Goal: Task Accomplishment & Management: Manage account settings

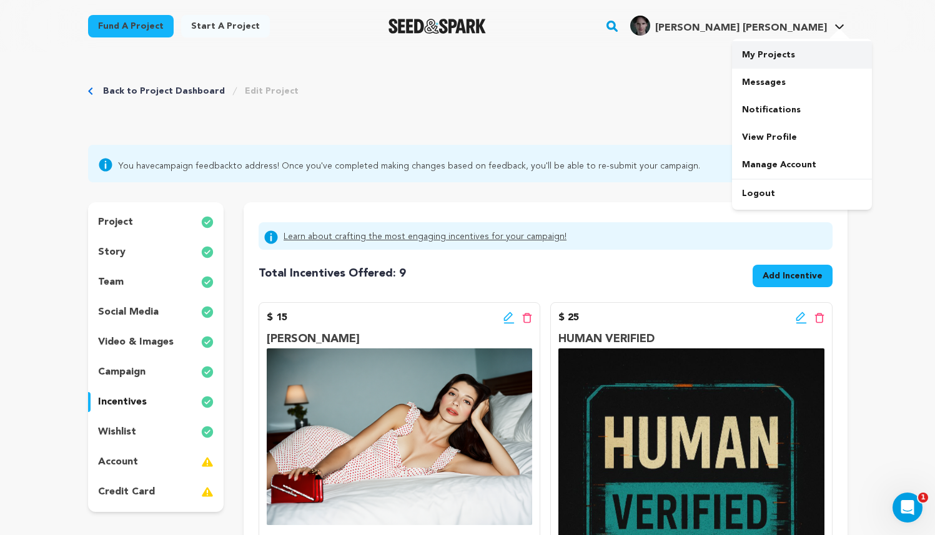
click at [772, 52] on link "My Projects" at bounding box center [802, 54] width 140 height 27
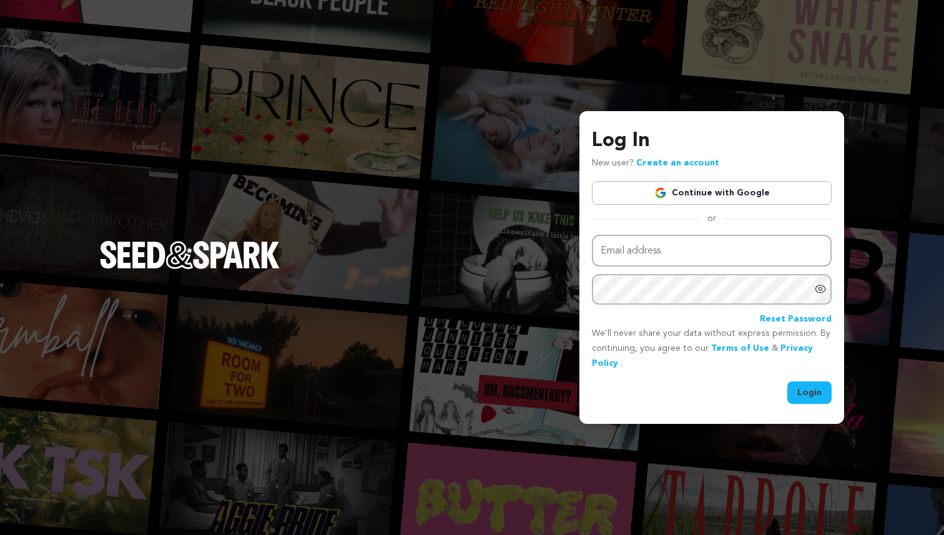
click at [706, 192] on link "Continue with Google" at bounding box center [712, 193] width 240 height 24
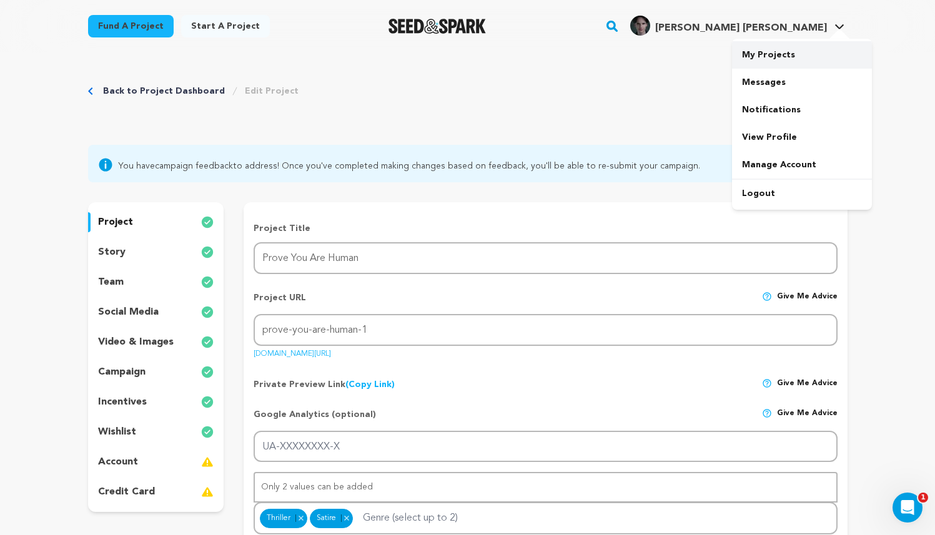
click at [788, 53] on link "My Projects" at bounding box center [802, 54] width 140 height 27
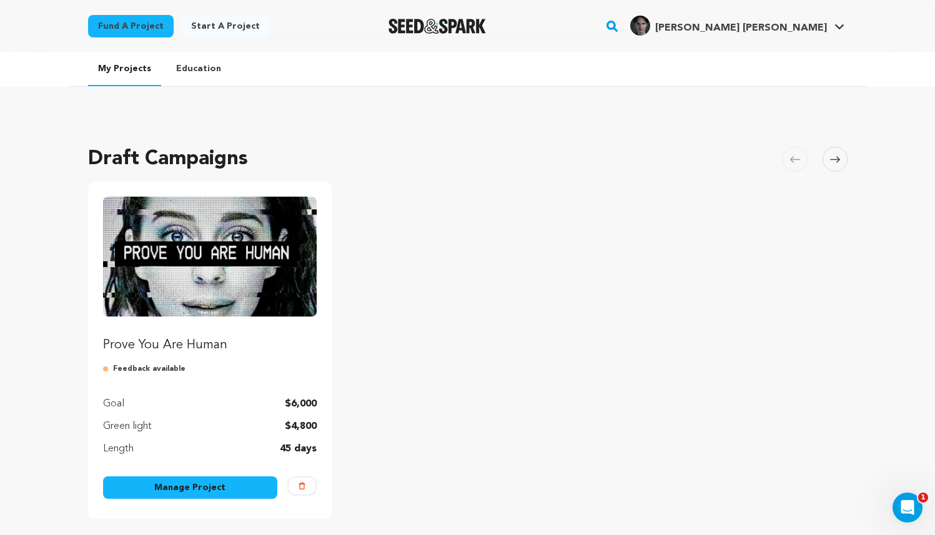
click at [235, 289] on img "Fund Prove You Are Human" at bounding box center [210, 257] width 214 height 120
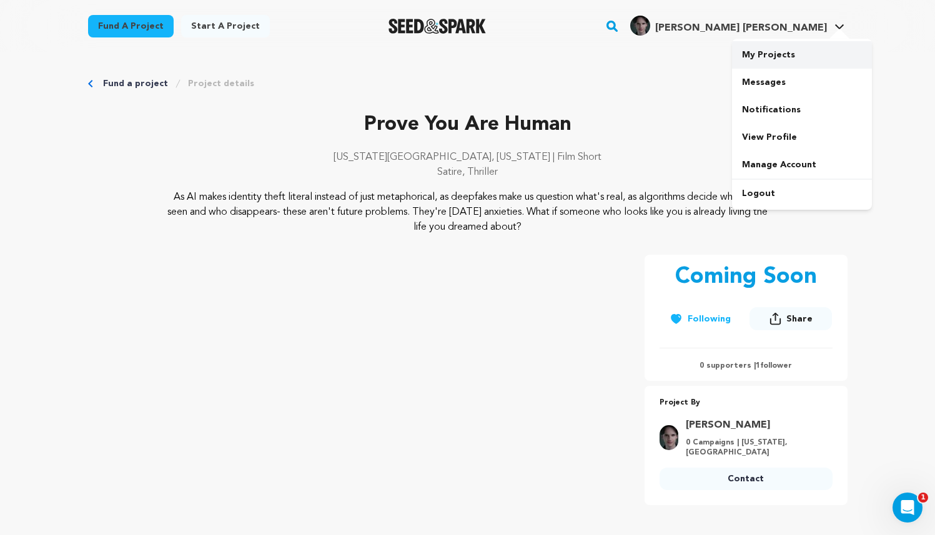
click at [784, 51] on link "My Projects" at bounding box center [802, 54] width 140 height 27
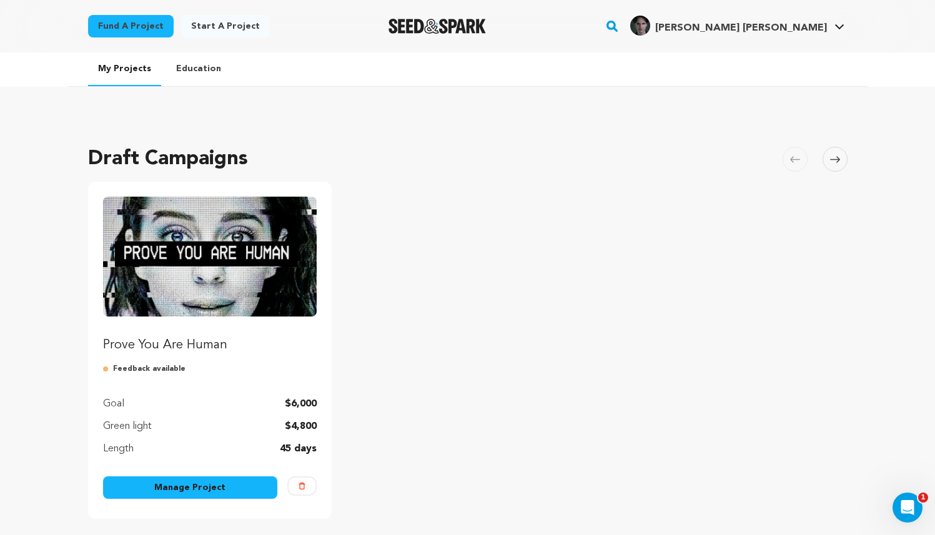
click at [182, 486] on link "Manage Project" at bounding box center [190, 488] width 175 height 22
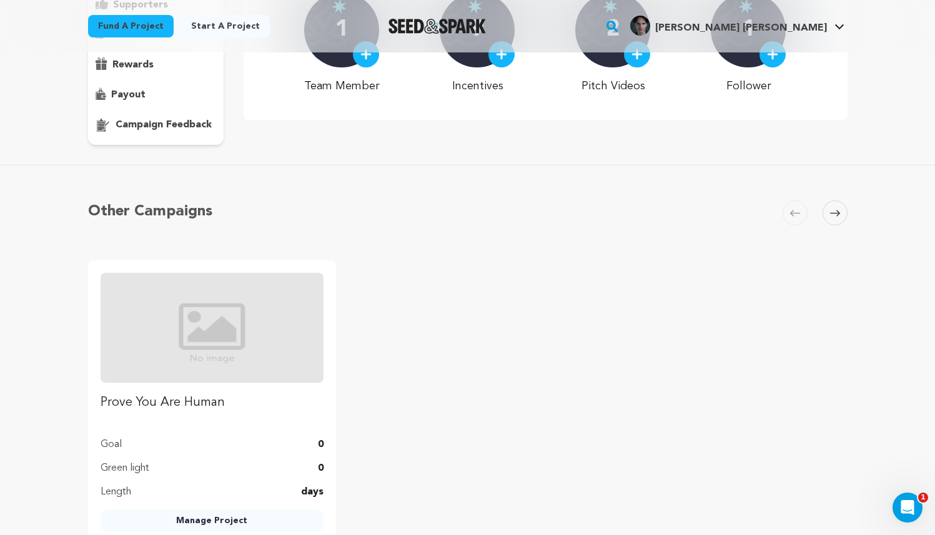
scroll to position [11, 0]
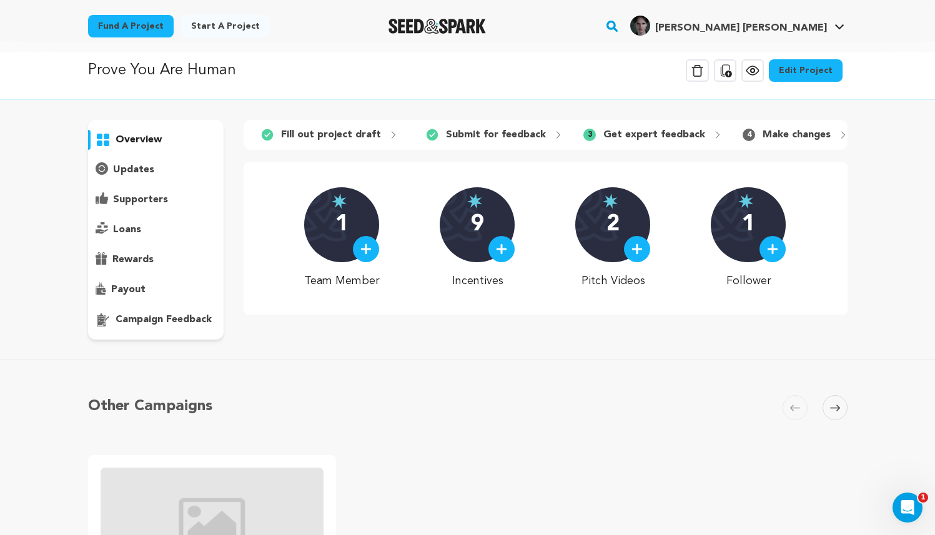
click at [796, 67] on link "Edit Project" at bounding box center [806, 70] width 74 height 22
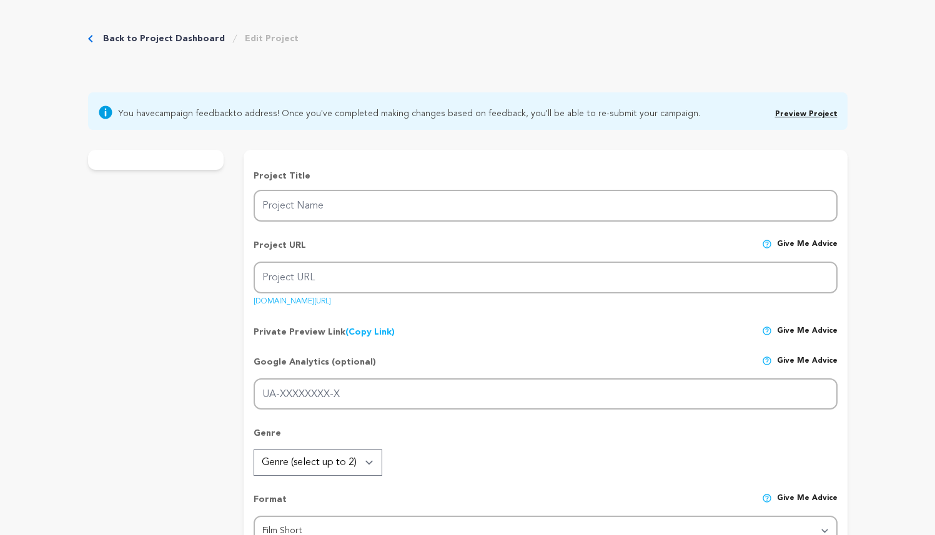
type input "Prove You Are Human"
type input "prove-you-are-human-1"
type input "A struggling caterer discovers a glamorous influencer who looks just like her -…"
type textarea "As AI makes identity theft literal instead of just metaphorical, as deepfakes m…"
type textarea "It is our MFA Thesis film and we want to tell a gripping story about identity, …"
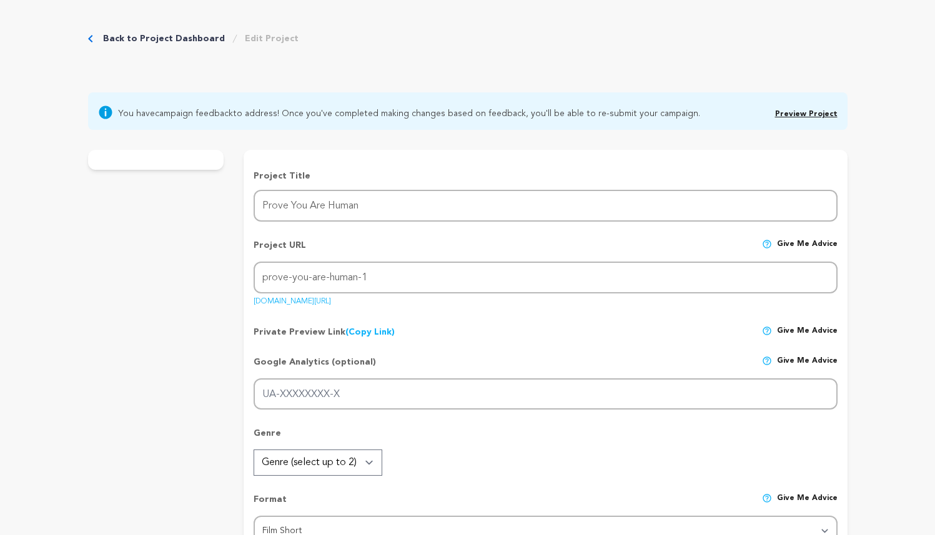
radio input "true"
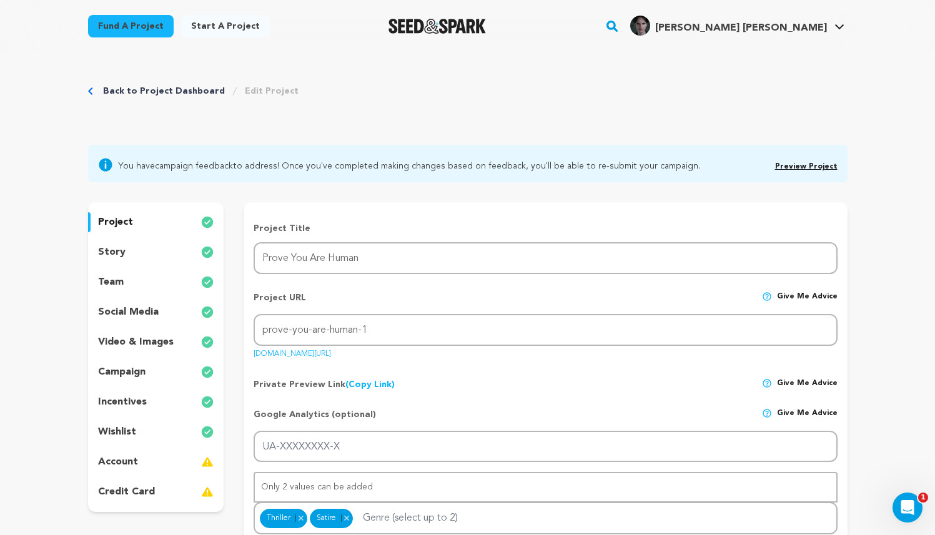
click at [146, 405] on div "incentives" at bounding box center [156, 402] width 136 height 20
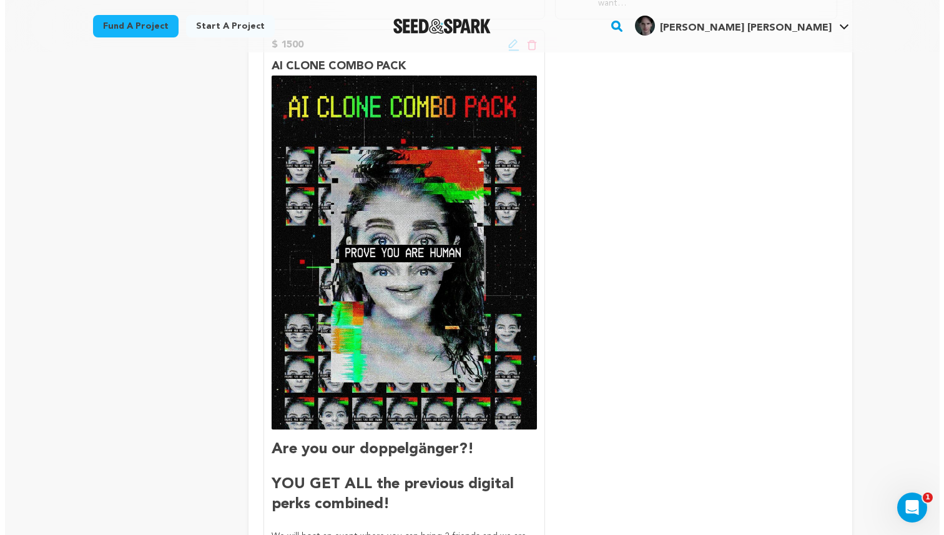
scroll to position [1861, 0]
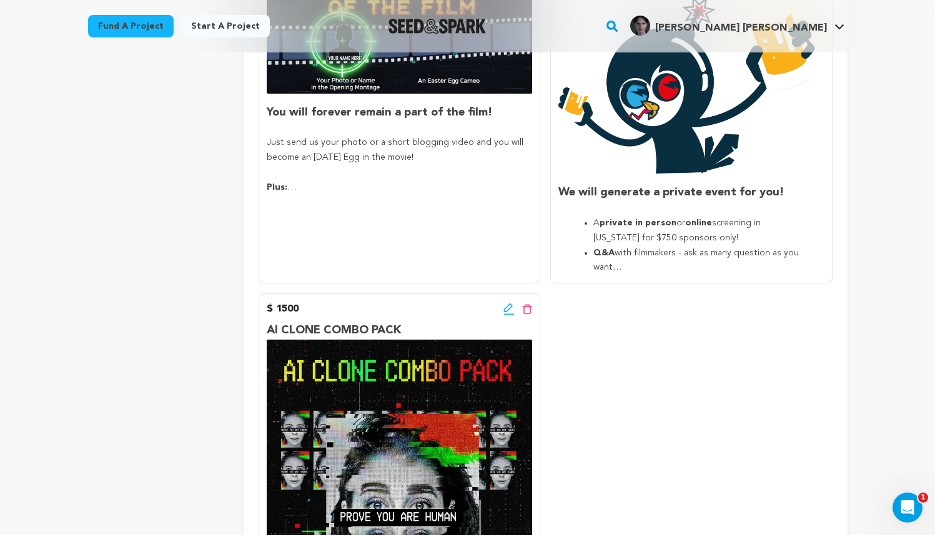
click at [507, 308] on icon at bounding box center [508, 308] width 9 height 9
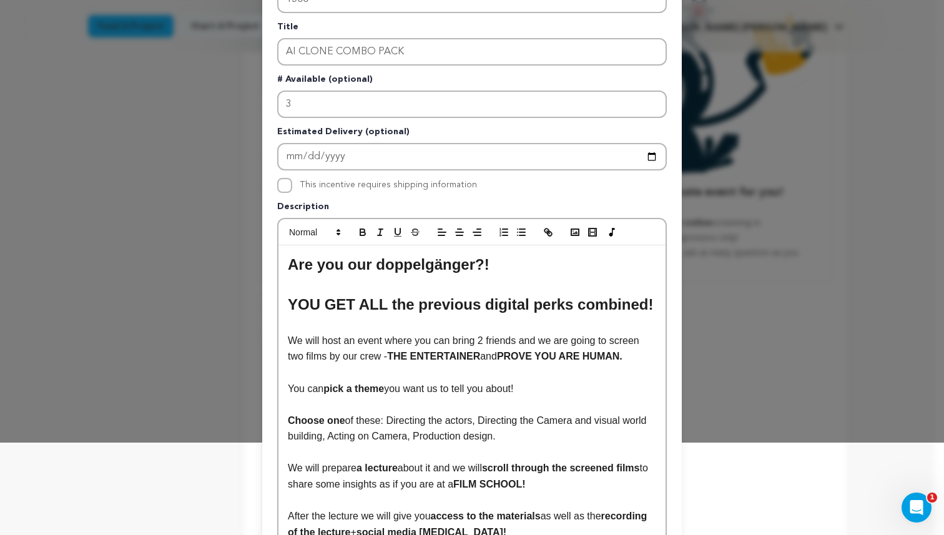
scroll to position [97, 0]
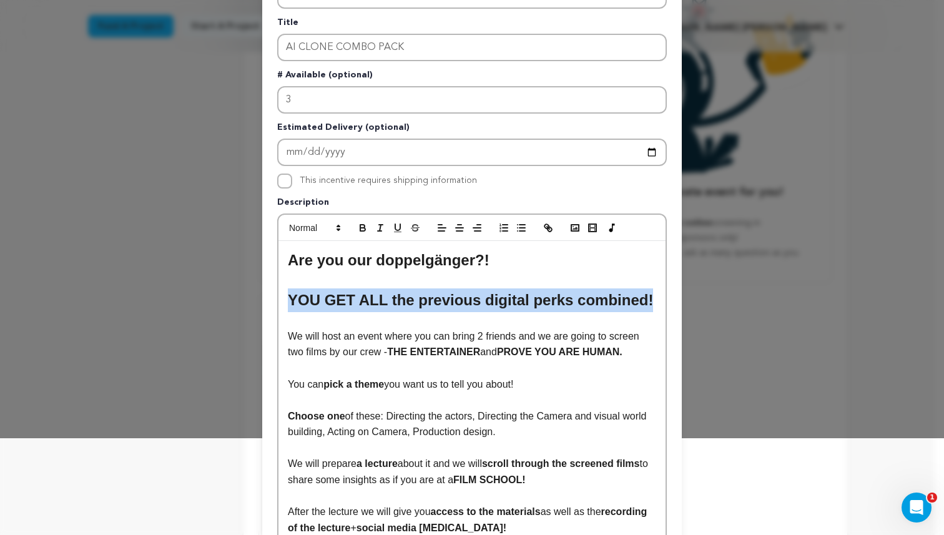
drag, startPoint x: 645, startPoint y: 302, endPoint x: 265, endPoint y: 310, distance: 379.2
click at [265, 310] on div "Pledge Level (USD) 1500 Title AI CLONE COMBO PACK # Available (optional) 3 Esti…" at bounding box center [472, 373] width 420 height 848
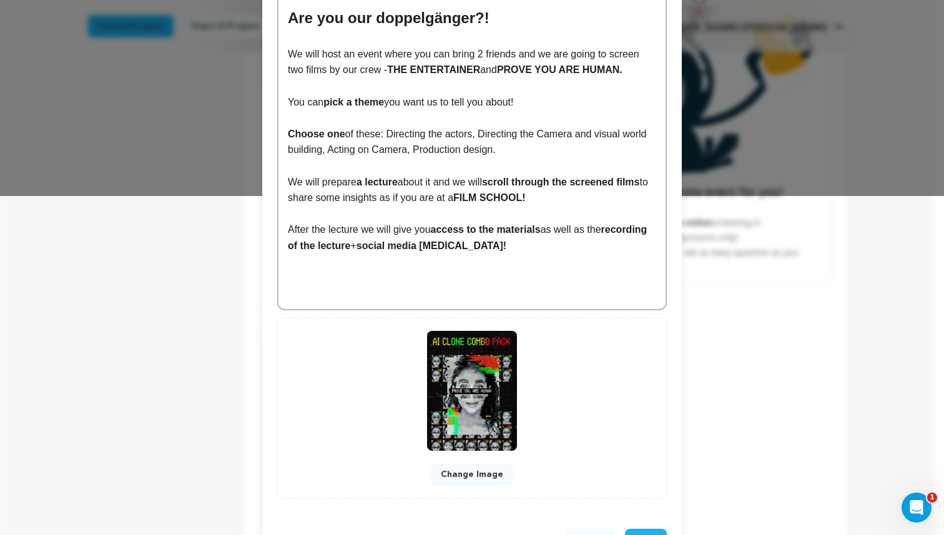
scroll to position [324, 0]
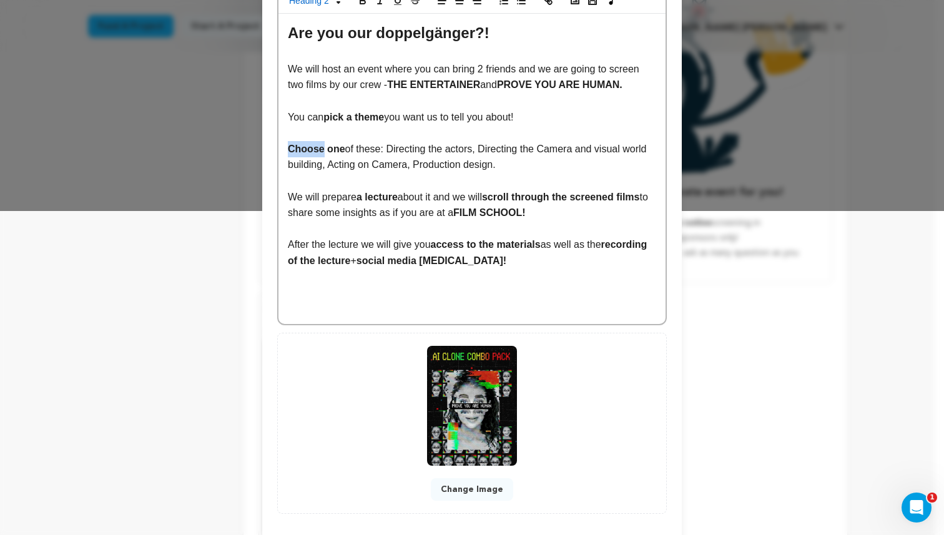
drag, startPoint x: 319, startPoint y: 149, endPoint x: 279, endPoint y: 149, distance: 40.0
click at [279, 149] on div "Are you our doppelgänger?! We will host an event where you can bring 2 friends …" at bounding box center [472, 169] width 387 height 310
click at [579, 163] on p "Vote for one of these: Directing the actors, Directing the Camera and visual wo…" at bounding box center [472, 157] width 369 height 32
click at [575, 252] on p "After the lecture we will give you access to the materials as well as the recor…" at bounding box center [472, 253] width 369 height 32
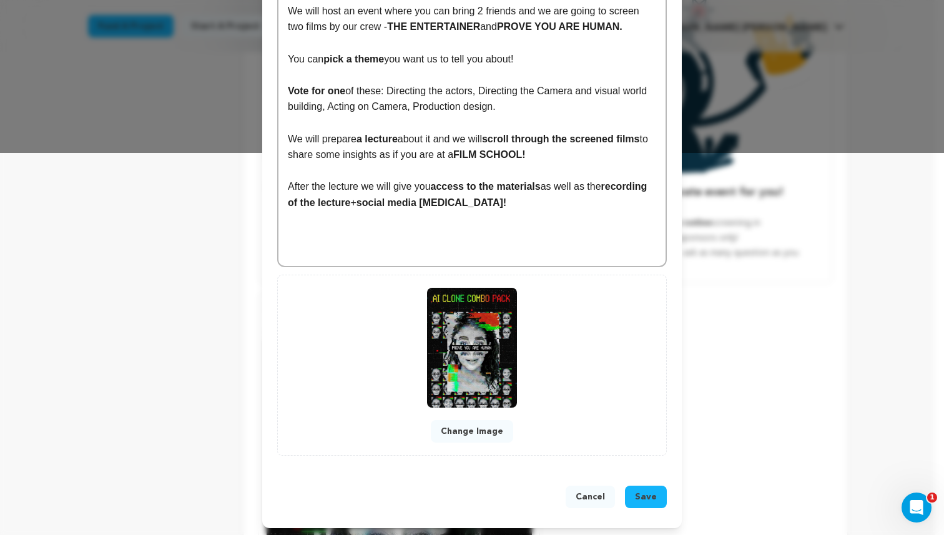
scroll to position [385, 0]
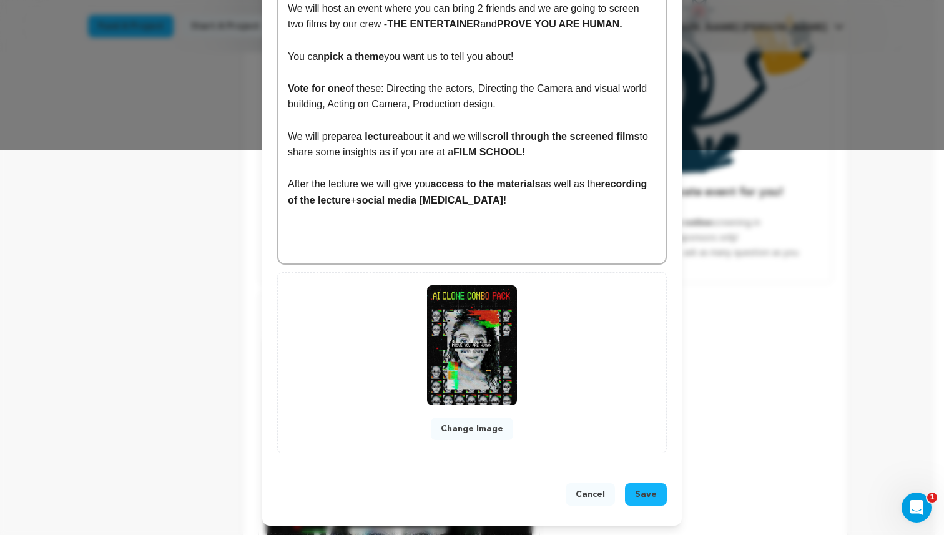
click at [568, 197] on p "After the lecture we will give you access to the materials as well as the recor…" at bounding box center [472, 192] width 369 height 32
click at [651, 497] on span "Save" at bounding box center [646, 494] width 22 height 12
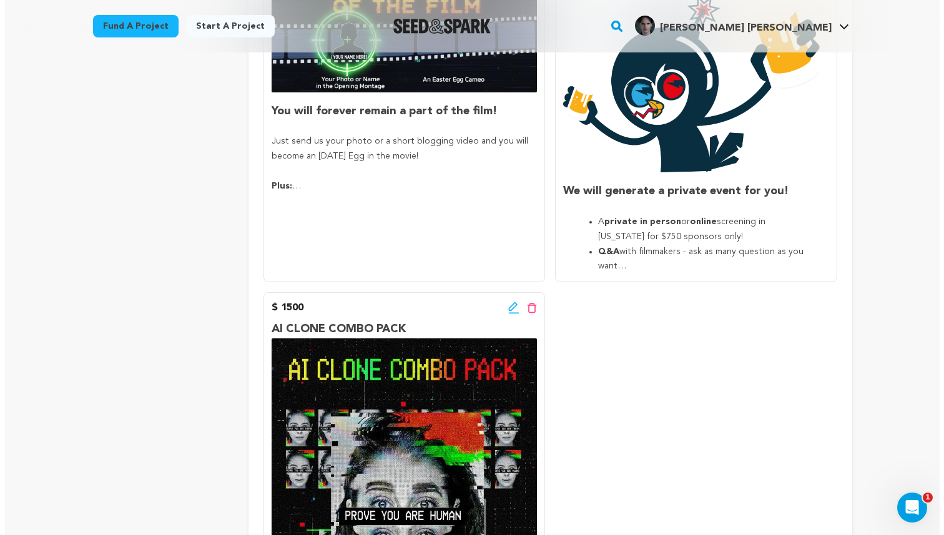
scroll to position [1643, 0]
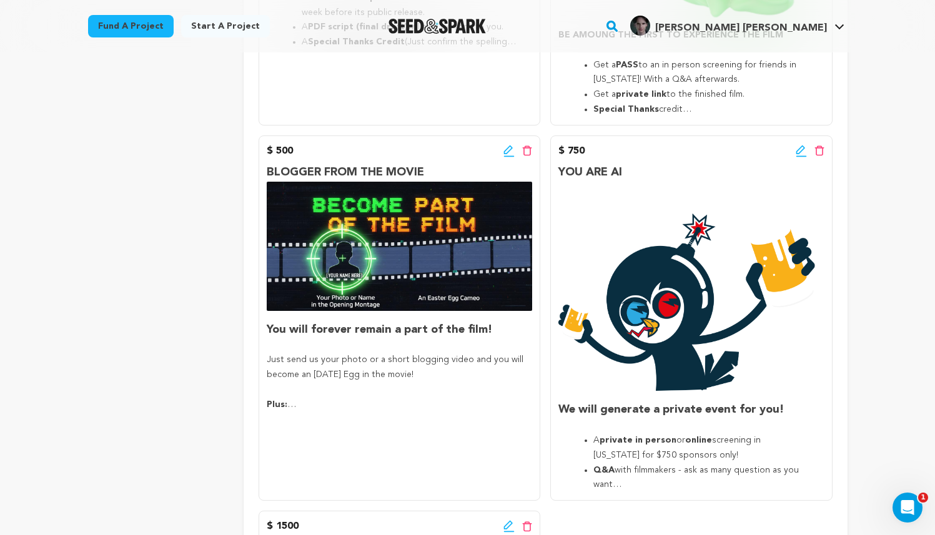
click at [796, 151] on icon at bounding box center [800, 150] width 9 height 9
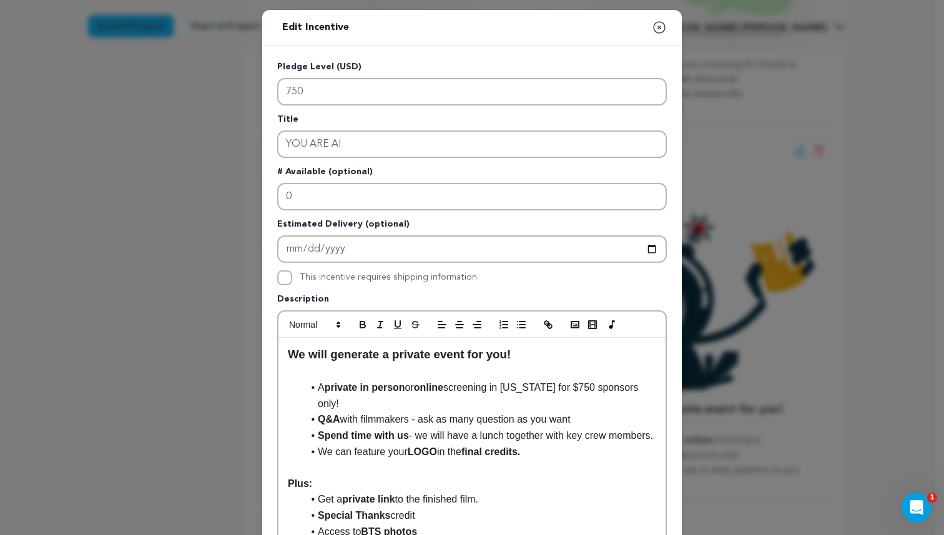
scroll to position [271, 0]
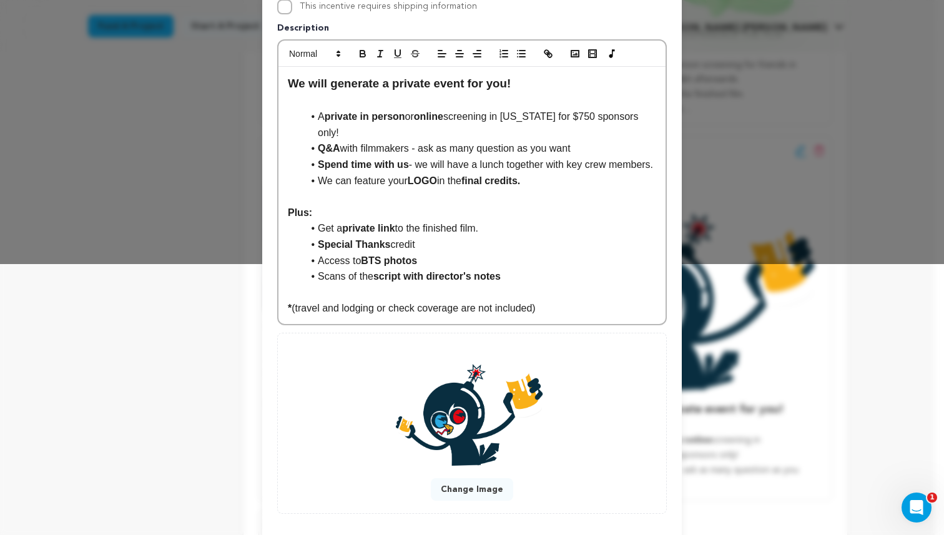
click at [840, 179] on div "Edit Incentive Close modal Pledge Level (USD) 750 Title YOU ARE AI # Available …" at bounding box center [472, 163] width 944 height 868
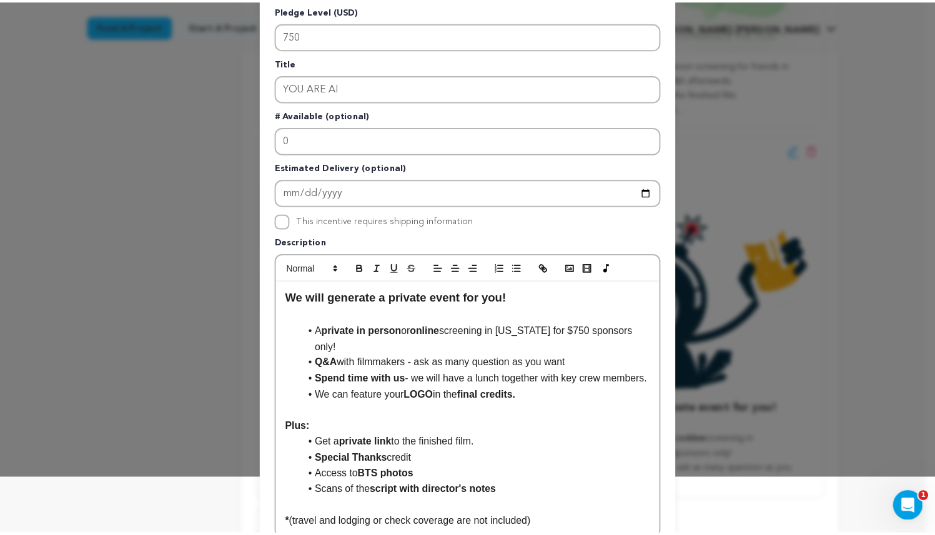
scroll to position [0, 0]
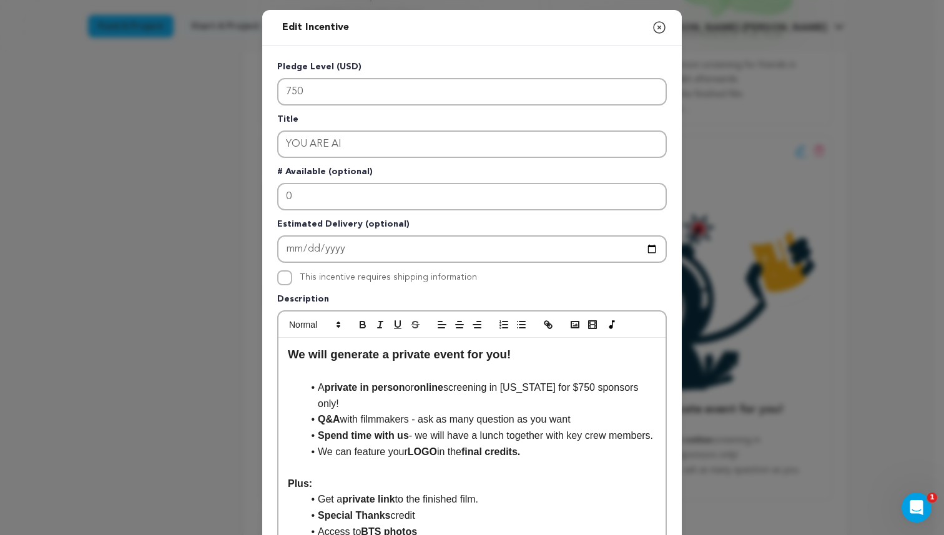
click at [652, 23] on icon "button" at bounding box center [659, 27] width 15 height 15
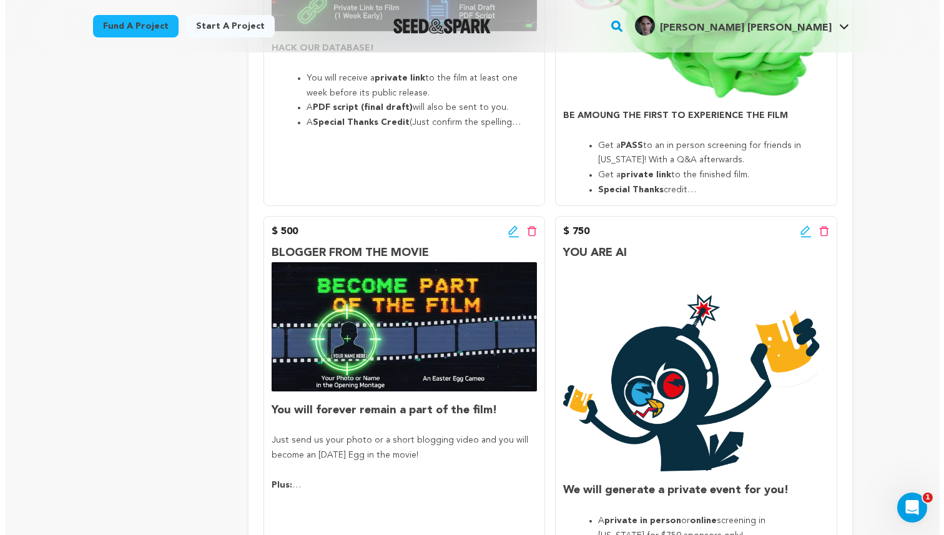
scroll to position [1677, 0]
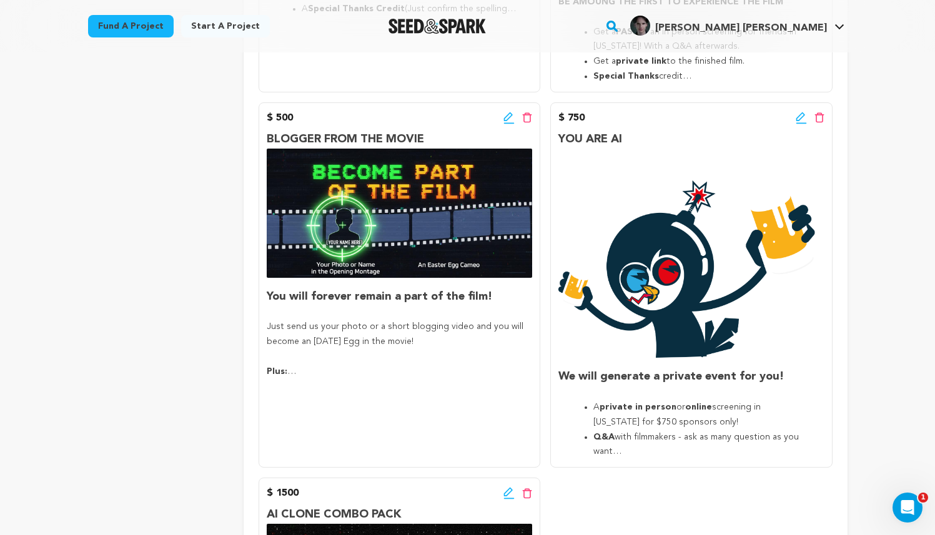
click at [510, 119] on icon at bounding box center [508, 118] width 11 height 12
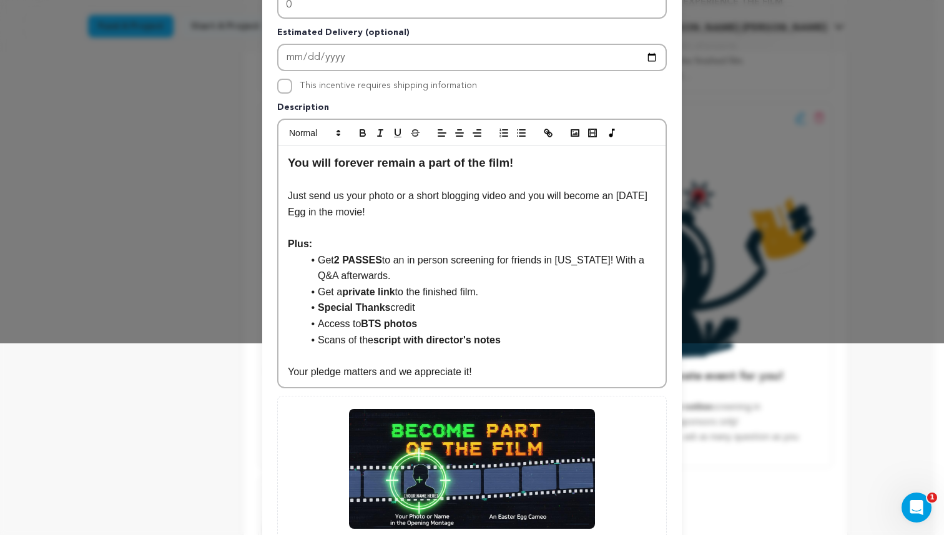
scroll to position [189, 0]
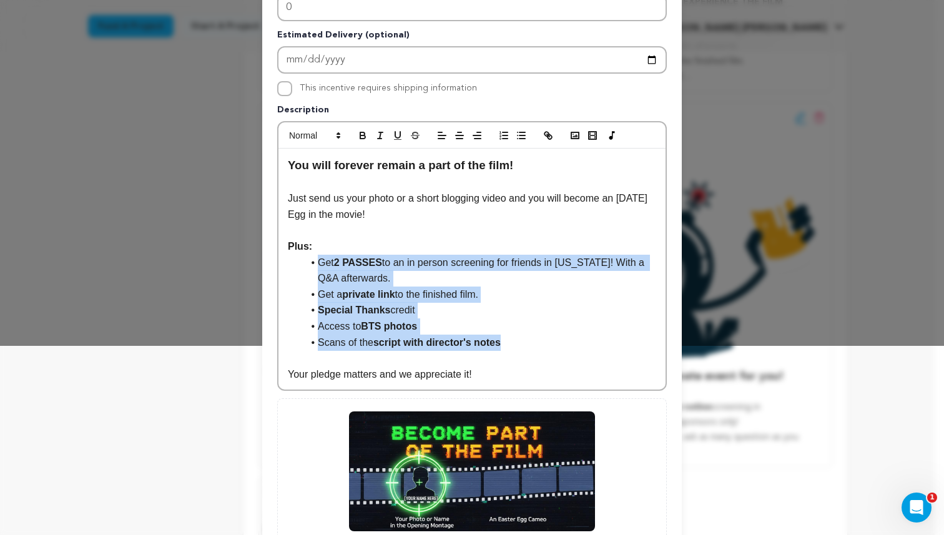
drag, startPoint x: 513, startPoint y: 347, endPoint x: 306, endPoint y: 263, distance: 223.6
click at [306, 263] on ul "﻿﻿﻿﻿ ﻿ Get 2 PASSES to an in person screening for friends in New York! With a Q…" at bounding box center [472, 303] width 369 height 96
copy ul "﻿﻿﻿﻿ ﻿ Get 2 PASSES to an in person screening for friends in New York! With a Q…"
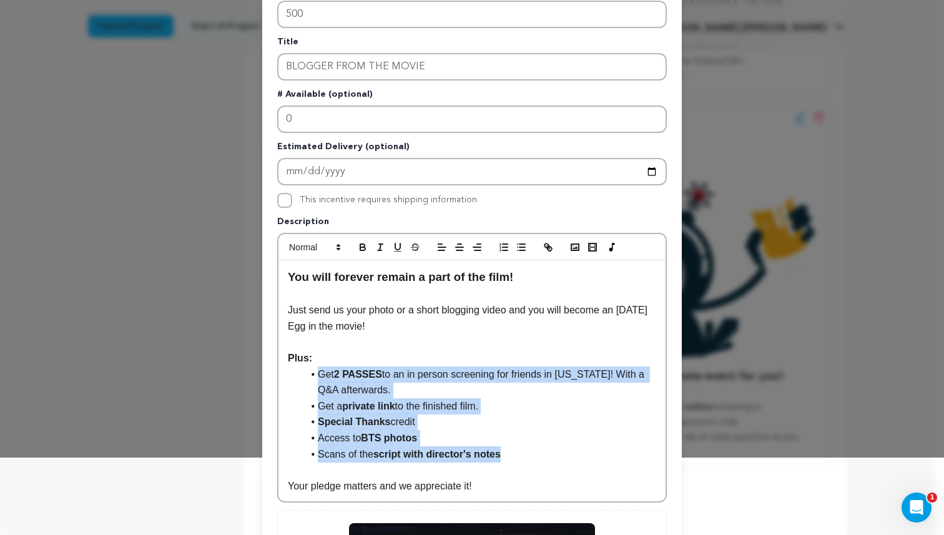
scroll to position [0, 0]
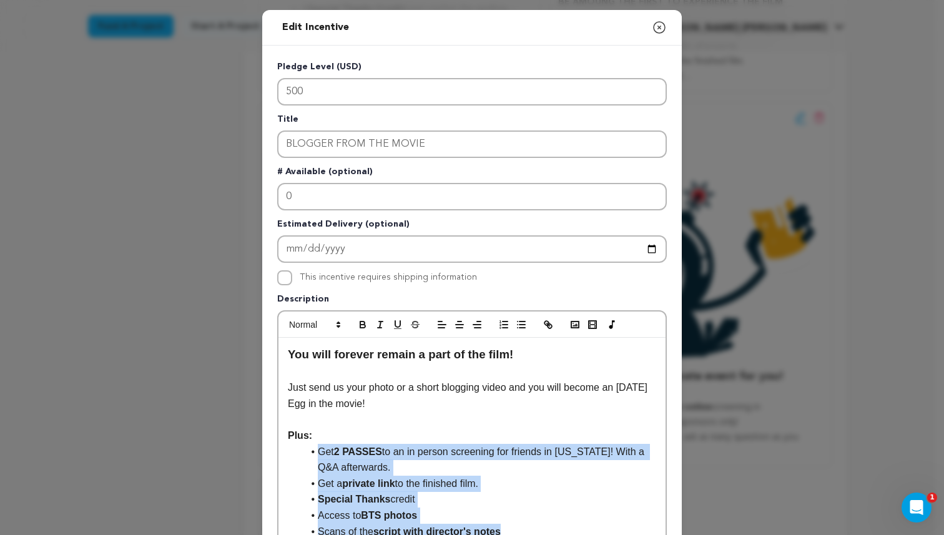
click at [656, 25] on icon "button" at bounding box center [659, 27] width 15 height 15
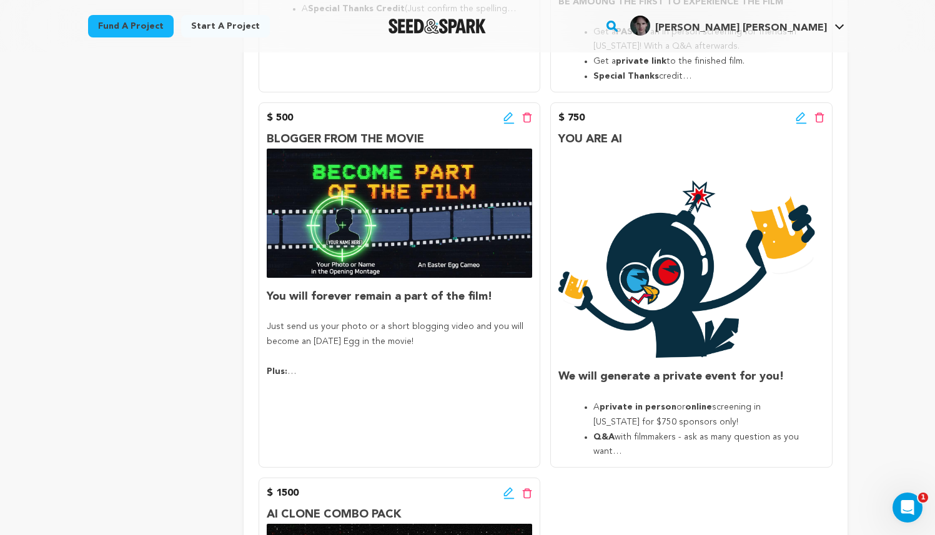
click at [801, 117] on icon at bounding box center [800, 116] width 9 height 9
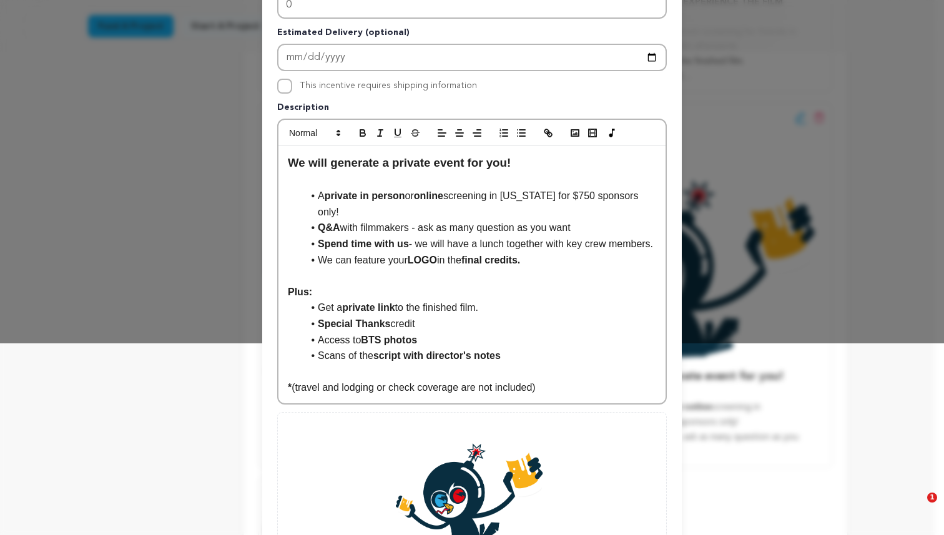
scroll to position [349, 0]
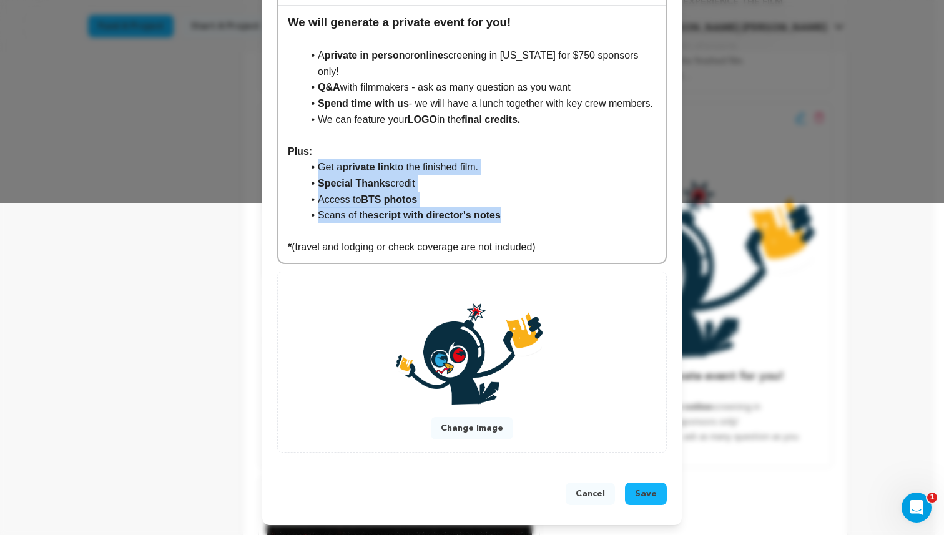
drag, startPoint x: 535, startPoint y: 215, endPoint x: 311, endPoint y: 167, distance: 229.5
click at [311, 167] on ul "Get a private link to the finished film. Special Thanks credit Access to BTS ph…" at bounding box center [472, 191] width 369 height 64
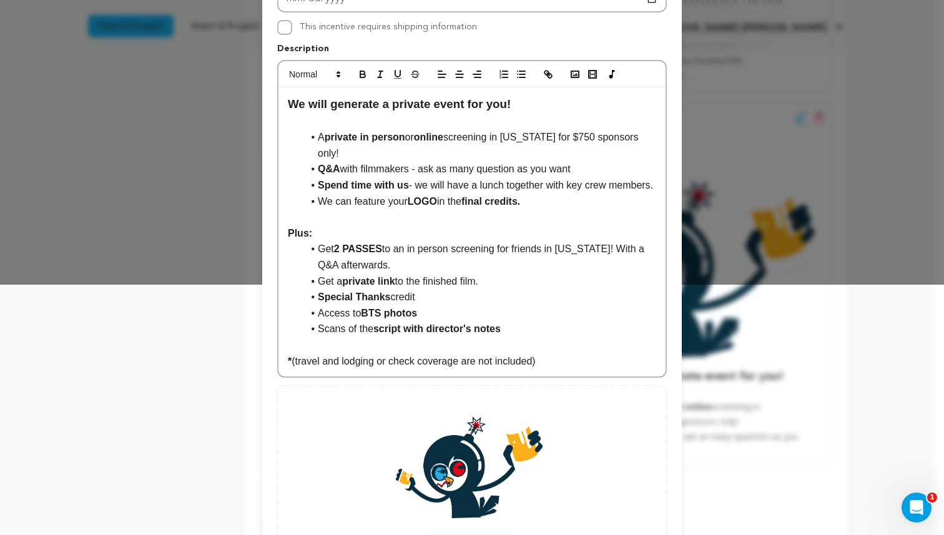
scroll to position [241, 0]
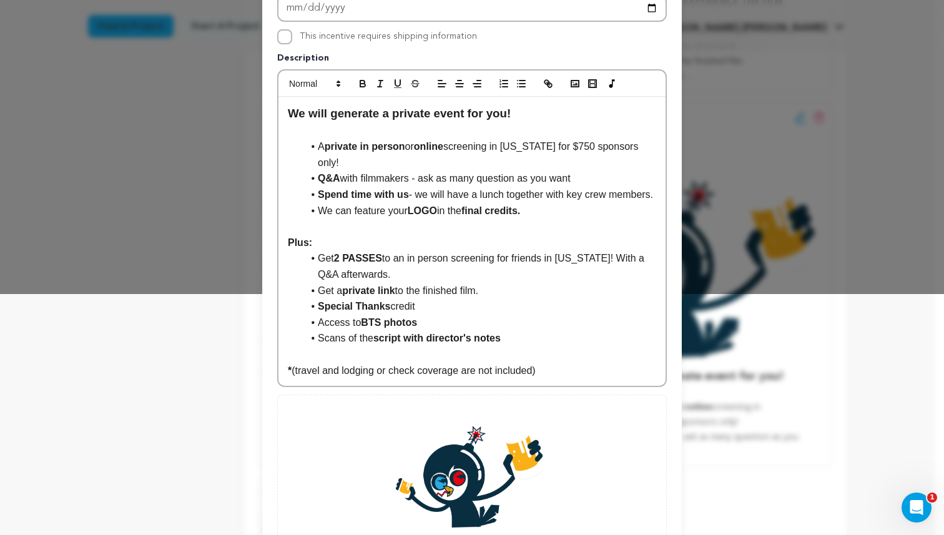
click at [491, 270] on li "﻿﻿﻿﻿﻿Get 2 PASSES to an in person screening for friends in New York! With a Q&A…" at bounding box center [480, 266] width 354 height 32
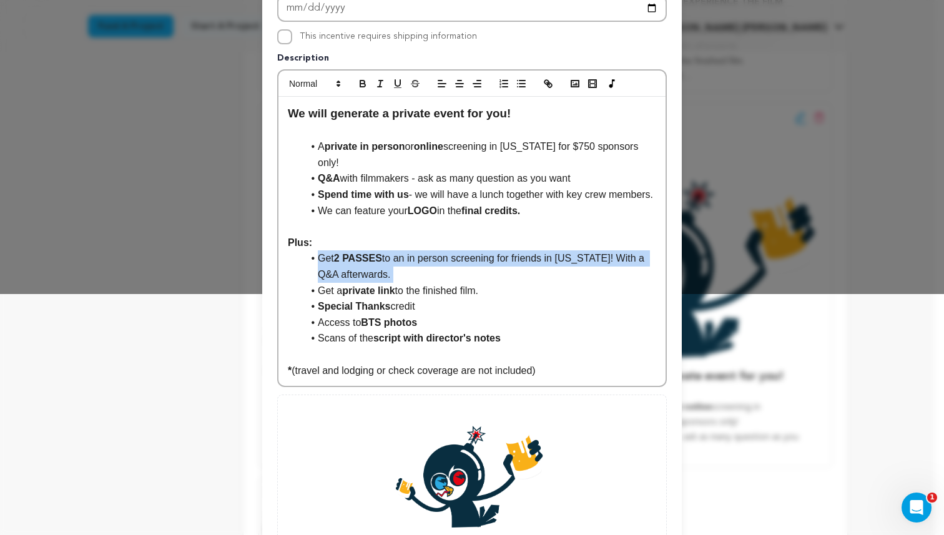
click at [491, 270] on li "﻿﻿﻿﻿﻿Get 2 PASSES to an in person screening for friends in New York! With a Q&A…" at bounding box center [480, 266] width 354 height 32
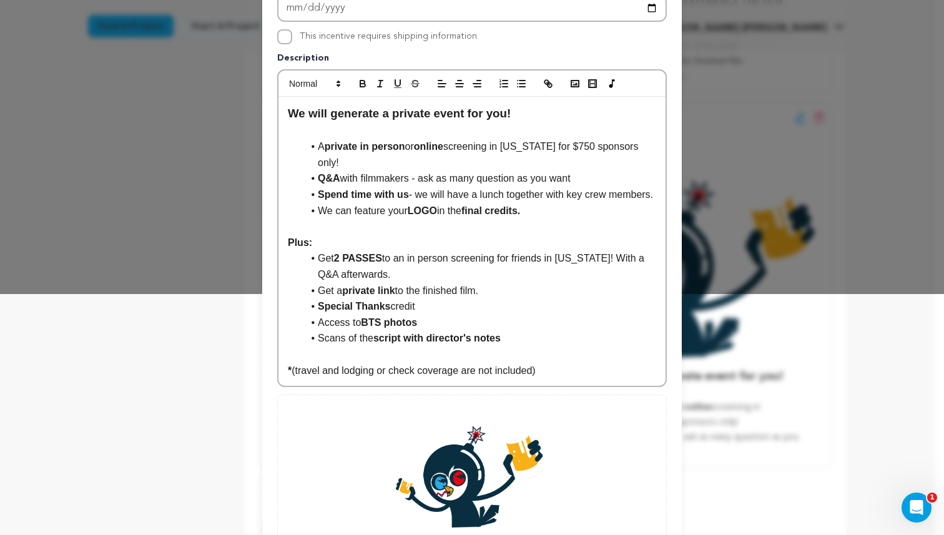
click at [642, 272] on li "﻿﻿﻿﻿﻿Get 2 PASSES to an in person screening for friends in New York! With a Q&A…" at bounding box center [480, 266] width 354 height 32
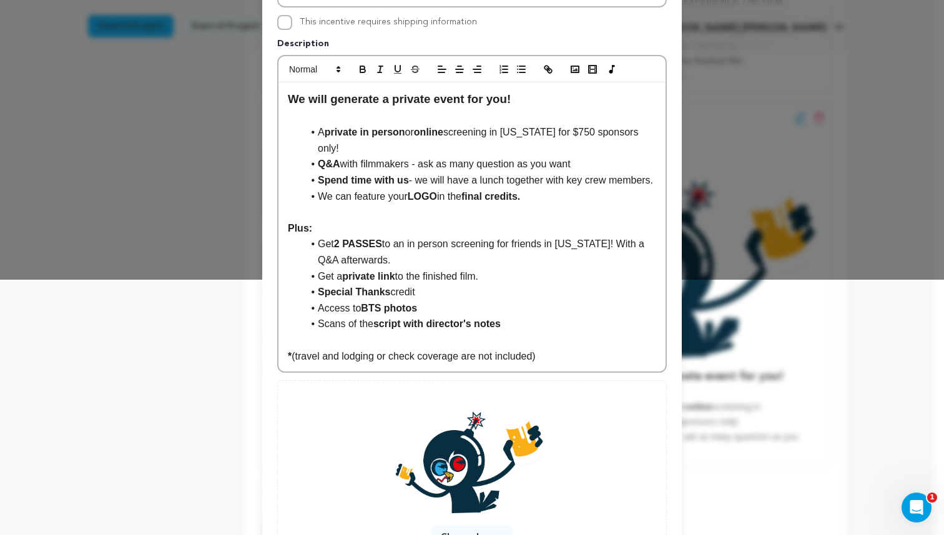
scroll to position [217, 0]
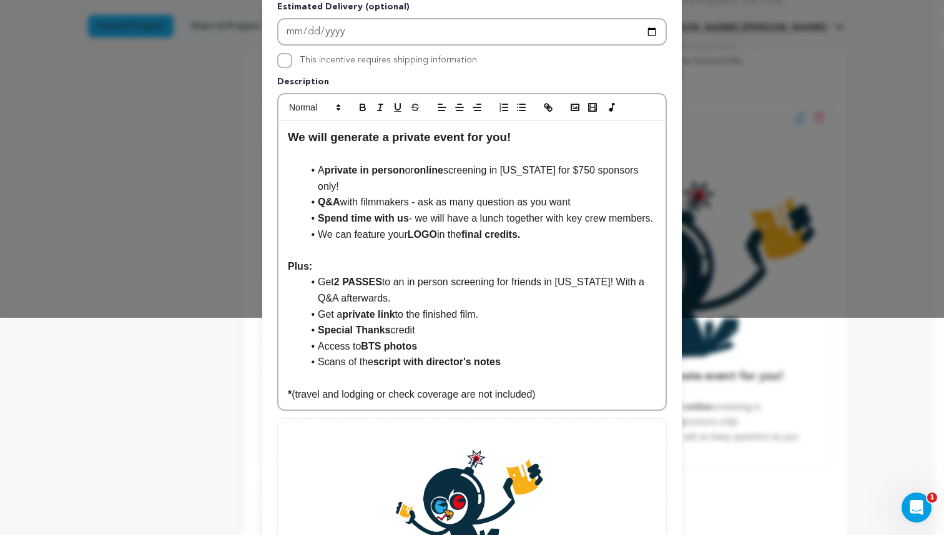
drag, startPoint x: 392, startPoint y: 312, endPoint x: 315, endPoint y: 295, distance: 78.7
click at [315, 295] on li "﻿﻿﻿﻿﻿Get 2 PASSES to an in person screening for friends in New York! With a Q&A…" at bounding box center [480, 290] width 354 height 32
copy li "Get 2 PASSES to an in person screening for friends in New York! With a Q&A afte…"
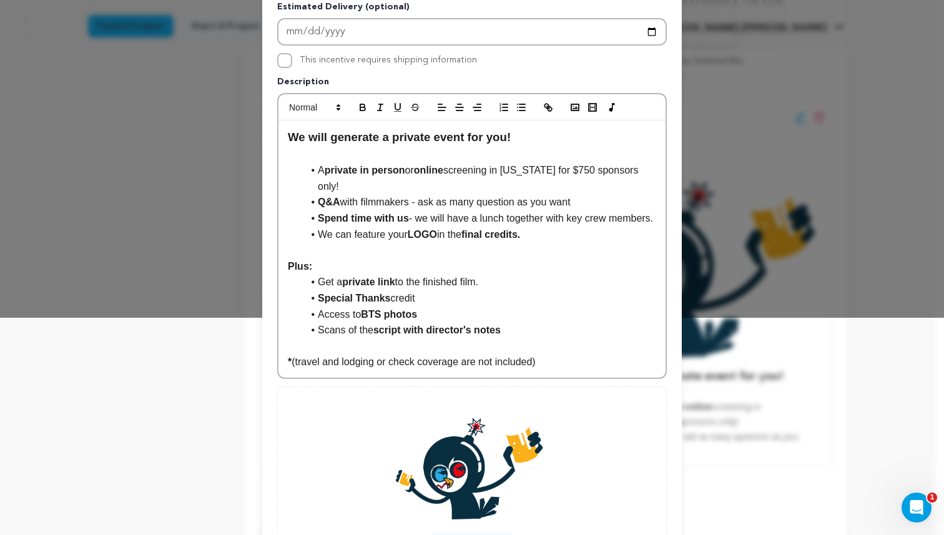
click at [495, 307] on li "Special Thanks credit" at bounding box center [480, 298] width 354 height 16
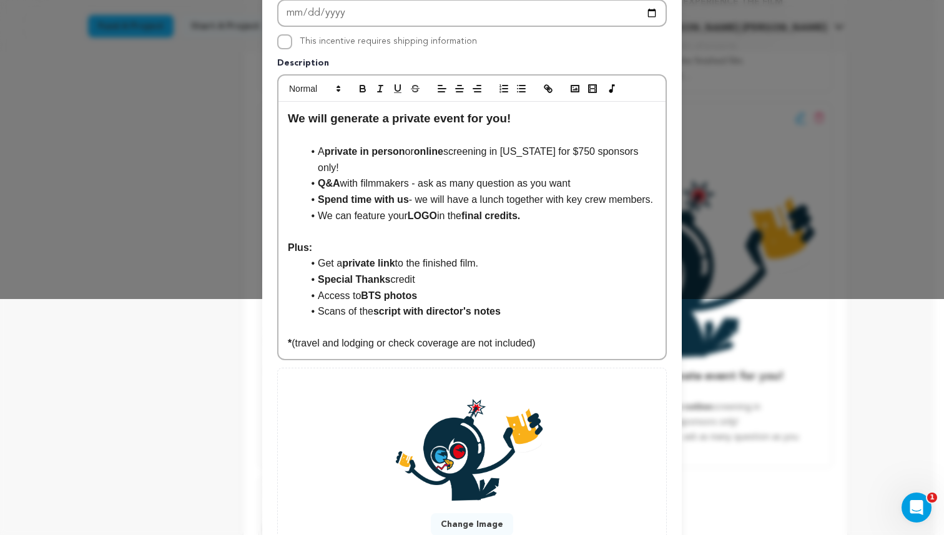
scroll to position [251, 0]
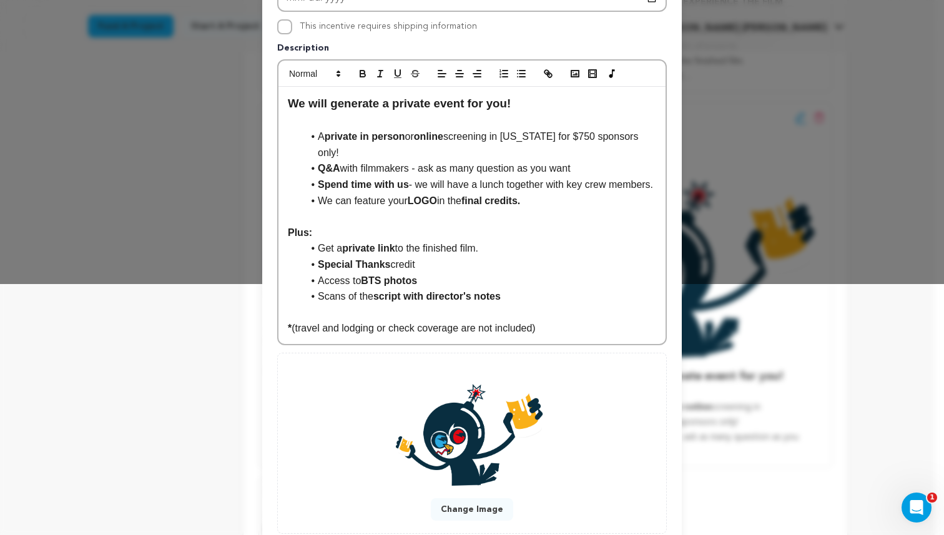
click at [510, 320] on p at bounding box center [472, 313] width 369 height 16
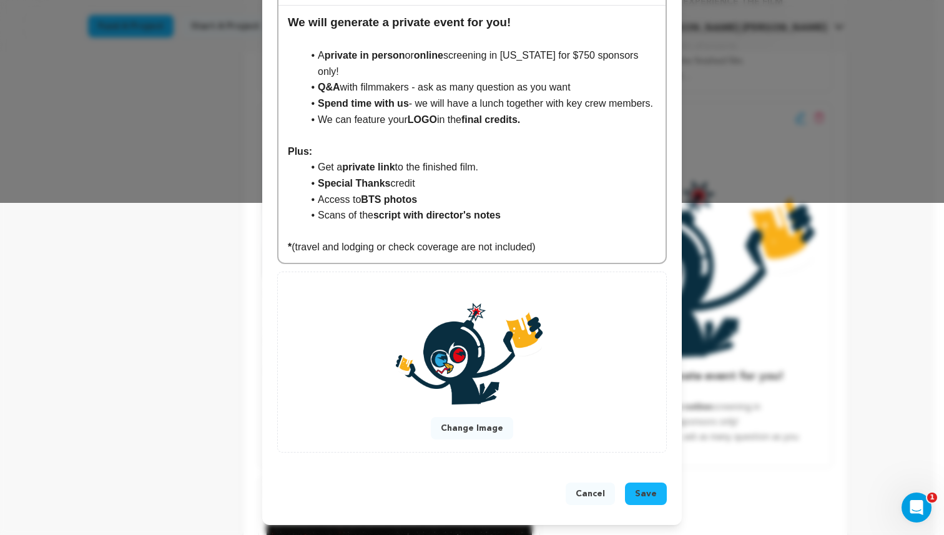
click at [642, 494] on span "Save" at bounding box center [646, 494] width 22 height 12
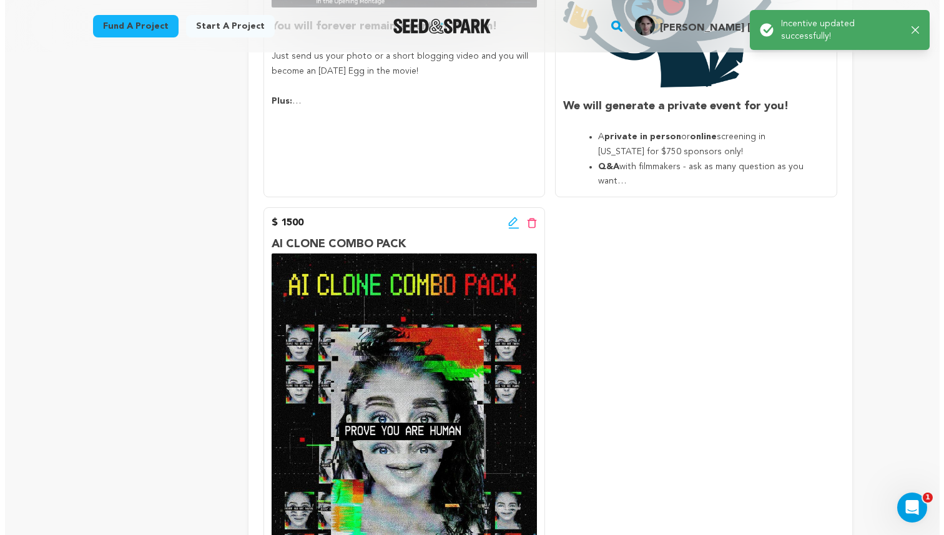
scroll to position [2008, 0]
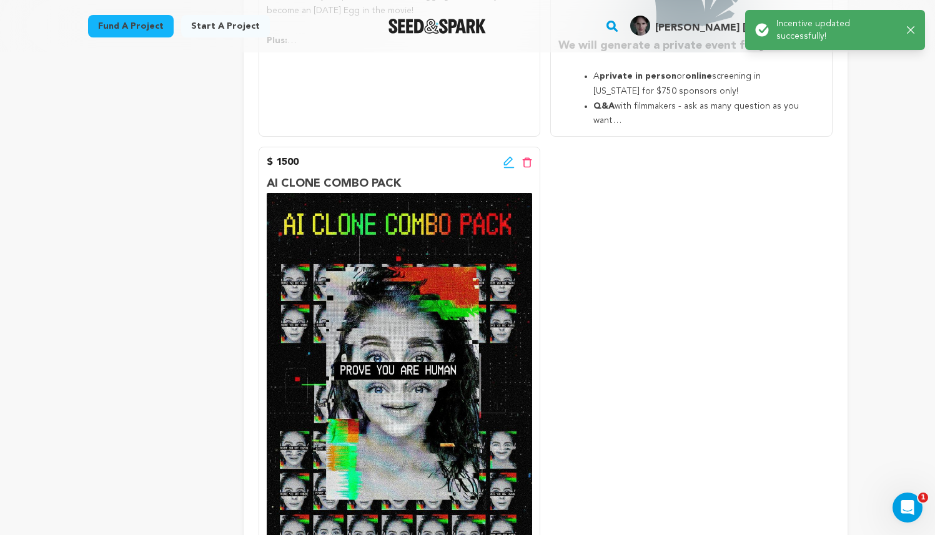
click at [506, 156] on icon at bounding box center [508, 162] width 11 height 12
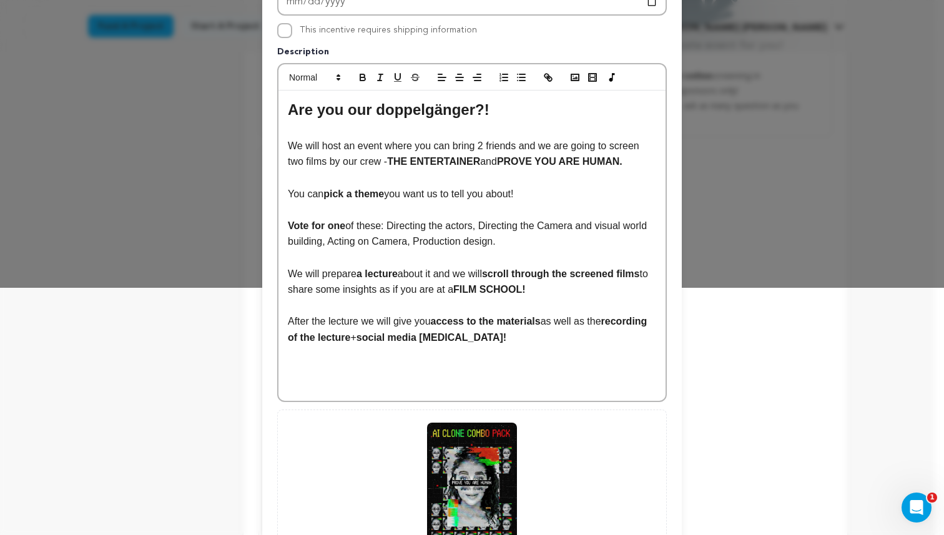
scroll to position [240, 0]
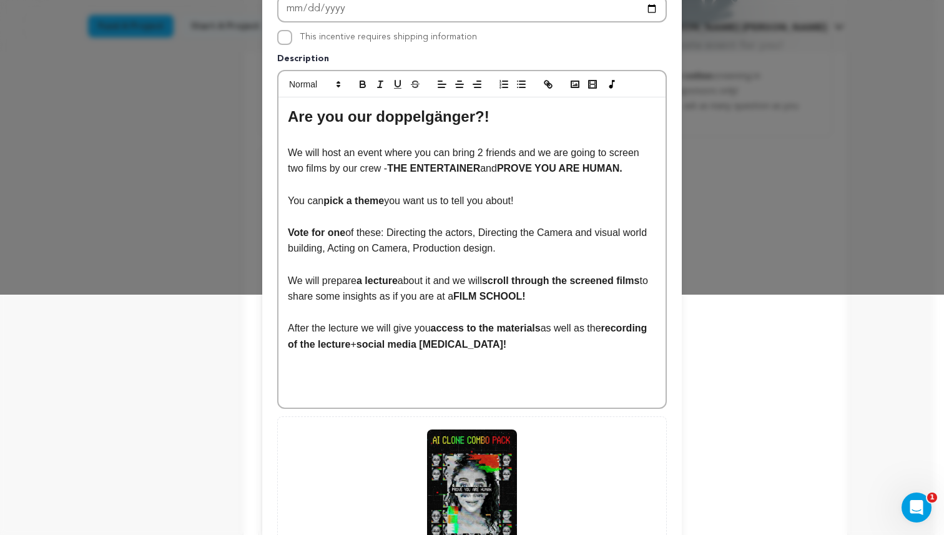
click at [473, 137] on p at bounding box center [472, 137] width 369 height 16
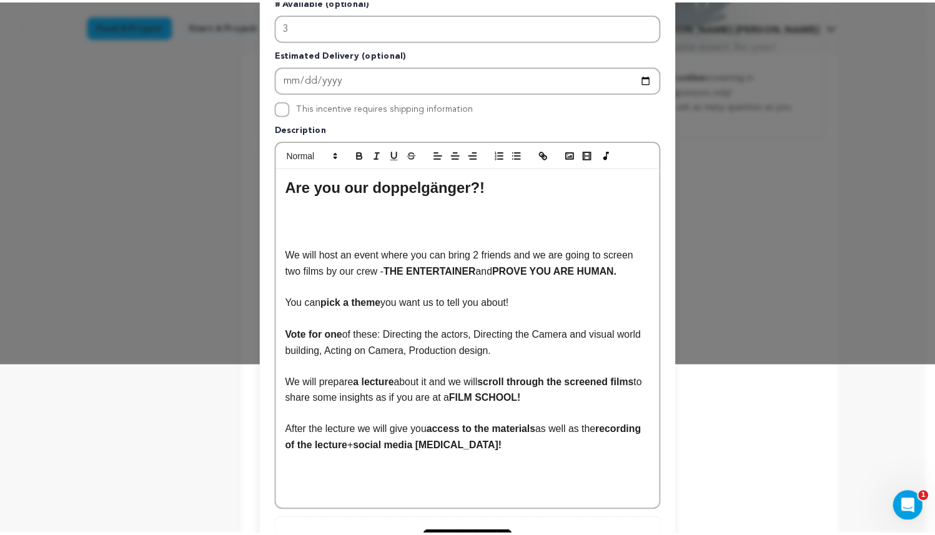
scroll to position [1, 0]
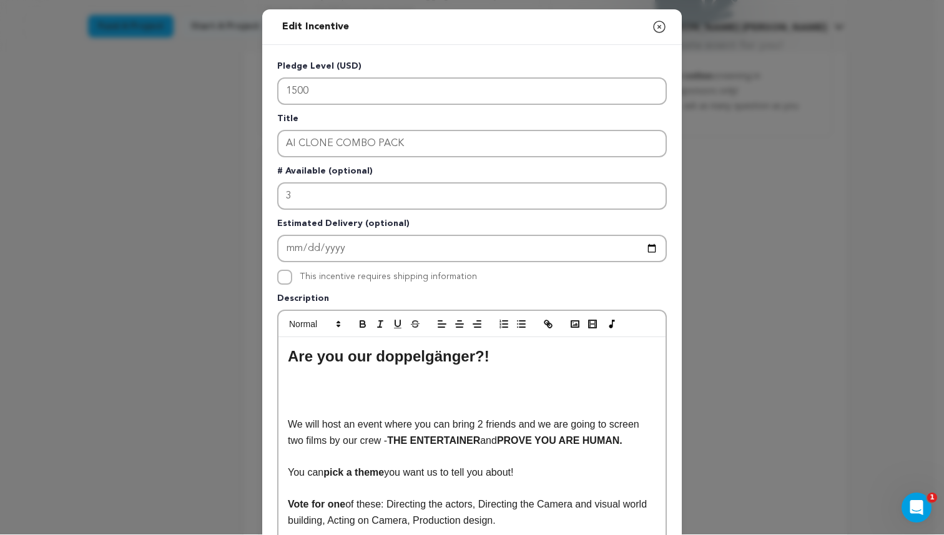
click at [652, 24] on icon "button" at bounding box center [659, 26] width 15 height 15
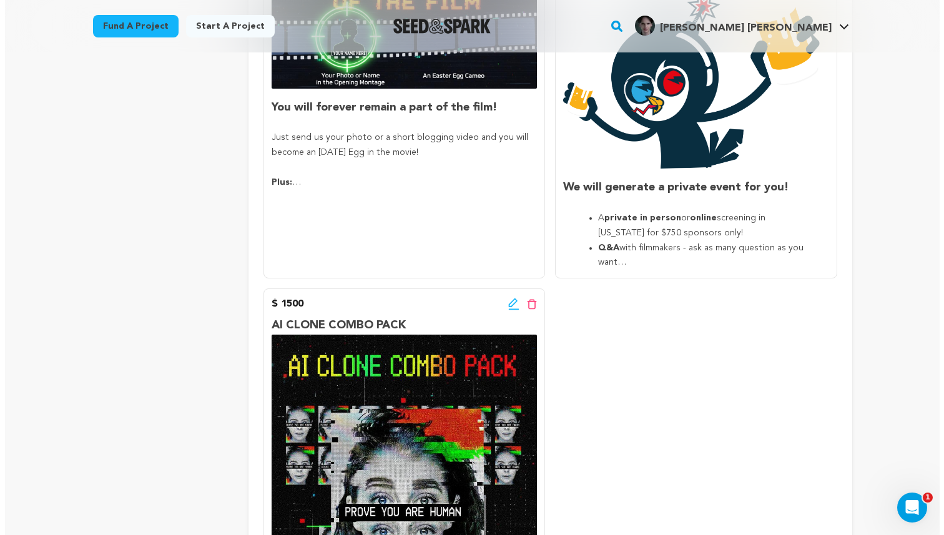
scroll to position [1988, 0]
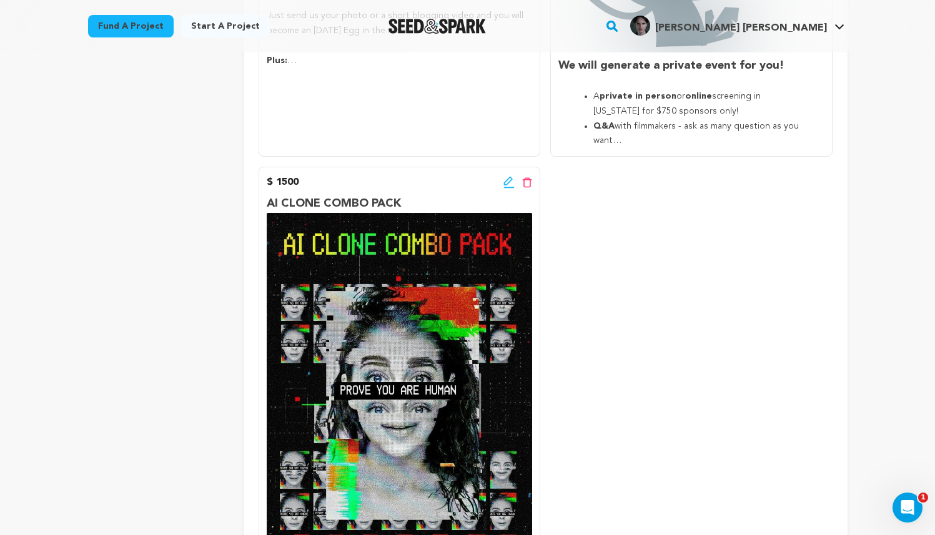
click at [510, 183] on icon at bounding box center [508, 182] width 11 height 12
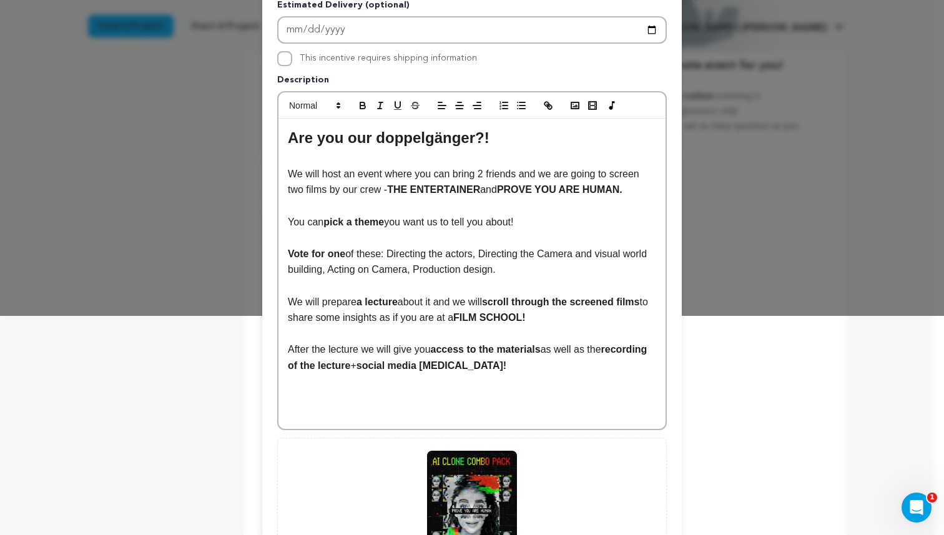
scroll to position [224, 0]
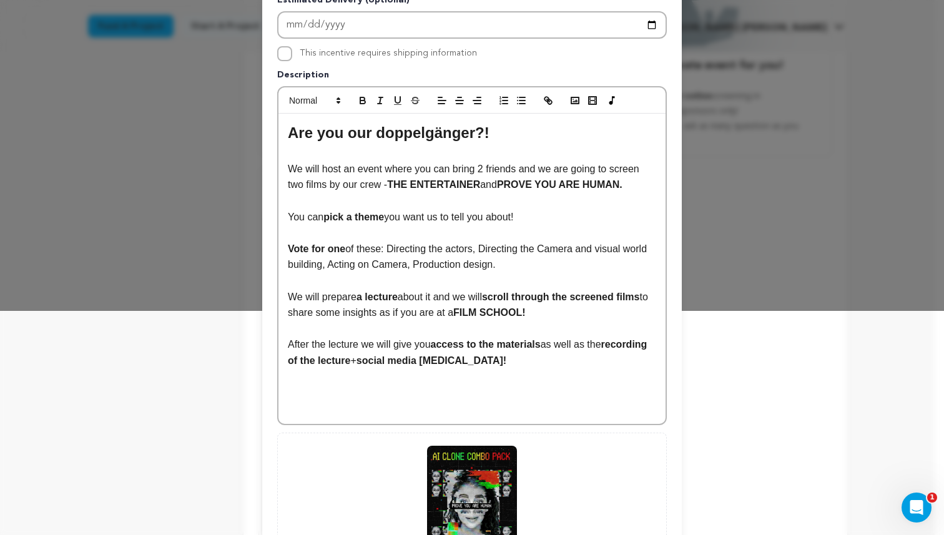
click at [415, 154] on p at bounding box center [472, 153] width 369 height 16
click at [560, 362] on p "After the lecture we will give you access to the materials as well as the recor…" at bounding box center [472, 353] width 369 height 32
click at [472, 329] on p at bounding box center [472, 329] width 369 height 16
click at [540, 358] on p "After the lecture we will give you access to the materials as well as the recor…" at bounding box center [472, 353] width 369 height 32
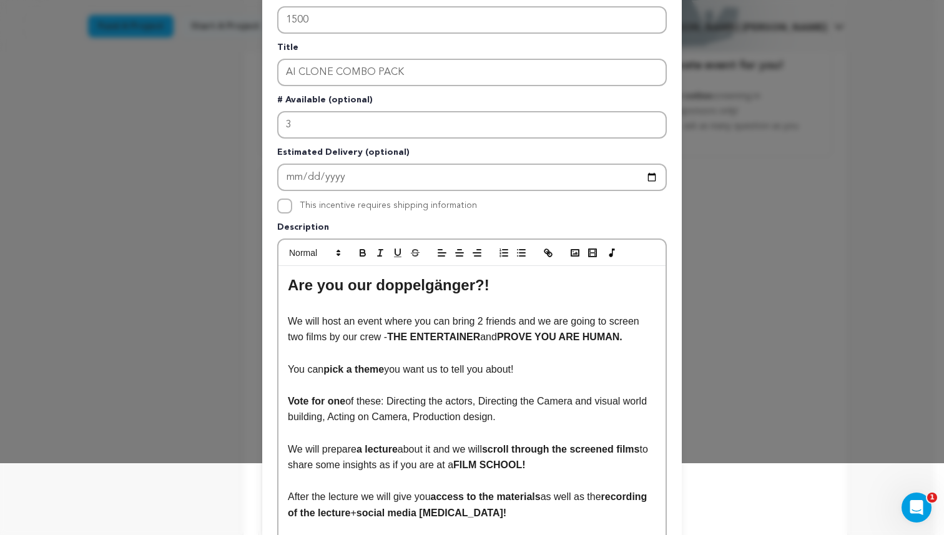
scroll to position [71, 0]
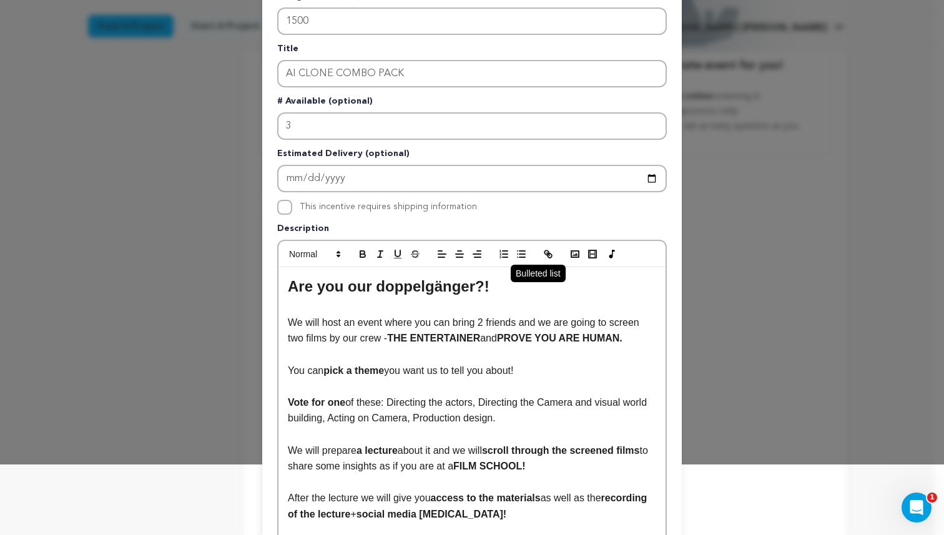
click at [518, 254] on line "button" at bounding box center [518, 254] width 0 height 0
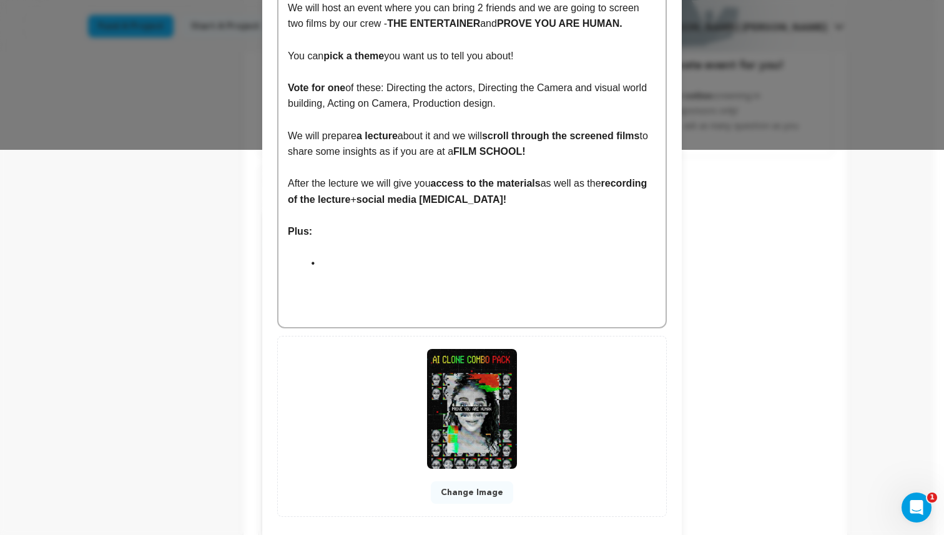
scroll to position [402, 0]
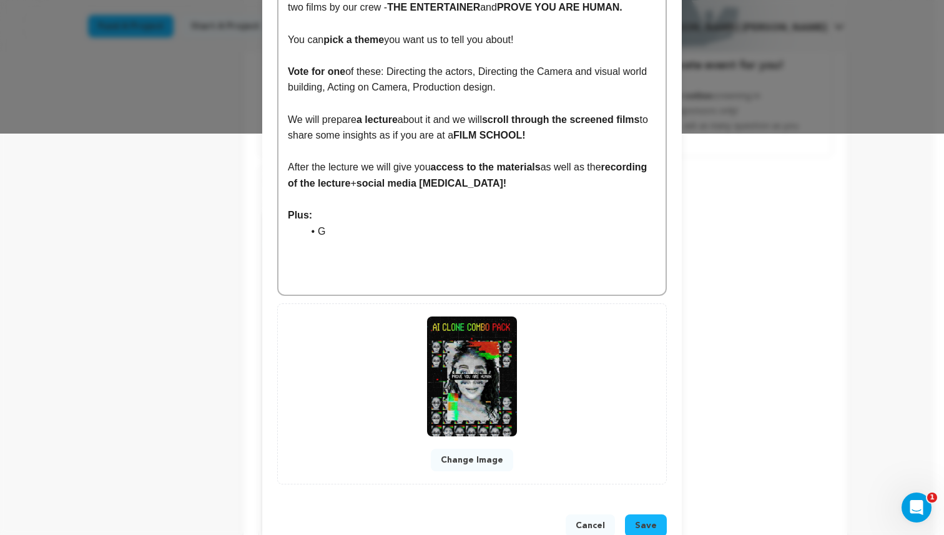
click at [375, 237] on li "G" at bounding box center [480, 232] width 354 height 16
click at [462, 240] on p at bounding box center [472, 247] width 369 height 16
click at [458, 237] on li "Get an Associate Producer" at bounding box center [480, 232] width 354 height 16
click at [429, 234] on li "Get an Associate Producer credit" at bounding box center [480, 232] width 354 height 16
drag, startPoint x: 432, startPoint y: 234, endPoint x: 347, endPoint y: 227, distance: 85.9
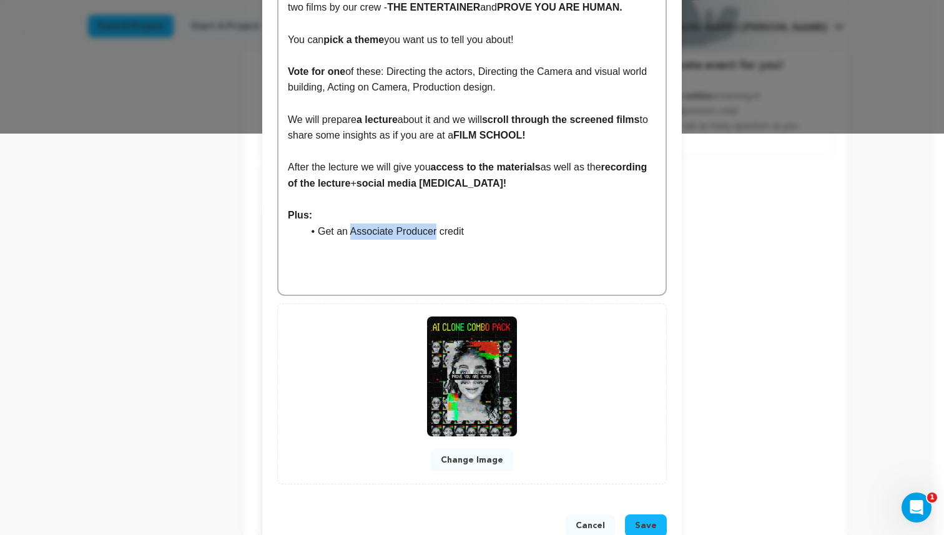
click at [347, 227] on li "Get an Associate Producer credit" at bounding box center [480, 232] width 354 height 16
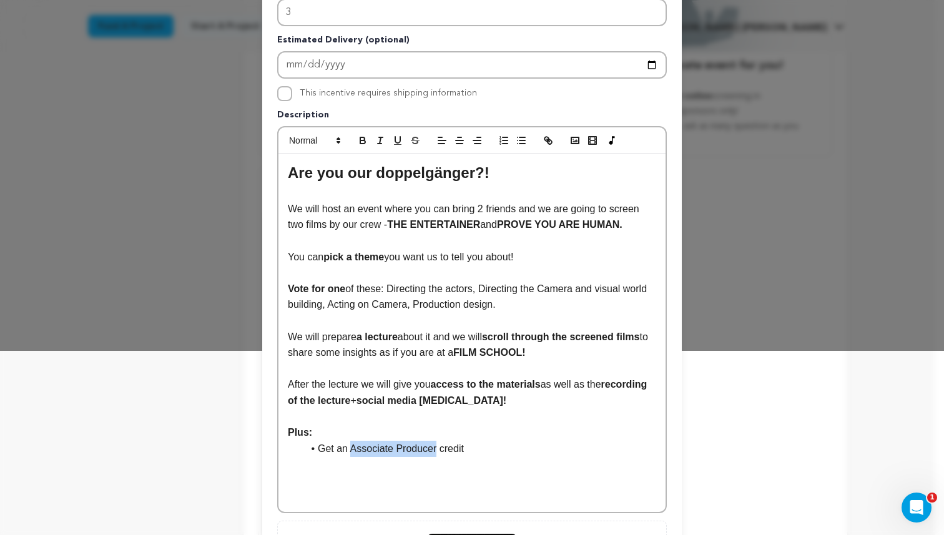
scroll to position [0, 0]
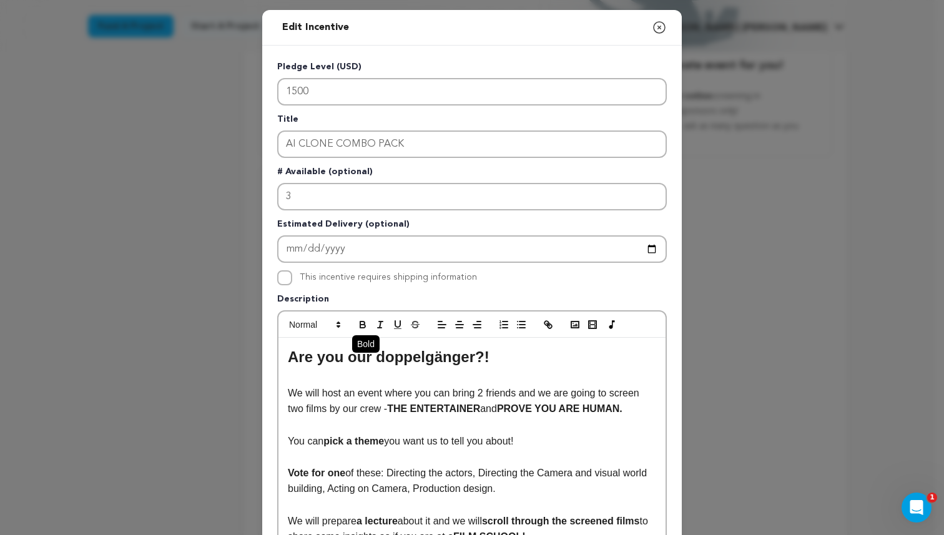
click at [357, 318] on button "button" at bounding box center [362, 324] width 17 height 15
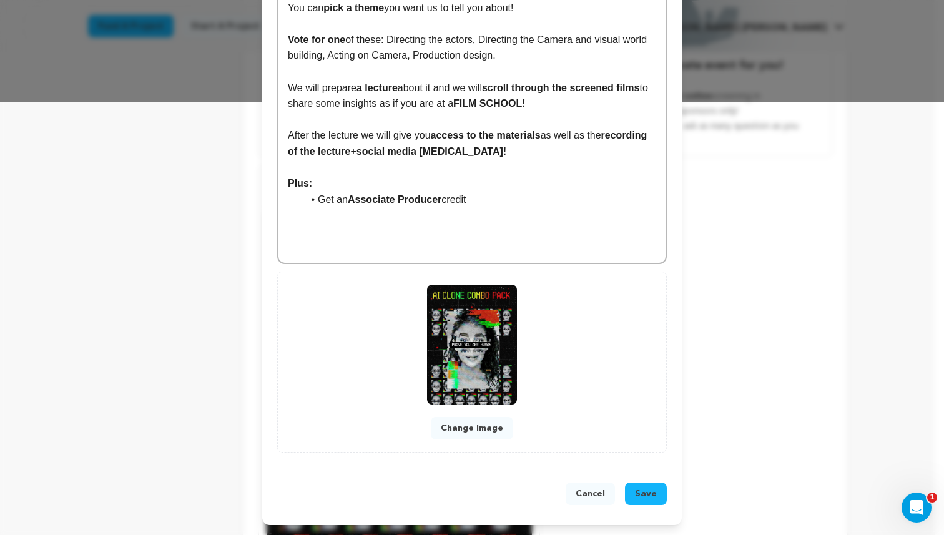
click at [507, 222] on p at bounding box center [472, 215] width 369 height 16
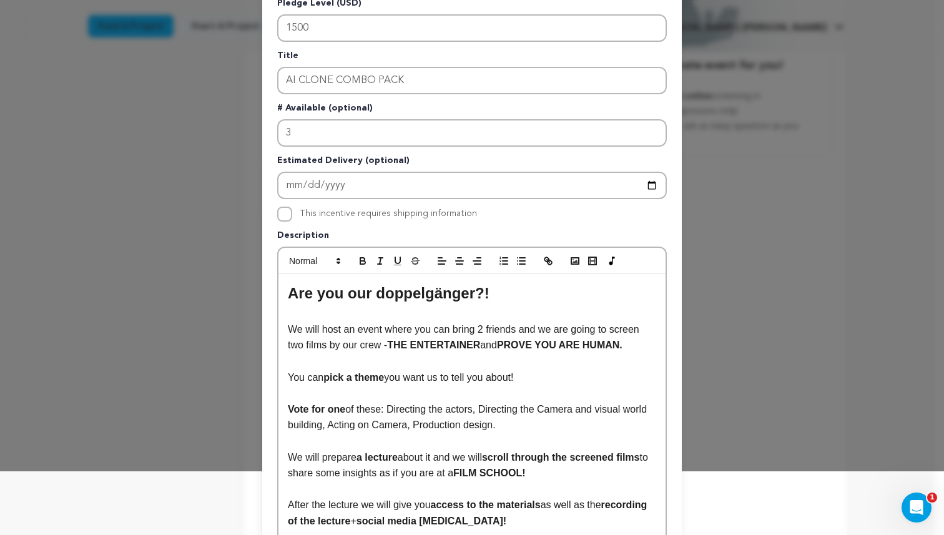
scroll to position [0, 0]
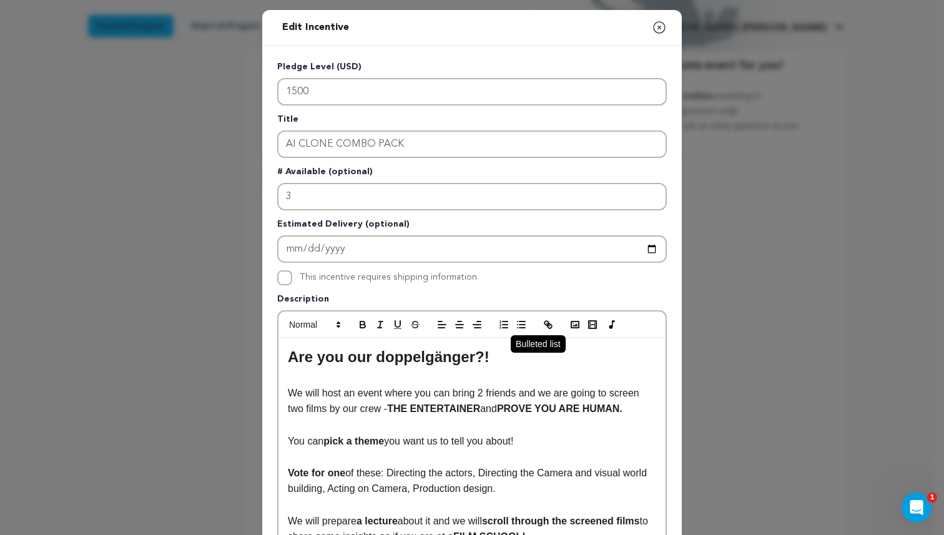
click at [520, 322] on line "button" at bounding box center [523, 322] width 6 height 0
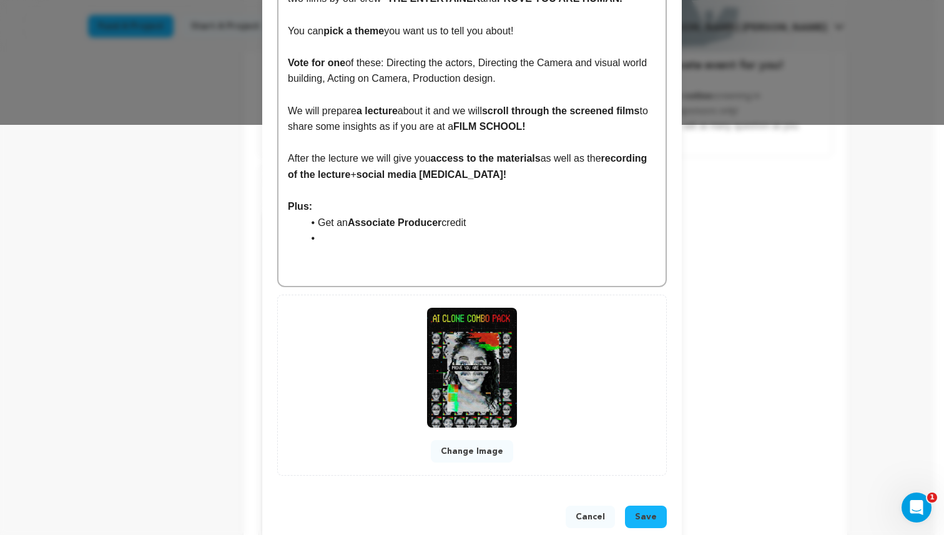
scroll to position [332, 0]
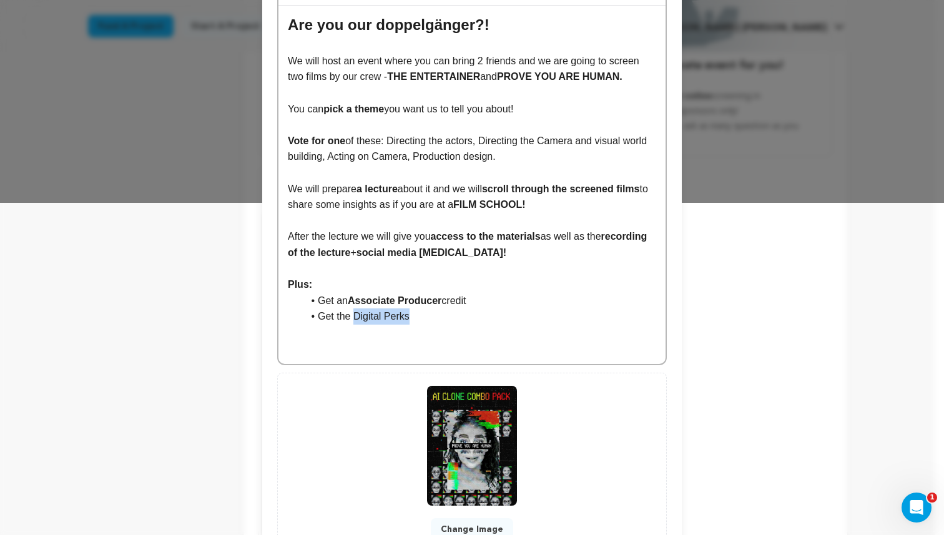
drag, startPoint x: 398, startPoint y: 314, endPoint x: 349, endPoint y: 315, distance: 49.4
click at [349, 315] on li "Get the Digital Perks" at bounding box center [480, 317] width 354 height 16
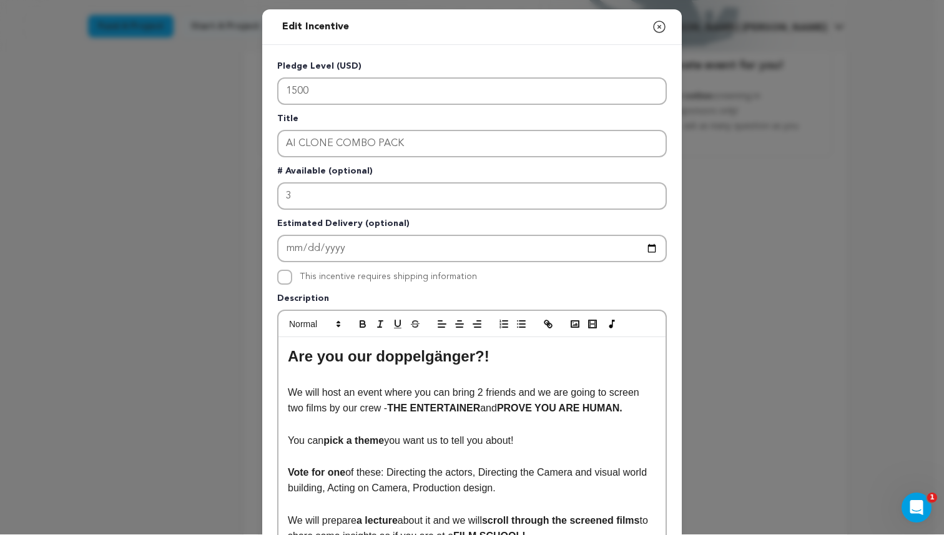
scroll to position [0, 0]
click at [357, 315] on div at bounding box center [472, 325] width 387 height 26
click at [359, 318] on div at bounding box center [472, 325] width 387 height 26
click at [359, 322] on icon "button" at bounding box center [362, 324] width 11 height 11
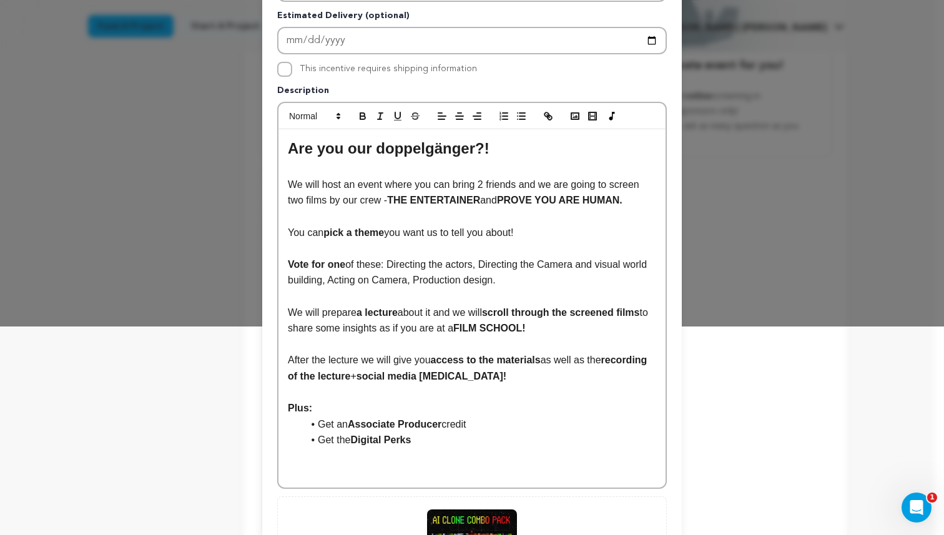
scroll to position [433, 0]
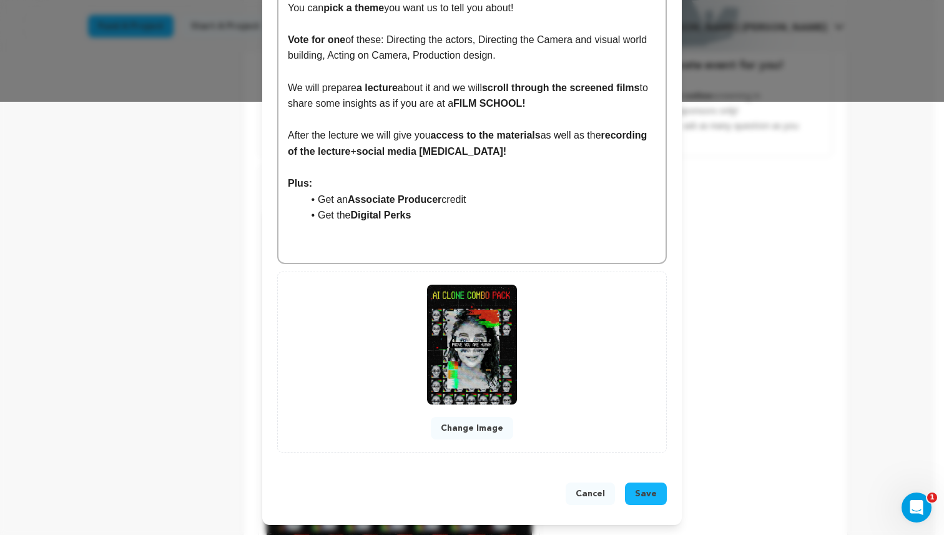
click at [439, 228] on p at bounding box center [472, 232] width 369 height 16
click at [440, 215] on li "Get the Digital Perks" at bounding box center [480, 215] width 354 height 16
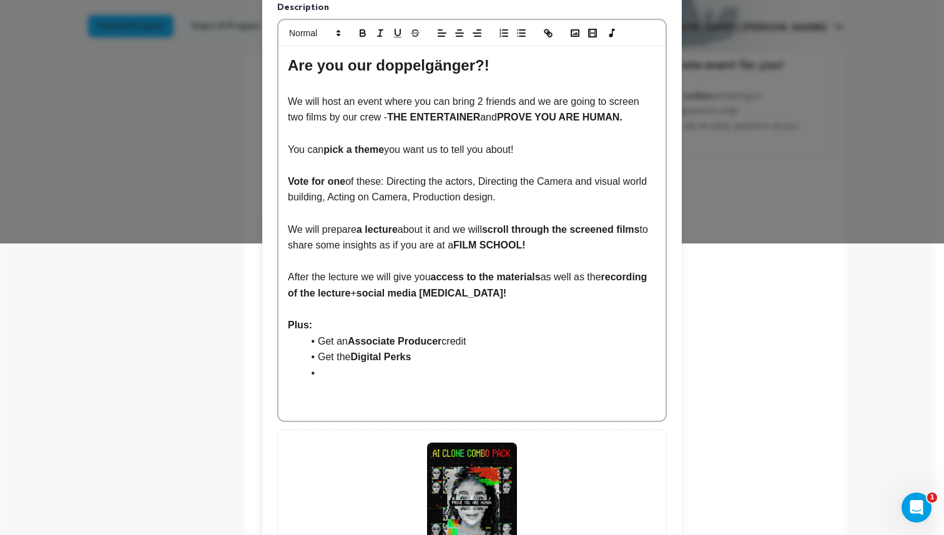
scroll to position [394, 0]
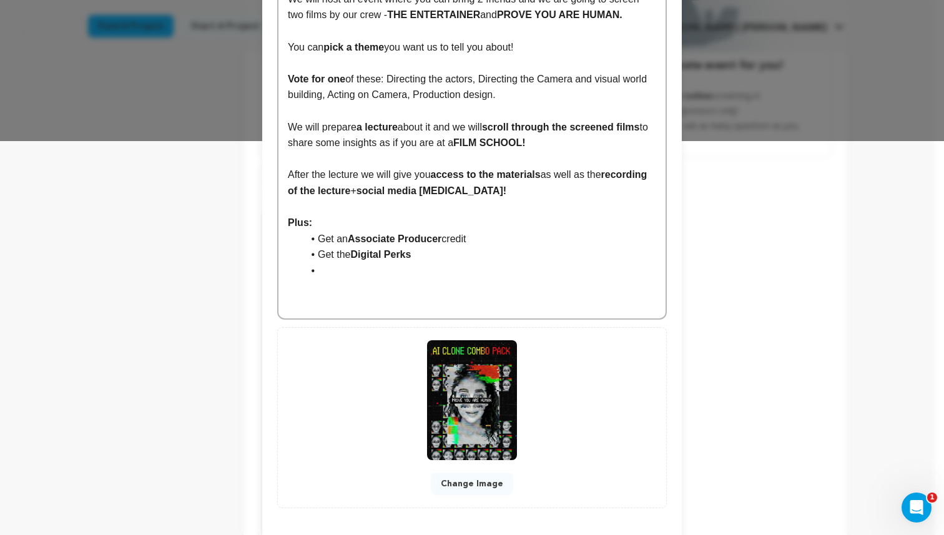
click at [417, 253] on li "Get the Digital Perks" at bounding box center [480, 255] width 354 height 16
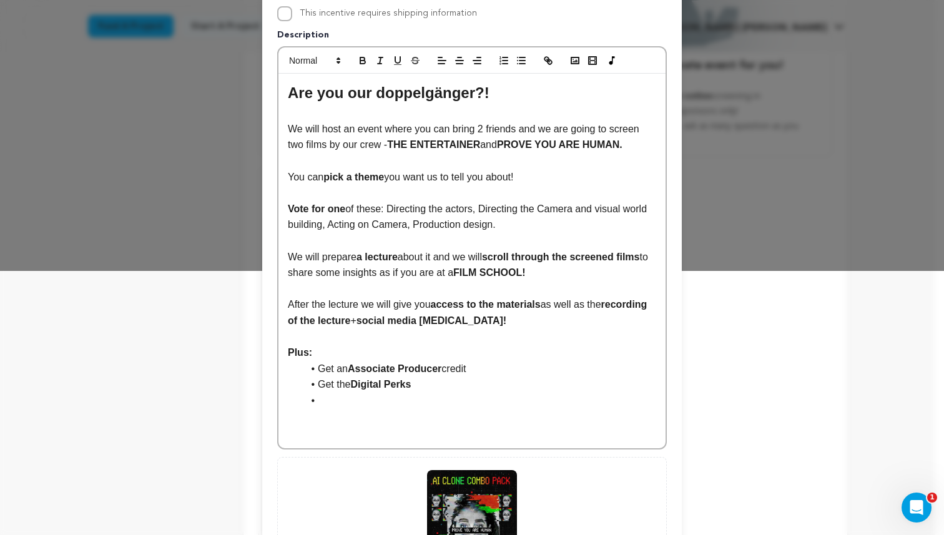
scroll to position [242, 0]
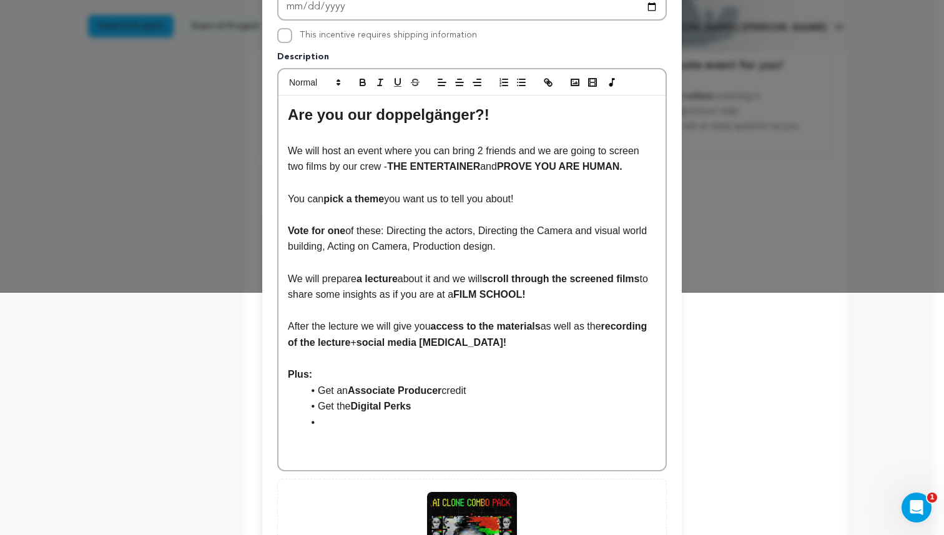
click at [339, 421] on li at bounding box center [480, 423] width 354 height 16
drag, startPoint x: 478, startPoint y: 387, endPoint x: 291, endPoint y: 389, distance: 187.4
click at [294, 390] on ul "Get an Associate Producer credit Get the Digital Perks" at bounding box center [472, 407] width 369 height 48
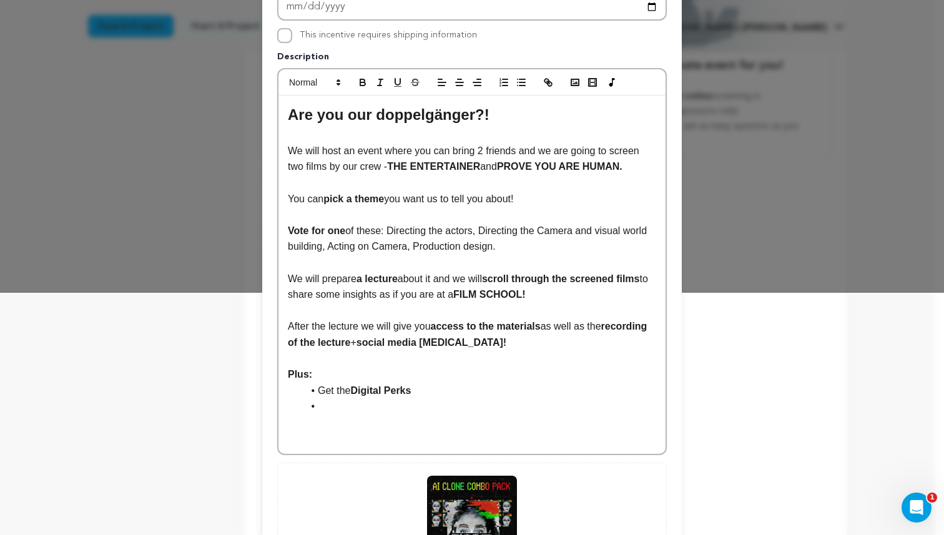
click at [362, 410] on li at bounding box center [480, 407] width 354 height 16
drag, startPoint x: 428, startPoint y: 412, endPoint x: 351, endPoint y: 409, distance: 76.9
click at [353, 411] on li "Get the links to both films" at bounding box center [480, 407] width 354 height 16
drag, startPoint x: 349, startPoint y: 411, endPoint x: 429, endPoint y: 412, distance: 80.0
click at [429, 412] on li "Get the links to both films" at bounding box center [480, 407] width 354 height 16
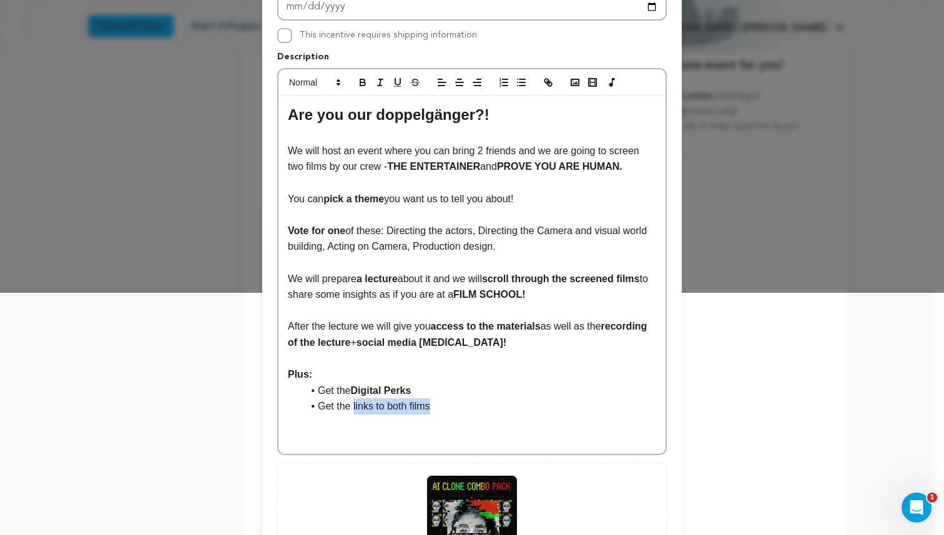
scroll to position [0, 0]
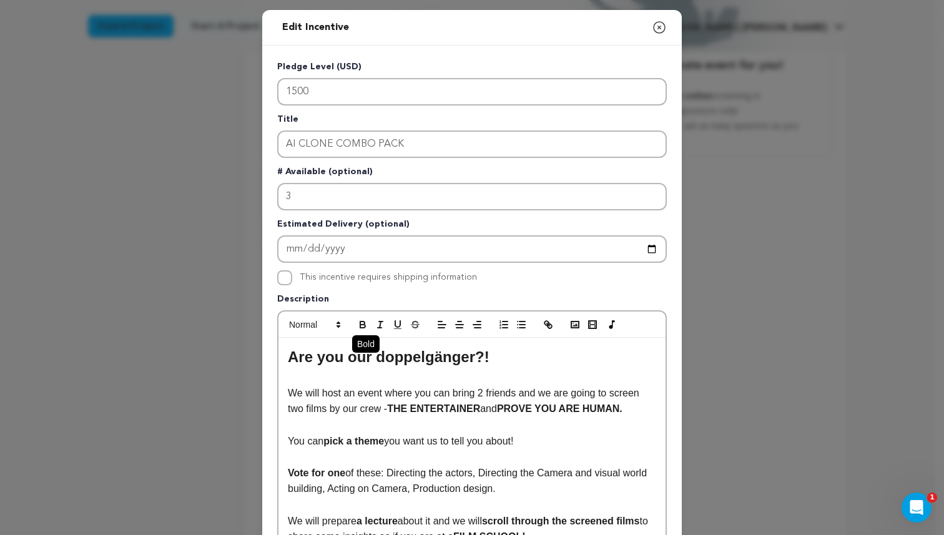
click at [359, 325] on icon "button" at bounding box center [362, 324] width 11 height 11
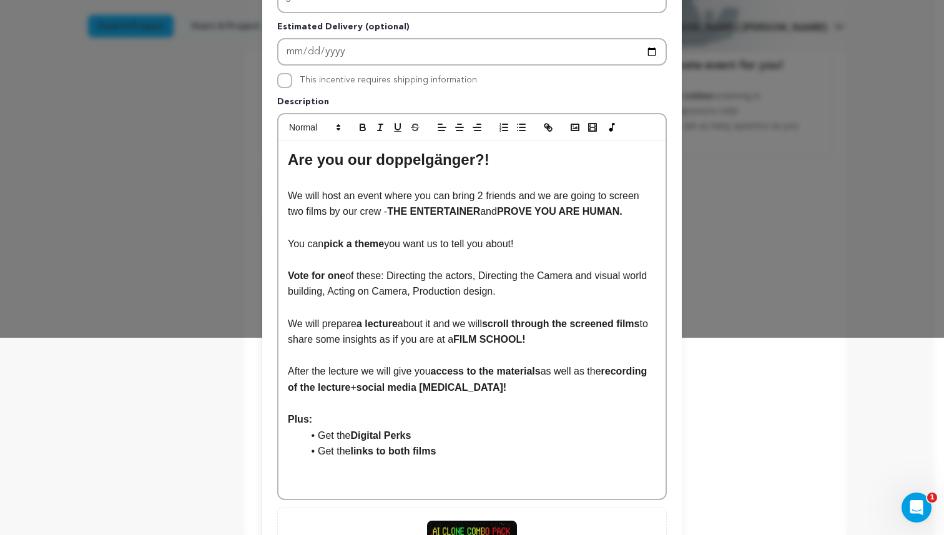
scroll to position [433, 0]
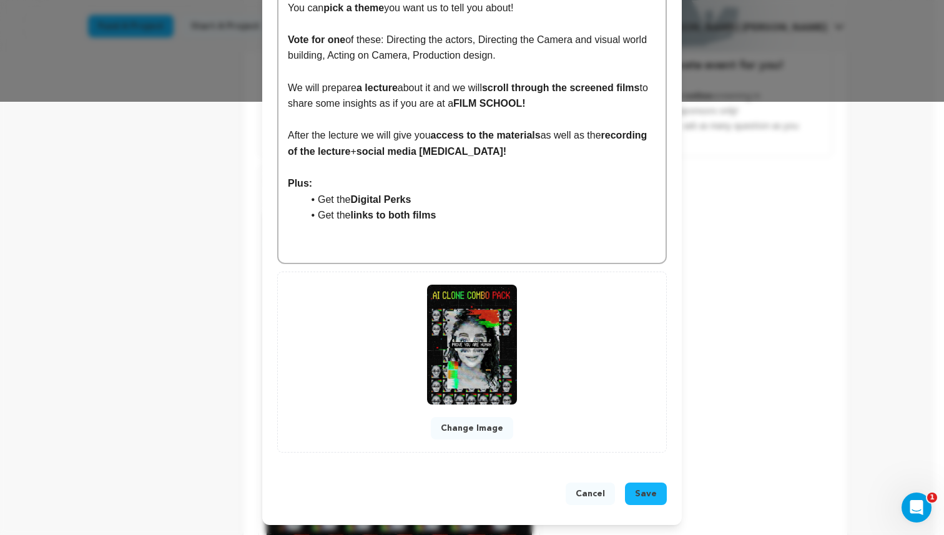
click at [458, 218] on li "Get the links to both films" at bounding box center [480, 215] width 354 height 16
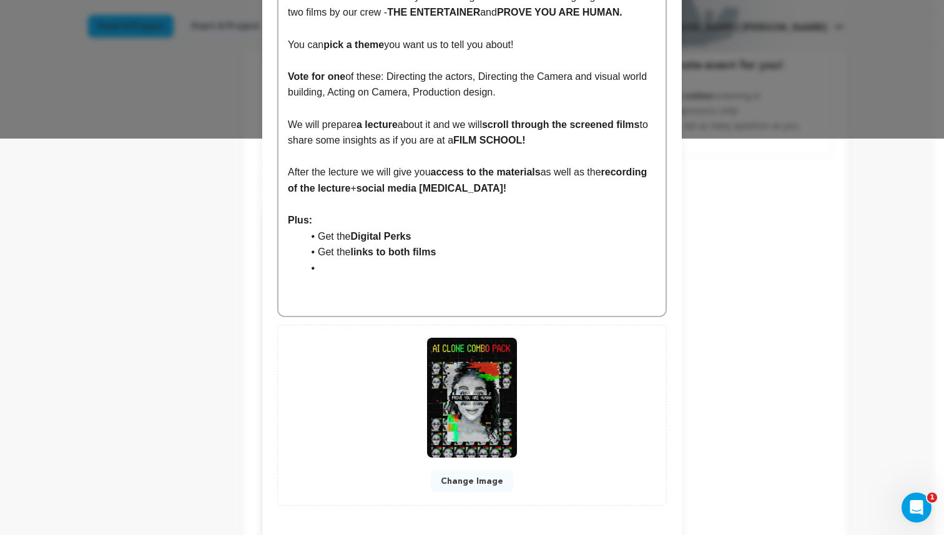
scroll to position [226, 0]
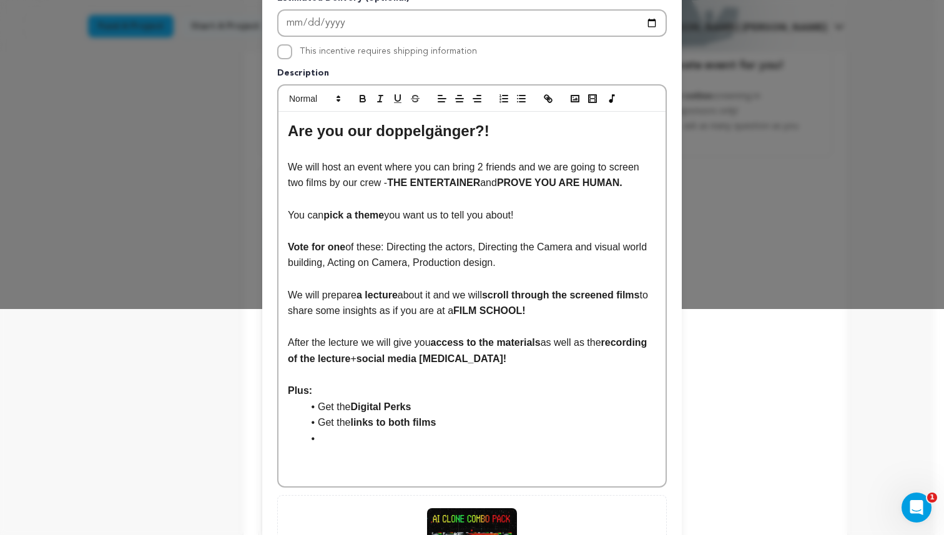
click at [419, 400] on li "Get the Digital Perks" at bounding box center [480, 407] width 354 height 16
click at [348, 435] on li at bounding box center [480, 439] width 354 height 16
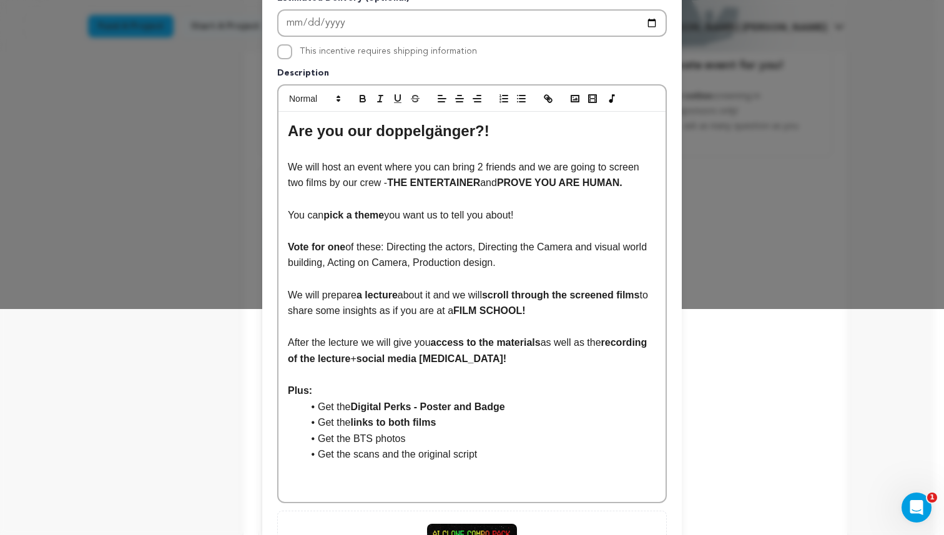
click at [378, 457] on li "Get the scans and the original script" at bounding box center [480, 455] width 354 height 16
drag, startPoint x: 581, startPoint y: 453, endPoint x: 508, endPoint y: 448, distance: 73.3
click at [508, 448] on li "Get the scans with directors notes and the original script" at bounding box center [480, 455] width 354 height 16
click at [359, 105] on button "button" at bounding box center [362, 98] width 17 height 15
drag, startPoint x: 351, startPoint y: 455, endPoint x: 468, endPoint y: 457, distance: 116.8
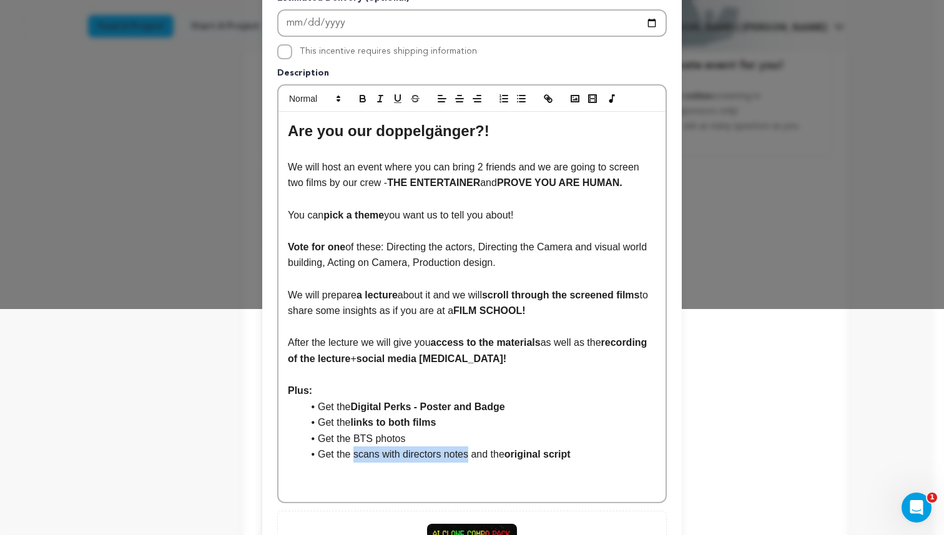
click at [468, 457] on li "Get the scans with directors notes and the original script" at bounding box center [480, 455] width 354 height 16
click at [357, 97] on icon "button" at bounding box center [362, 98] width 11 height 11
drag, startPoint x: 404, startPoint y: 440, endPoint x: 349, endPoint y: 437, distance: 55.1
click at [349, 437] on li "Get the BTS photos" at bounding box center [480, 439] width 354 height 16
click at [360, 97] on icon "button" at bounding box center [362, 97] width 4 height 3
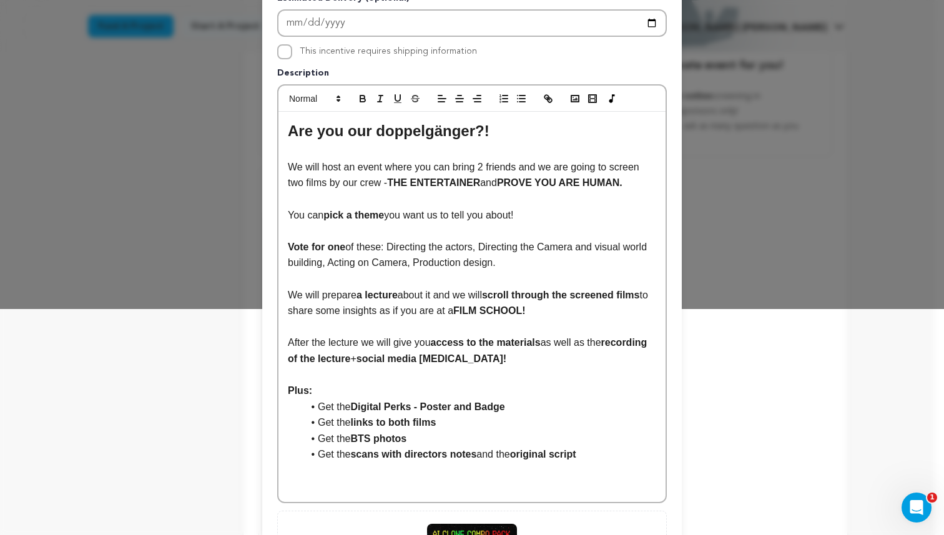
click at [566, 428] on li "Get the links to both films" at bounding box center [480, 423] width 354 height 16
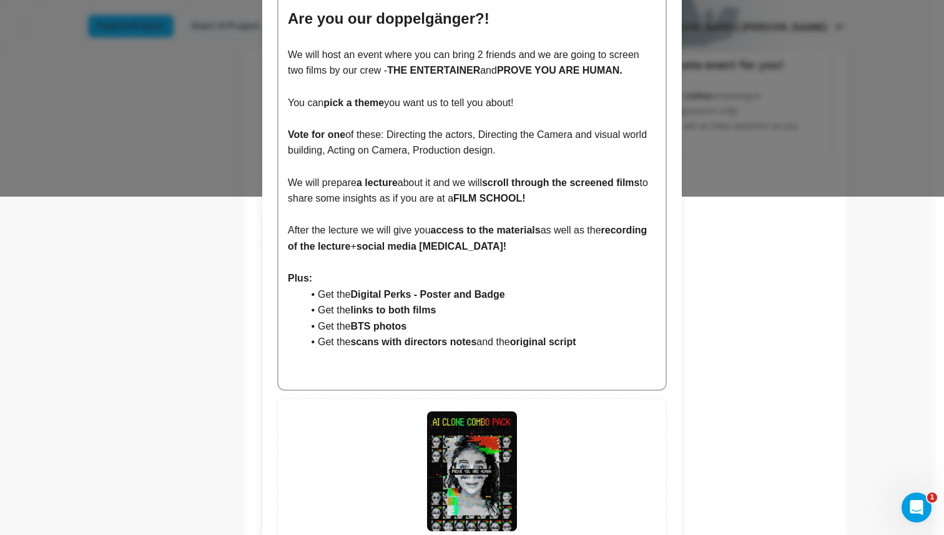
scroll to position [466, 0]
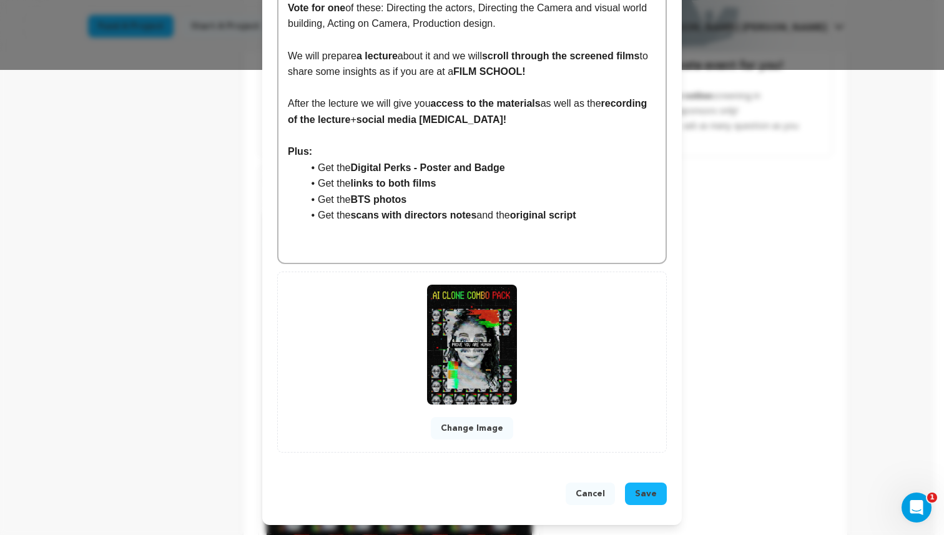
click at [643, 494] on span "Save" at bounding box center [646, 494] width 22 height 12
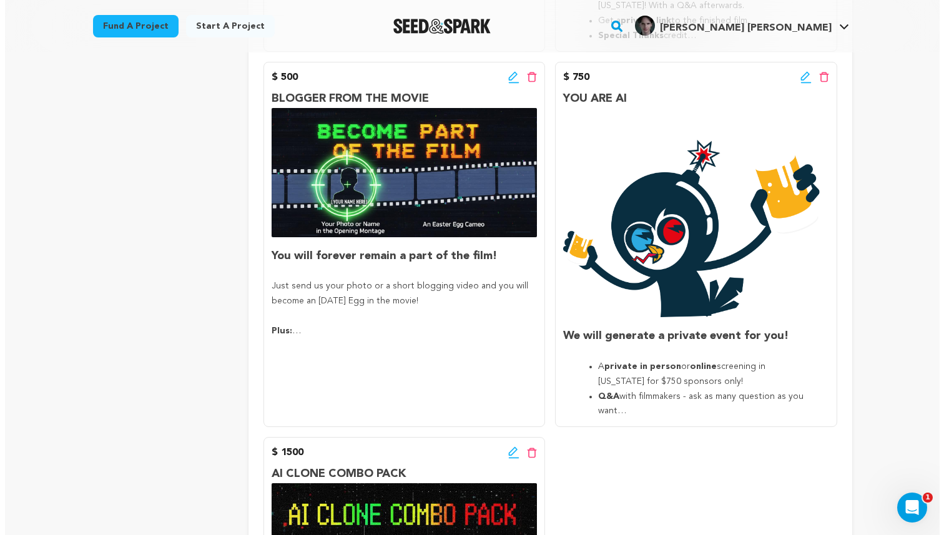
scroll to position [1713, 0]
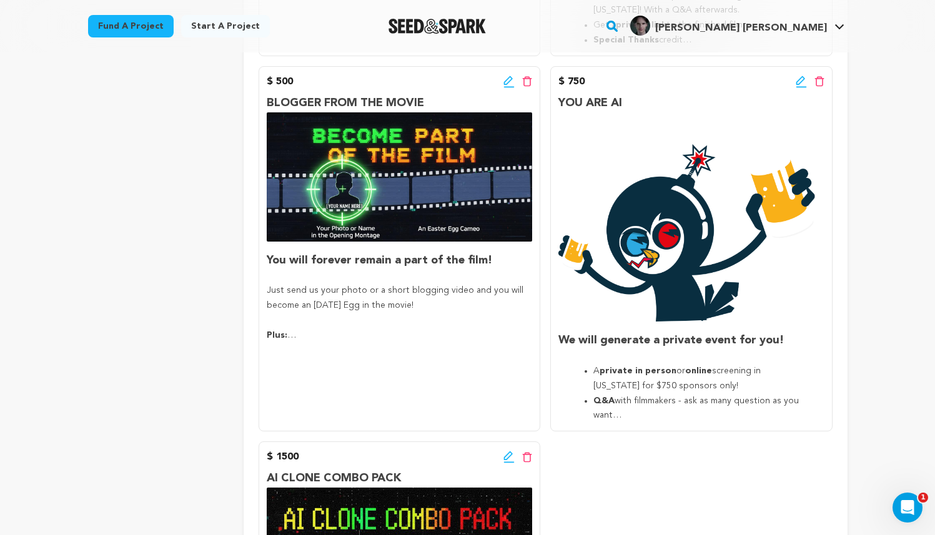
click at [800, 81] on icon at bounding box center [801, 82] width 11 height 12
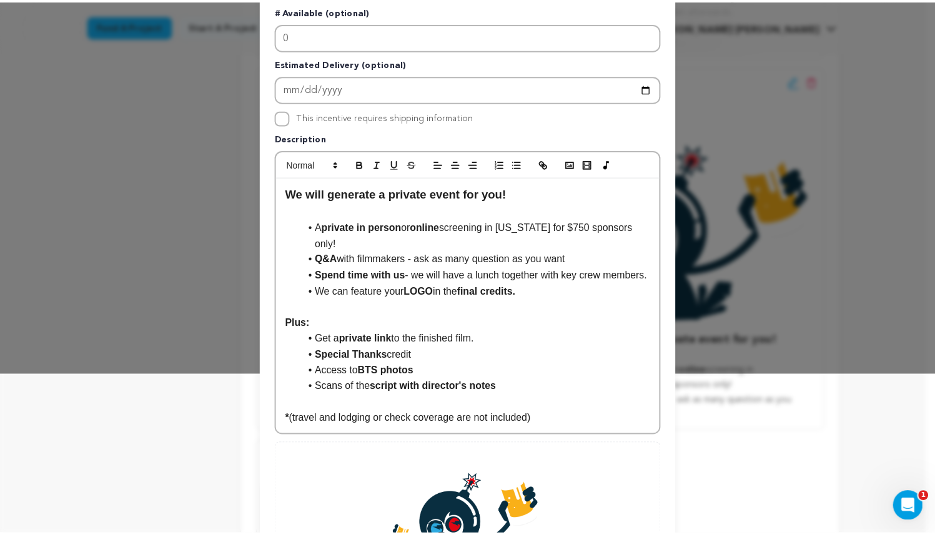
scroll to position [0, 0]
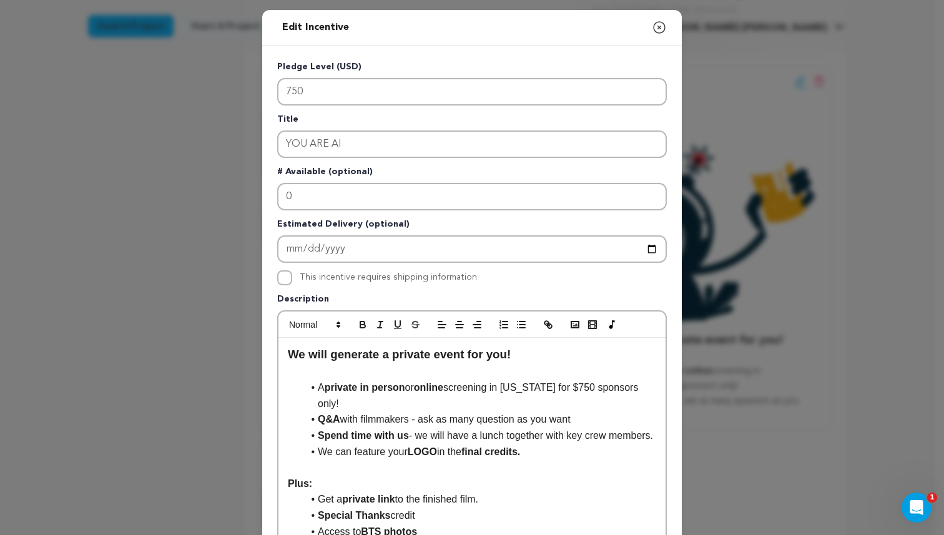
click at [661, 22] on icon "button" at bounding box center [659, 27] width 15 height 15
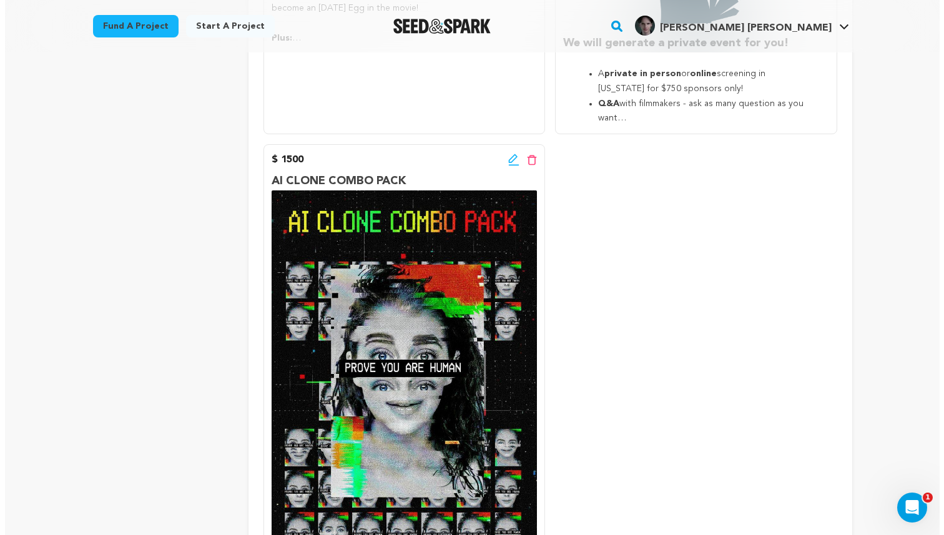
scroll to position [2013, 0]
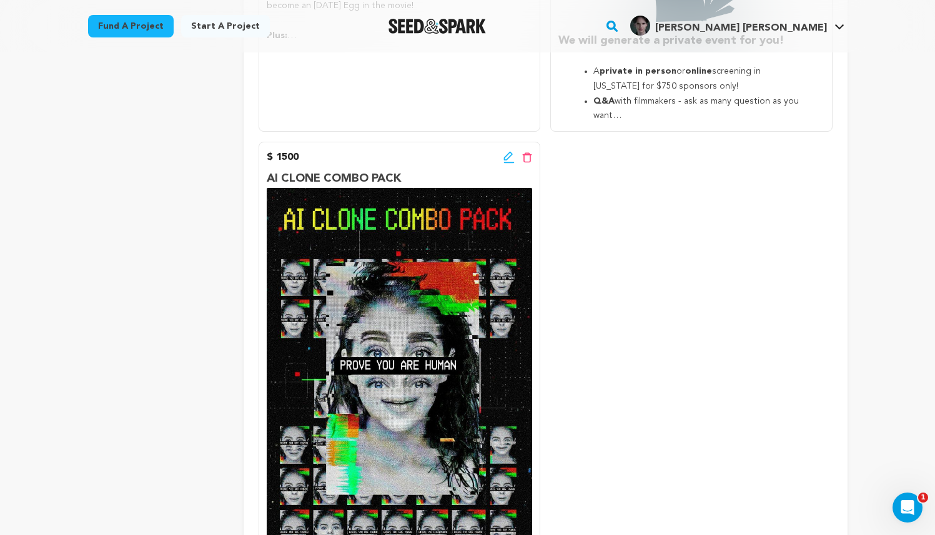
click at [510, 153] on icon at bounding box center [508, 157] width 11 height 12
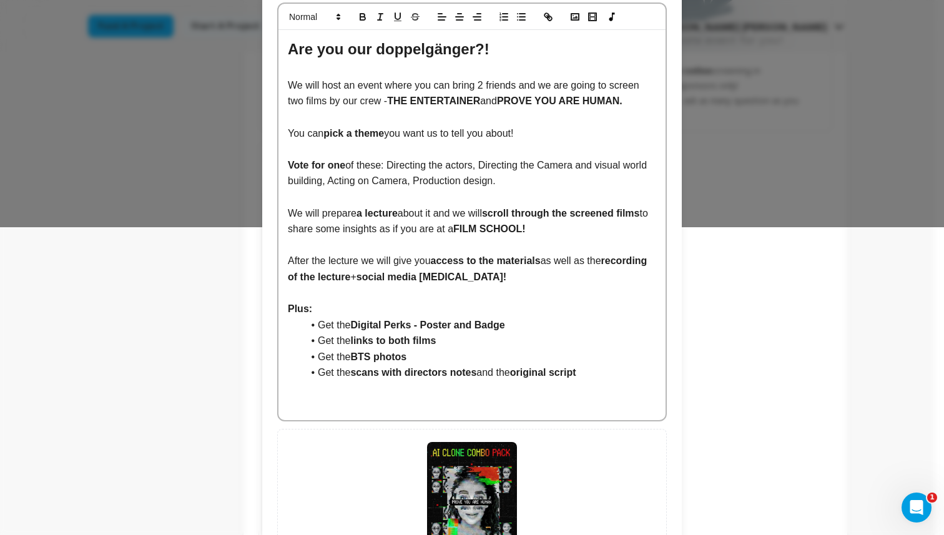
scroll to position [466, 0]
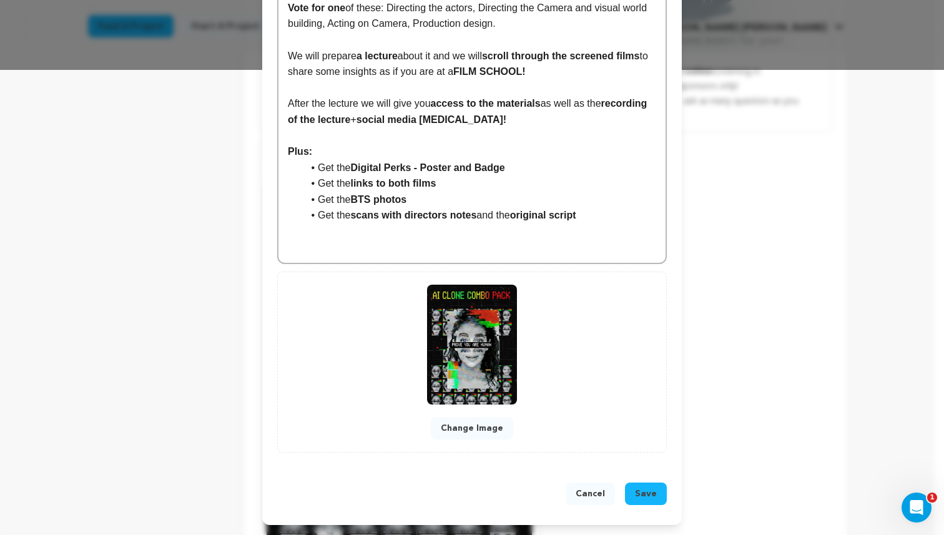
click at [648, 485] on button "Save" at bounding box center [646, 494] width 42 height 22
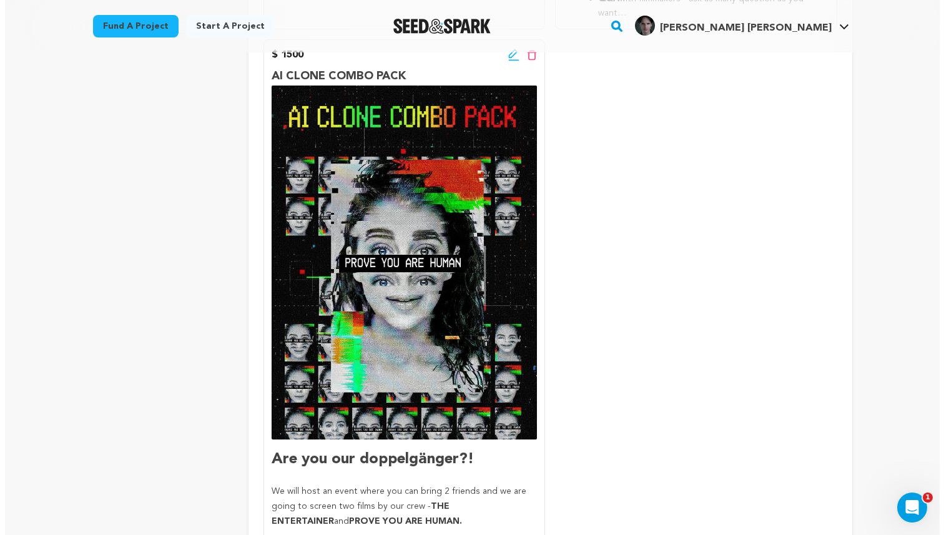
scroll to position [2117, 0]
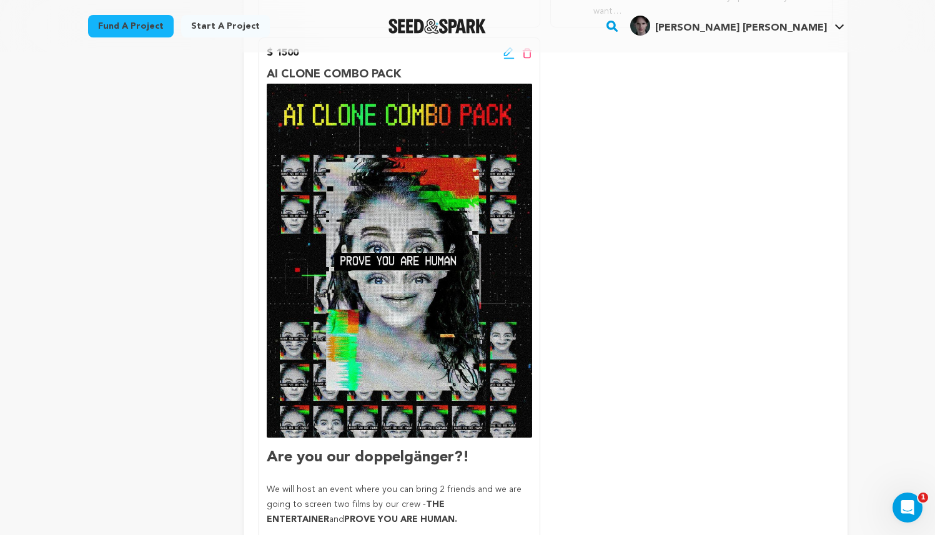
click at [508, 57] on icon at bounding box center [508, 53] width 11 height 12
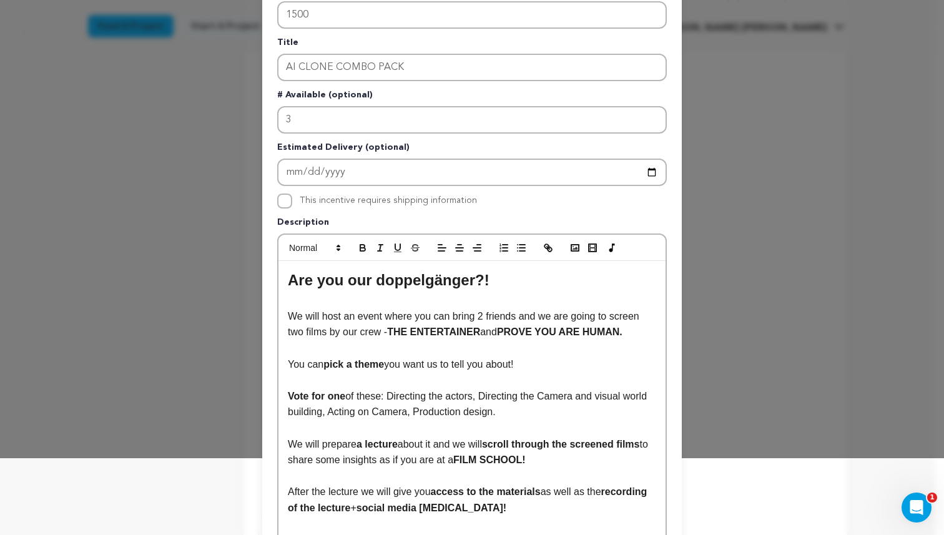
scroll to position [123, 0]
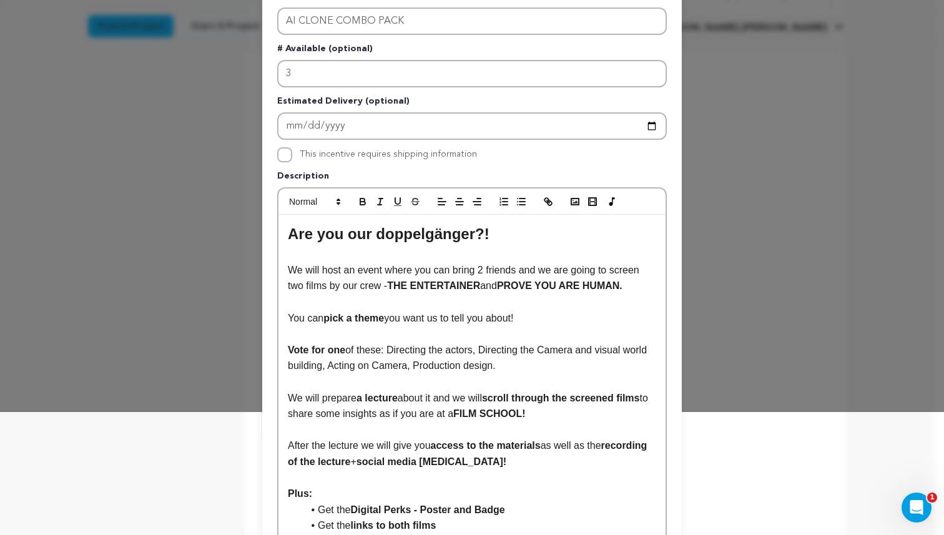
drag, startPoint x: 562, startPoint y: 367, endPoint x: 439, endPoint y: 360, distance: 123.3
click at [439, 360] on p "Vote for one of these: Directing the actors, Directing the Camera and visual wo…" at bounding box center [472, 358] width 369 height 32
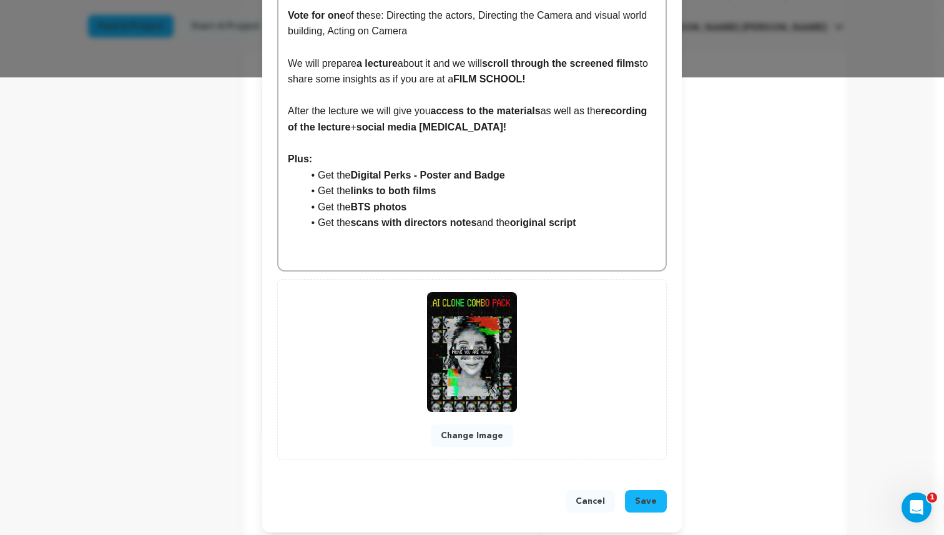
scroll to position [466, 0]
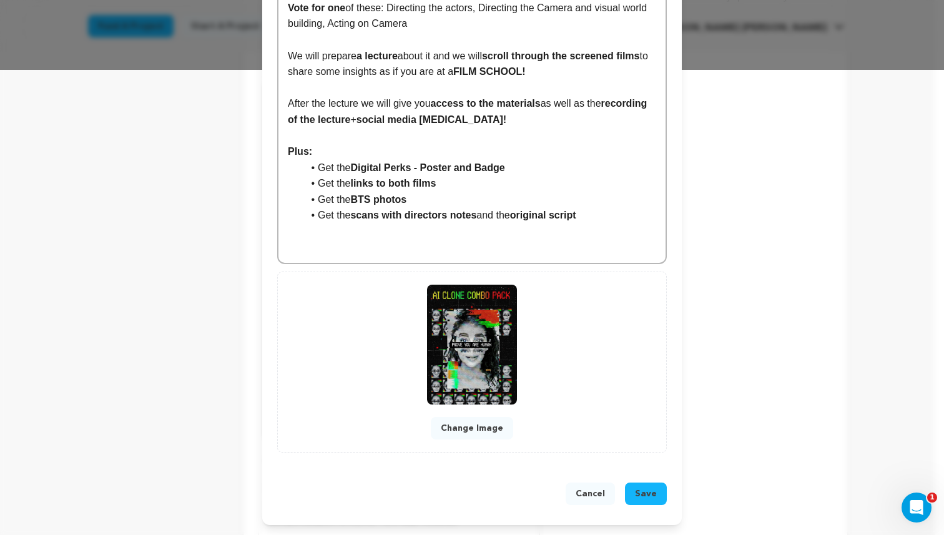
click at [642, 490] on span "Save" at bounding box center [646, 494] width 22 height 12
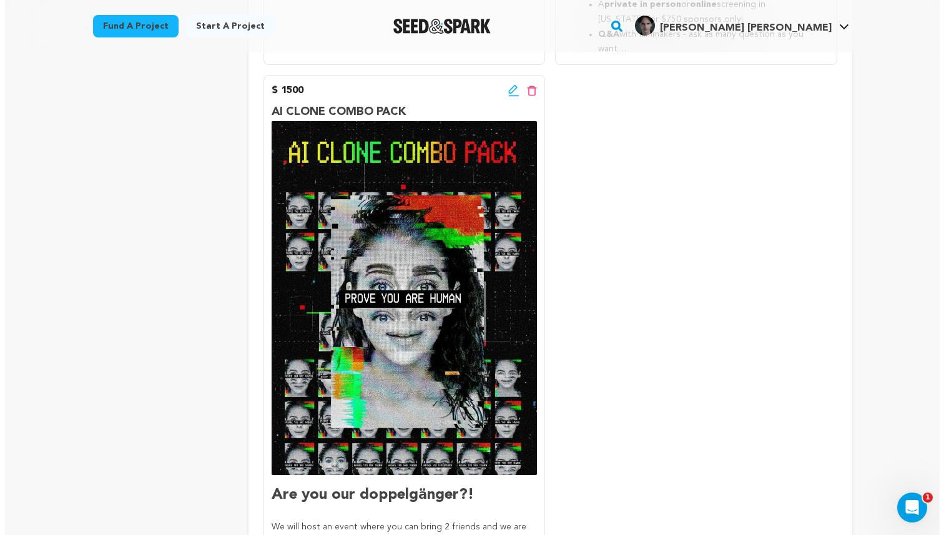
scroll to position [2081, 0]
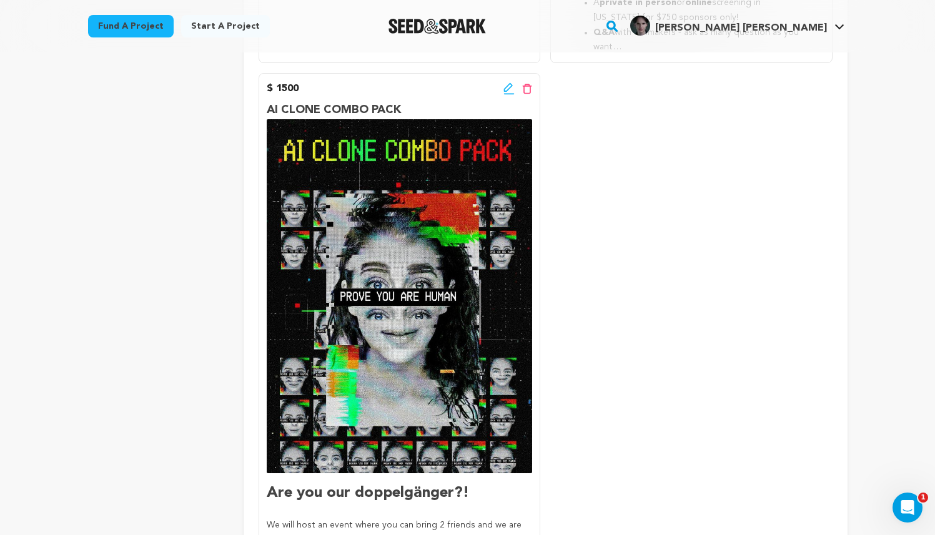
click at [505, 83] on icon at bounding box center [508, 88] width 11 height 12
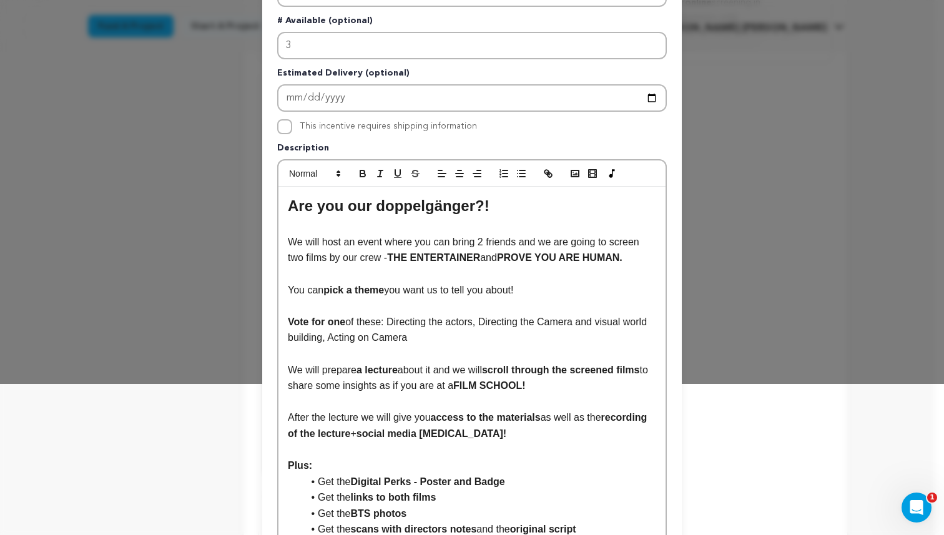
scroll to position [217, 0]
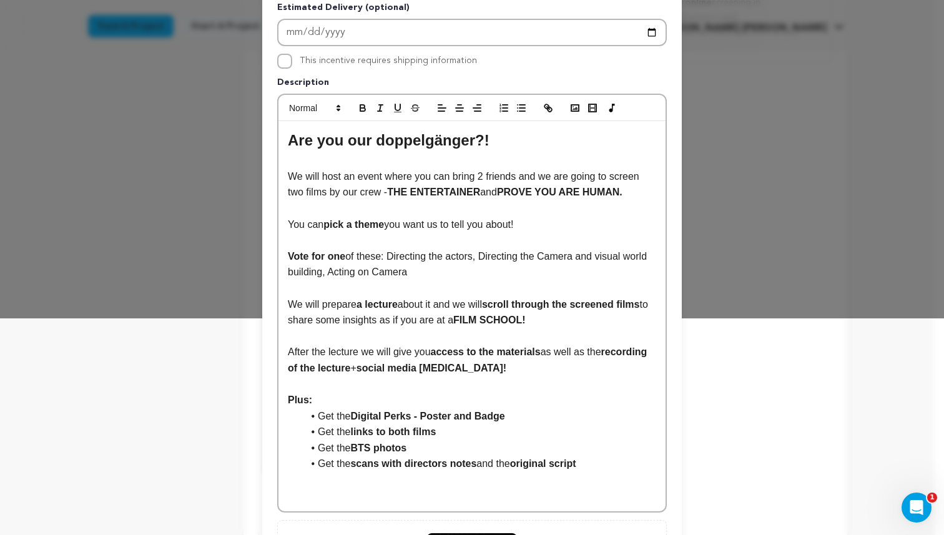
drag, startPoint x: 448, startPoint y: 274, endPoint x: 257, endPoint y: 219, distance: 198.9
click at [262, 219] on div "Pledge Level (USD) 1500 Title AI CLONE COMBO PACK # Available (optional) 3 Esti…" at bounding box center [472, 273] width 420 height 888
click at [528, 290] on p at bounding box center [472, 288] width 369 height 16
click at [401, 300] on p "We will prepare a lecture about it and we will scroll through the screened film…" at bounding box center [472, 313] width 369 height 32
drag, startPoint x: 441, startPoint y: 272, endPoint x: 275, endPoint y: 258, distance: 166.8
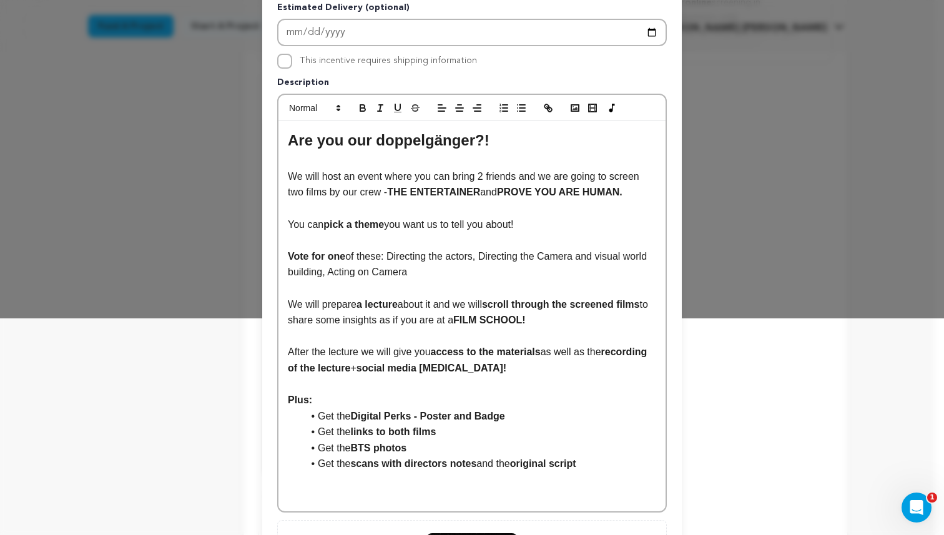
click at [279, 258] on div "Are you our doppelgänger?! We will host an event where you can bring 2 friends …" at bounding box center [472, 316] width 387 height 390
click at [489, 277] on p "Vote for one of these: Directing the actors, Directing the Camera and visual wo…" at bounding box center [472, 265] width 369 height 32
drag, startPoint x: 472, startPoint y: 273, endPoint x: 278, endPoint y: 227, distance: 199.1
click at [279, 227] on div "Are you our doppelgänger?! We will host an event where you can bring 2 friends …" at bounding box center [472, 316] width 387 height 390
click at [496, 269] on p "Vote for one of these: Directing the actors, Directing the Camera and visual wo…" at bounding box center [472, 265] width 369 height 32
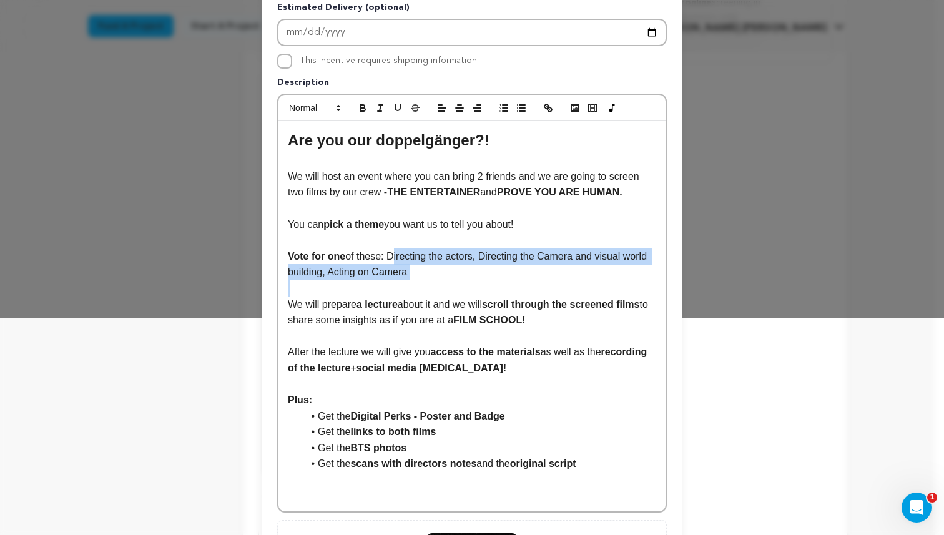
drag, startPoint x: 462, startPoint y: 283, endPoint x: 389, endPoint y: 255, distance: 78.3
click at [389, 255] on div "Are you our doppelgänger?! We will host an event where you can bring 2 friends …" at bounding box center [472, 316] width 387 height 390
copy p "Directing the actors, Directing the Camera and visual world building, Acting on…"
click at [387, 259] on p "Vote for one of these: Directing the actors, Directing the Camera and visual wo…" at bounding box center [472, 265] width 369 height 32
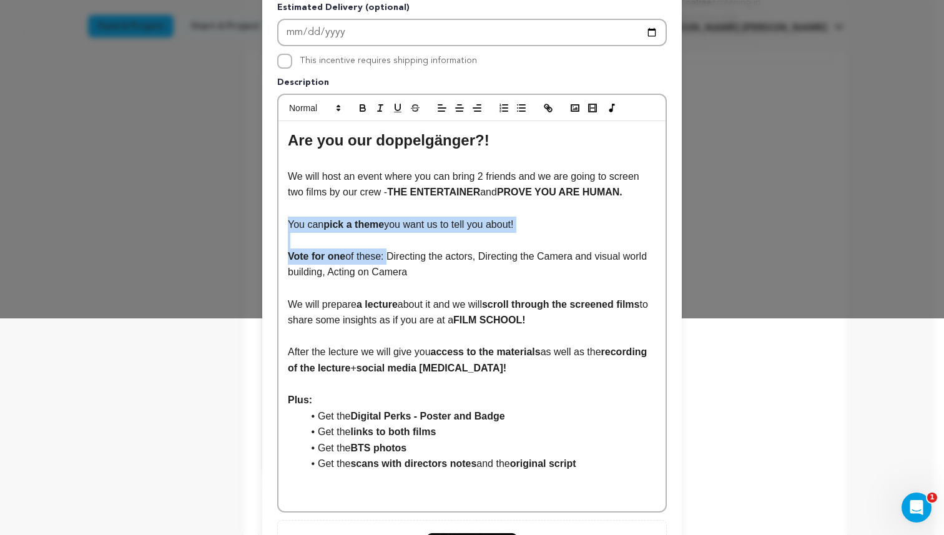
drag, startPoint x: 383, startPoint y: 255, endPoint x: 275, endPoint y: 220, distance: 112.8
click at [279, 220] on div "Are you our doppelgänger?! We will host an event where you can bring 2 friends …" at bounding box center [472, 316] width 387 height 390
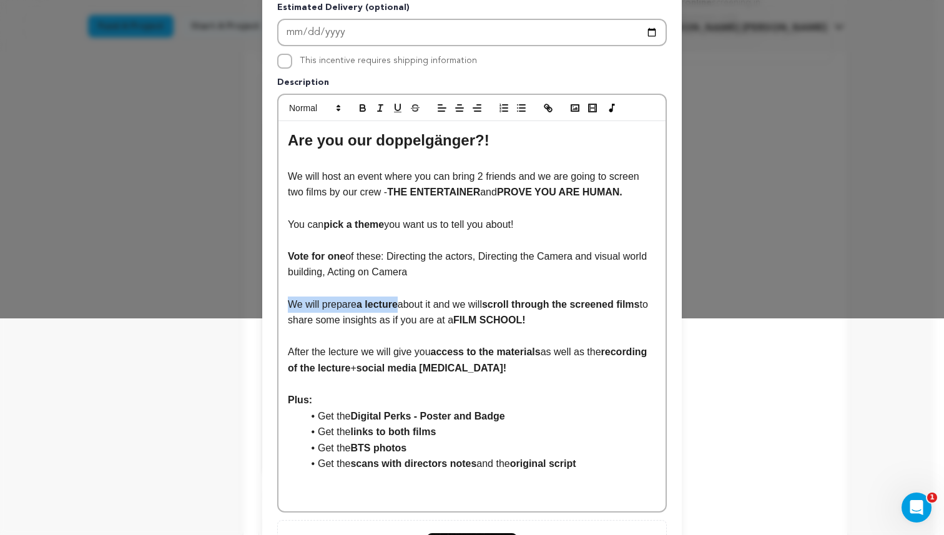
drag, startPoint x: 396, startPoint y: 302, endPoint x: 284, endPoint y: 302, distance: 112.4
click at [288, 302] on p "We will prepare a lecture about it and we will scroll through the screened film…" at bounding box center [472, 313] width 369 height 32
copy p "We will prepare a lecture"
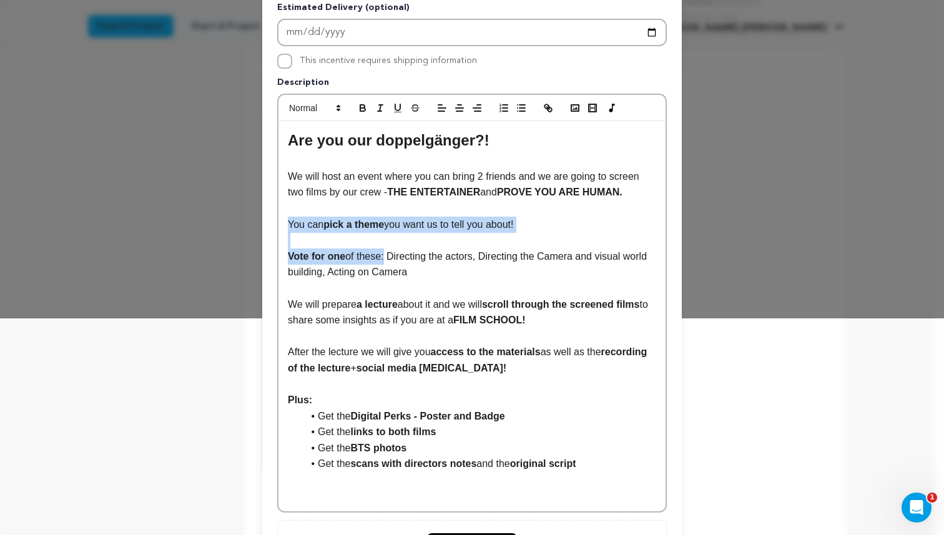
drag, startPoint x: 382, startPoint y: 259, endPoint x: 275, endPoint y: 222, distance: 113.0
click at [279, 222] on div "Are you our doppelgänger?! We will host an event where you can bring 2 friends …" at bounding box center [472, 316] width 387 height 390
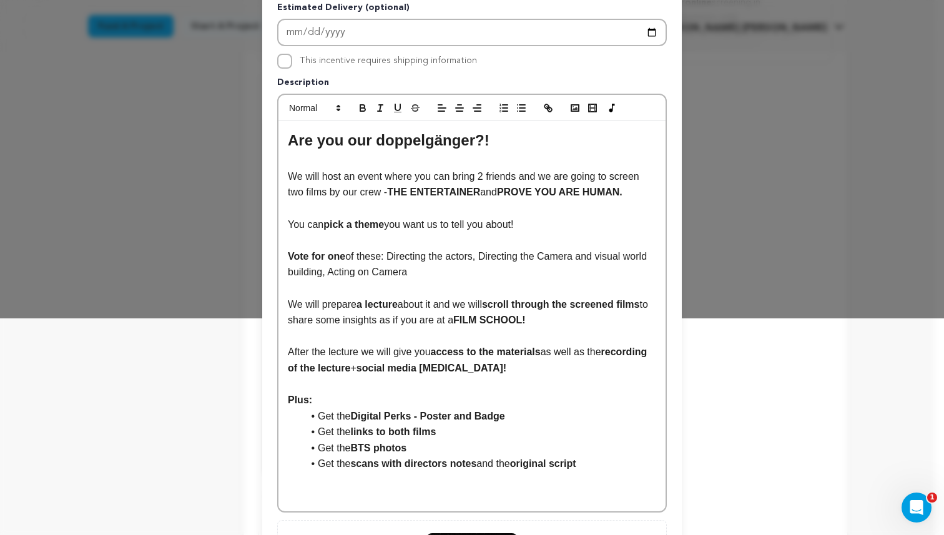
scroll to position [0, 0]
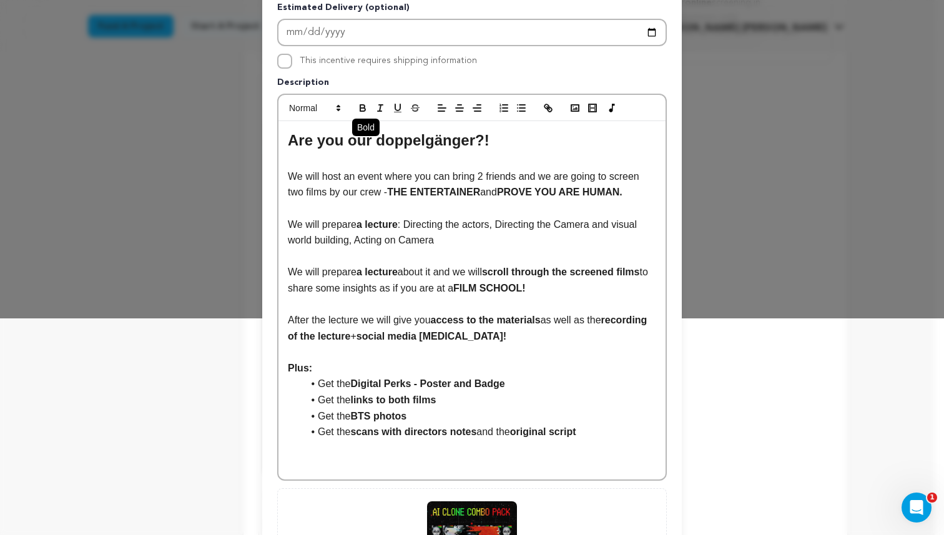
click at [360, 105] on icon "button" at bounding box center [362, 106] width 4 height 3
click at [533, 244] on p "We will prepare a lecture which will touch: Directing the actors, Directing the…" at bounding box center [472, 233] width 369 height 32
drag, startPoint x: 566, startPoint y: 224, endPoint x: 480, endPoint y: 225, distance: 86.2
click at [480, 225] on p "We will prepare a lecture which will touch: Directing the actors, Directing the…" at bounding box center [472, 233] width 369 height 32
click at [547, 242] on p "We will prepare a lecture which will touch: Script Analysis, Directing the Came…" at bounding box center [472, 233] width 369 height 32
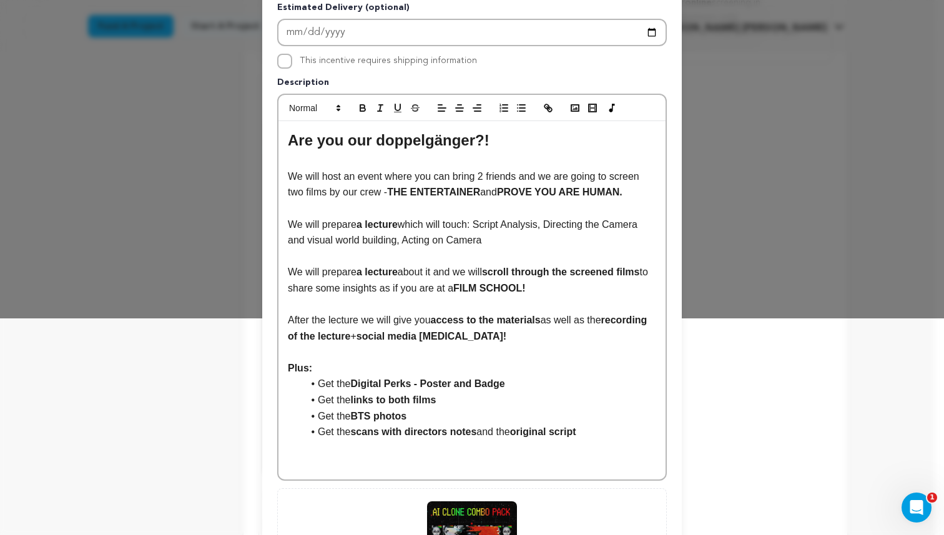
click at [545, 226] on p "We will prepare a lecture which will touch: Script Analysis, Directing the Came…" at bounding box center [472, 233] width 369 height 32
click at [551, 237] on p "We will prepare a lecture which will touch: Script Analysis, Directing the Came…" at bounding box center [472, 233] width 369 height 32
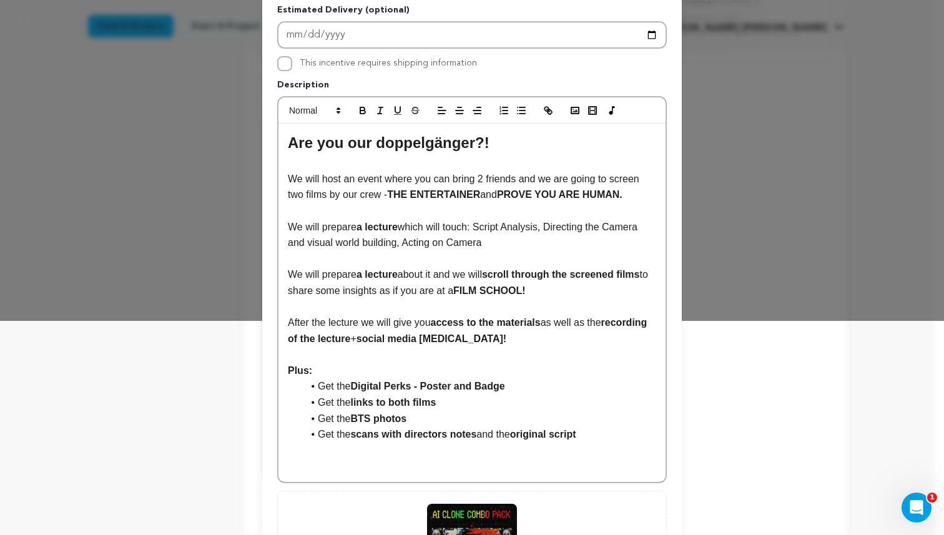
scroll to position [433, 0]
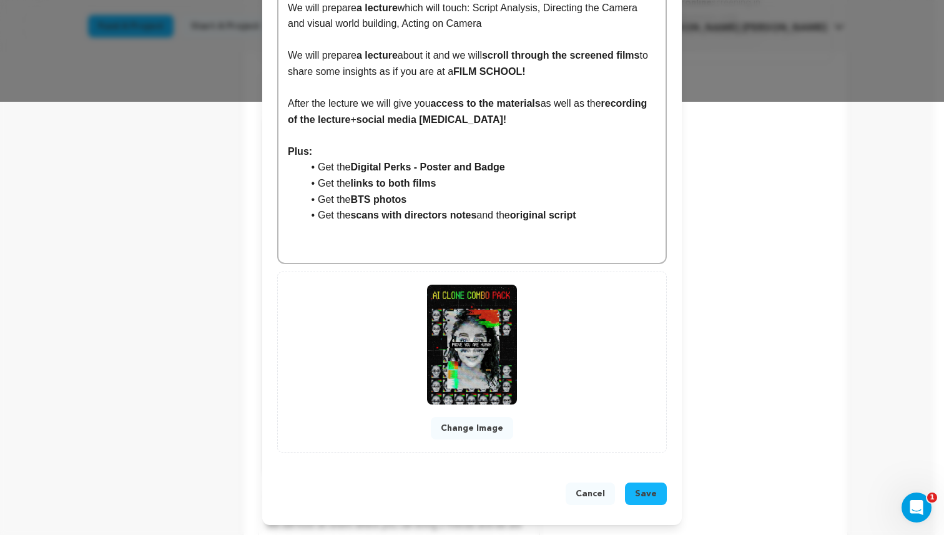
click at [645, 494] on span "Save" at bounding box center [646, 494] width 22 height 12
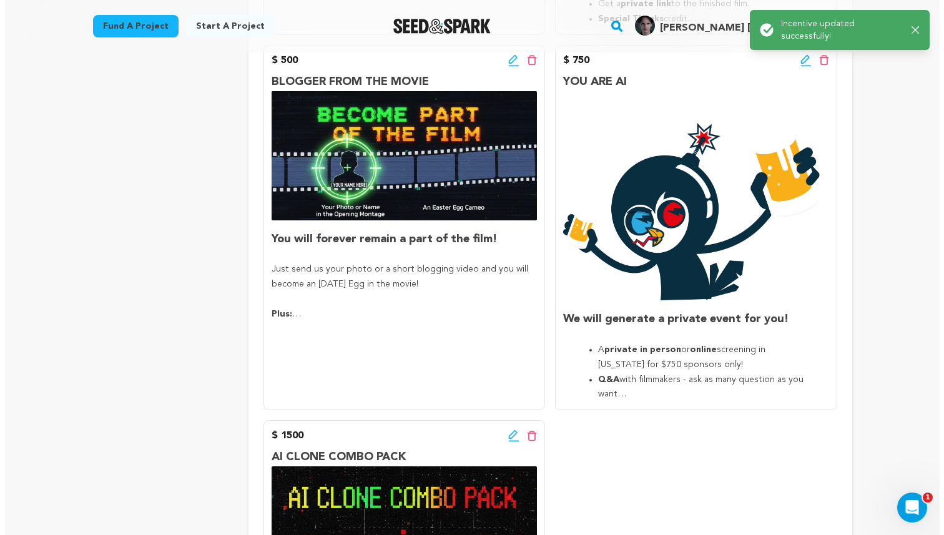
scroll to position [1605, 0]
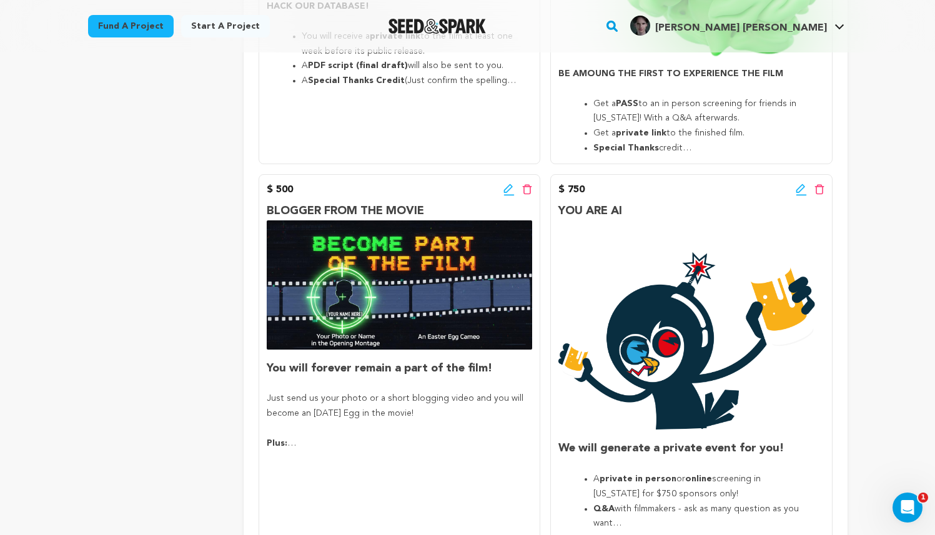
click at [803, 192] on icon at bounding box center [801, 190] width 11 height 12
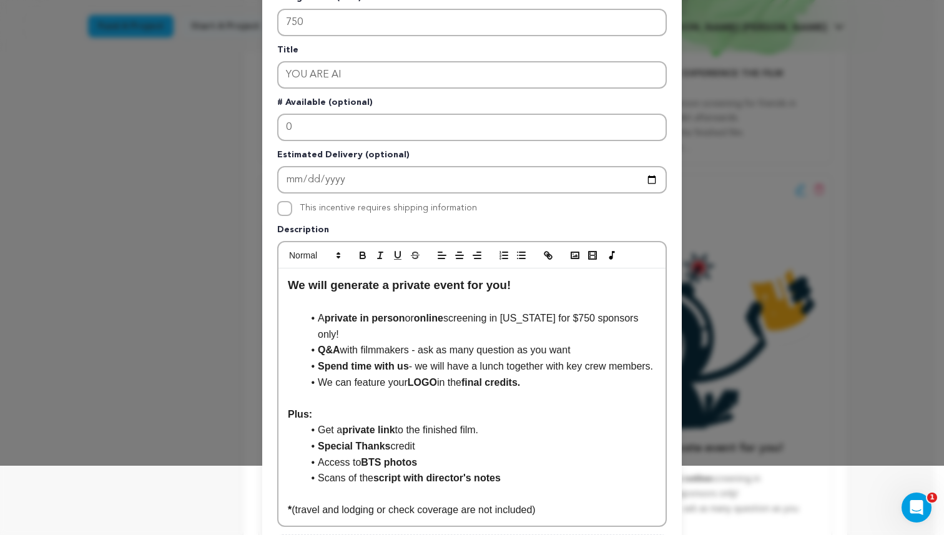
scroll to position [0, 0]
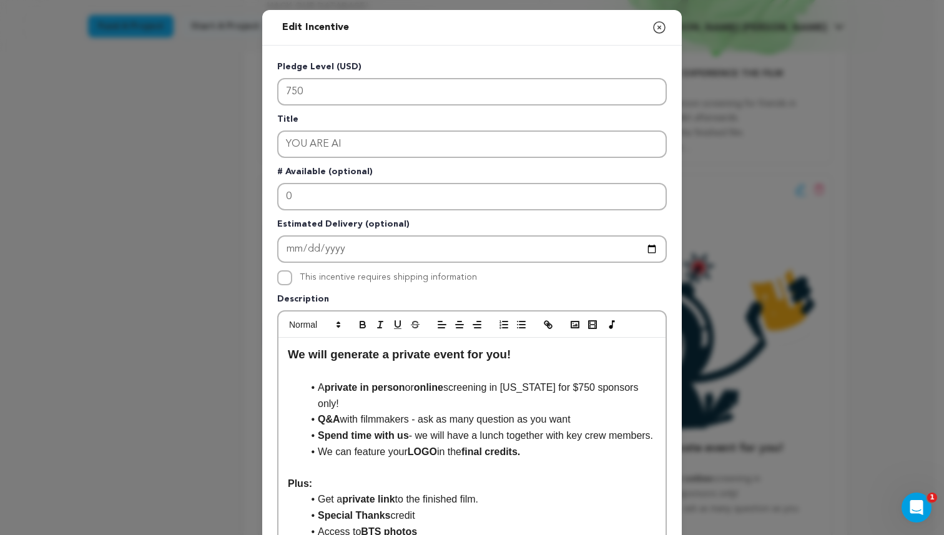
click at [654, 33] on icon "button" at bounding box center [659, 27] width 11 height 11
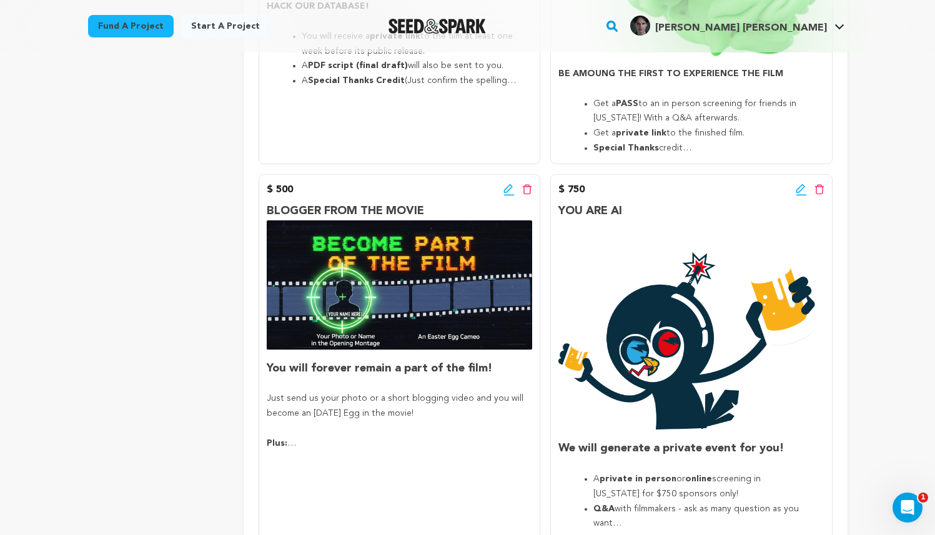
click at [503, 189] on div "$ 500 Edit incentive button Delete incentive button" at bounding box center [399, 189] width 265 height 15
click at [509, 191] on icon at bounding box center [508, 190] width 11 height 12
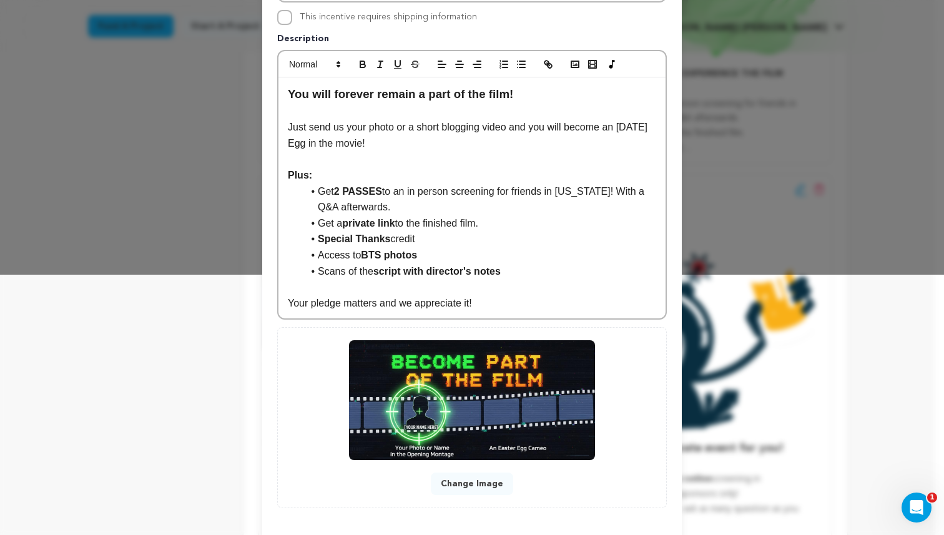
scroll to position [262, 0]
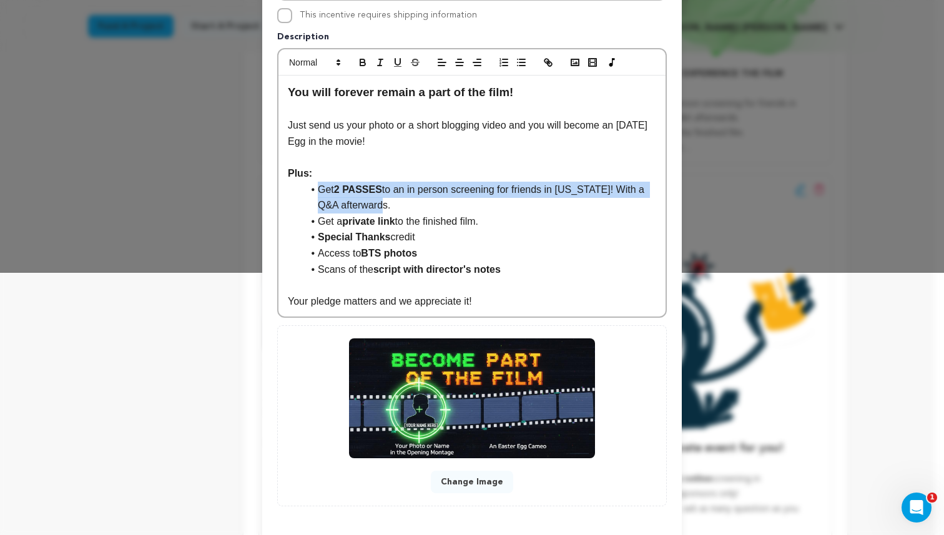
drag, startPoint x: 399, startPoint y: 204, endPoint x: 310, endPoint y: 189, distance: 90.6
click at [310, 189] on li "﻿﻿﻿﻿ ﻿ Get 2 PASSES to an in person screening for friends in New York! With a Q…" at bounding box center [480, 198] width 354 height 32
copy li "﻿﻿﻿﻿ ﻿ Get 2 PASSES to an in person screening for friends in New York! With a Q…"
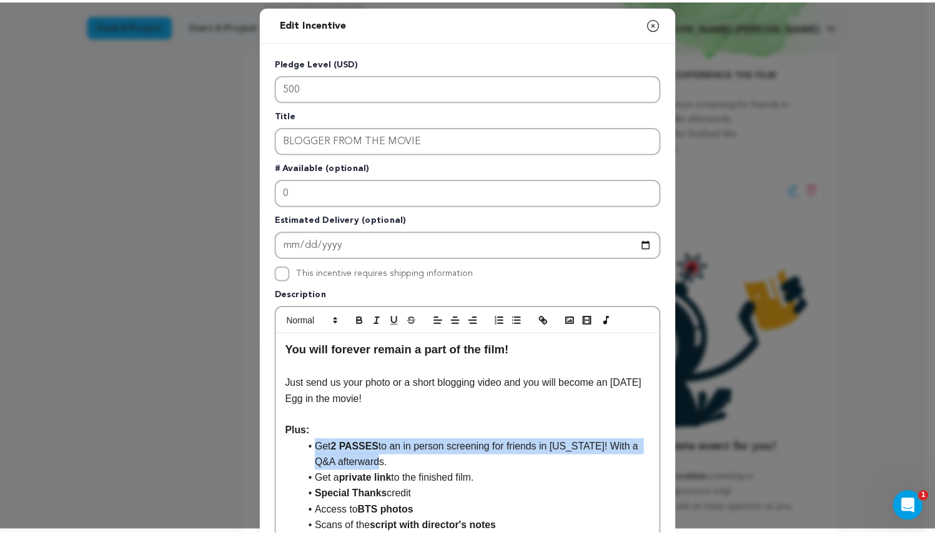
scroll to position [0, 0]
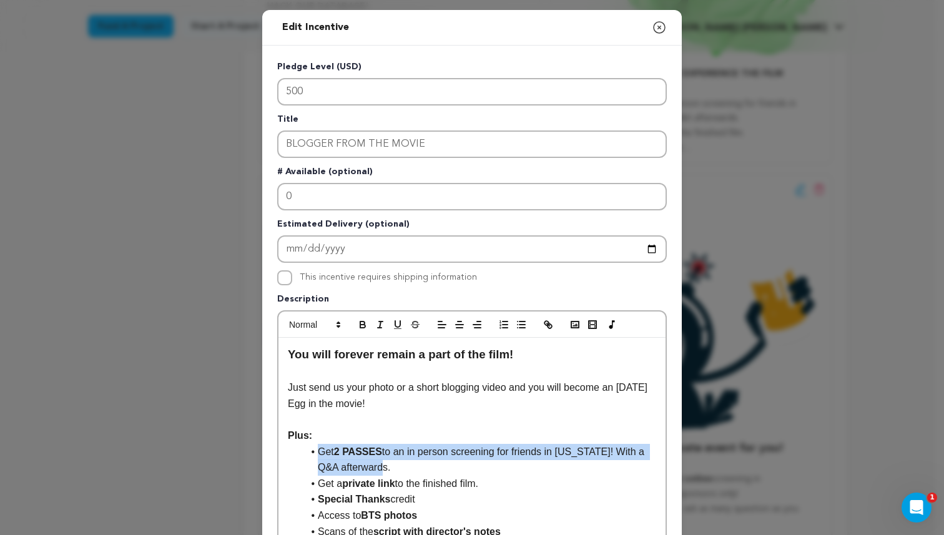
click at [652, 27] on icon "button" at bounding box center [659, 27] width 15 height 15
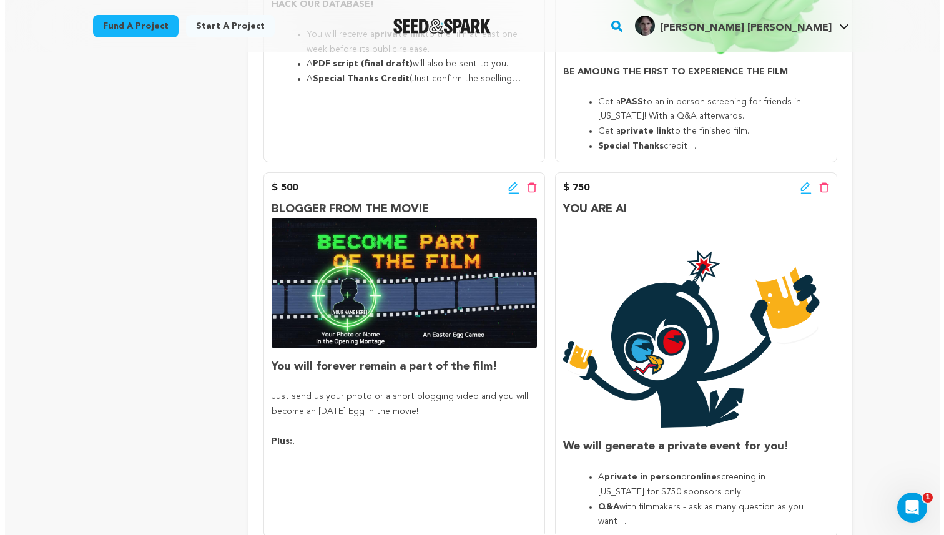
scroll to position [1607, 0]
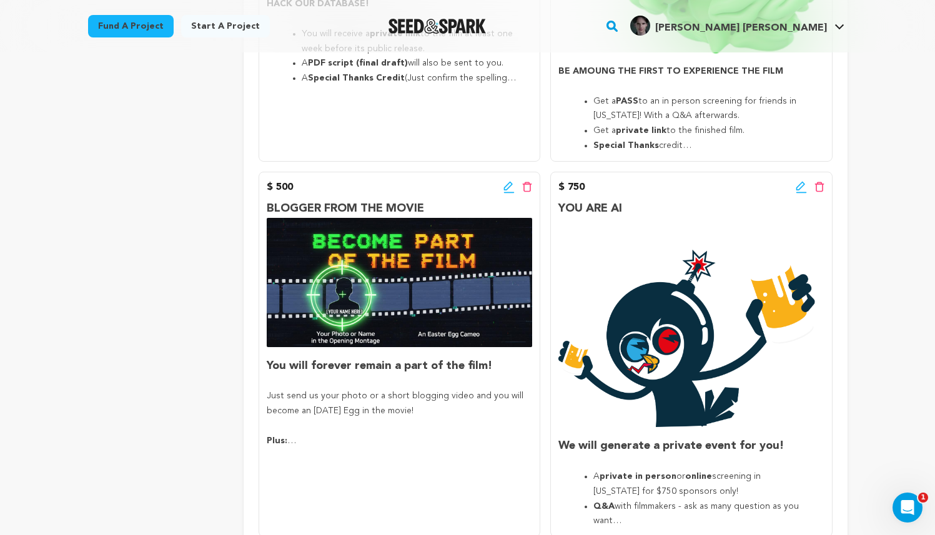
click at [803, 186] on icon at bounding box center [801, 187] width 11 height 12
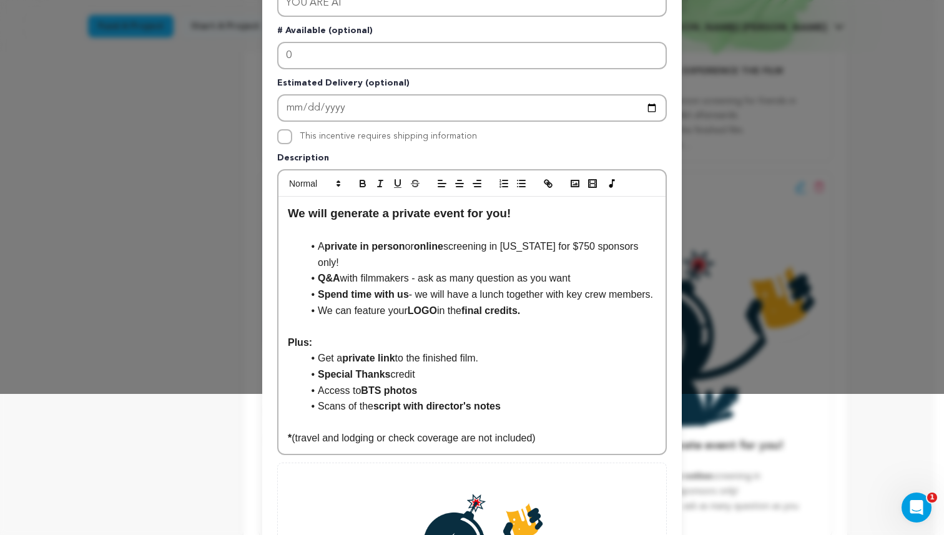
scroll to position [142, 0]
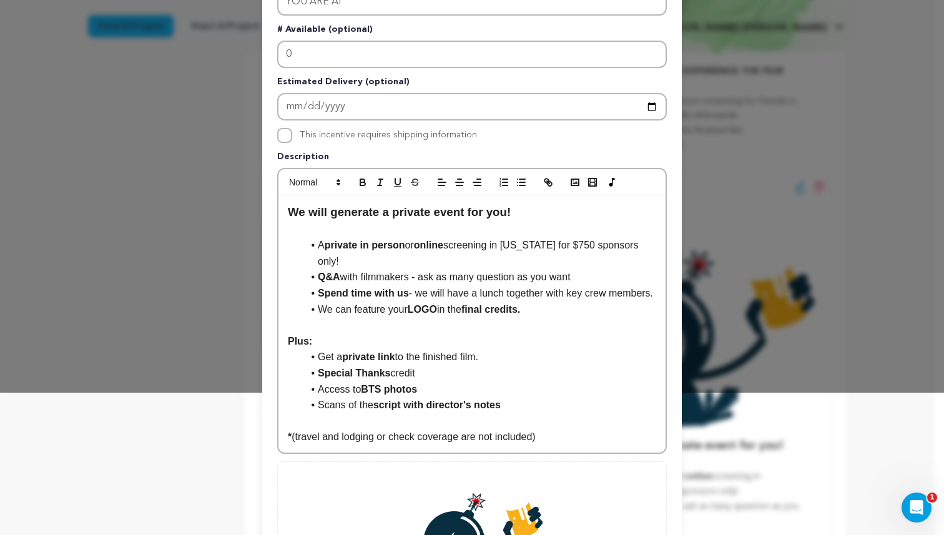
drag, startPoint x: 571, startPoint y: 274, endPoint x: 312, endPoint y: 240, distance: 260.7
click at [312, 240] on ul "A private in person or online screening in New York for $750 sponsors only! Q&A…" at bounding box center [472, 277] width 369 height 80
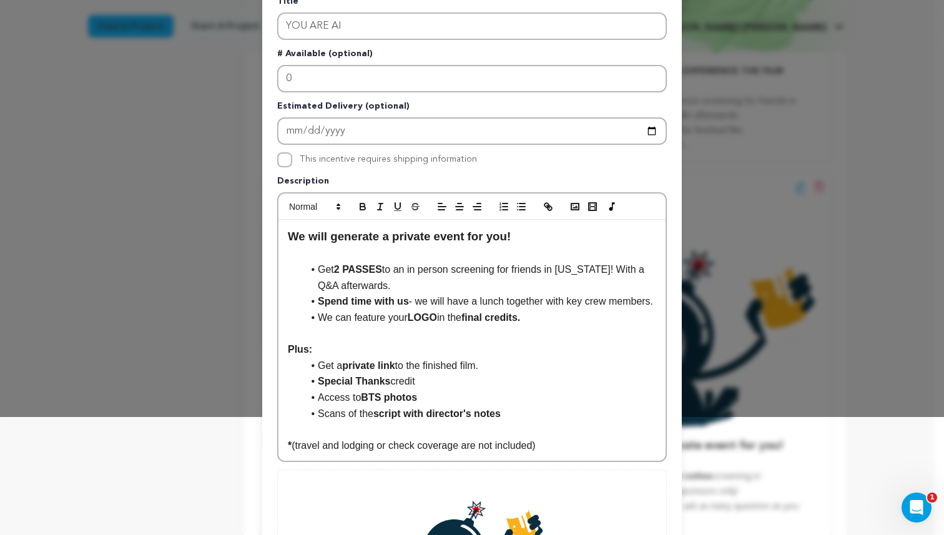
scroll to position [117, 0]
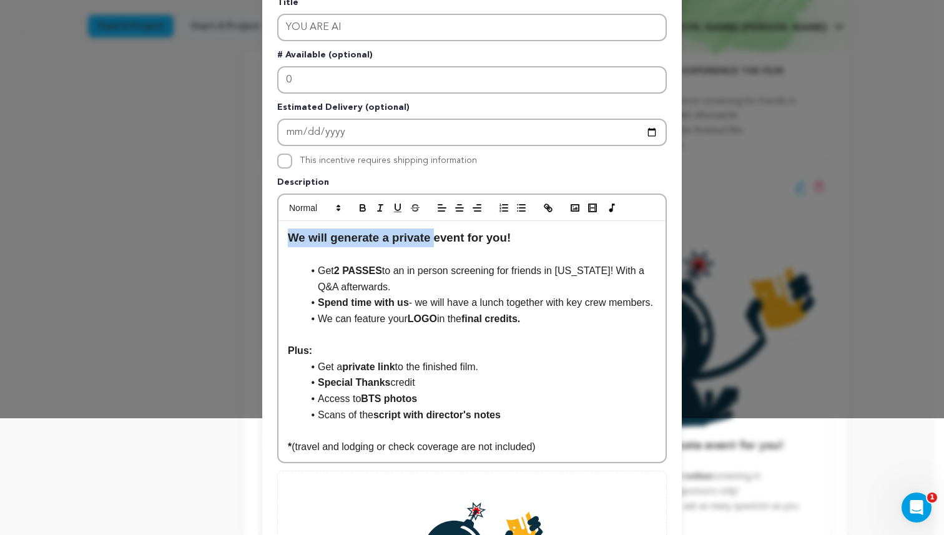
drag, startPoint x: 434, startPoint y: 238, endPoint x: 287, endPoint y: 230, distance: 147.6
click at [288, 230] on h3 "We will generate a private event for you!" at bounding box center [472, 238] width 369 height 19
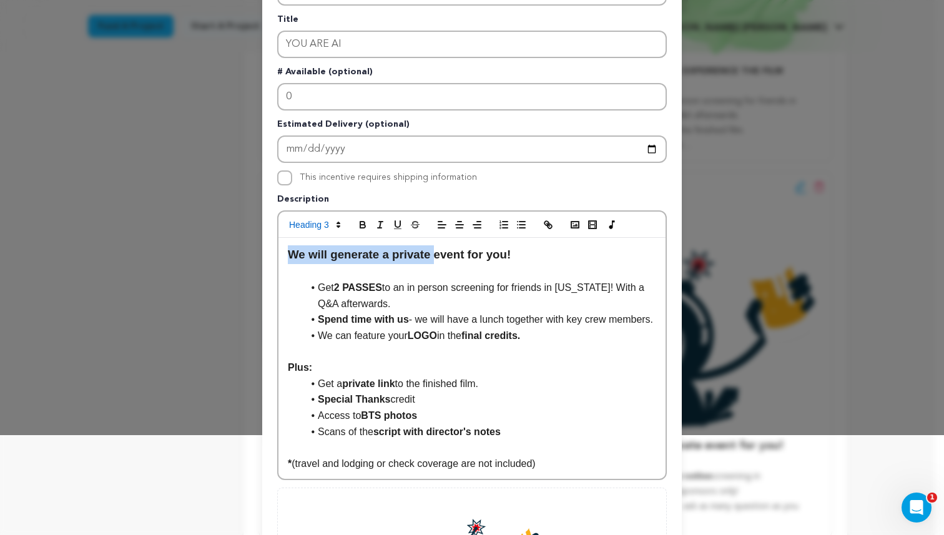
scroll to position [8, 0]
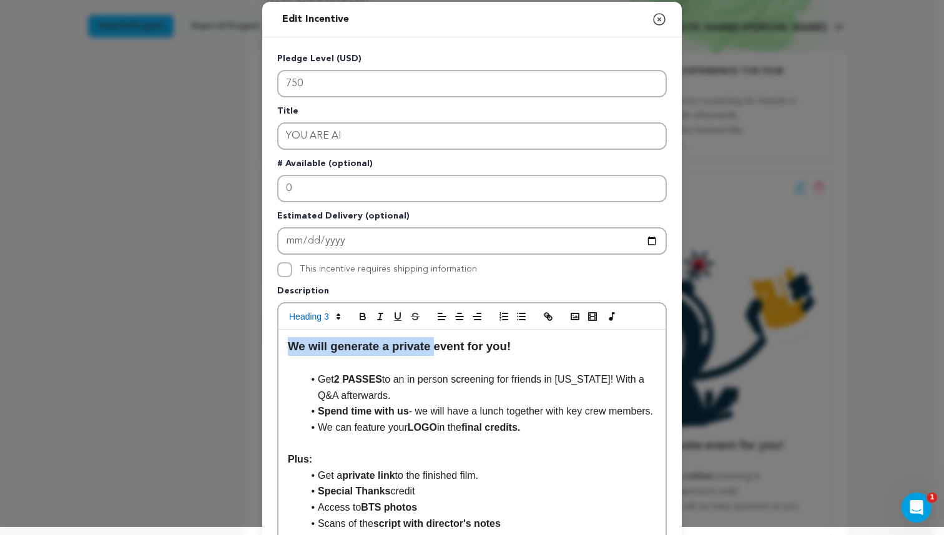
click at [413, 351] on strong "We will generate a private event for you!" at bounding box center [399, 346] width 223 height 13
drag, startPoint x: 524, startPoint y: 344, endPoint x: 260, endPoint y: 339, distance: 263.6
click at [262, 339] on div "Pledge Level (USD) 750 Title YOU ARE AI # Available (optional) 0 Estimated Deli…" at bounding box center [472, 406] width 420 height 738
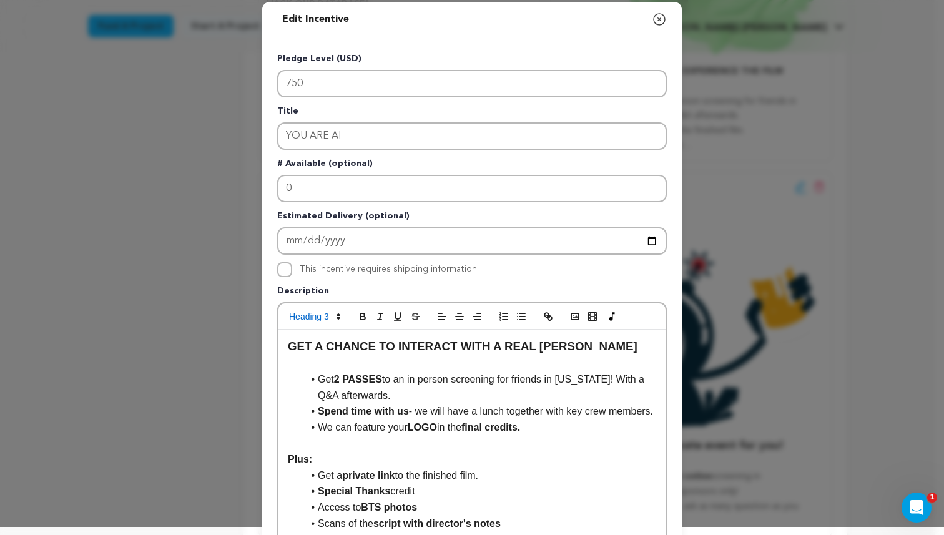
click at [578, 349] on h3 "GET A CHANCE TO INTERACT WITH A REAL LENA" at bounding box center [472, 346] width 369 height 19
click at [496, 349] on strong "GET A CHANCE TO INTERACT WITH A REAL LENA" at bounding box center [463, 346] width 350 height 13
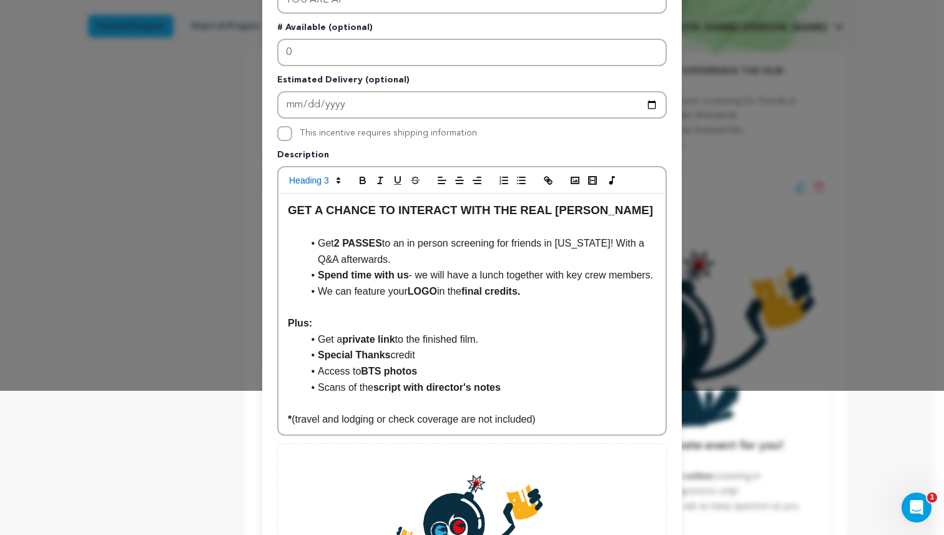
scroll to position [149, 0]
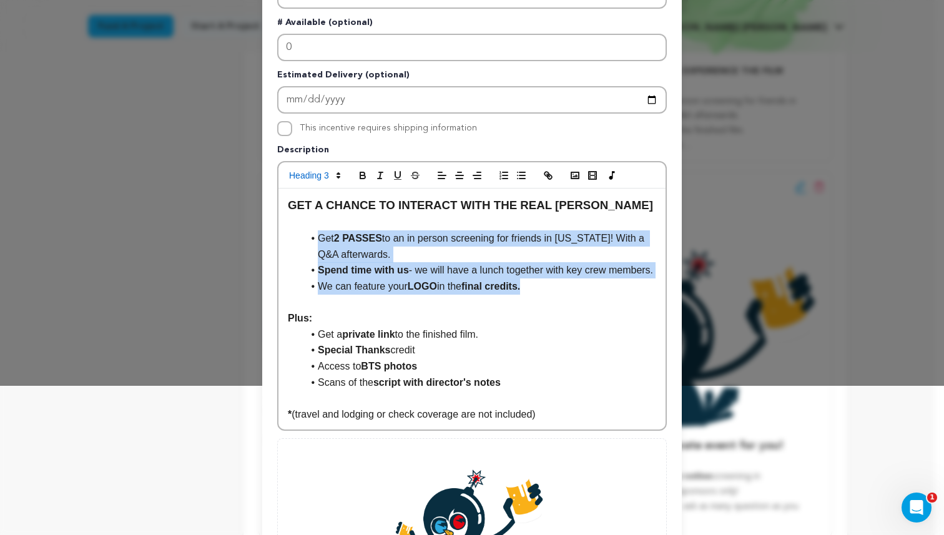
drag, startPoint x: 492, startPoint y: 294, endPoint x: 294, endPoint y: 237, distance: 206.2
click at [294, 237] on ul "﻿﻿﻿﻿﻿Get 2 PASSES to an in person screening for friends in New York! With a Q&A…" at bounding box center [472, 262] width 369 height 64
copy ul "﻿﻿﻿﻿﻿Get 2 PASSES to an in person screening for friends in New York! With a Q&A…"
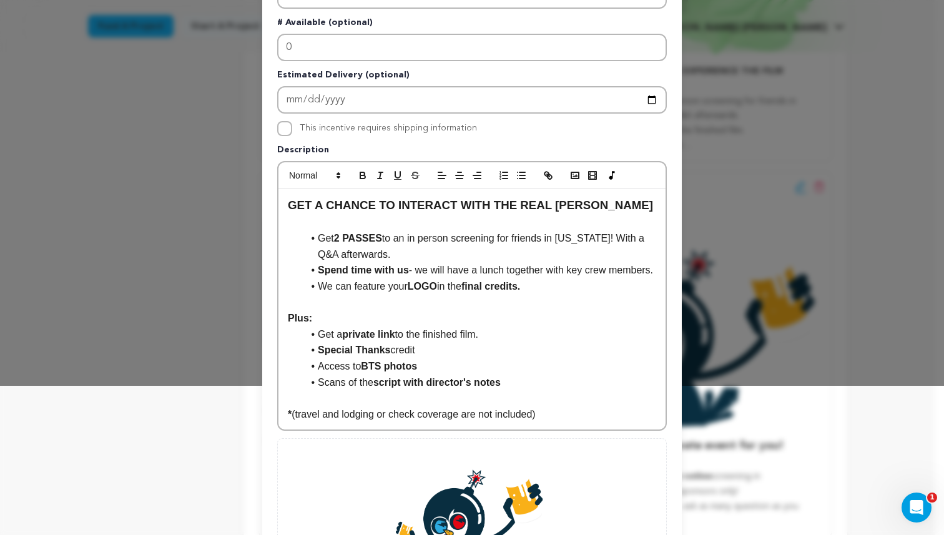
click at [335, 327] on p "Plus:" at bounding box center [472, 318] width 369 height 16
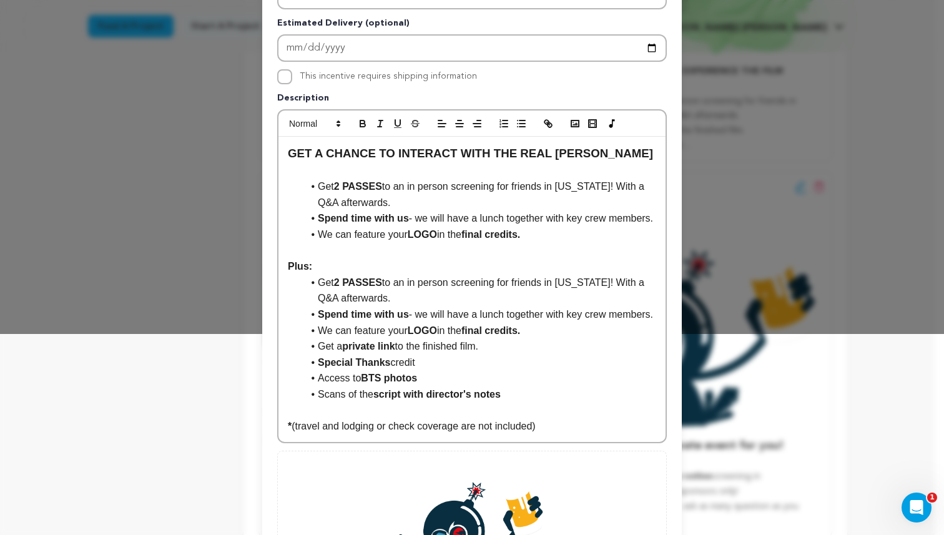
scroll to position [202, 0]
click at [336, 287] on strong "2 PASSES" at bounding box center [358, 282] width 48 height 11
click at [545, 402] on li "Scans of the script with director's notes" at bounding box center [480, 394] width 354 height 16
click at [525, 402] on li "Scans of the script with director's notes" at bounding box center [480, 394] width 354 height 16
click at [316, 386] on li "Access to BTS photos" at bounding box center [480, 378] width 354 height 16
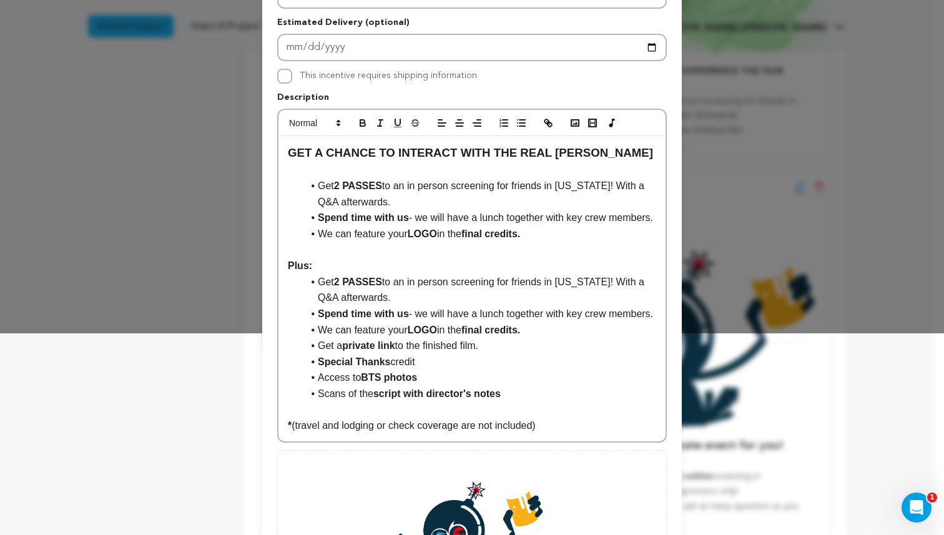
click at [319, 386] on li "Access to BTS photos" at bounding box center [480, 378] width 354 height 16
click at [361, 383] on strong "BTS photos" at bounding box center [389, 377] width 56 height 11
drag, startPoint x: 438, startPoint y: 412, endPoint x: 355, endPoint y: 408, distance: 83.2
click at [355, 386] on li "Access to ALL BTS photos" at bounding box center [480, 378] width 354 height 16
click at [360, 123] on icon "button" at bounding box center [362, 124] width 5 height 3
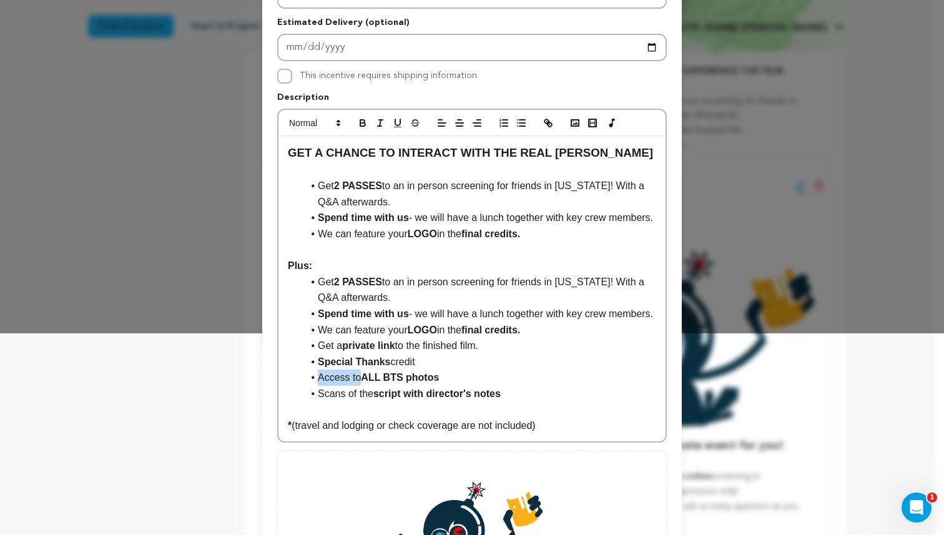
click at [480, 386] on li "Access to ALL BTS photos" at bounding box center [480, 378] width 354 height 16
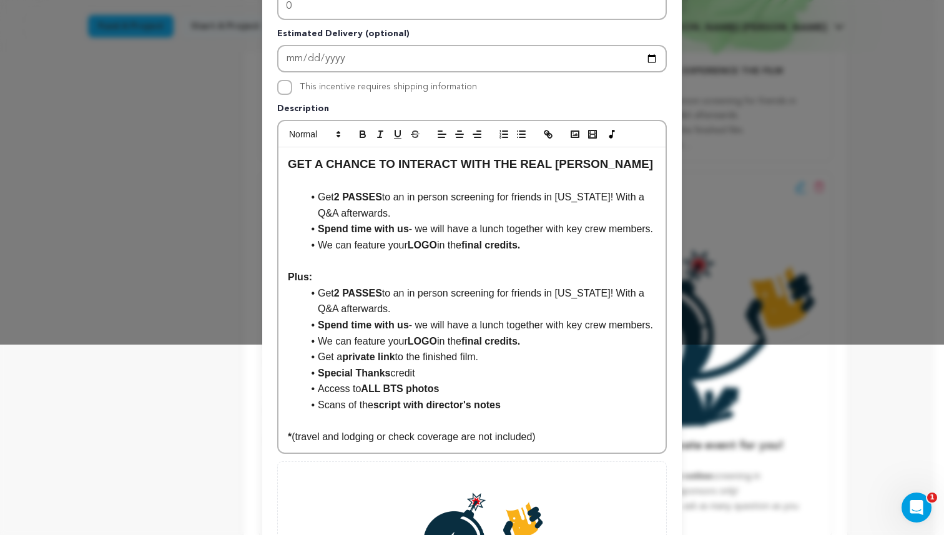
scroll to position [181, 0]
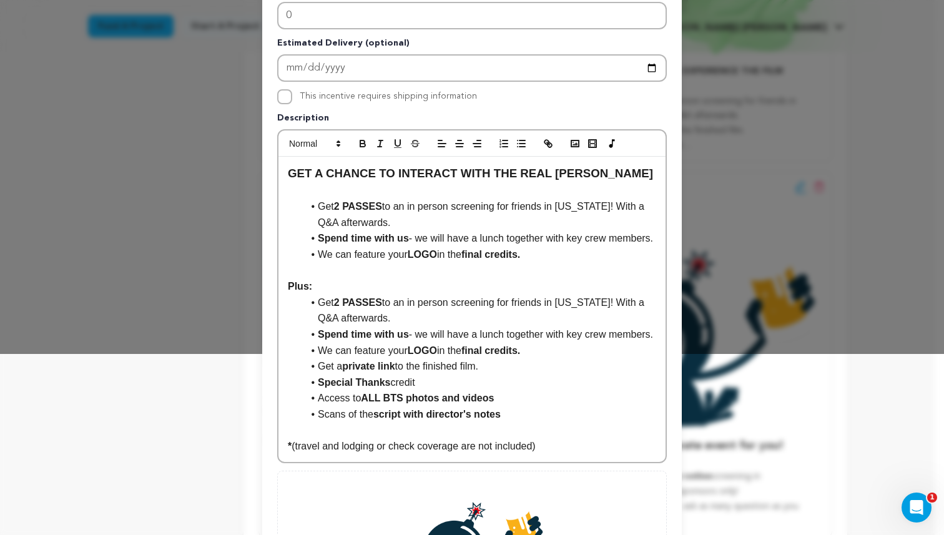
click at [611, 462] on div "GET A CHANCE TO INTERACT WITH THE REAL LENA ﻿﻿﻿﻿﻿Get 2 PASSES to an in person s…" at bounding box center [472, 309] width 387 height 305
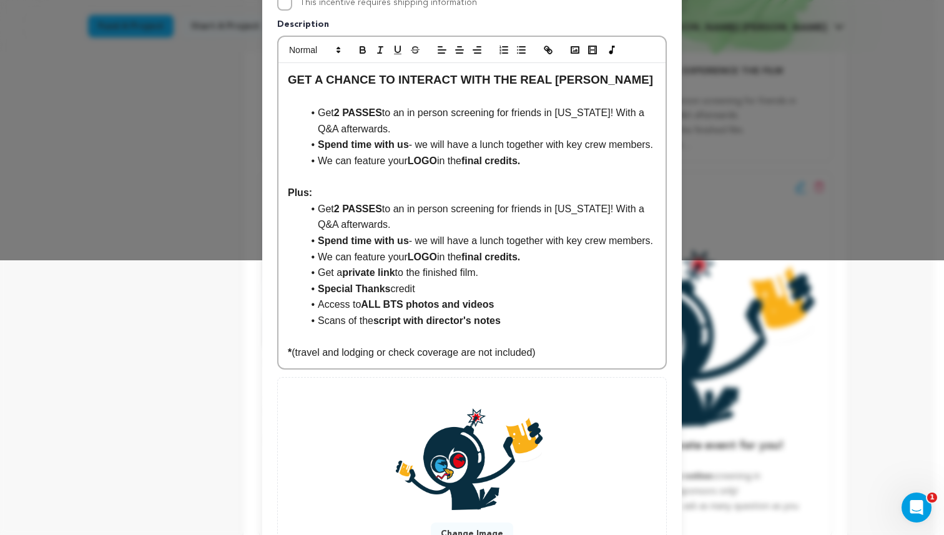
scroll to position [279, 0]
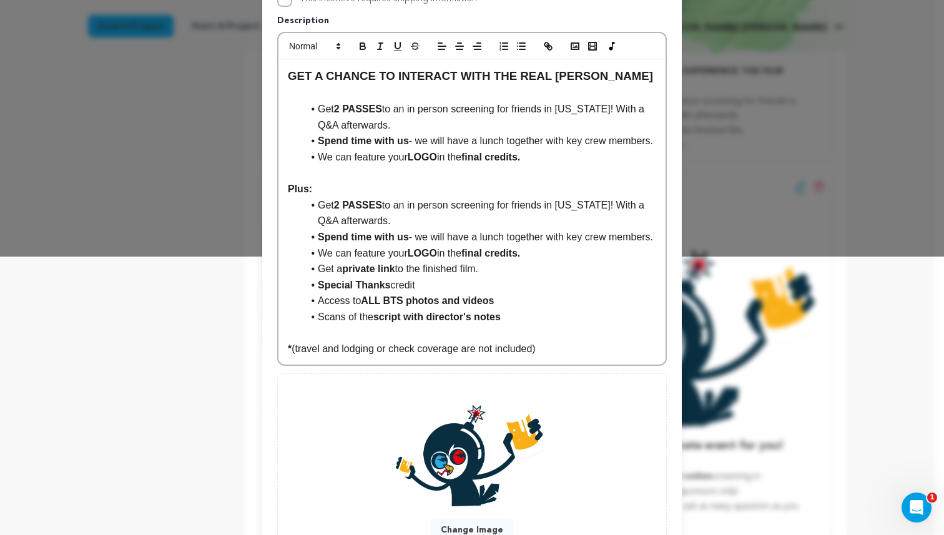
click at [595, 357] on p "* (travel and lodging or check coverage are not included)" at bounding box center [472, 349] width 369 height 16
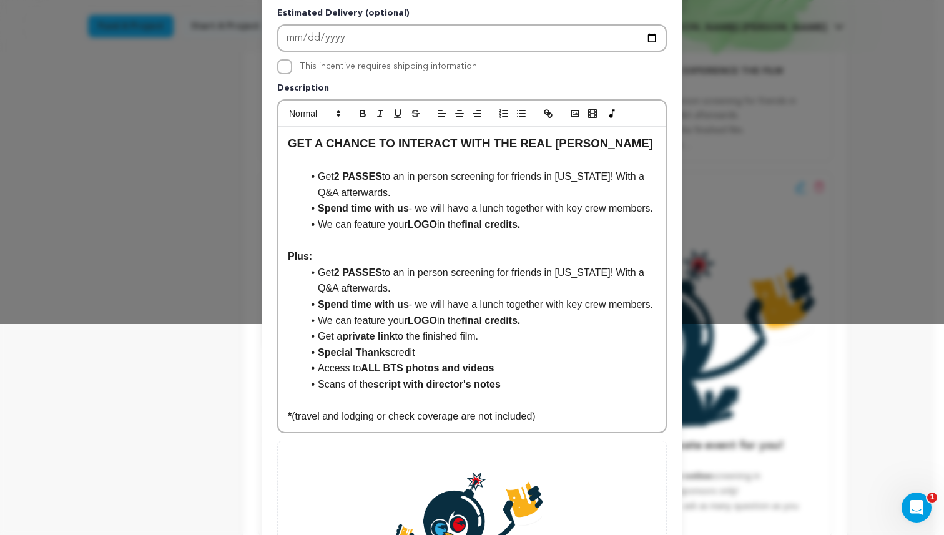
scroll to position [195, 0]
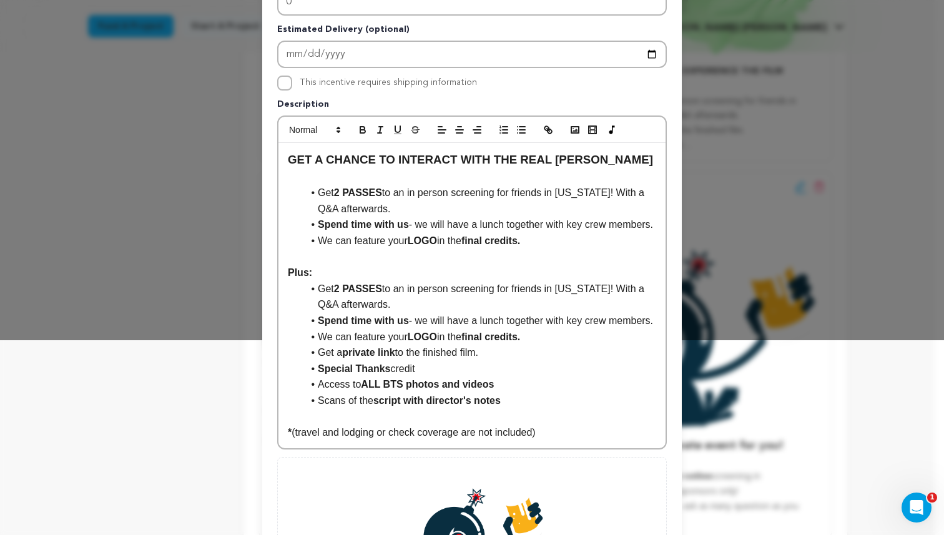
click at [488, 246] on strong "final credits." at bounding box center [491, 240] width 59 height 11
drag, startPoint x: 535, startPoint y: 264, endPoint x: 316, endPoint y: 196, distance: 229.4
click at [316, 196] on ul "﻿﻿﻿﻿﻿Get 2 PASSES to an in person screening for friends in New York! With a Q&A…" at bounding box center [472, 217] width 369 height 64
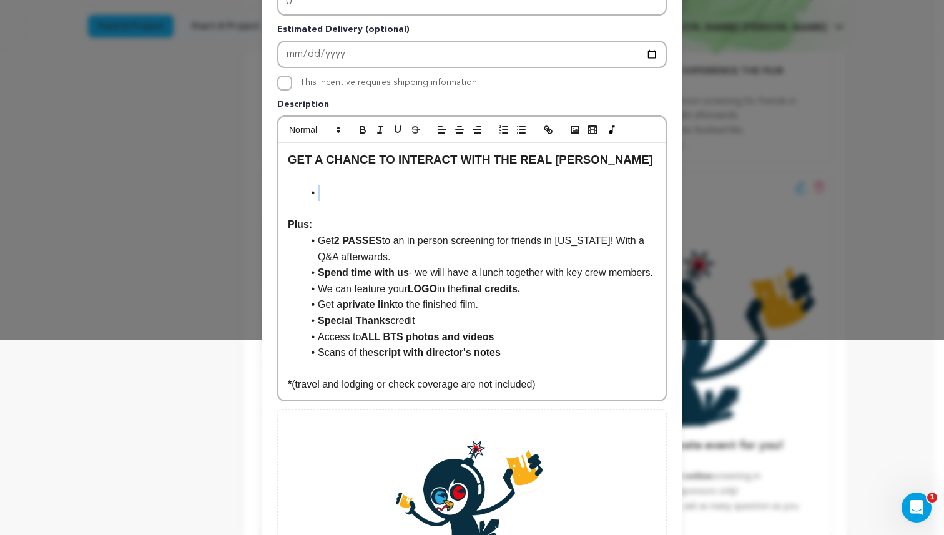
drag, startPoint x: 303, startPoint y: 193, endPoint x: 337, endPoint y: 190, distance: 33.9
click at [337, 191] on li at bounding box center [480, 193] width 354 height 16
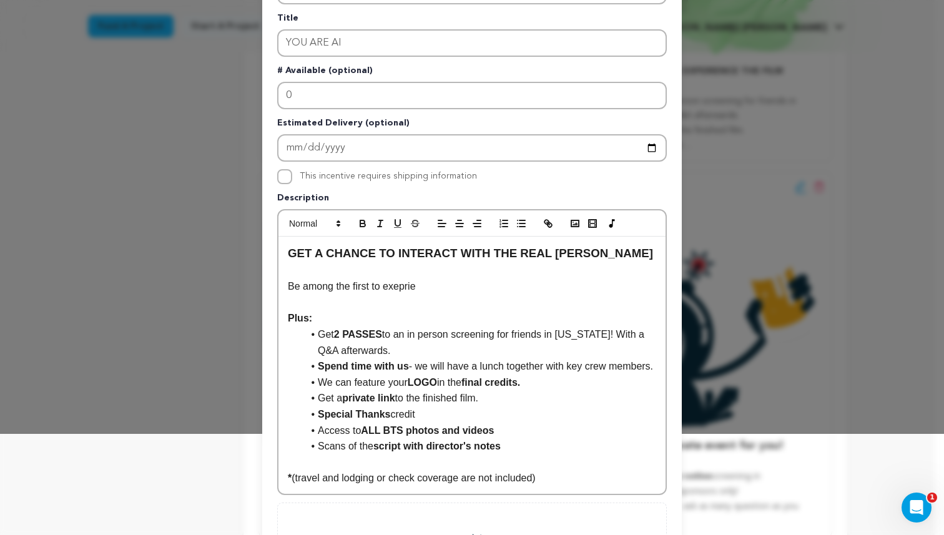
scroll to position [100, 0]
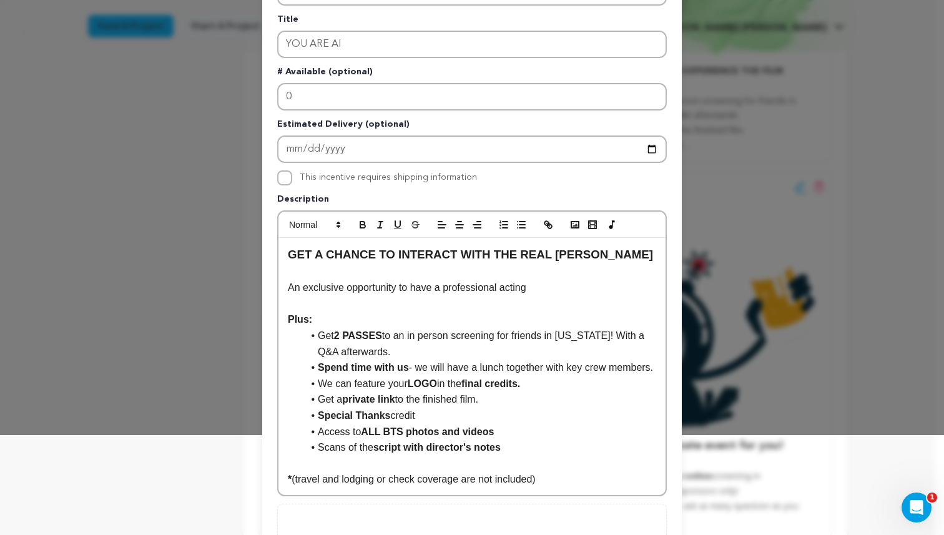
click at [558, 289] on p "An exclusive opportunity to have a professional acting" at bounding box center [472, 288] width 369 height 16
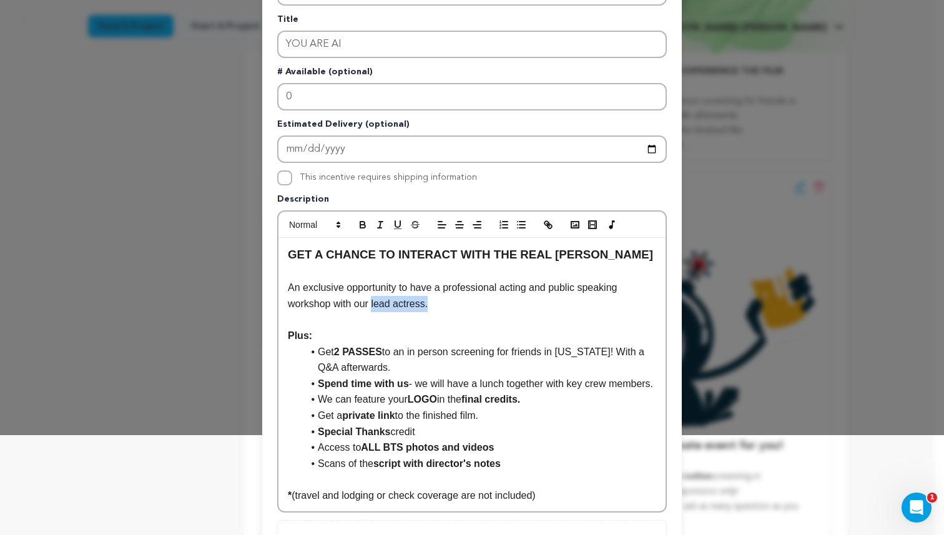
drag, startPoint x: 430, startPoint y: 304, endPoint x: 370, endPoint y: 302, distance: 60.6
click at [370, 302] on p "An exclusive opportunity to have a professional acting and public speaking work…" at bounding box center [472, 296] width 369 height 32
click at [362, 225] on icon "button" at bounding box center [362, 224] width 11 height 11
click at [445, 324] on p at bounding box center [472, 320] width 369 height 16
click at [443, 290] on p "An exclusive opportunity to have a professional acting and public speaking work…" at bounding box center [472, 296] width 369 height 32
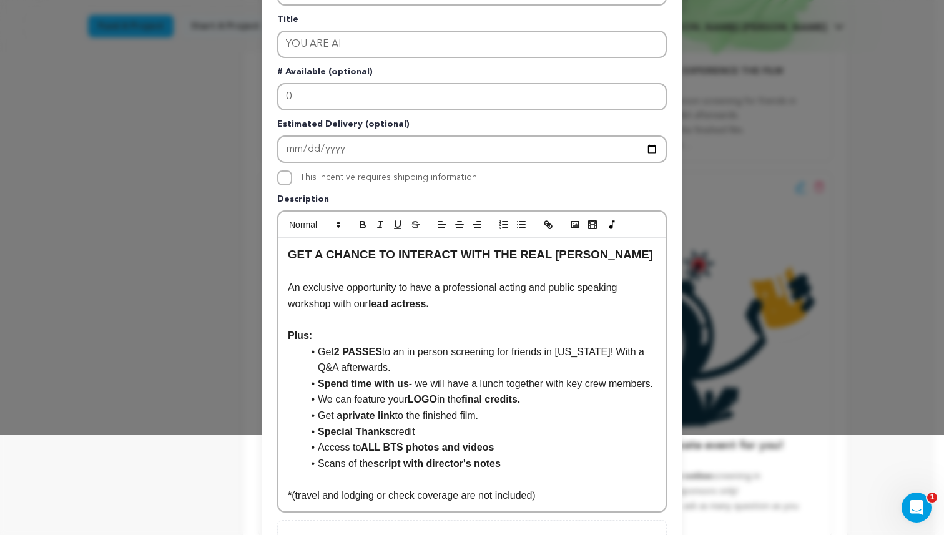
click at [454, 309] on p "An exclusive opportunity to have a professional acting and public speaking work…" at bounding box center [472, 296] width 369 height 32
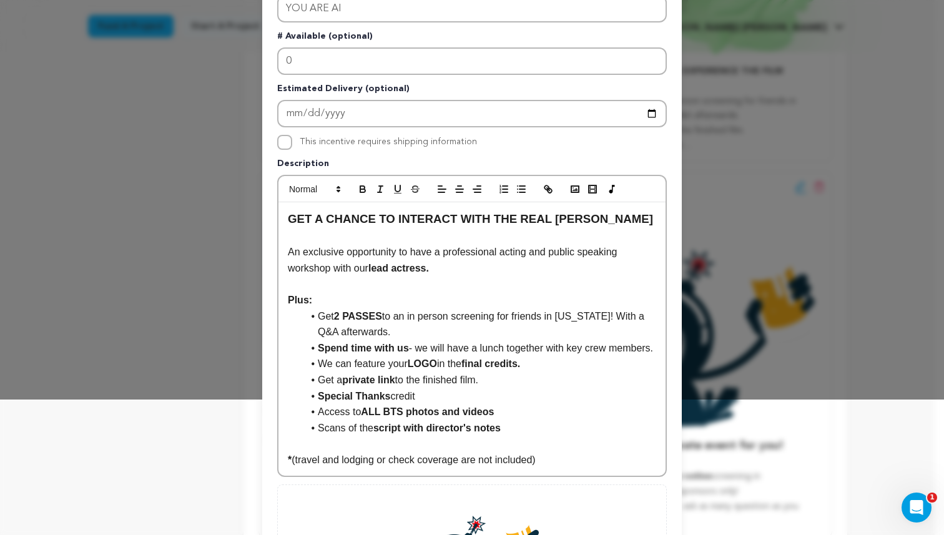
scroll to position [138, 0]
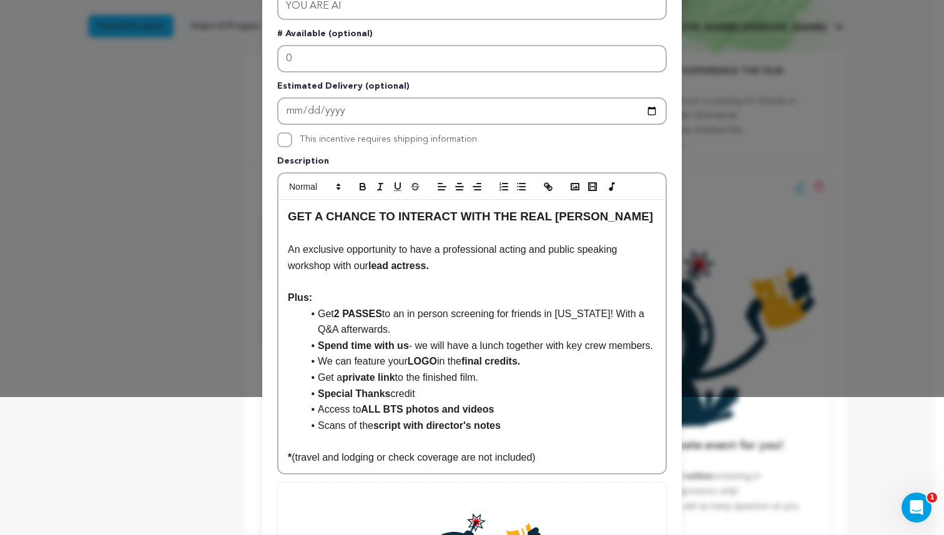
click at [452, 270] on p "An exclusive opportunity to have a professional acting and public speaking work…" at bounding box center [472, 258] width 369 height 32
drag, startPoint x: 499, startPoint y: 250, endPoint x: 521, endPoint y: 245, distance: 22.3
click at [526, 249] on p "An exclusive opportunity to have a professional acting and public speaking work…" at bounding box center [472, 258] width 369 height 32
click at [357, 184] on icon "button" at bounding box center [362, 186] width 11 height 11
drag, startPoint x: 552, startPoint y: 250, endPoint x: 622, endPoint y: 251, distance: 70.0
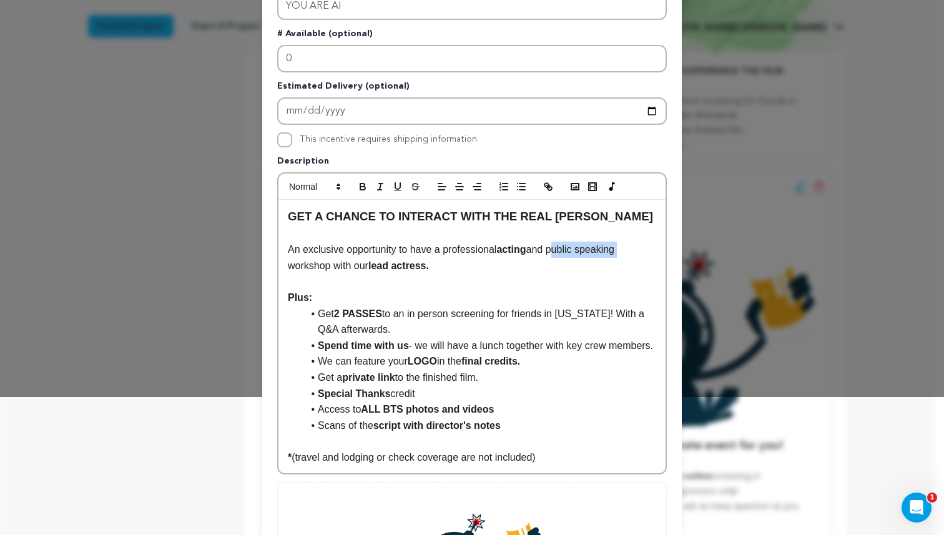
click at [622, 251] on p "An exclusive opportunity to have a professional acting and public speaking work…" at bounding box center [472, 258] width 369 height 32
click at [360, 184] on icon "button" at bounding box center [362, 185] width 4 height 3
drag, startPoint x: 329, startPoint y: 269, endPoint x: 279, endPoint y: 263, distance: 49.7
click at [279, 263] on div "GET A CHANCE TO INTERACT WITH THE REAL LENA An exclusive opportunity to have a …" at bounding box center [472, 337] width 387 height 274
drag, startPoint x: 339, startPoint y: 269, endPoint x: 280, endPoint y: 261, distance: 59.2
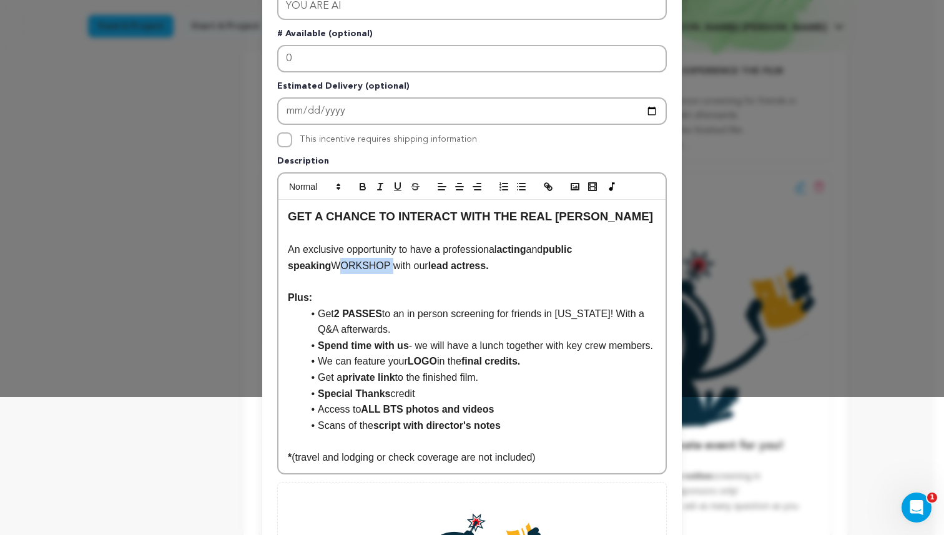
click at [280, 262] on div "GET A CHANCE TO INTERACT WITH THE REAL LENA An exclusive opportunity to have a …" at bounding box center [472, 337] width 387 height 274
click at [360, 186] on icon "button" at bounding box center [362, 185] width 4 height 3
click at [483, 279] on p at bounding box center [472, 282] width 369 height 16
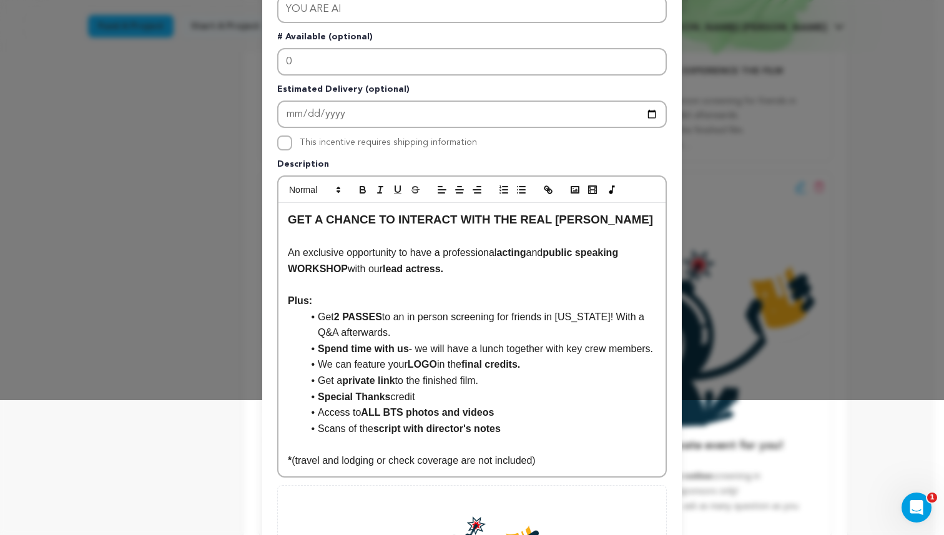
scroll to position [122, 0]
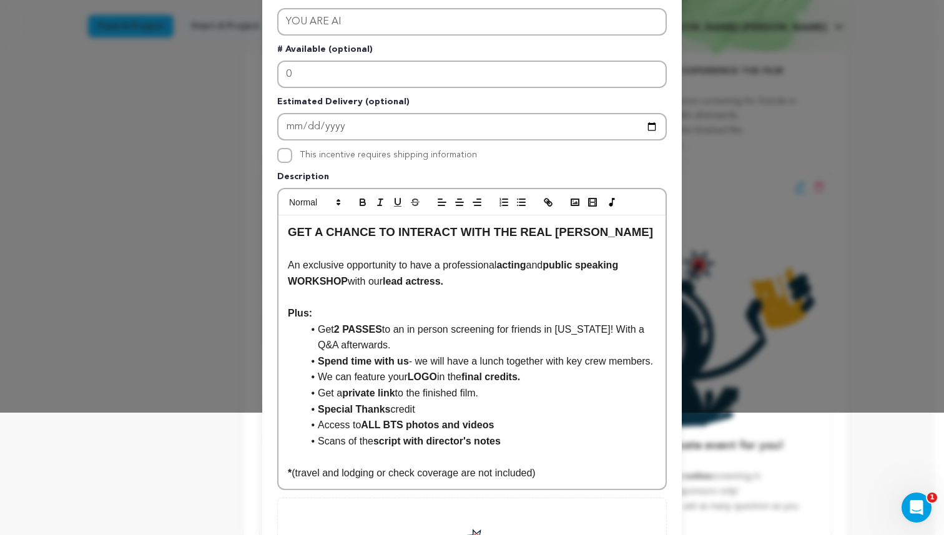
click at [487, 281] on p "An exclusive opportunity to have a professional acting and public speaking WORK…" at bounding box center [472, 273] width 369 height 32
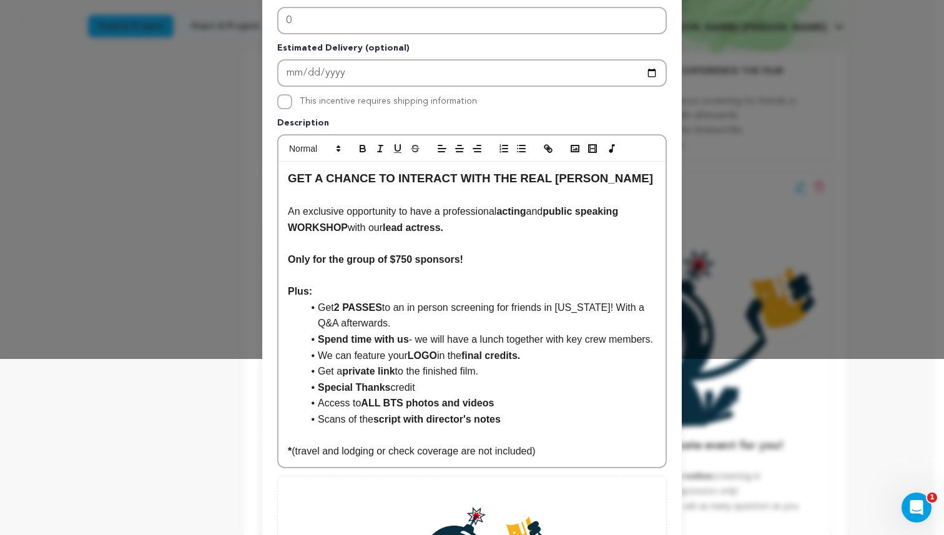
scroll to position [177, 0]
drag, startPoint x: 468, startPoint y: 259, endPoint x: 274, endPoint y: 259, distance: 194.3
click at [279, 260] on div "GET A CHANCE TO INTERACT WITH THE REAL LENA An exclusive opportunity to have a …" at bounding box center [472, 313] width 387 height 305
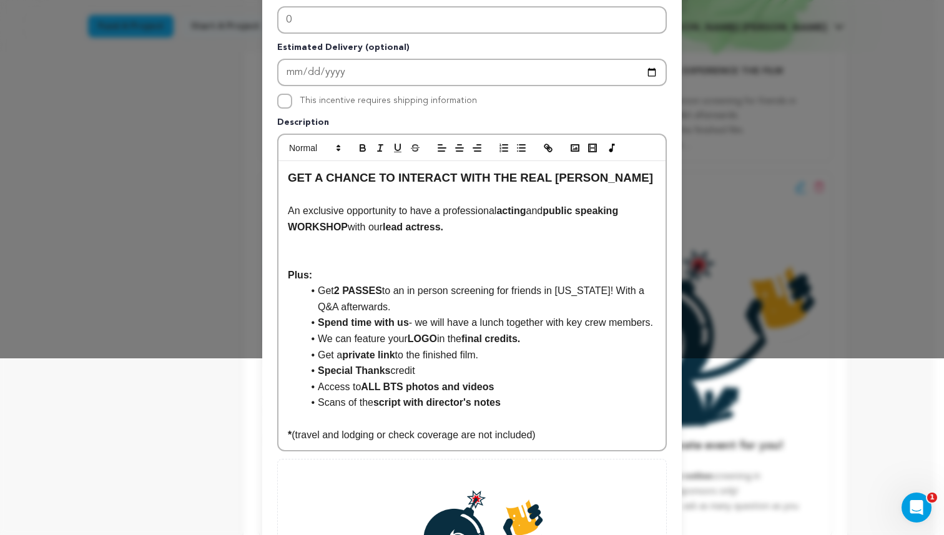
click at [497, 210] on p "An exclusive opportunity to have a professional acting and public speaking WORK…" at bounding box center [472, 219] width 369 height 32
click at [572, 226] on p "An exclusive opportunity to have a professional group acting and public speakin…" at bounding box center [472, 219] width 369 height 32
click at [352, 254] on p at bounding box center [472, 259] width 369 height 16
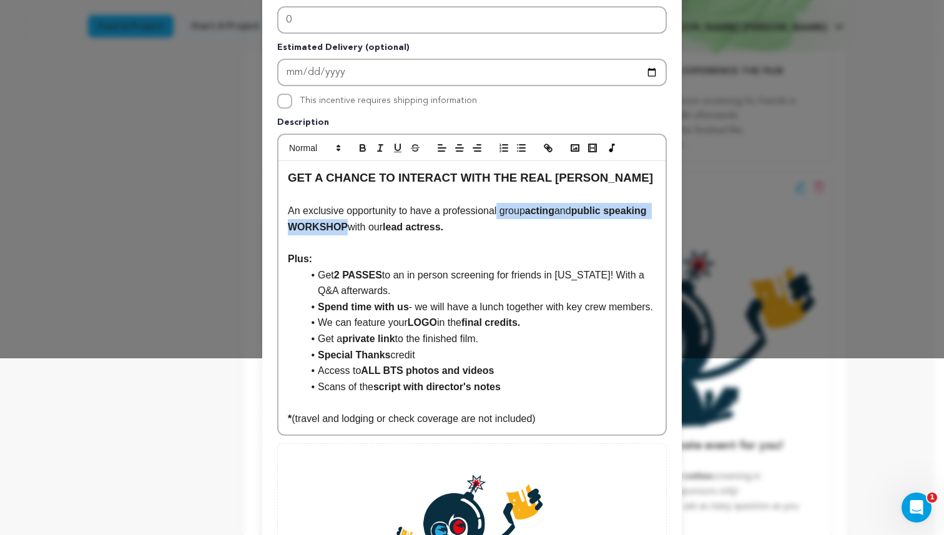
drag, startPoint x: 390, startPoint y: 227, endPoint x: 497, endPoint y: 211, distance: 108.0
click at [497, 211] on p "An exclusive opportunity to have a professional group acting and public speakin…" at bounding box center [472, 219] width 369 height 32
click at [506, 230] on p "An exclusive opportunity to have a professional group acting and public speakin…" at bounding box center [472, 219] width 369 height 32
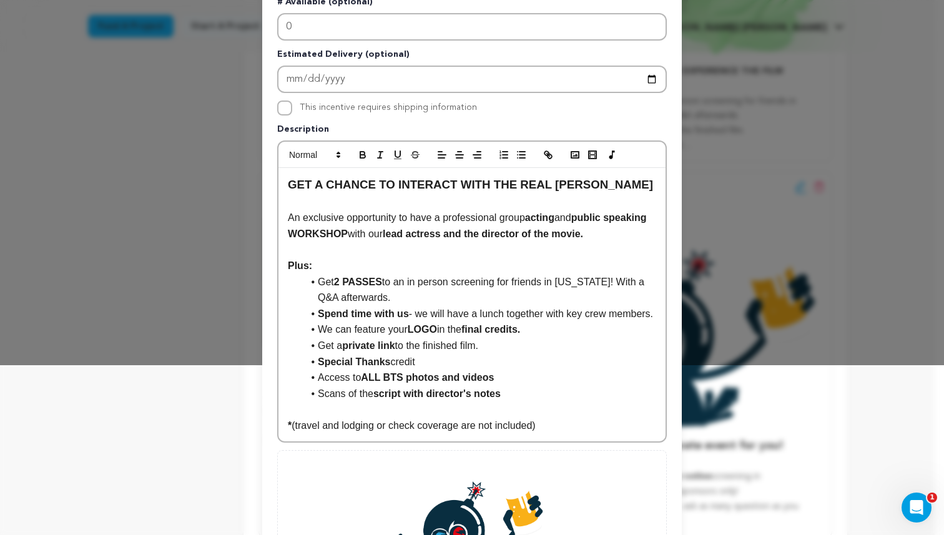
scroll to position [161, 0]
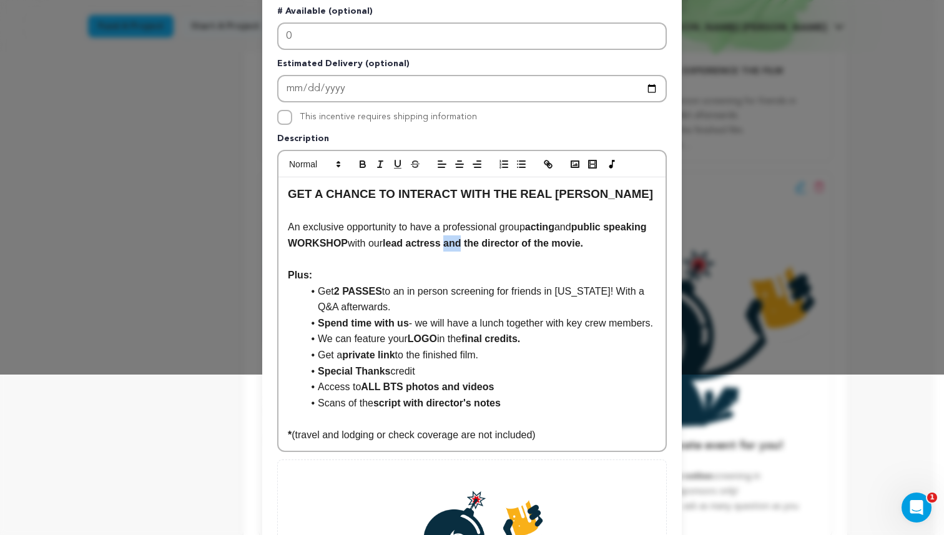
drag, startPoint x: 510, startPoint y: 242, endPoint x: 492, endPoint y: 242, distance: 18.1
click at [492, 242] on strong "lead actress and the director of the movie." at bounding box center [483, 243] width 201 height 11
click at [360, 163] on icon "button" at bounding box center [362, 162] width 4 height 3
click at [518, 281] on p "Plus:" at bounding box center [472, 275] width 369 height 16
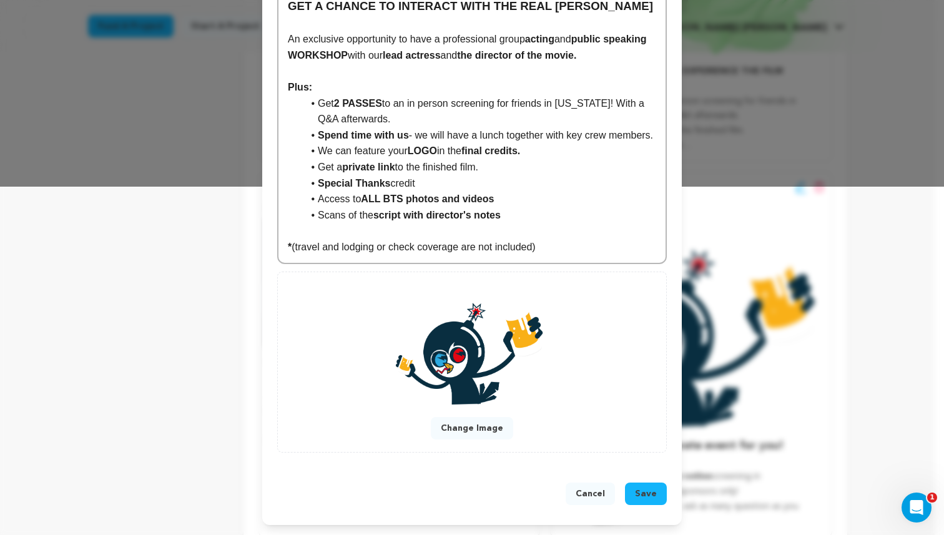
scroll to position [365, 0]
click at [643, 488] on span "Save" at bounding box center [646, 494] width 22 height 12
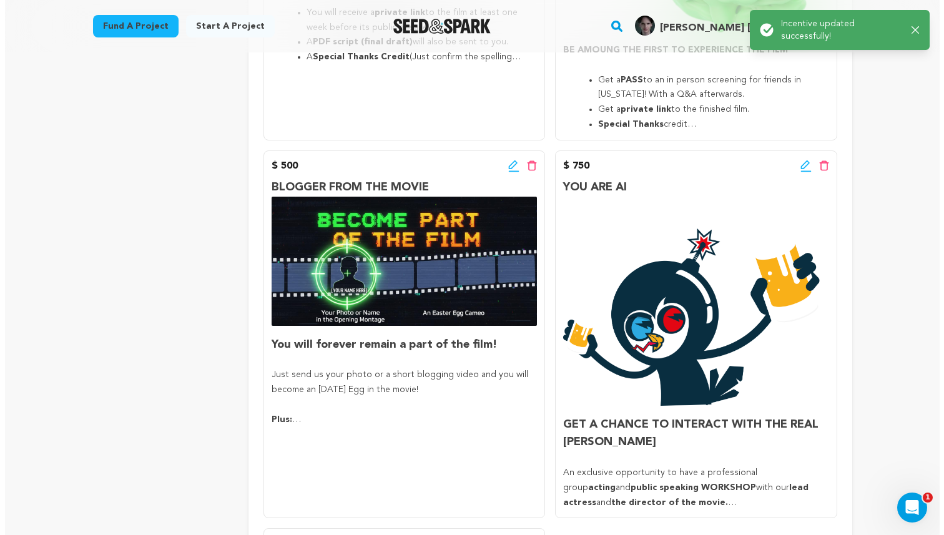
scroll to position [1522, 0]
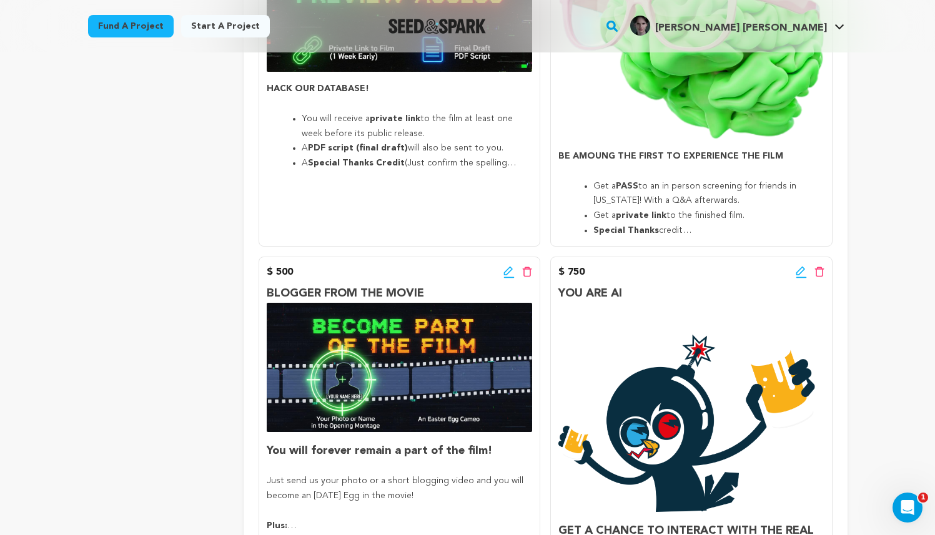
click at [796, 274] on icon at bounding box center [800, 271] width 9 height 9
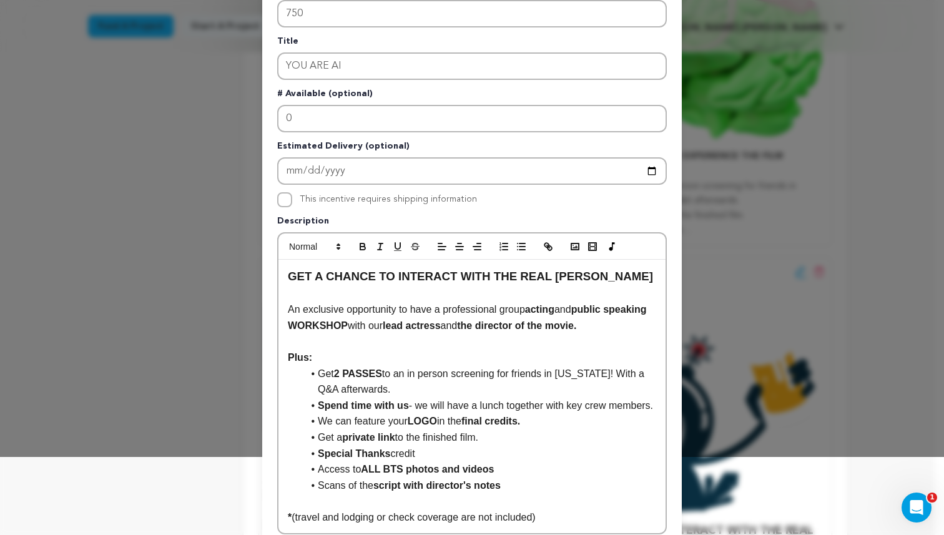
scroll to position [127, 0]
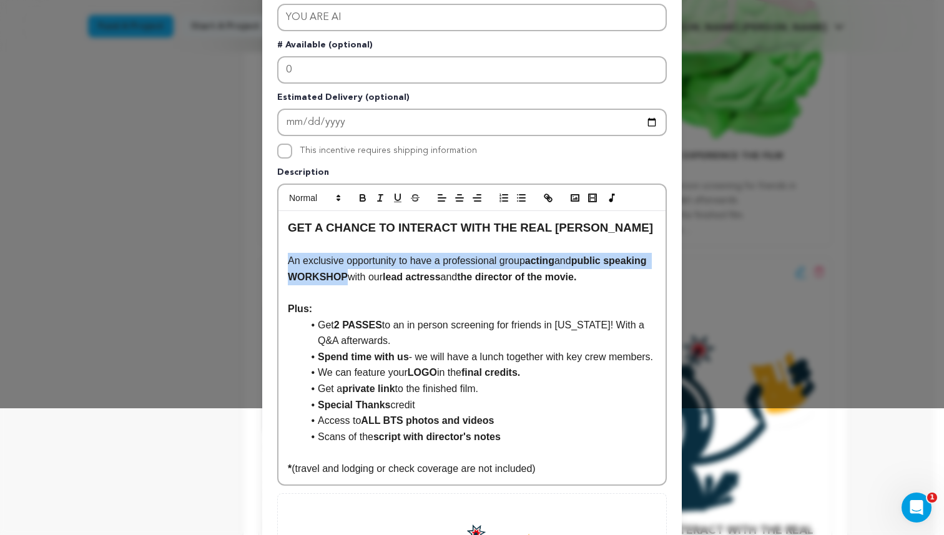
drag, startPoint x: 280, startPoint y: 260, endPoint x: 390, endPoint y: 279, distance: 110.8
click at [390, 279] on div "GET A CHANCE TO INTERACT WITH THE REAL LENA An exclusive opportunity to have a …" at bounding box center [472, 348] width 387 height 274
copy p "An exclusive opportunity to have a professional group acting and public speakin…"
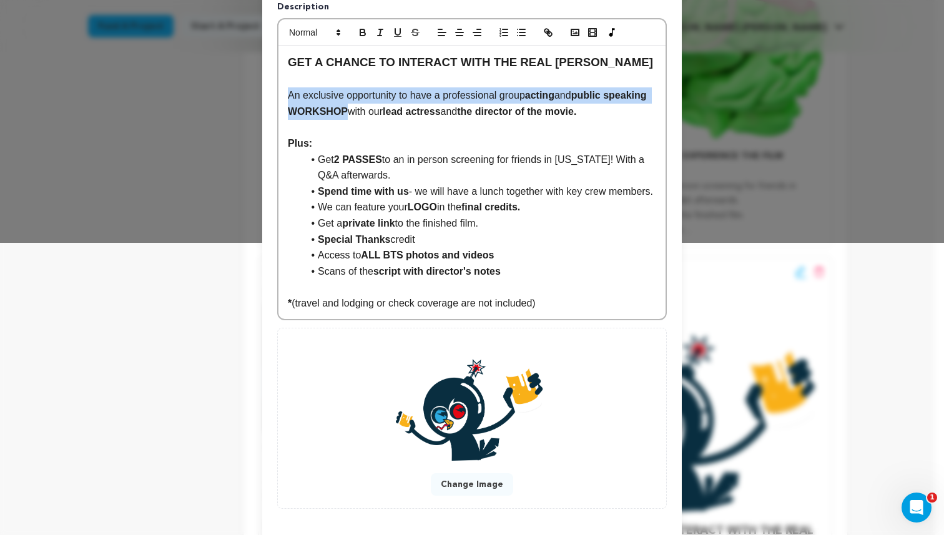
scroll to position [365, 0]
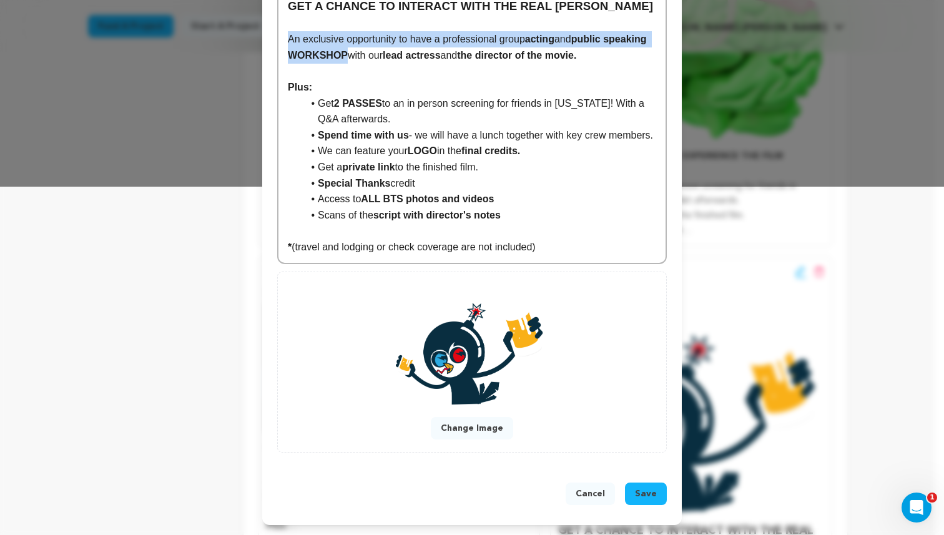
click at [635, 493] on span "Save" at bounding box center [646, 494] width 22 height 12
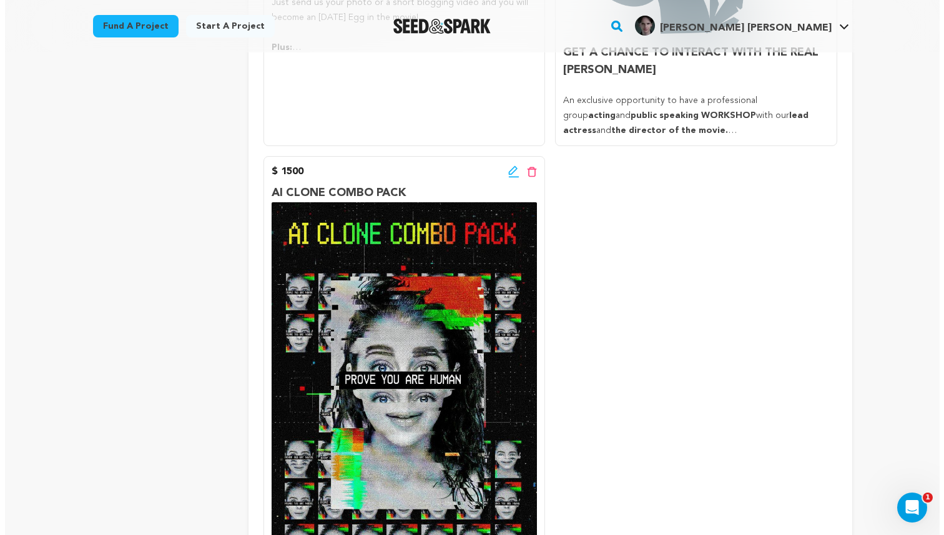
scroll to position [1888, 0]
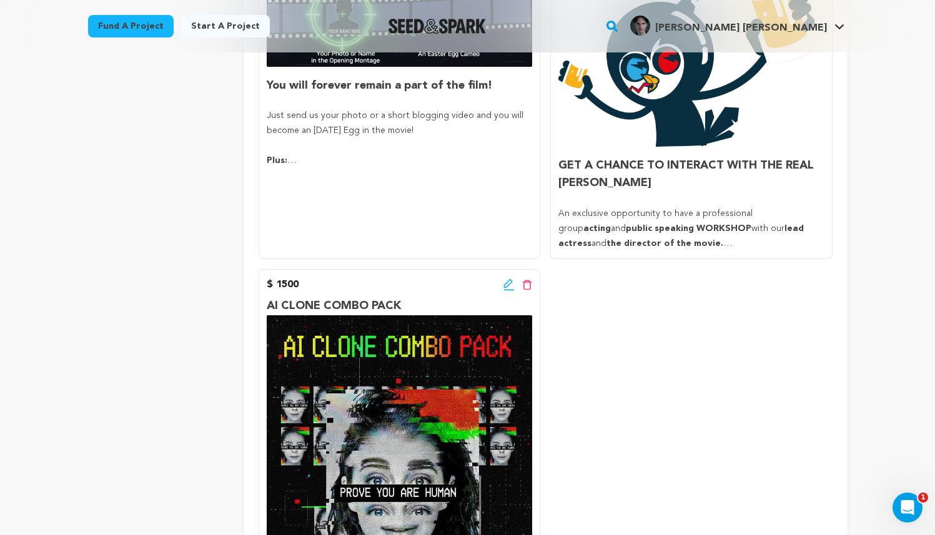
click at [508, 288] on icon at bounding box center [508, 285] width 11 height 12
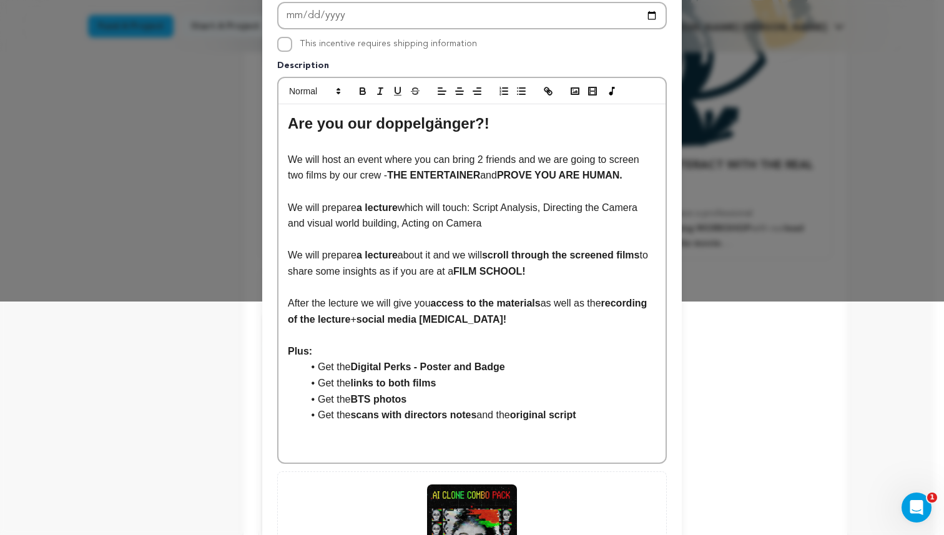
scroll to position [237, 0]
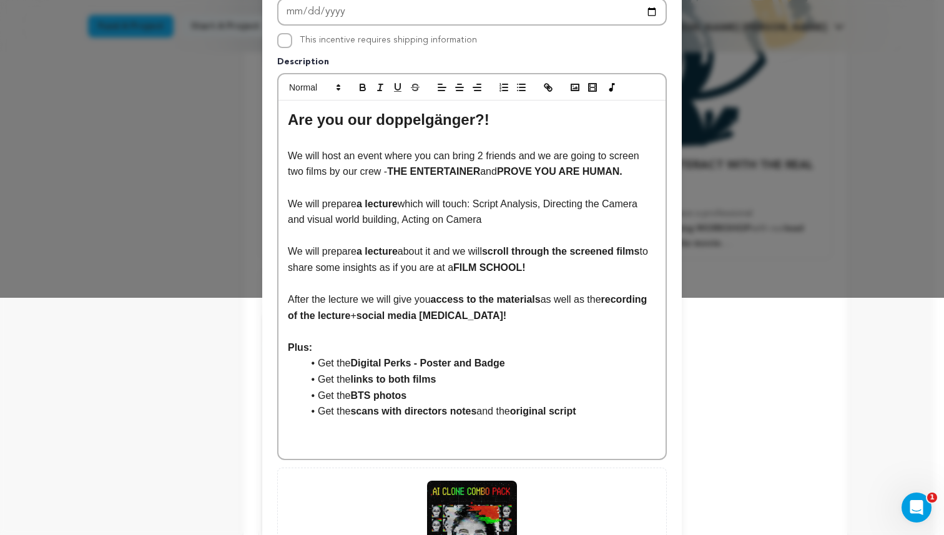
click at [449, 349] on p "Plus:" at bounding box center [472, 348] width 369 height 16
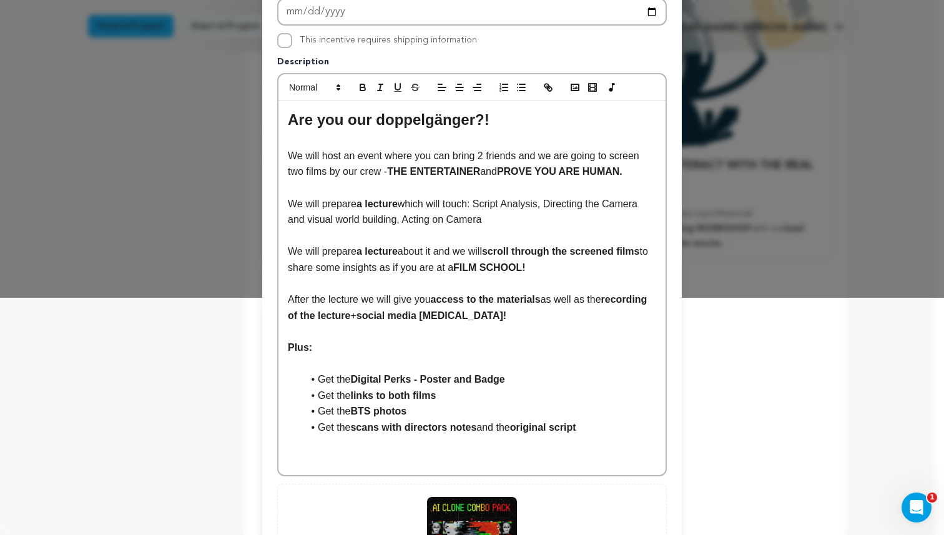
scroll to position [0, 0]
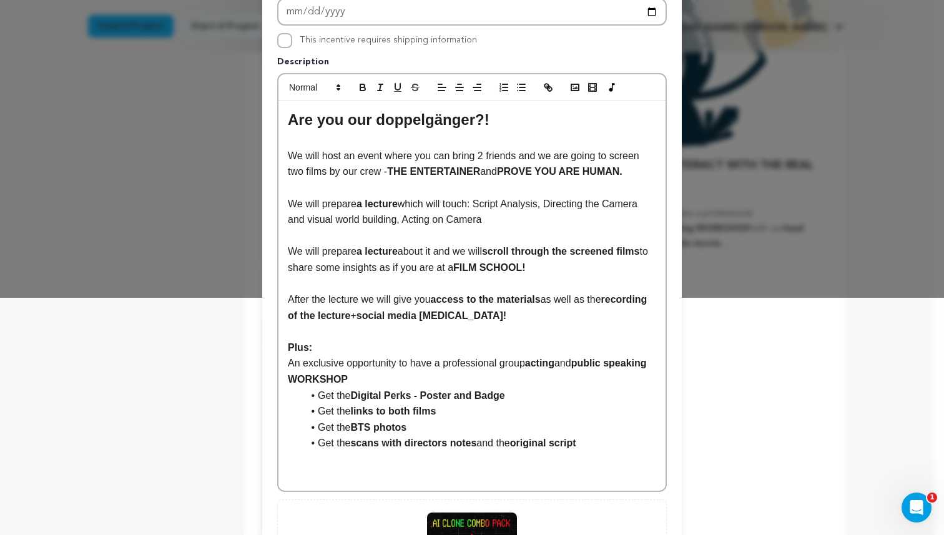
click at [288, 365] on p "An exclusive opportunity to have a professional group acting and public speakin…" at bounding box center [472, 371] width 369 height 32
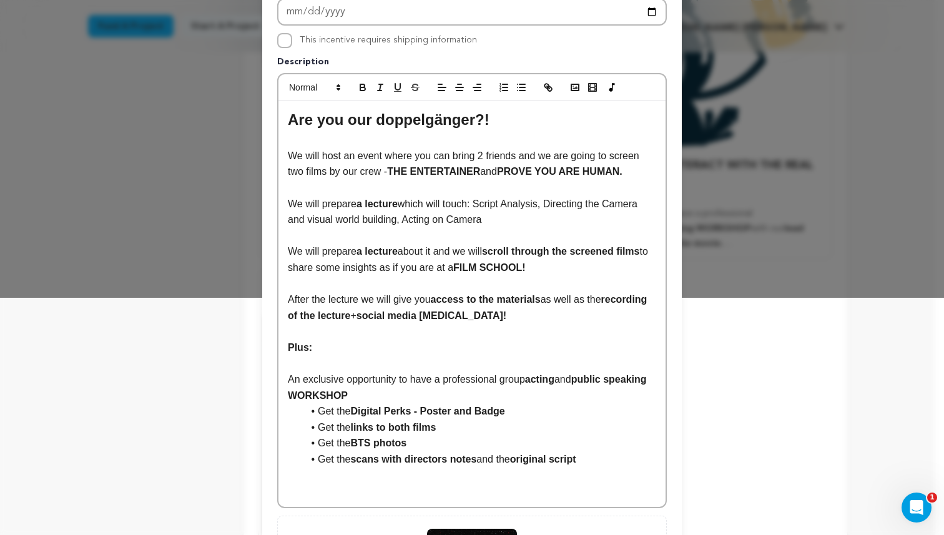
drag, startPoint x: 528, startPoint y: 382, endPoint x: 285, endPoint y: 383, distance: 243.0
click at [288, 383] on p "An exclusive opportunity to have a professional group acting and public speakin…" at bounding box center [472, 388] width 369 height 32
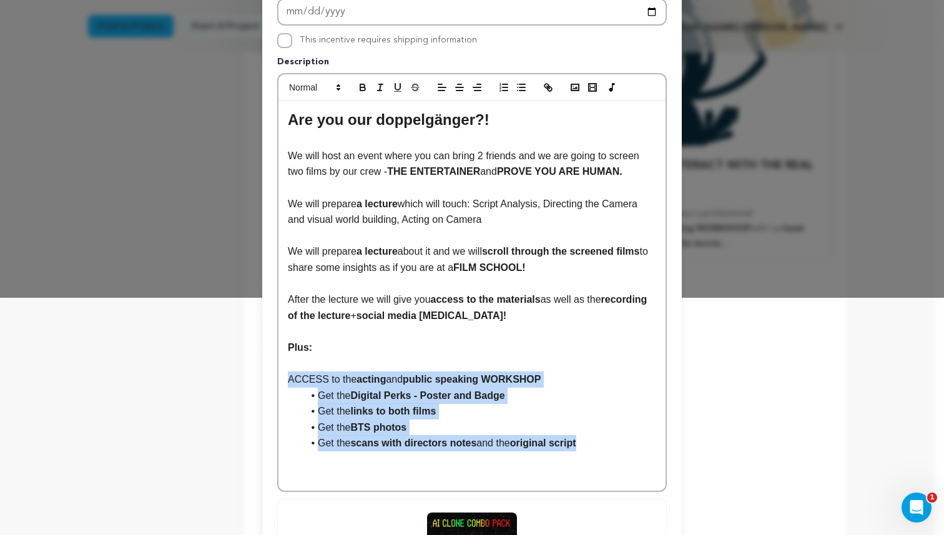
drag, startPoint x: 279, startPoint y: 377, endPoint x: 588, endPoint y: 448, distance: 317.1
click at [588, 448] on div "Are you our doppelgänger?! We will host an event where you can bring 2 friends …" at bounding box center [472, 296] width 387 height 390
click at [520, 87] on line "button" at bounding box center [523, 87] width 6 height 0
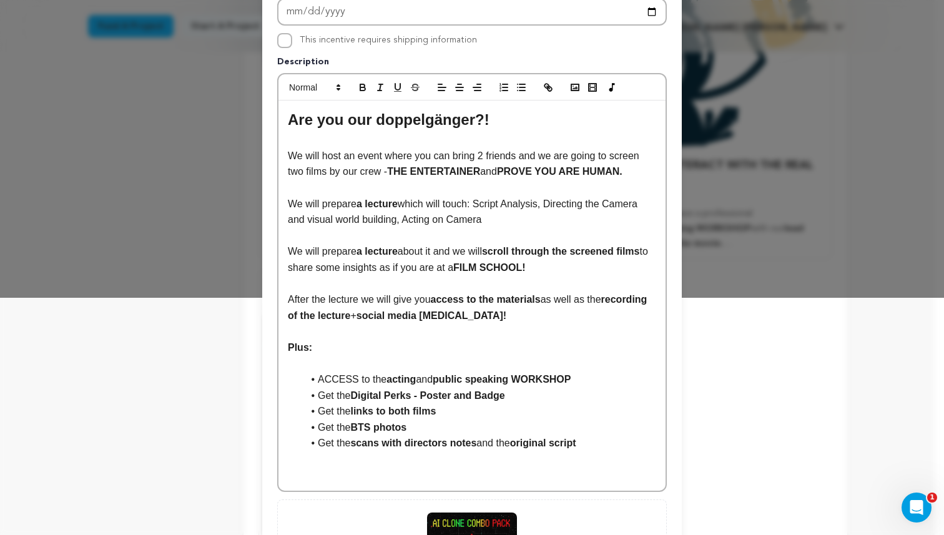
click at [517, 406] on li "Get the links to both films" at bounding box center [480, 412] width 354 height 16
click at [592, 380] on li "ACCESS to the acting and public speaking WORKSHOP" at bounding box center [480, 380] width 354 height 16
drag, startPoint x: 352, startPoint y: 377, endPoint x: 310, endPoint y: 379, distance: 41.9
click at [310, 379] on li "ACCESS to the acting and public speaking WORKSHOP" at bounding box center [480, 380] width 354 height 16
click at [360, 87] on icon "button" at bounding box center [362, 88] width 5 height 3
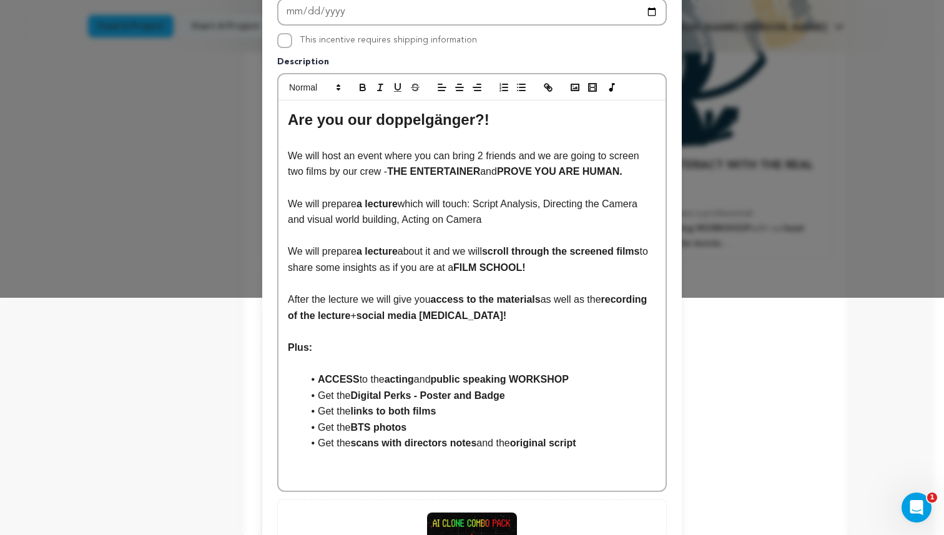
click at [585, 392] on li "Get the Digital Perks - Poster and Badge" at bounding box center [480, 396] width 354 height 16
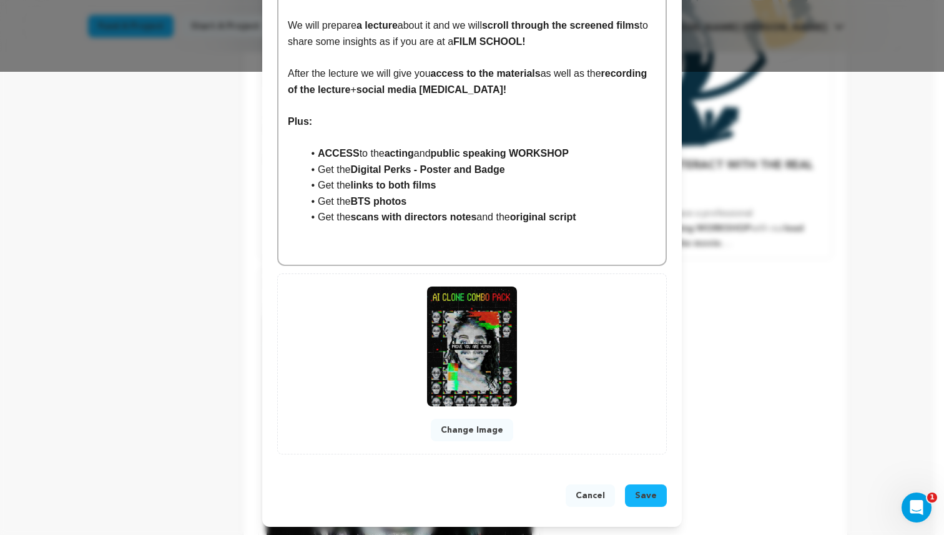
scroll to position [466, 0]
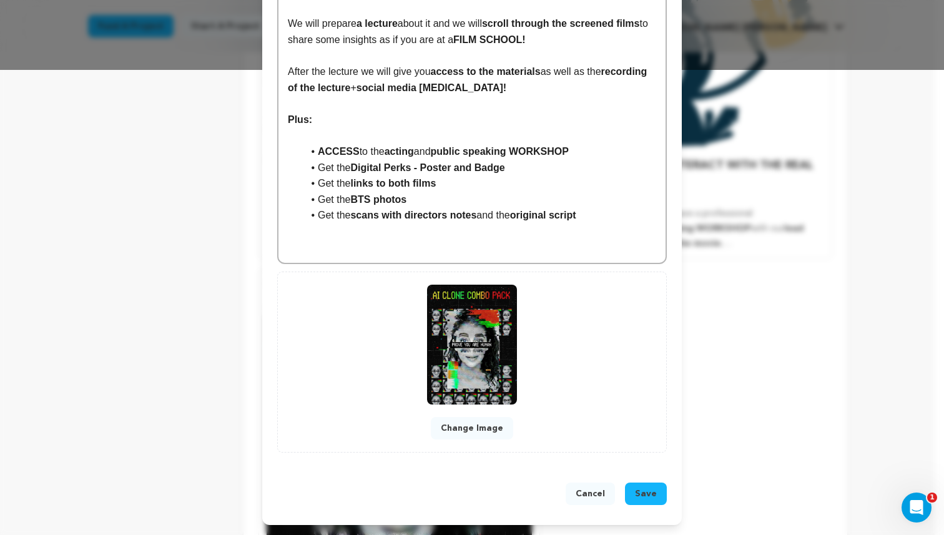
click at [655, 490] on button "Save" at bounding box center [646, 494] width 42 height 22
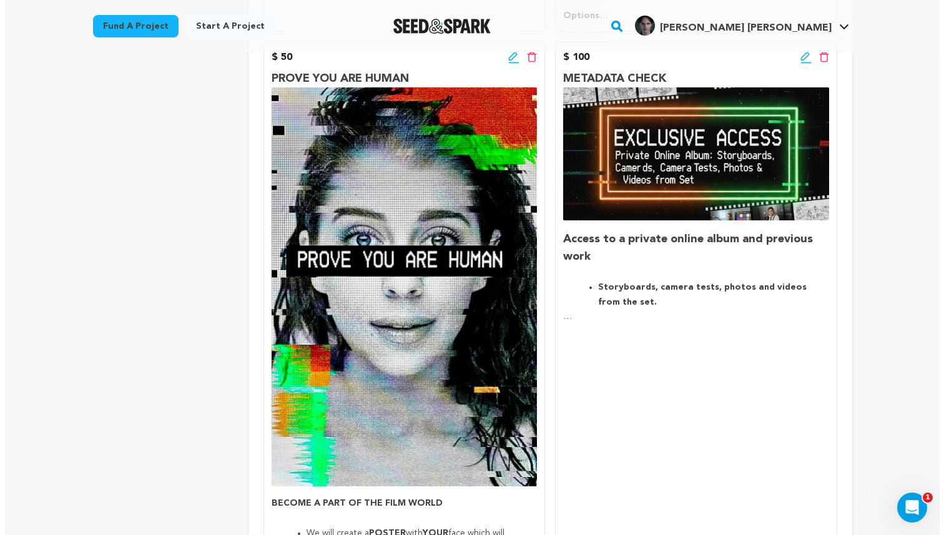
scroll to position [820, 0]
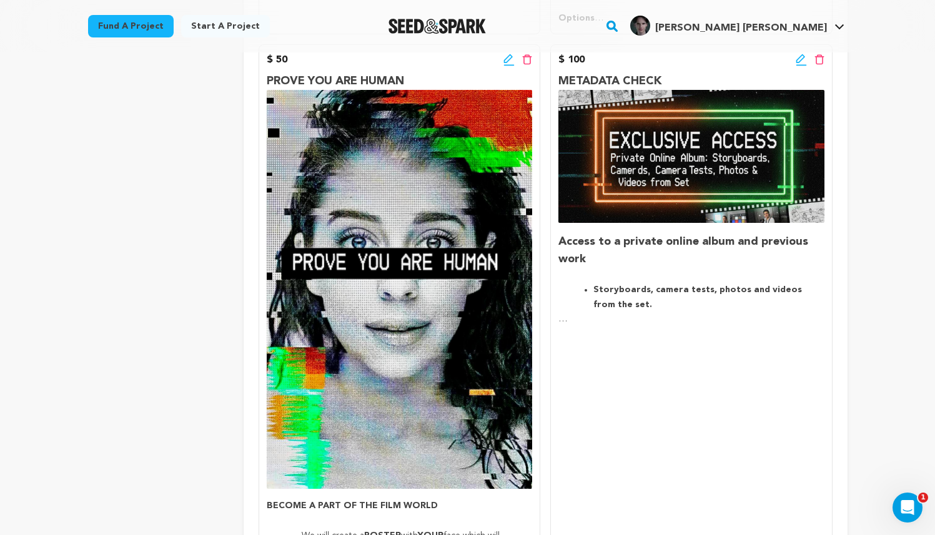
click at [800, 61] on icon at bounding box center [801, 60] width 11 height 12
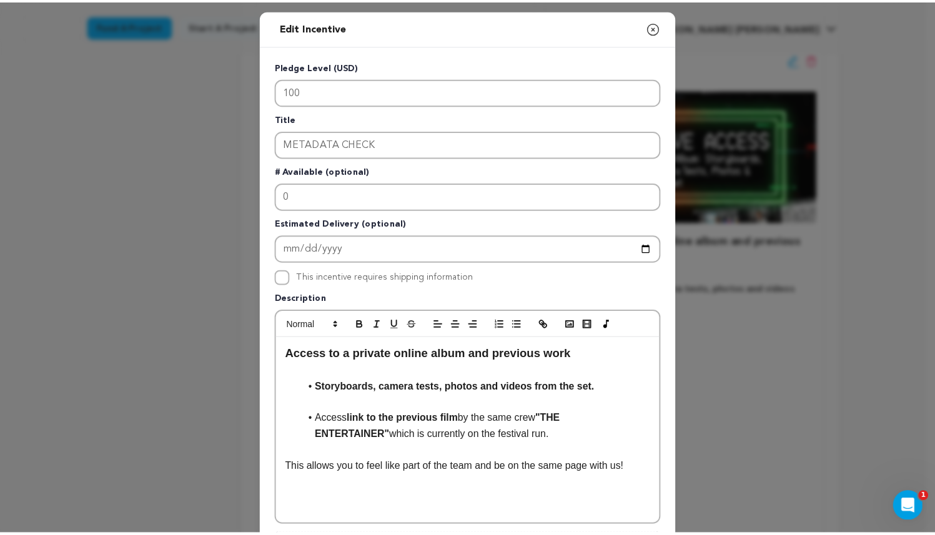
scroll to position [0, 0]
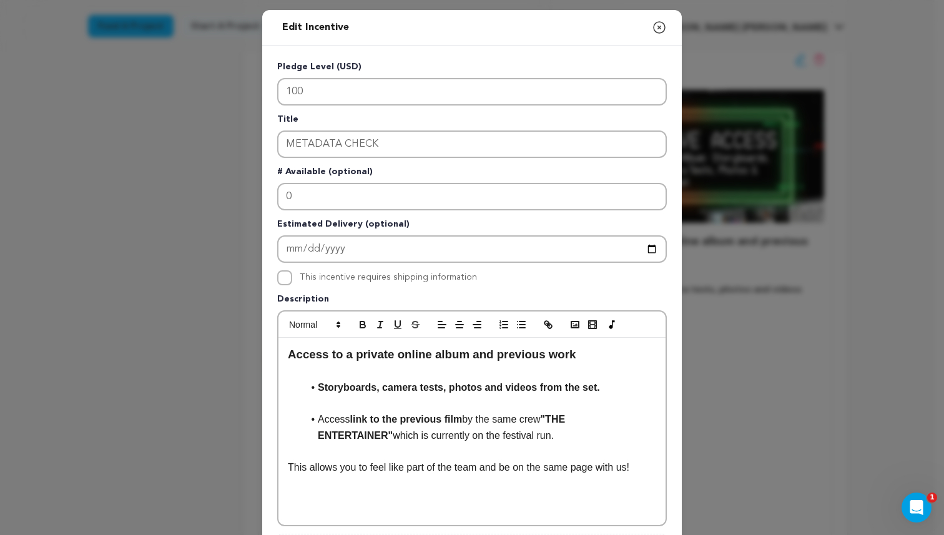
click at [658, 26] on icon "button" at bounding box center [659, 27] width 15 height 15
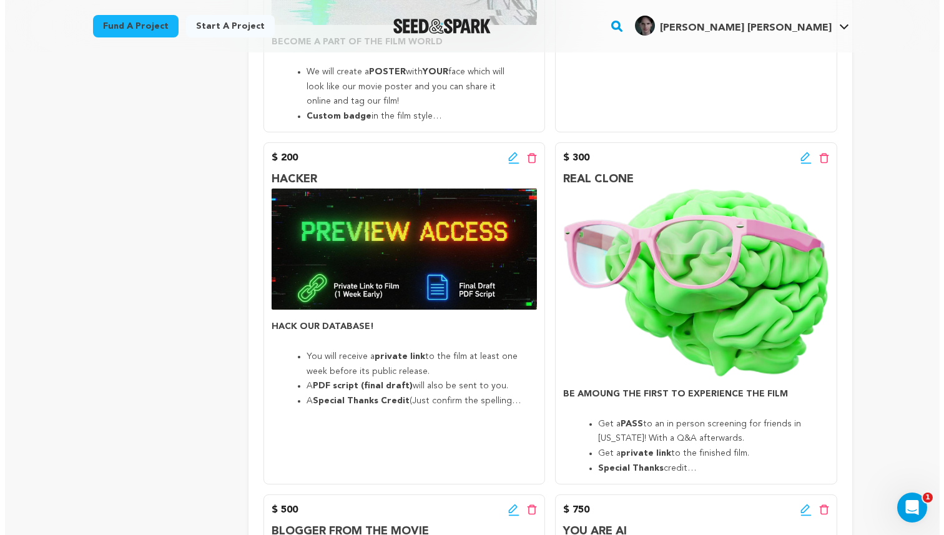
scroll to position [1318, 0]
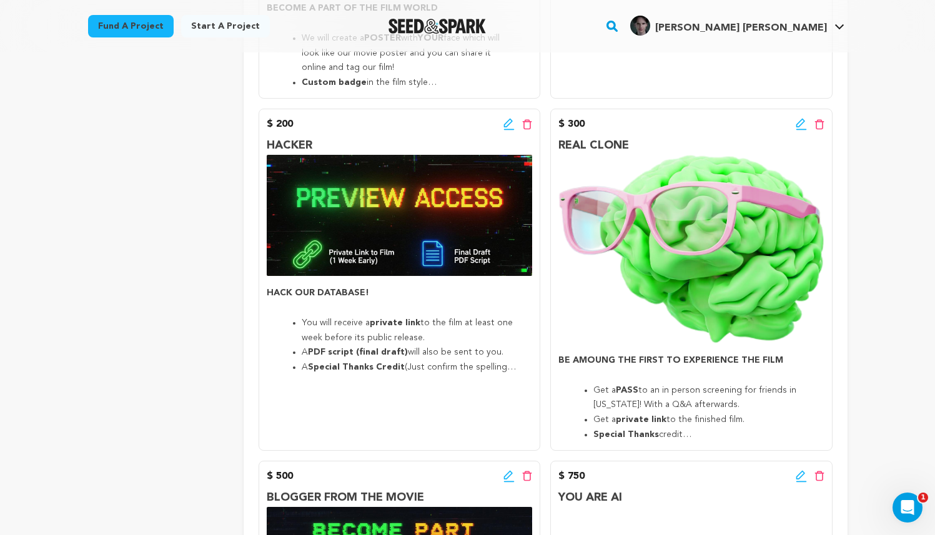
click at [507, 119] on icon at bounding box center [508, 124] width 11 height 12
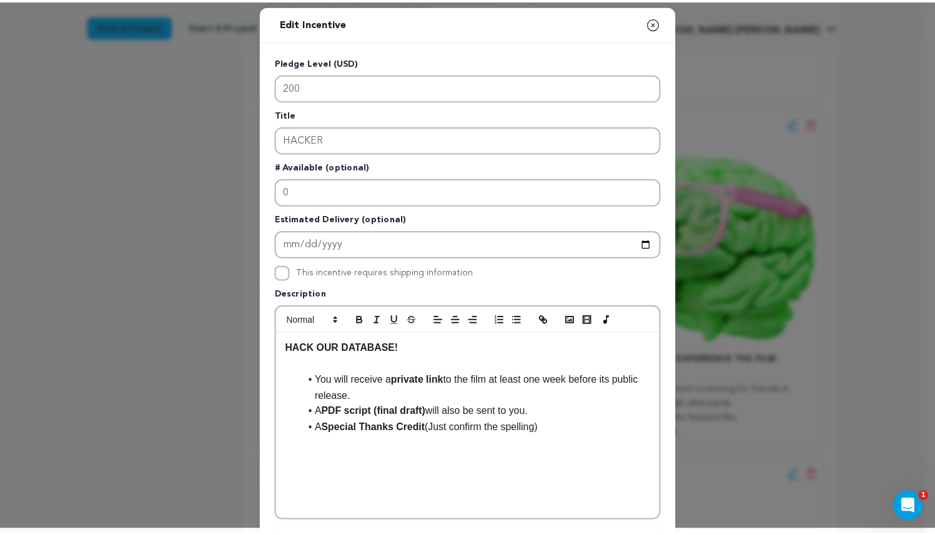
scroll to position [0, 0]
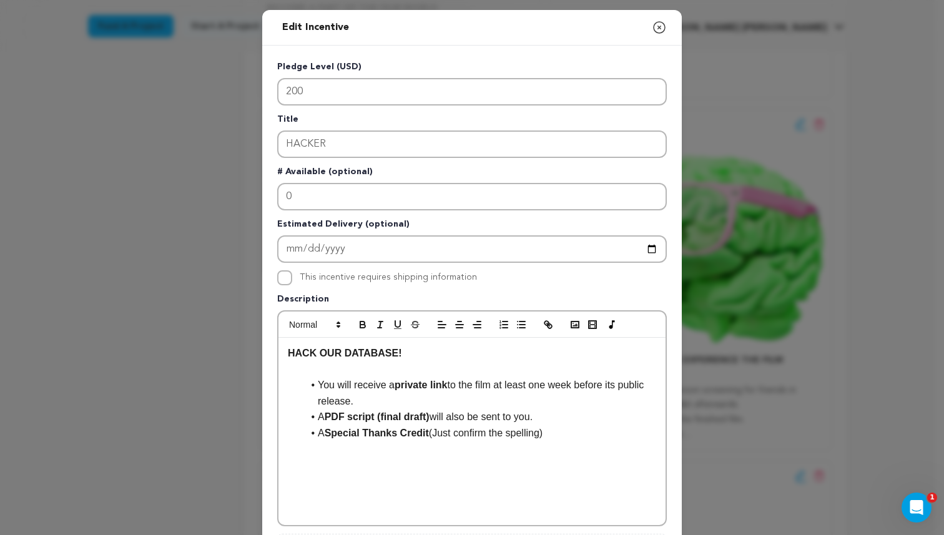
click at [655, 27] on icon "button" at bounding box center [659, 27] width 11 height 11
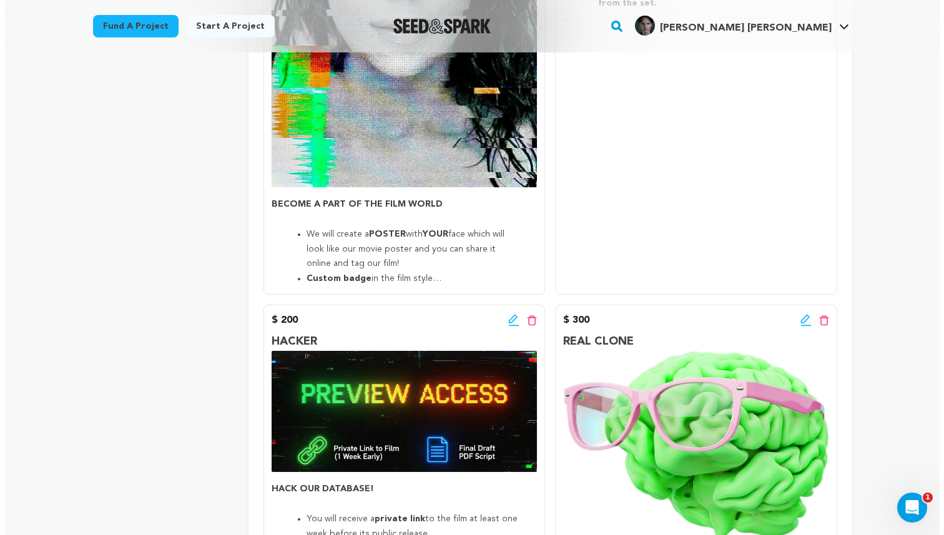
scroll to position [1309, 0]
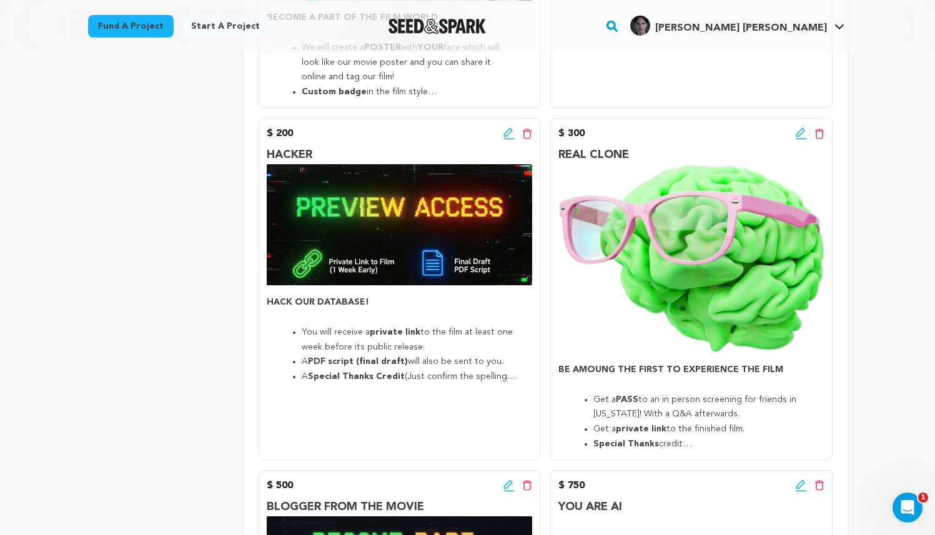
click at [800, 136] on icon at bounding box center [800, 132] width 9 height 9
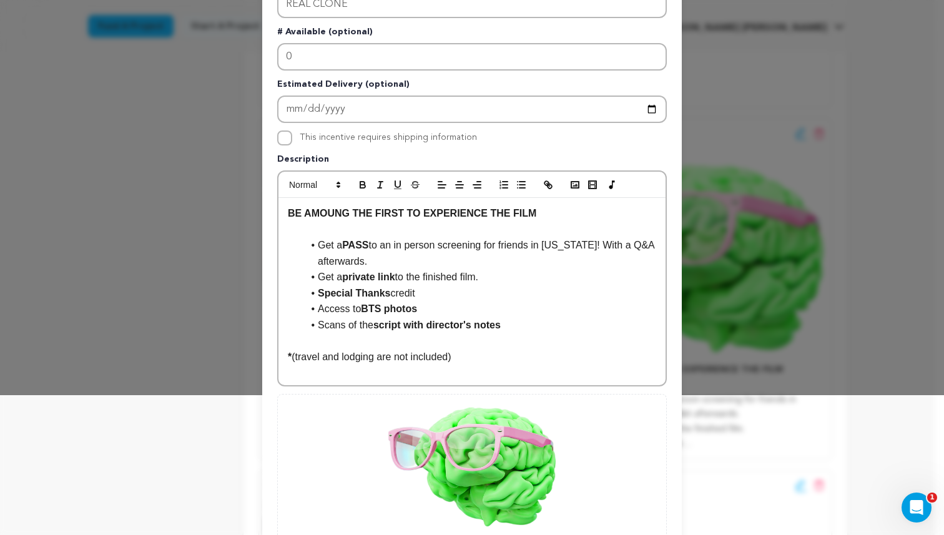
scroll to position [262, 0]
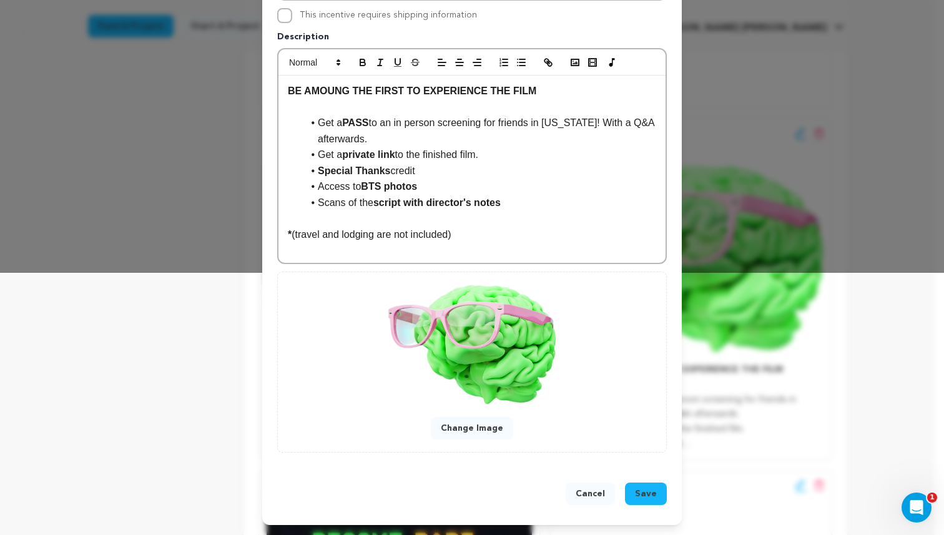
click at [649, 488] on span "Save" at bounding box center [646, 494] width 22 height 12
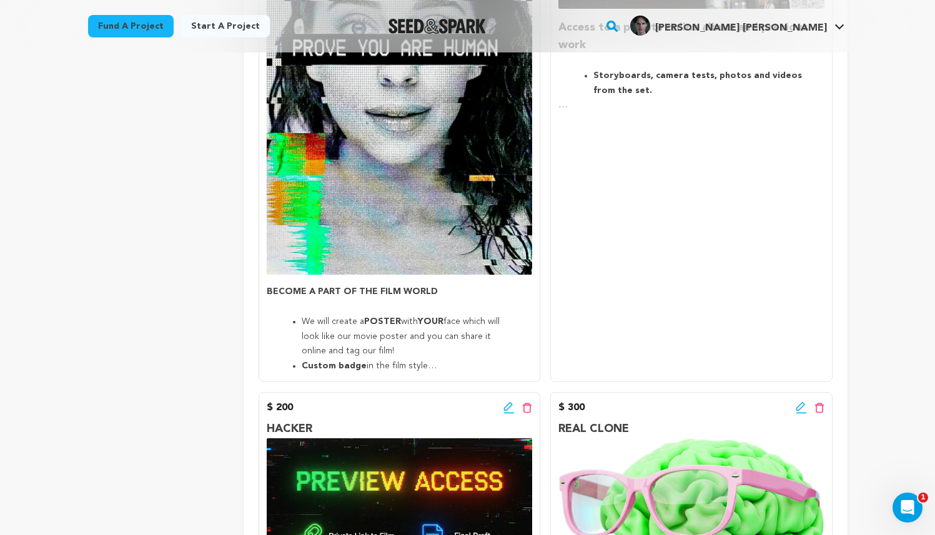
scroll to position [622, 0]
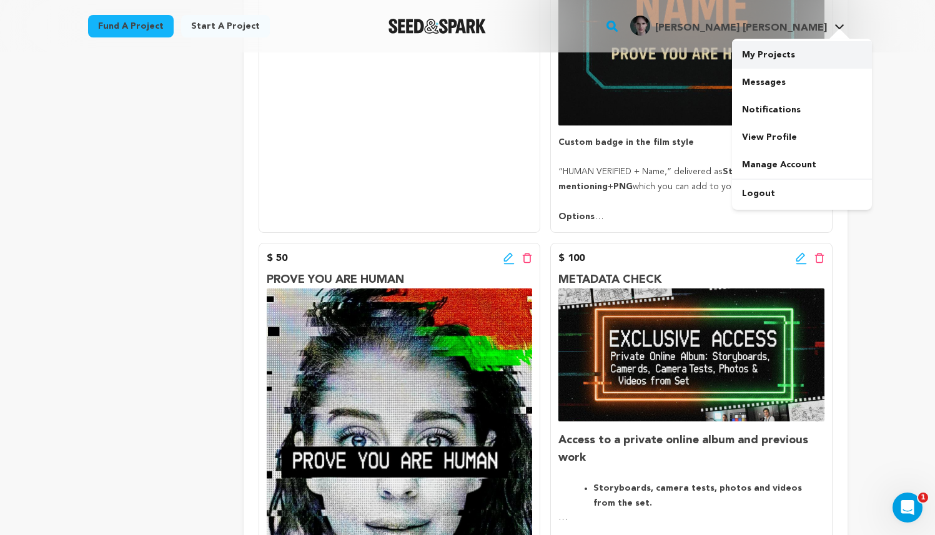
click at [796, 52] on link "My Projects" at bounding box center [802, 54] width 140 height 27
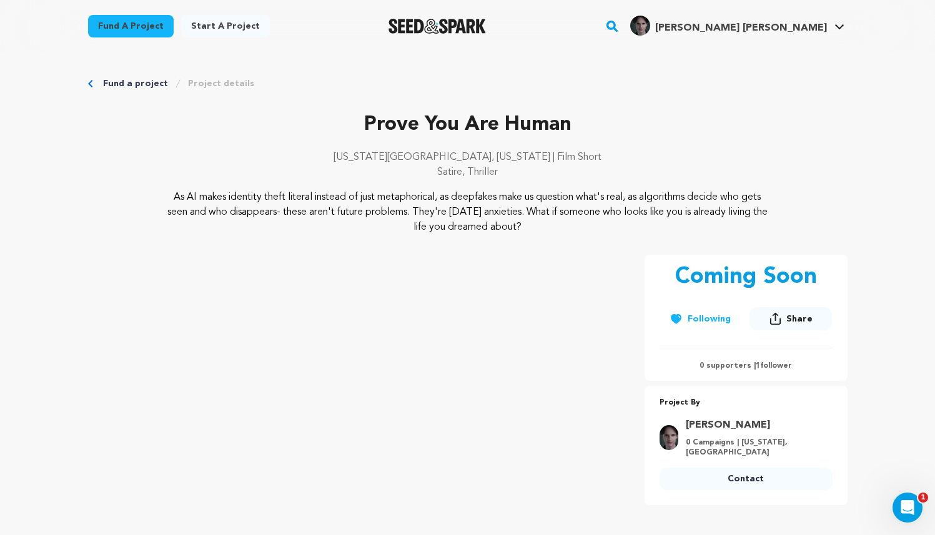
click at [620, 30] on rect "button" at bounding box center [612, 26] width 15 height 15
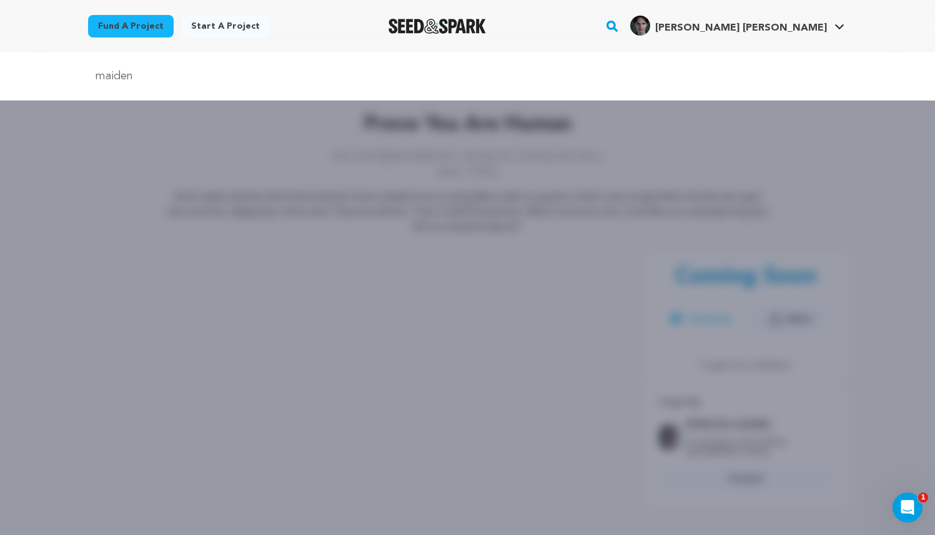
type input "maiden"
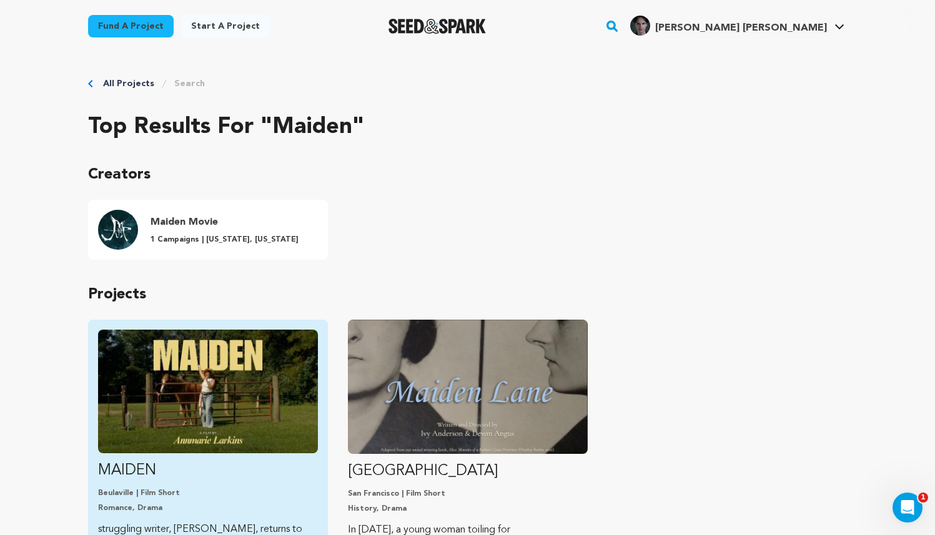
click at [257, 344] on img "Fund MAIDEN" at bounding box center [208, 392] width 220 height 124
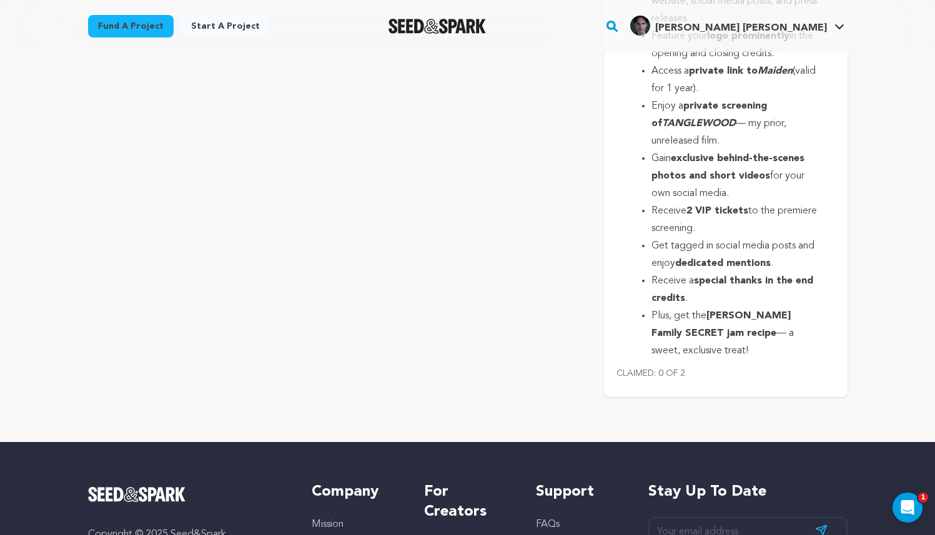
scroll to position [4265, 0]
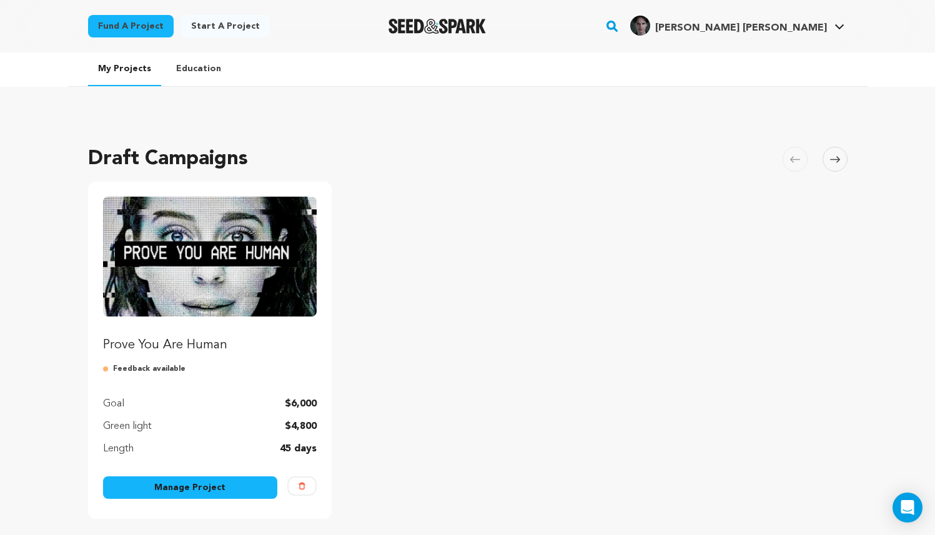
click at [235, 280] on img "Fund Prove You Are Human" at bounding box center [210, 257] width 214 height 120
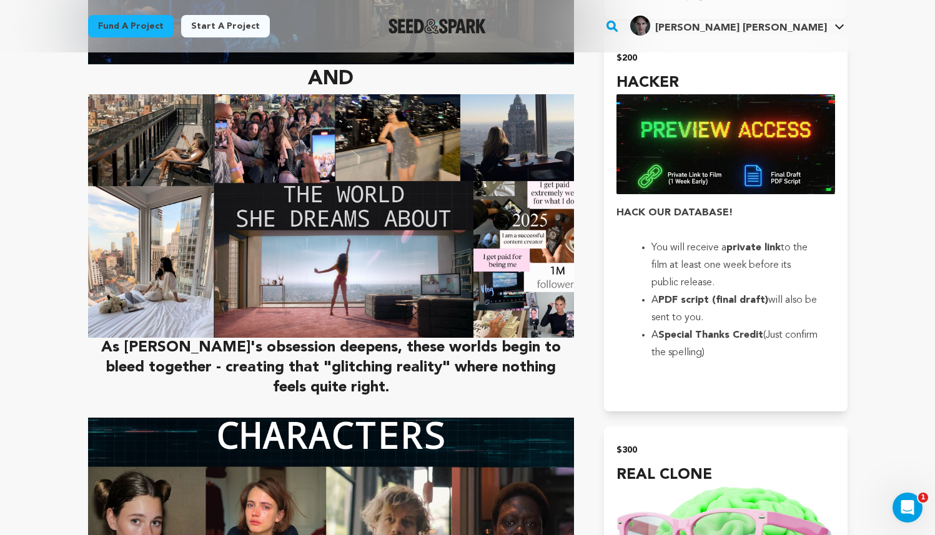
scroll to position [2421, 0]
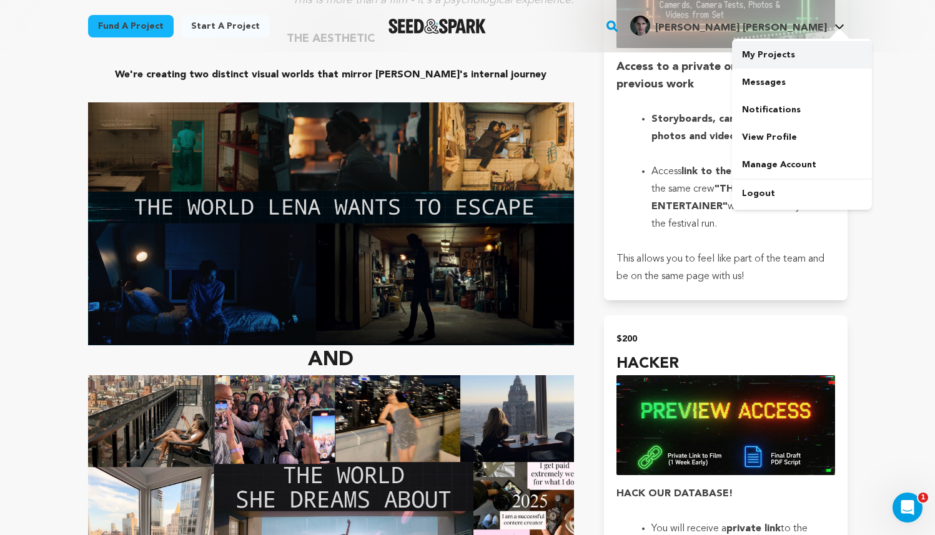
click at [784, 51] on link "My Projects" at bounding box center [802, 54] width 140 height 27
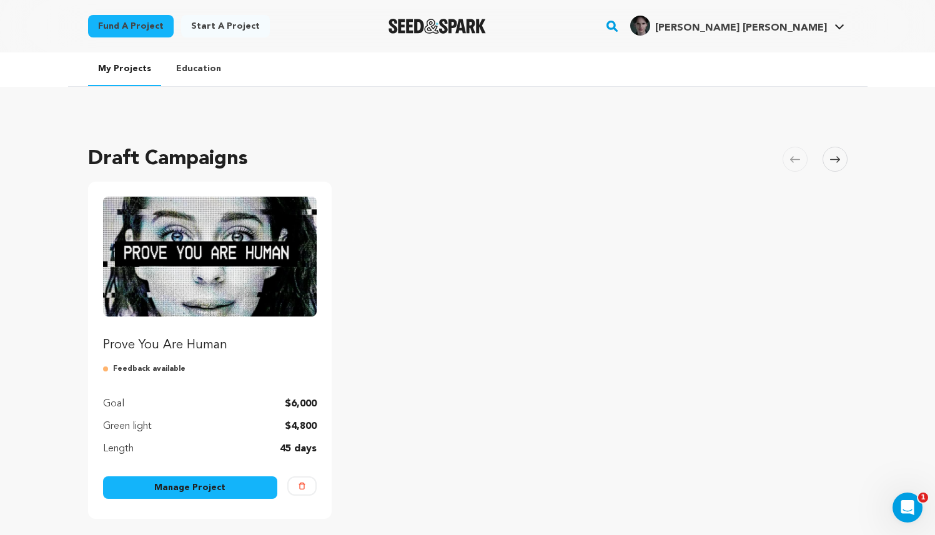
click at [244, 483] on link "Manage Project" at bounding box center [190, 488] width 175 height 22
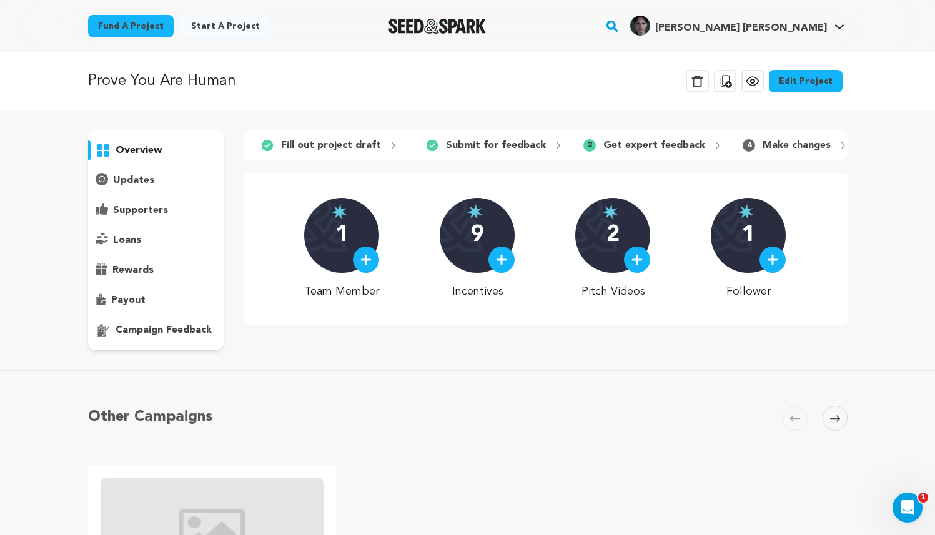
click at [812, 81] on link "Edit Project" at bounding box center [806, 81] width 74 height 22
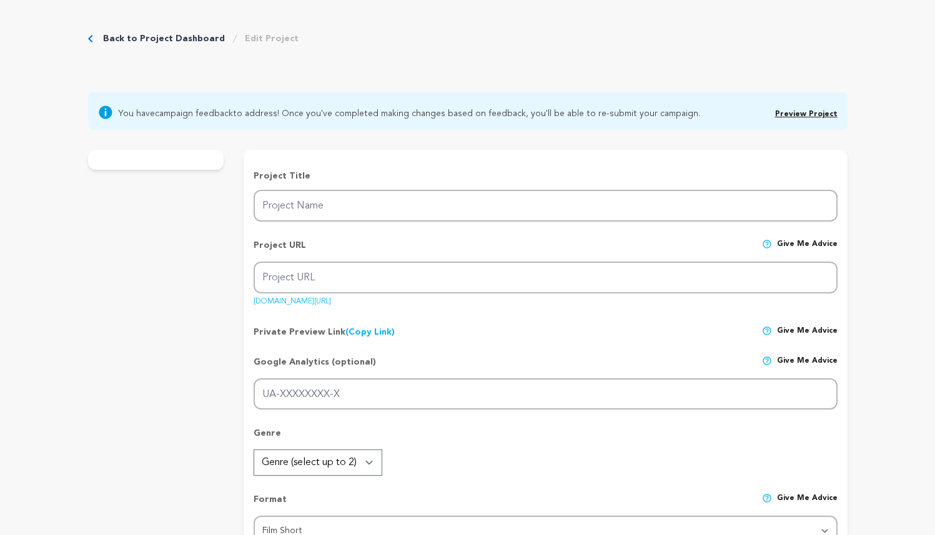
type input "Prove You Are Human"
type input "prove-you-are-human-1"
type input "A struggling [PERSON_NAME] discovers a glamorous influencer who looks just like…"
type textarea "As AI makes identity theft literal instead of just metaphorical, as deepfakes m…"
type textarea "It is our MFA Thesis film and we want to tell a gripping story about identity, …"
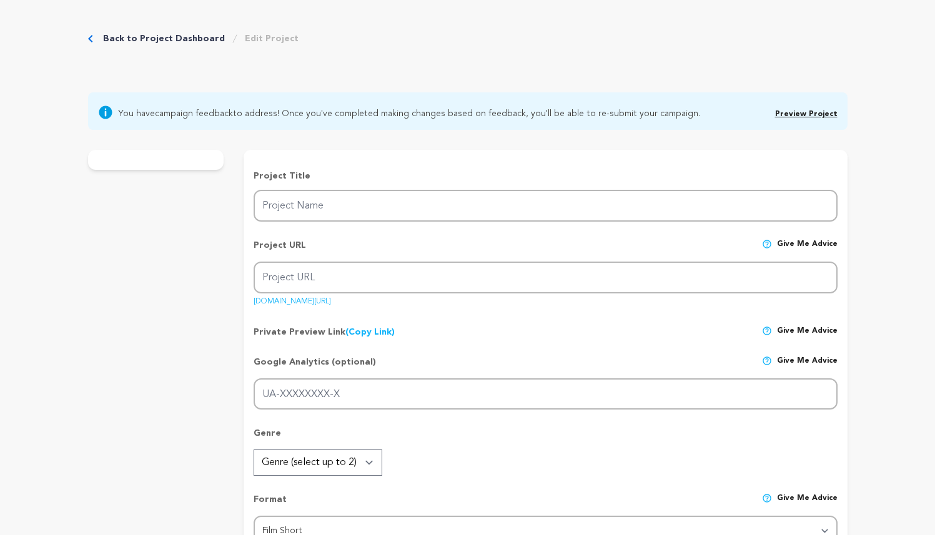
radio input "true"
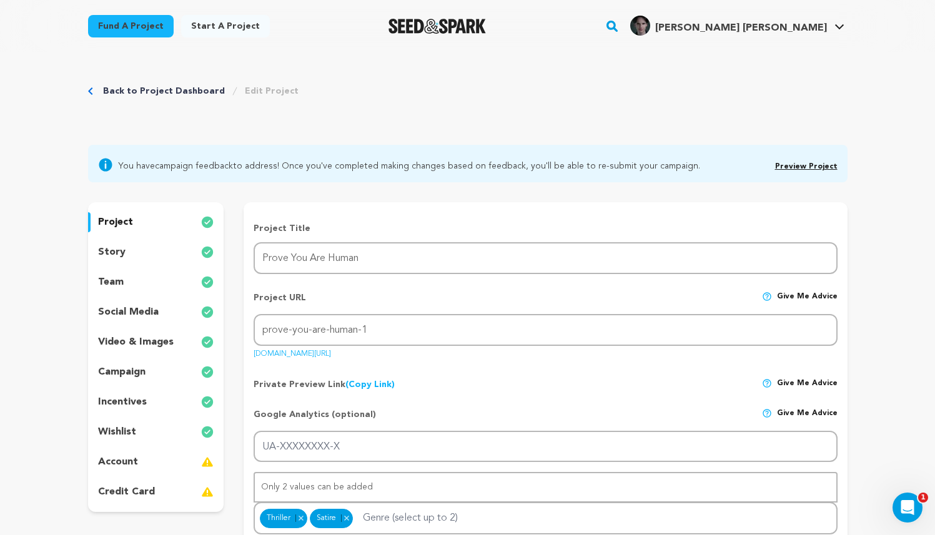
click at [151, 405] on div "incentives" at bounding box center [156, 402] width 136 height 20
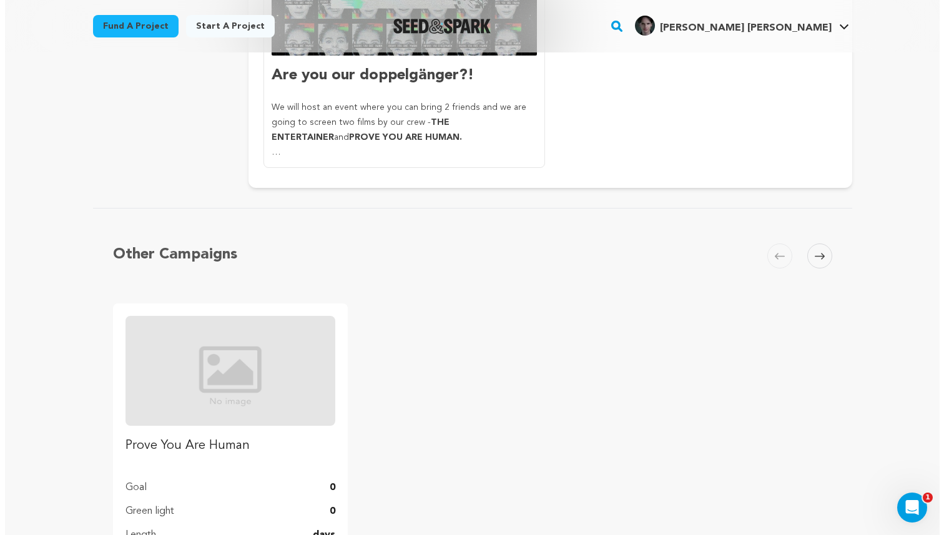
scroll to position [2047, 0]
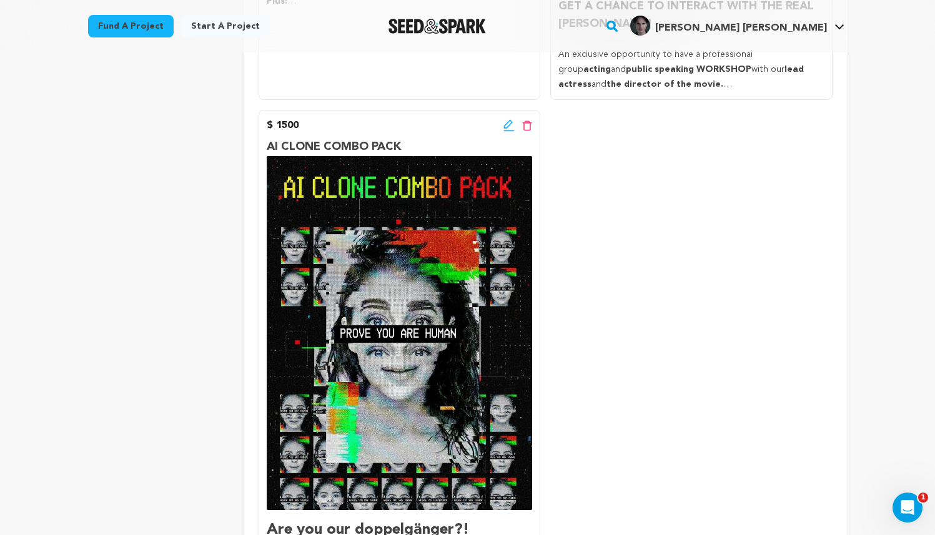
click at [505, 123] on icon at bounding box center [508, 125] width 11 height 12
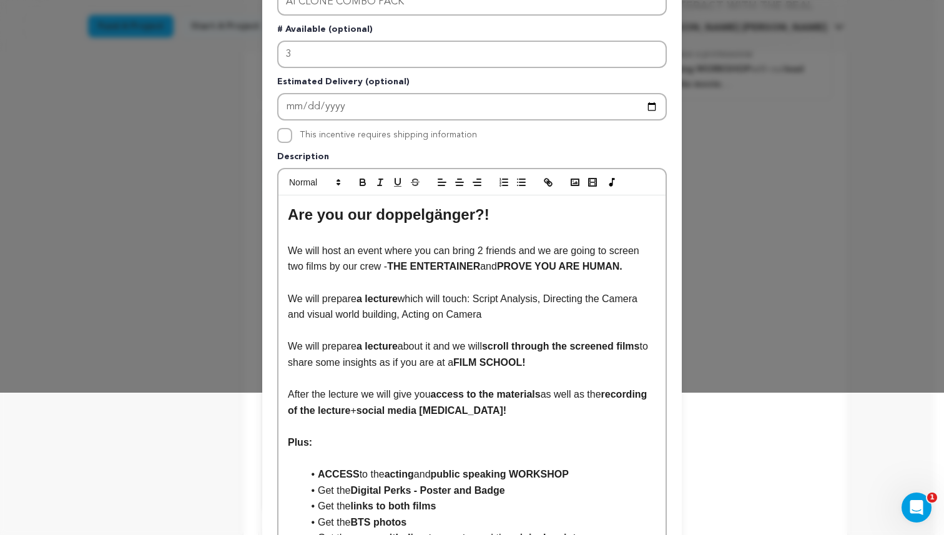
scroll to position [144, 0]
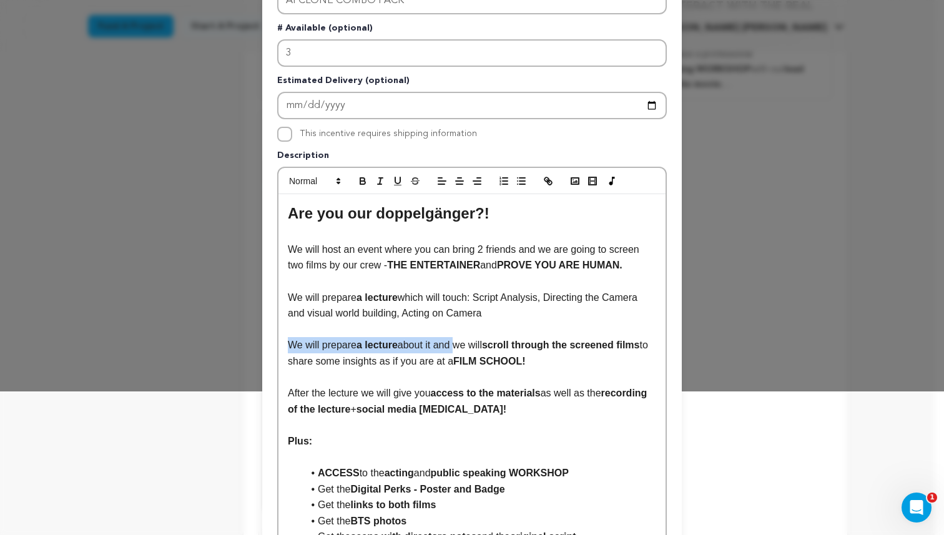
drag, startPoint x: 454, startPoint y: 345, endPoint x: 280, endPoint y: 340, distance: 174.3
click at [280, 340] on div "Are you our doppelgänger?! We will host an event where you can bring 2 friends …" at bounding box center [472, 389] width 387 height 390
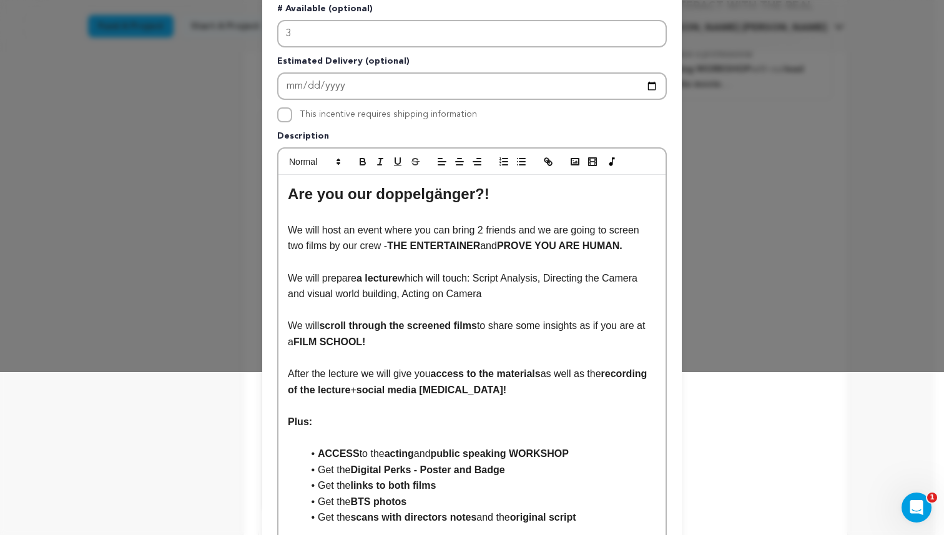
scroll to position [167, 0]
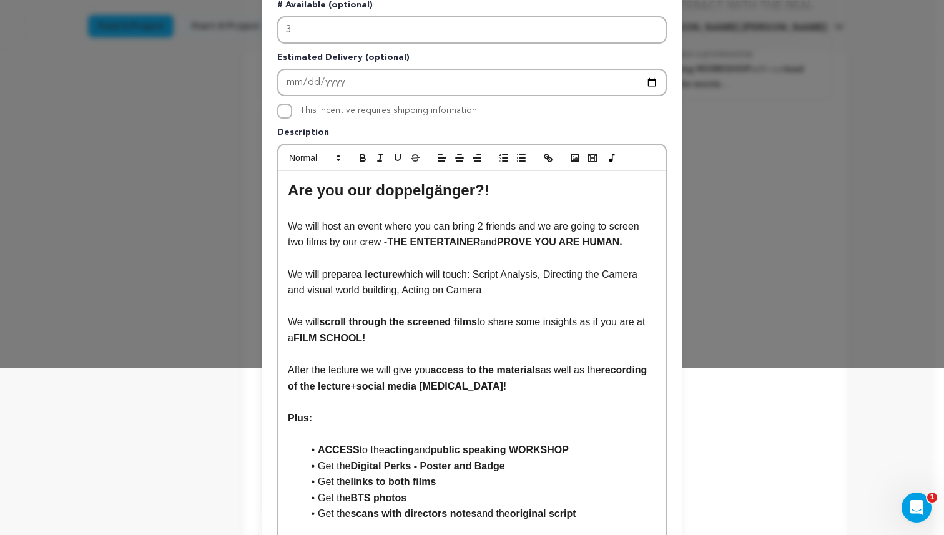
drag, startPoint x: 354, startPoint y: 274, endPoint x: 274, endPoint y: 275, distance: 80.6
click at [279, 275] on div "Are you our doppelgänger?! We will host an event where you can bring 2 friends …" at bounding box center [472, 366] width 387 height 390
drag, startPoint x: 450, startPoint y: 226, endPoint x: 513, endPoint y: 224, distance: 63.1
click at [513, 224] on p "We will host an event where you can bring 2 friends and we are going to screen …" at bounding box center [472, 235] width 369 height 32
click at [354, 157] on button "button" at bounding box center [362, 158] width 17 height 15
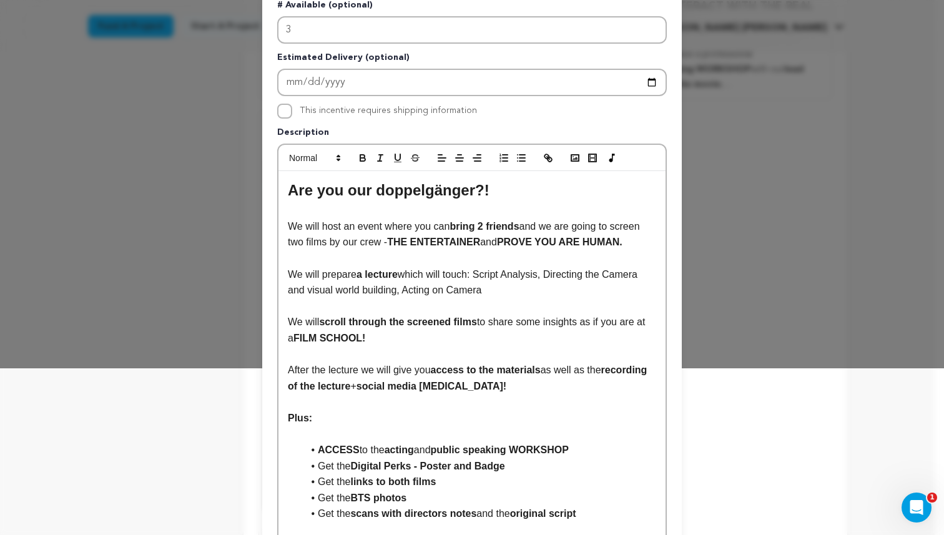
click at [463, 284] on p "We will prepare a lecture which will touch: Script Analysis, Directing the Came…" at bounding box center [472, 283] width 369 height 32
drag, startPoint x: 616, startPoint y: 229, endPoint x: 323, endPoint y: 246, distance: 293.5
click at [323, 246] on p "We will host an event where you can bring 2 friends and we are going to screen …" at bounding box center [472, 235] width 369 height 32
click at [360, 161] on icon "button" at bounding box center [362, 159] width 5 height 3
click at [424, 290] on p "We will prepare a lecture which will touch: Script Analysis, Directing the Came…" at bounding box center [472, 283] width 369 height 32
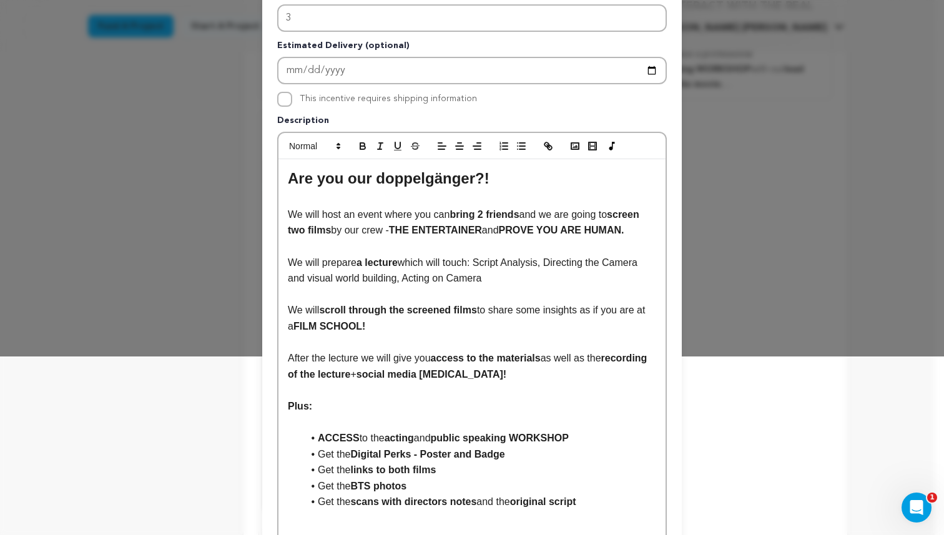
scroll to position [186, 0]
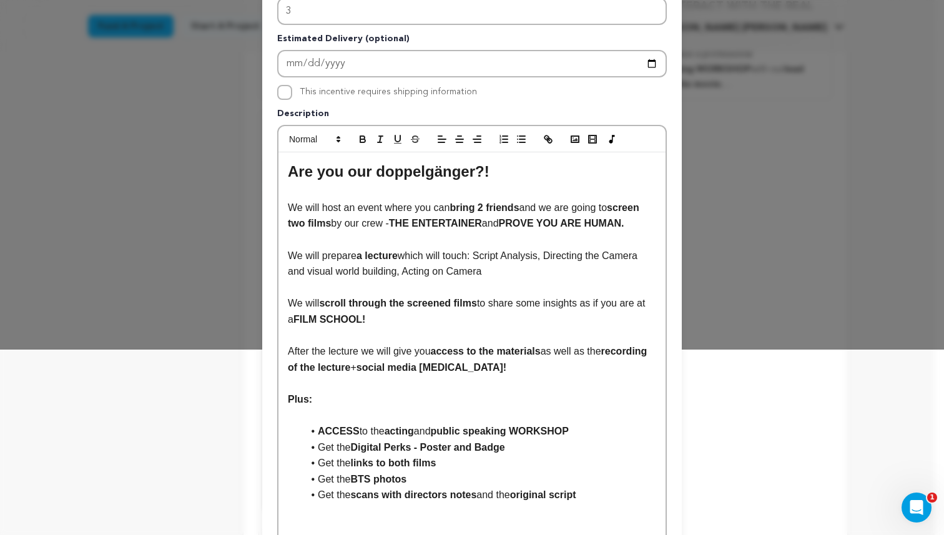
drag, startPoint x: 319, startPoint y: 304, endPoint x: 275, endPoint y: 300, distance: 43.9
click at [279, 300] on div "Are you our doppelgänger?! We will host an event where you can bring 2 friends …" at bounding box center [472, 347] width 387 height 390
click at [402, 315] on p "We will scroll through the screened films to share some insights as if you are …" at bounding box center [472, 311] width 369 height 32
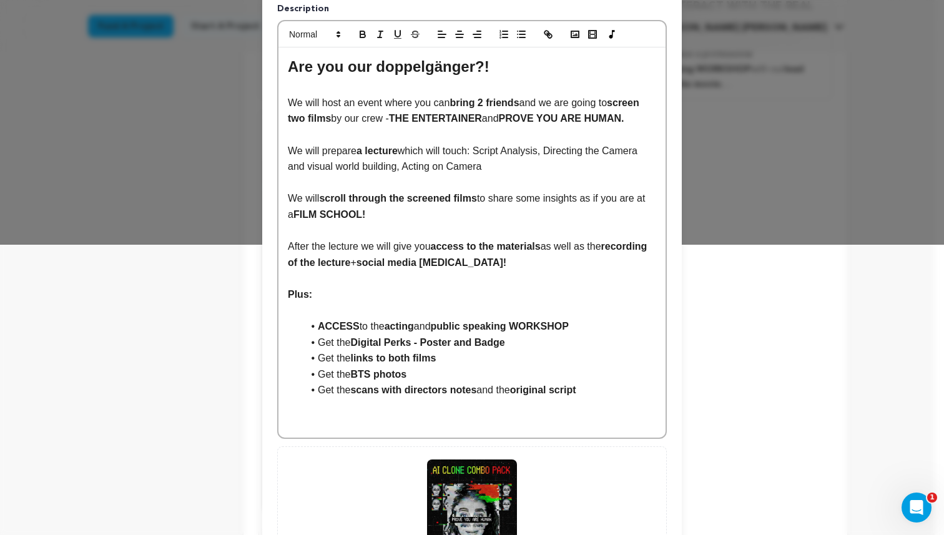
scroll to position [292, 0]
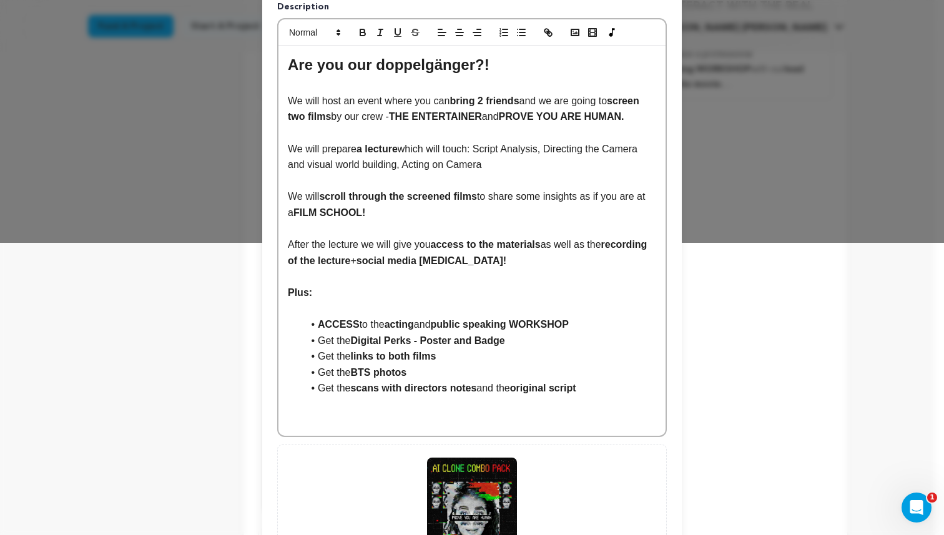
click at [307, 307] on p at bounding box center [472, 308] width 369 height 16
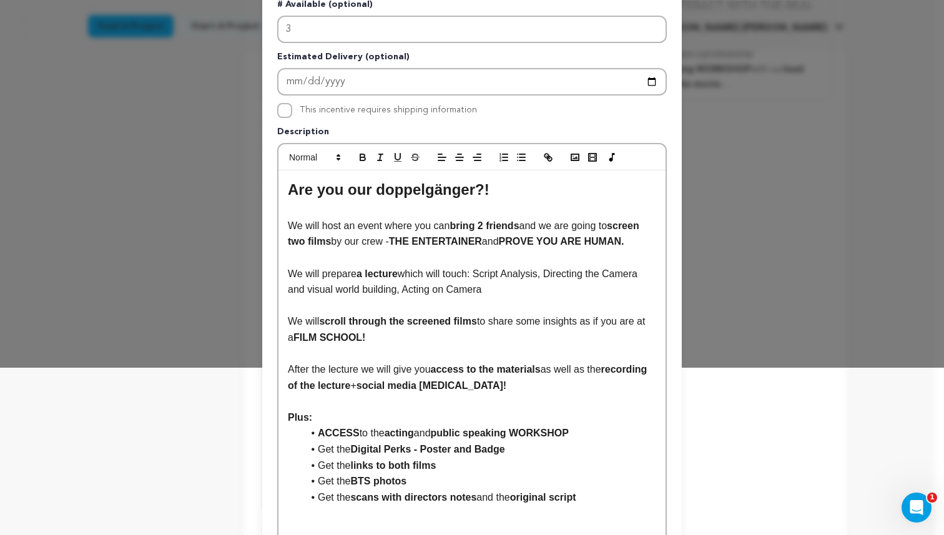
scroll to position [274, 0]
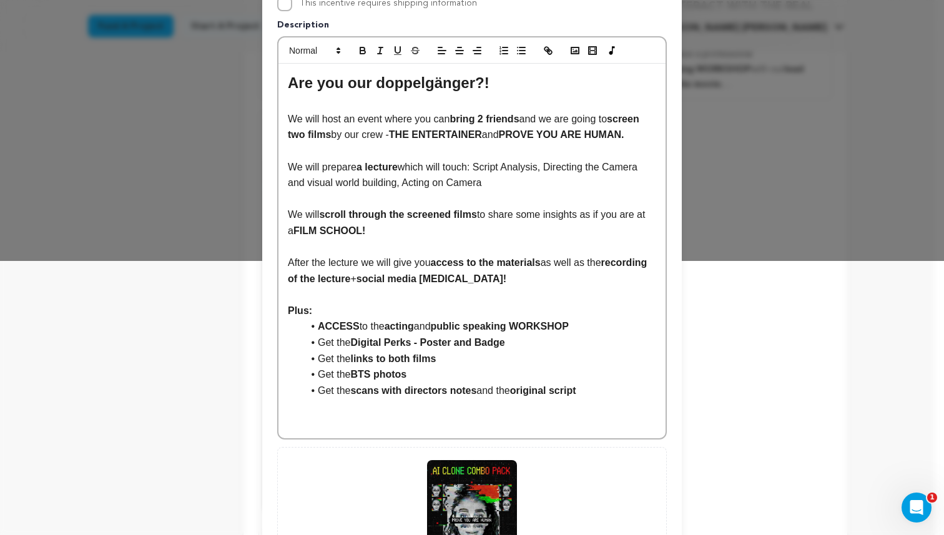
click at [547, 187] on p "We will prepare a lecture which will touch: Script Analysis, Directing the Came…" at bounding box center [472, 175] width 369 height 32
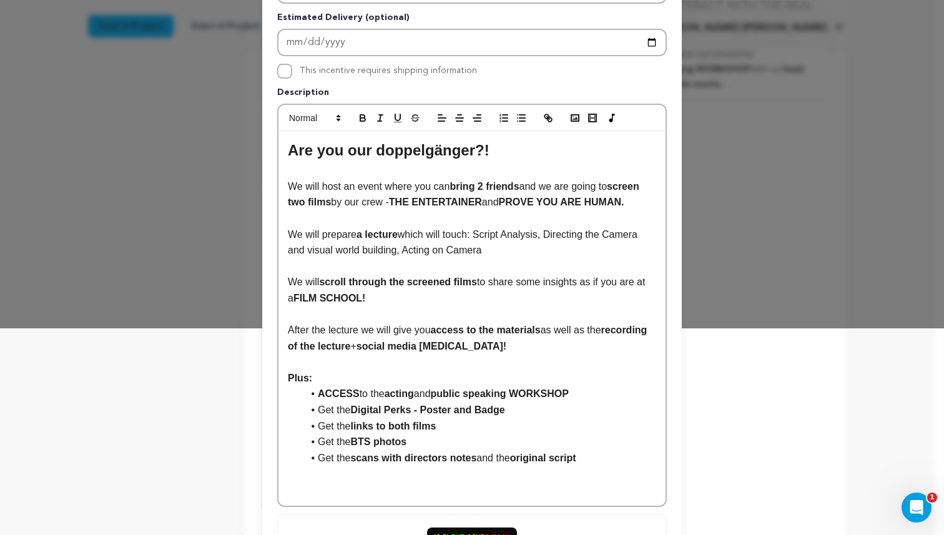
scroll to position [450, 0]
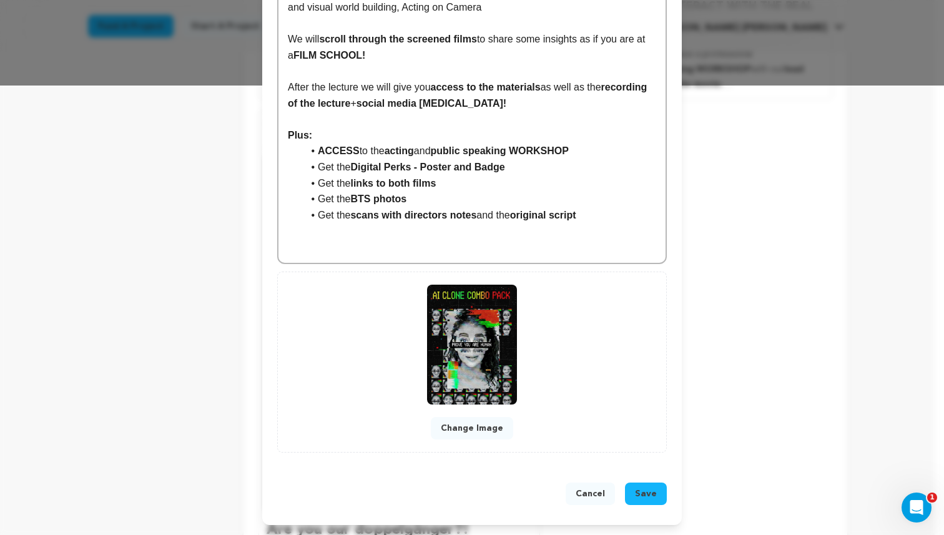
click at [635, 490] on span "Save" at bounding box center [646, 494] width 22 height 12
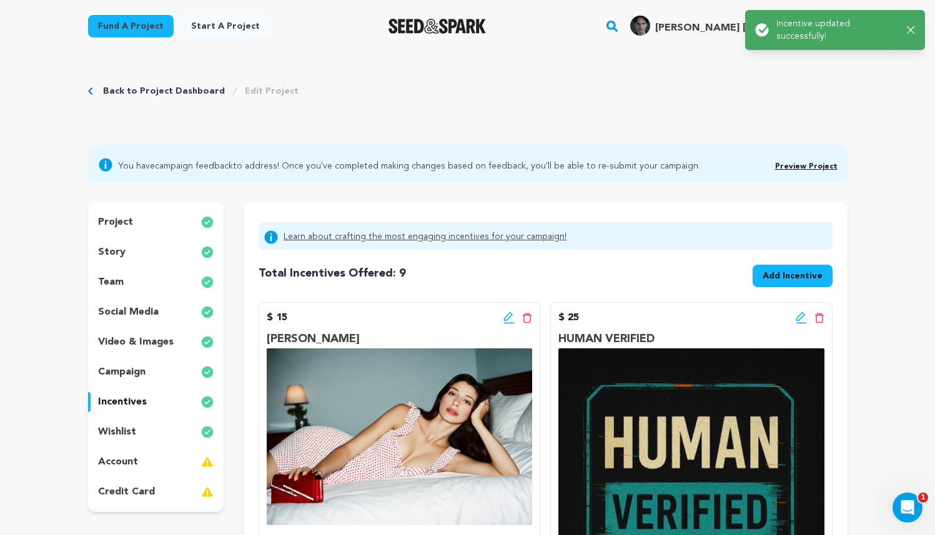
scroll to position [0, 0]
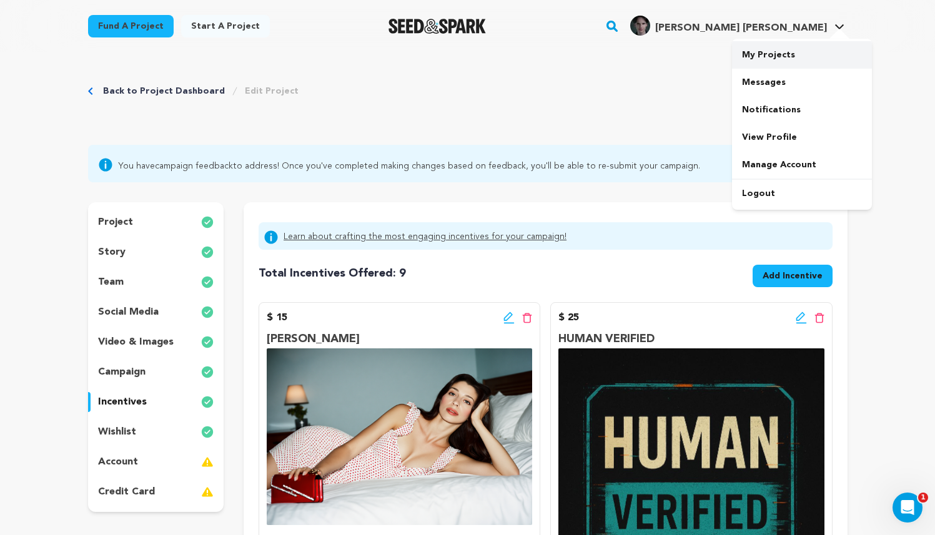
click at [794, 54] on link "My Projects" at bounding box center [802, 54] width 140 height 27
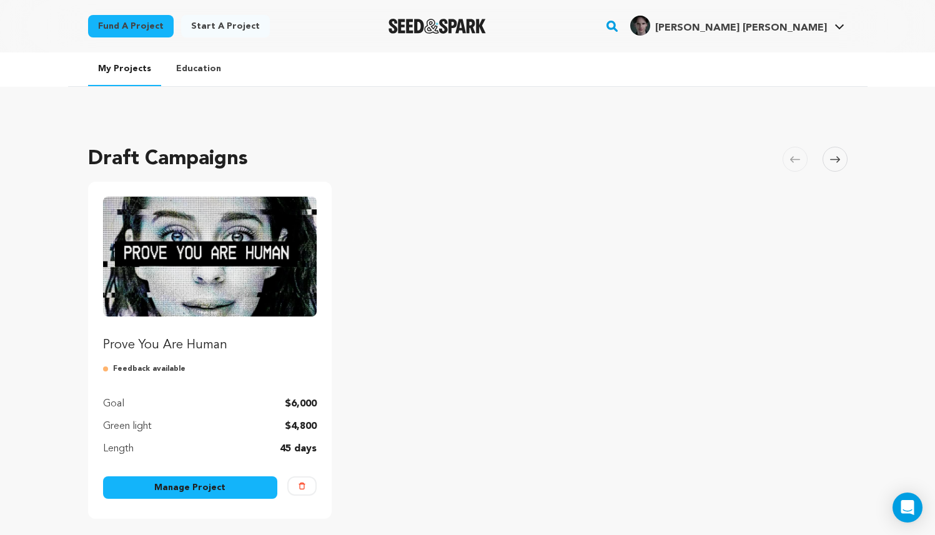
click at [234, 272] on img "Fund Prove You Are Human" at bounding box center [210, 257] width 214 height 120
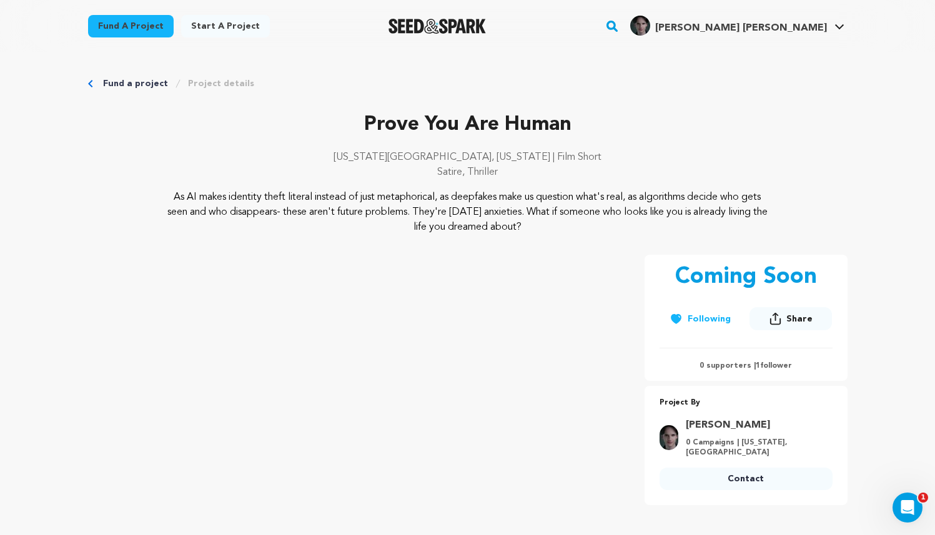
scroll to position [426, 0]
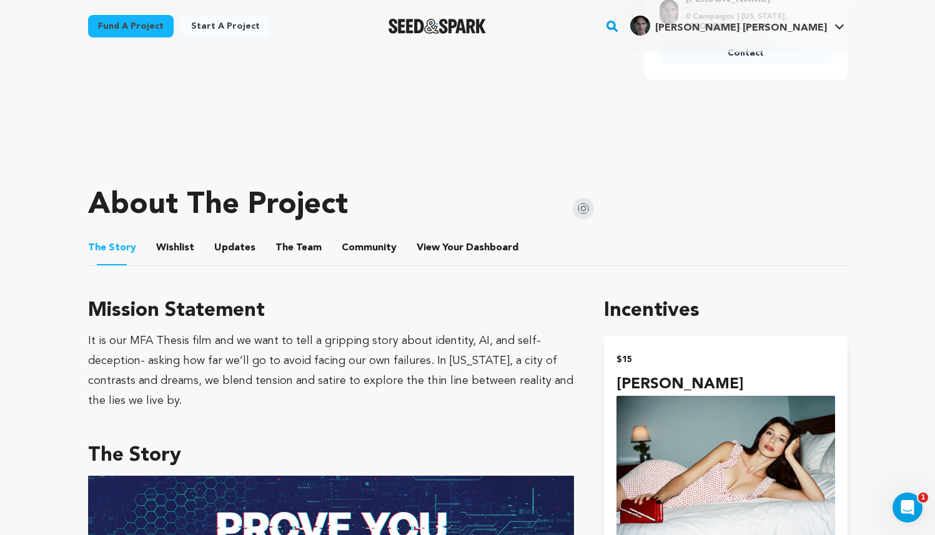
click at [166, 248] on button "Wishlist" at bounding box center [175, 250] width 30 height 30
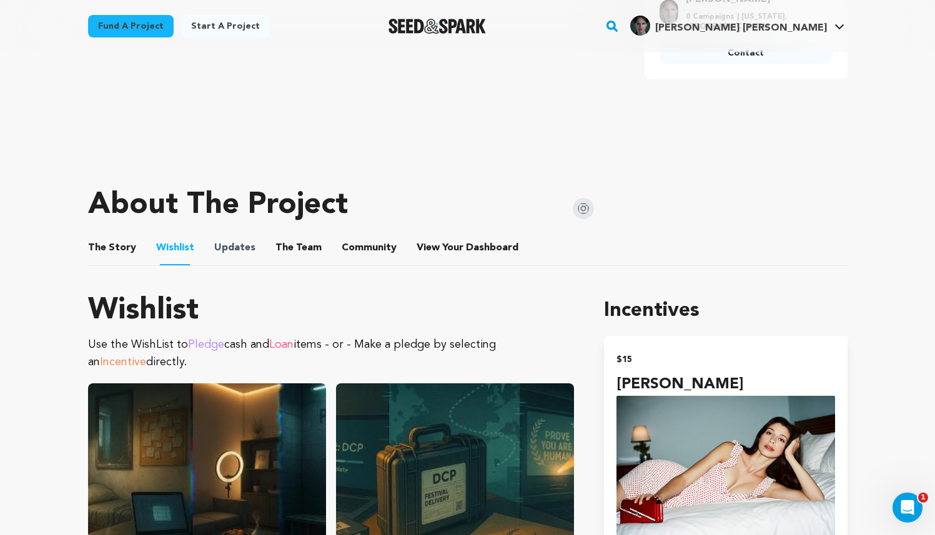
click at [246, 251] on span "Updates" at bounding box center [234, 247] width 41 height 15
click at [254, 244] on ul "The Story The Story Wishlist Wishlist Updates Updates The Team The Team Communi…" at bounding box center [468, 248] width 760 height 36
click at [240, 245] on button "Updates" at bounding box center [235, 250] width 30 height 30
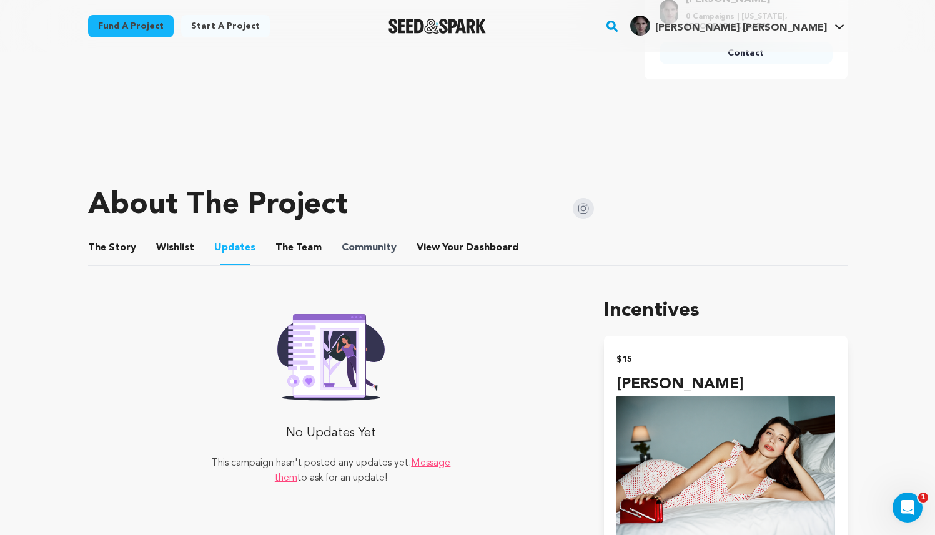
click at [382, 248] on span "Community" at bounding box center [369, 247] width 55 height 15
click at [437, 242] on span "View Your Dashboard" at bounding box center [469, 247] width 104 height 15
click at [266, 246] on ul "The Story The Story Wishlist Wishlist Updates Updates The Team The Team Communi…" at bounding box center [468, 248] width 760 height 36
click at [284, 246] on button "The Team" at bounding box center [299, 250] width 30 height 30
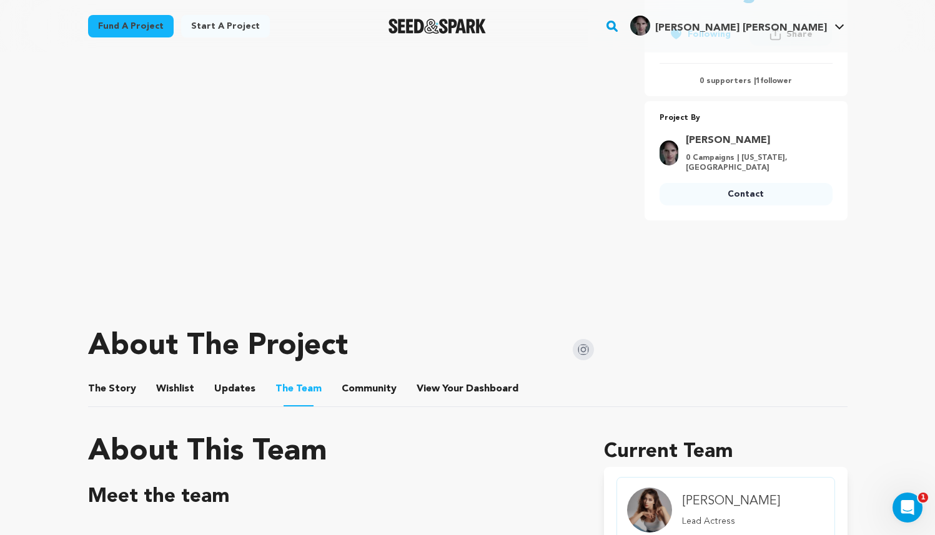
scroll to position [283, 0]
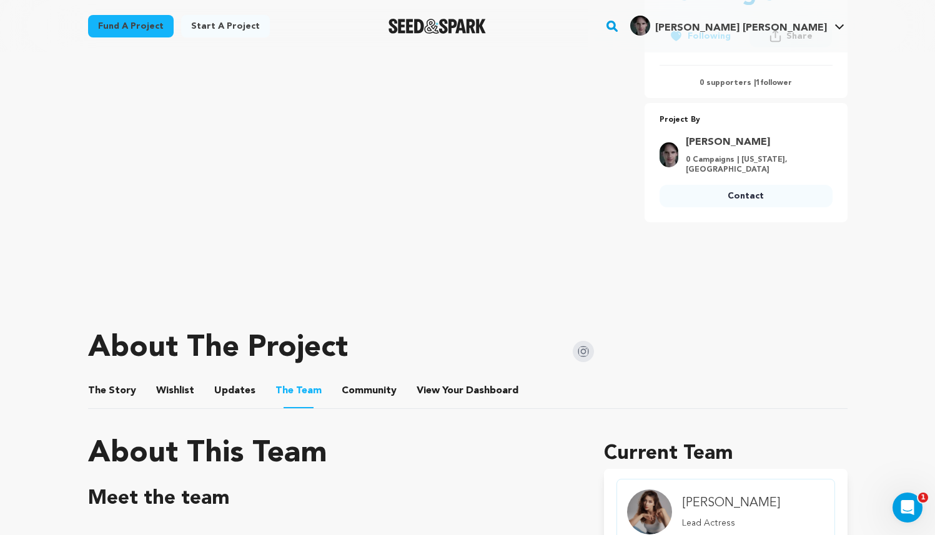
click at [97, 379] on button "The Story" at bounding box center [112, 394] width 30 height 30
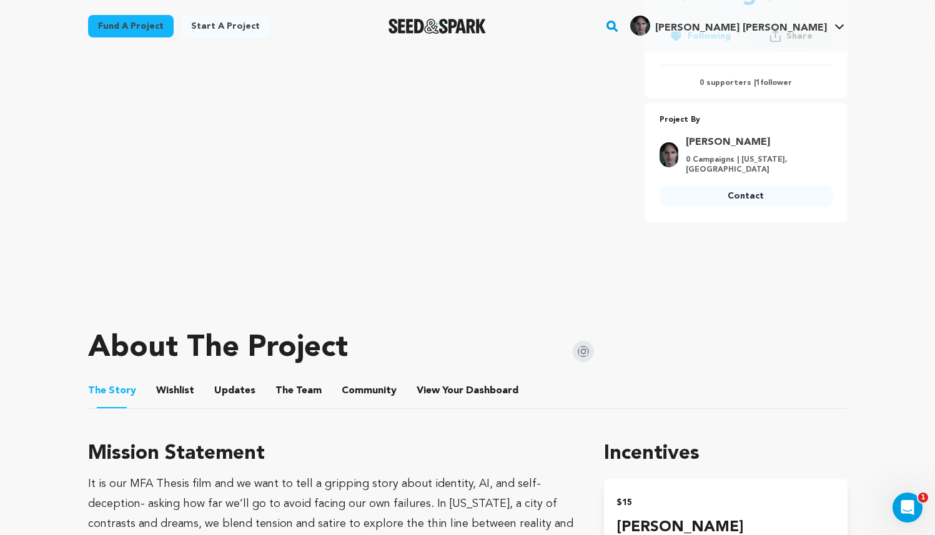
click at [173, 399] on button "Wishlist" at bounding box center [175, 394] width 30 height 30
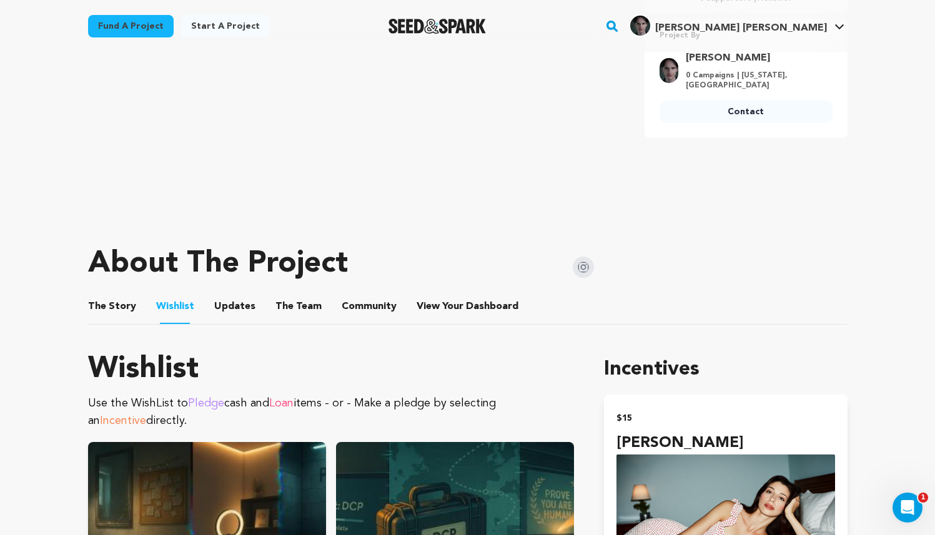
scroll to position [534, 0]
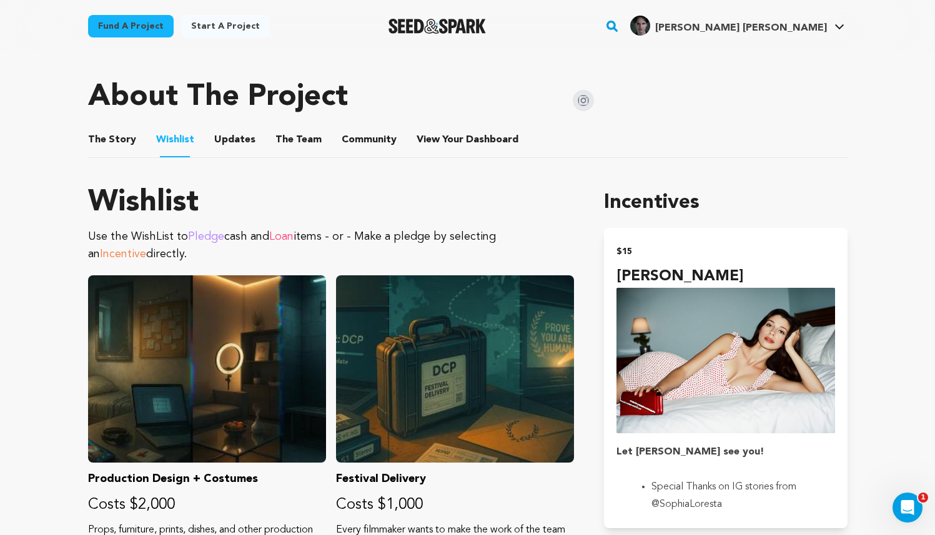
click at [250, 137] on ul "The Story The Story Wishlist Wishlist Updates Updates The Team The Team Communi…" at bounding box center [468, 140] width 760 height 36
click at [238, 140] on button "Updates" at bounding box center [235, 142] width 30 height 30
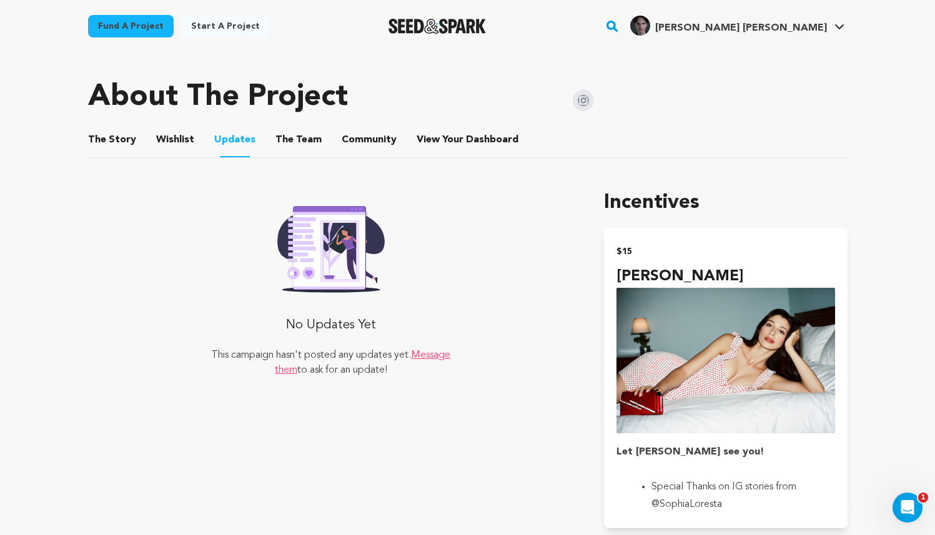
click at [285, 137] on button "The Team" at bounding box center [299, 142] width 30 height 30
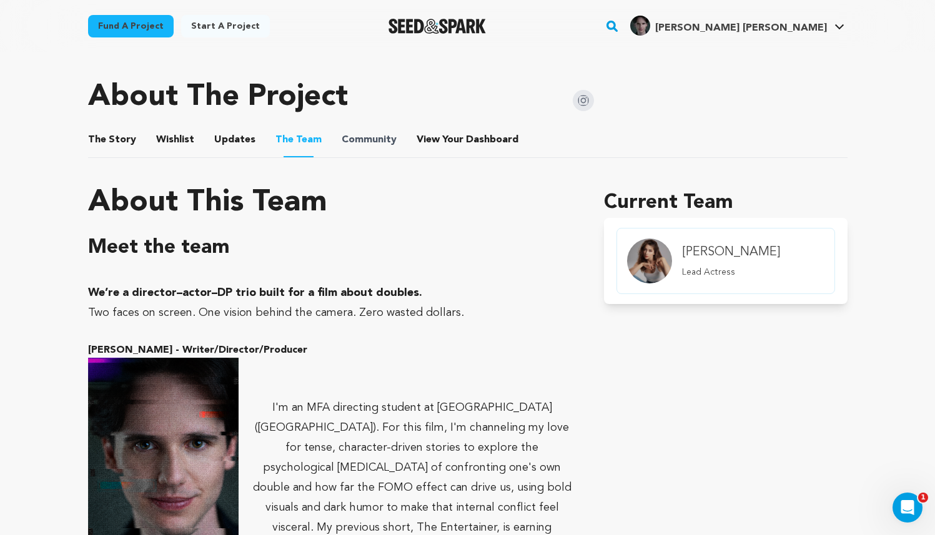
click at [345, 136] on span "Community" at bounding box center [369, 139] width 55 height 15
click at [438, 131] on li "View Your Dashboard View Your Dashboard" at bounding box center [469, 139] width 104 height 35
click at [443, 137] on span "View Your Dashboard" at bounding box center [469, 139] width 104 height 15
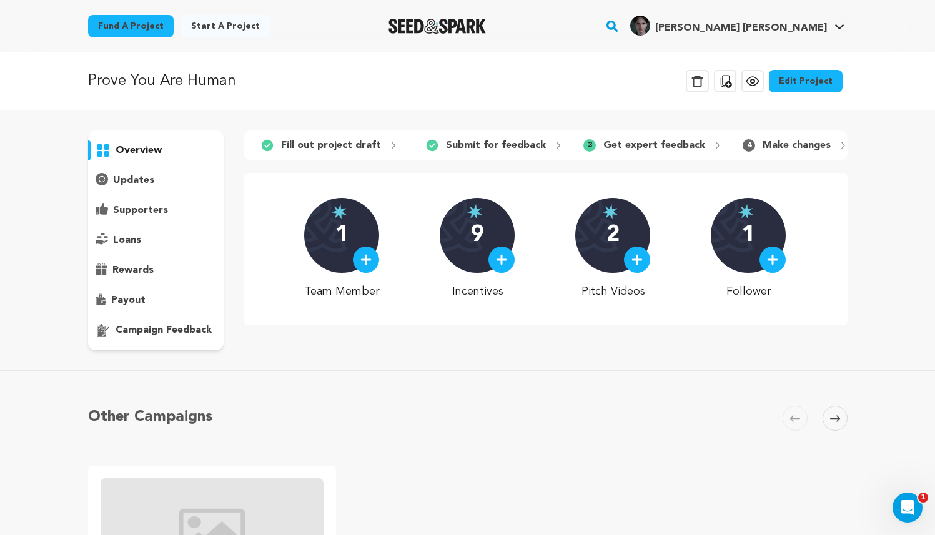
click at [125, 152] on p "overview" at bounding box center [139, 150] width 46 height 15
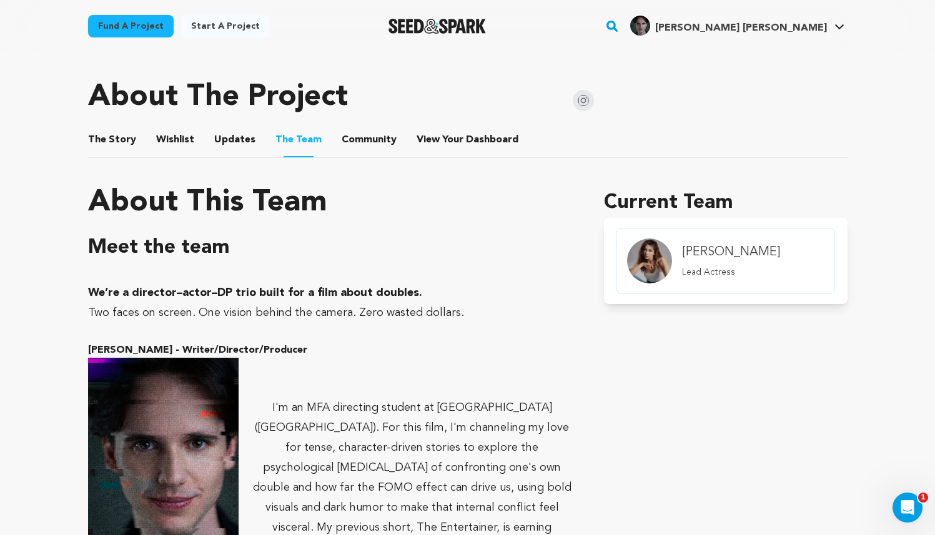
click at [113, 144] on button "The Story" at bounding box center [112, 142] width 30 height 30
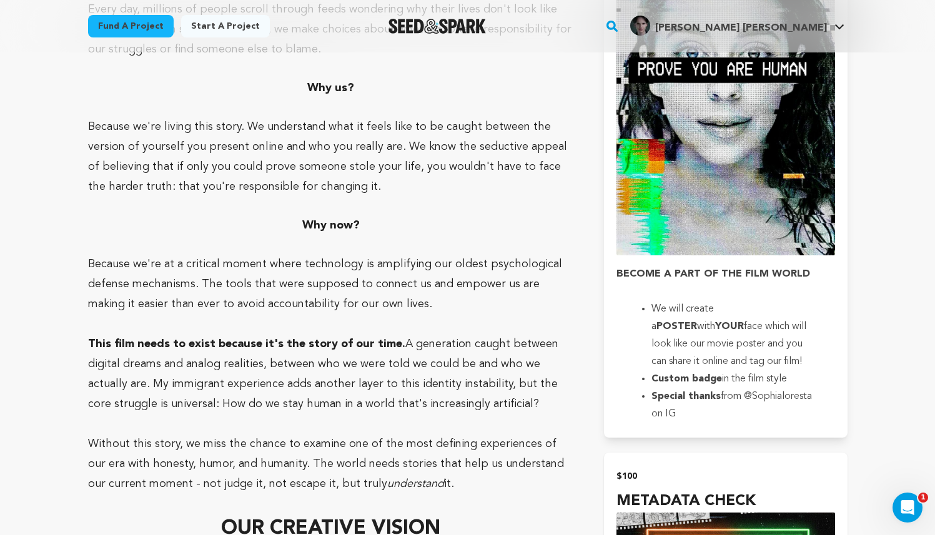
scroll to position [1986, 0]
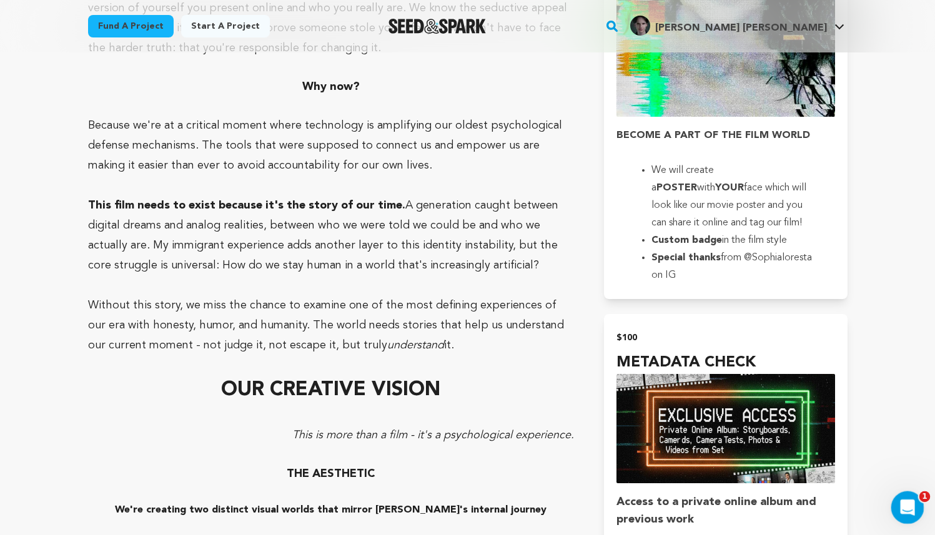
click at [901, 517] on div "Open Intercom Messenger" at bounding box center [905, 505] width 41 height 41
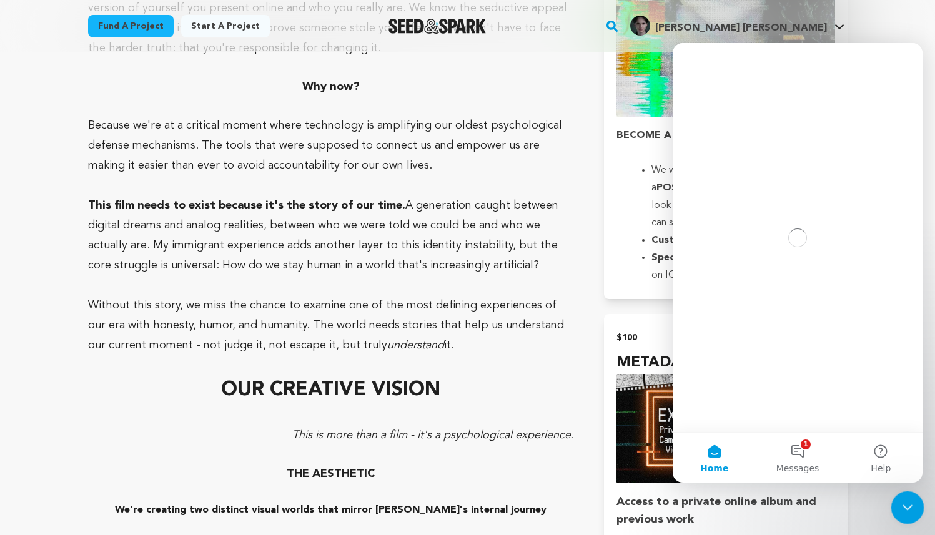
scroll to position [0, 0]
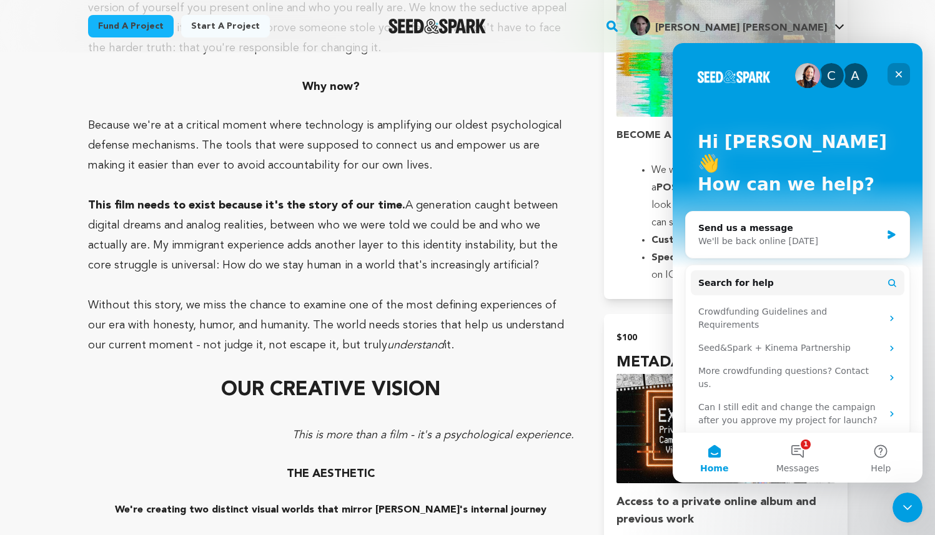
click at [895, 69] on icon "Close" at bounding box center [899, 74] width 10 height 10
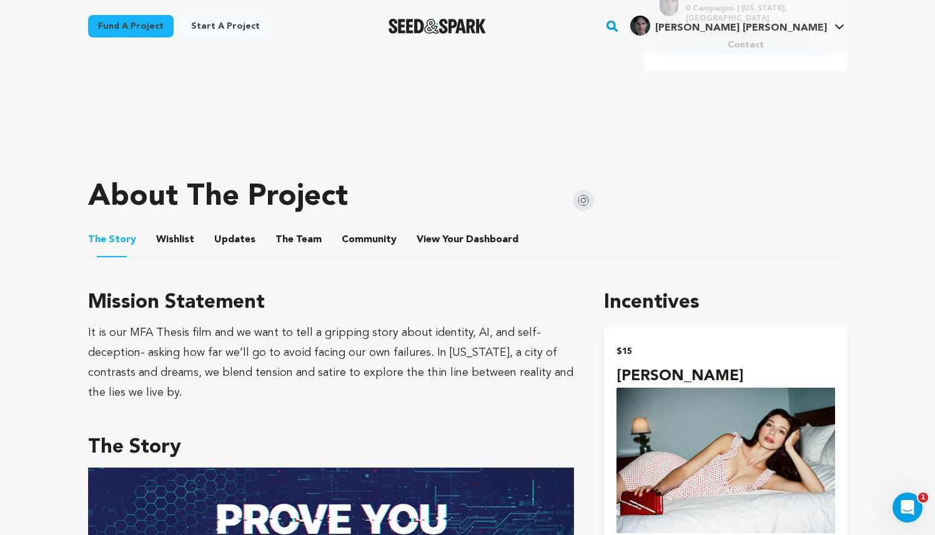
scroll to position [435, 0]
click at [578, 204] on img at bounding box center [583, 199] width 21 height 21
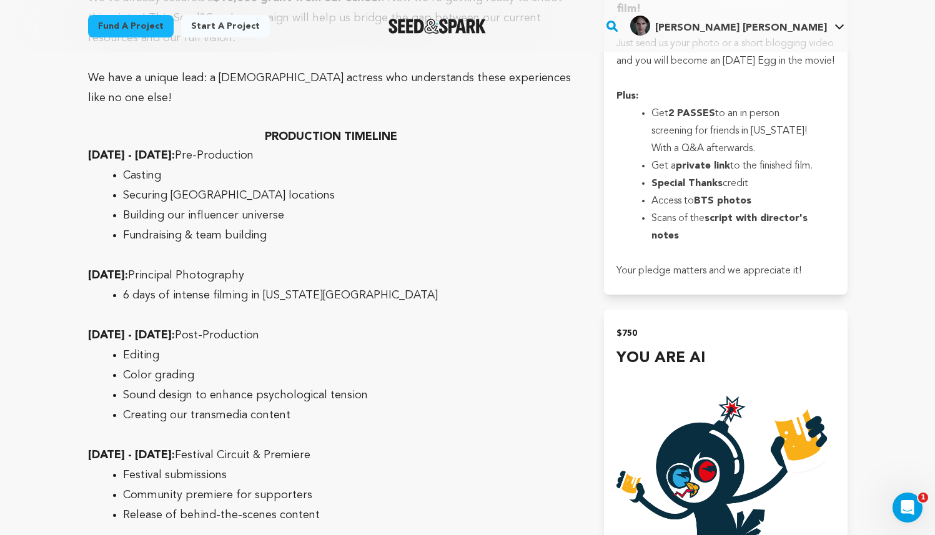
scroll to position [3806, 0]
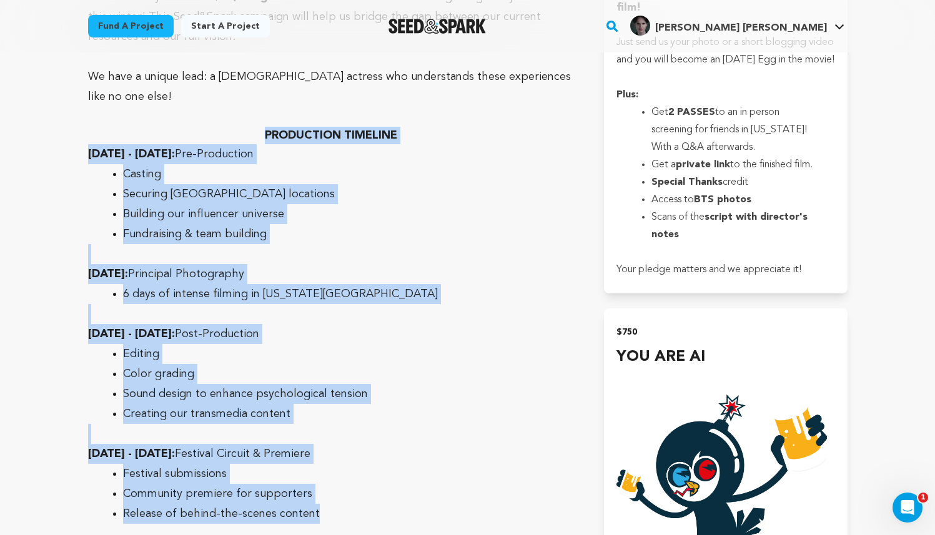
drag, startPoint x: 335, startPoint y: 473, endPoint x: 260, endPoint y: 101, distance: 379.1
copy div "PRODUCTION TIMELINE September - November 2025: Pre-Production Casting Securing …"
click at [560, 164] on ul "Casting Securing NYC locations Building our influencer universe Fundraising & t…" at bounding box center [331, 204] width 487 height 80
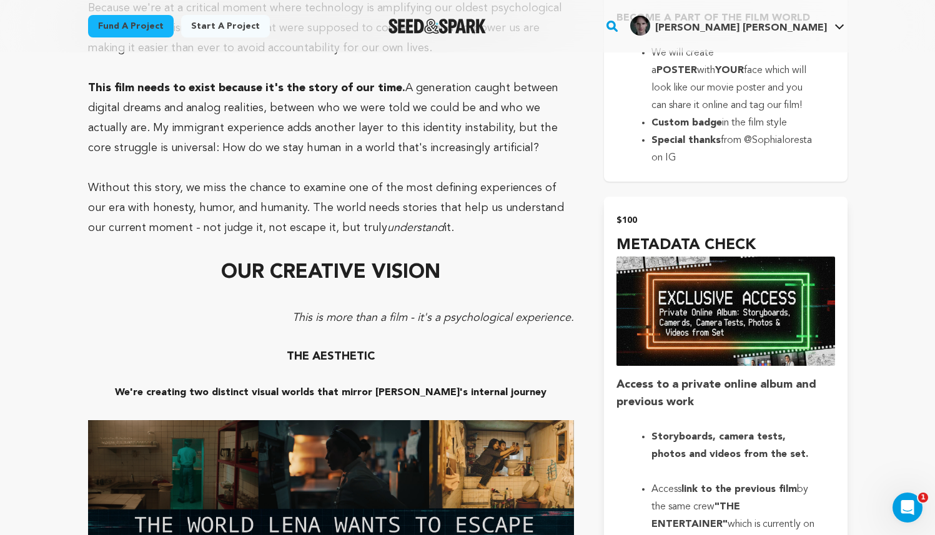
scroll to position [1645, 0]
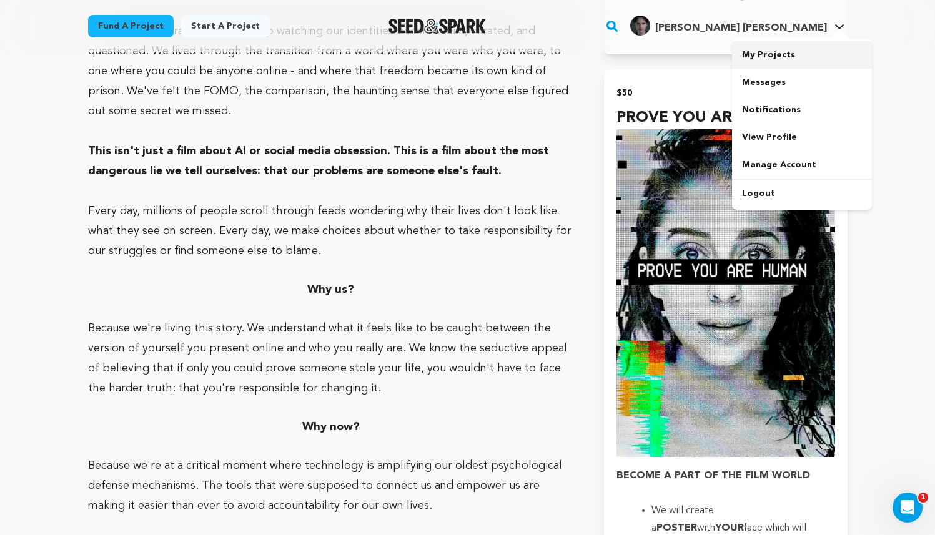
click at [796, 44] on link "My Projects" at bounding box center [802, 54] width 140 height 27
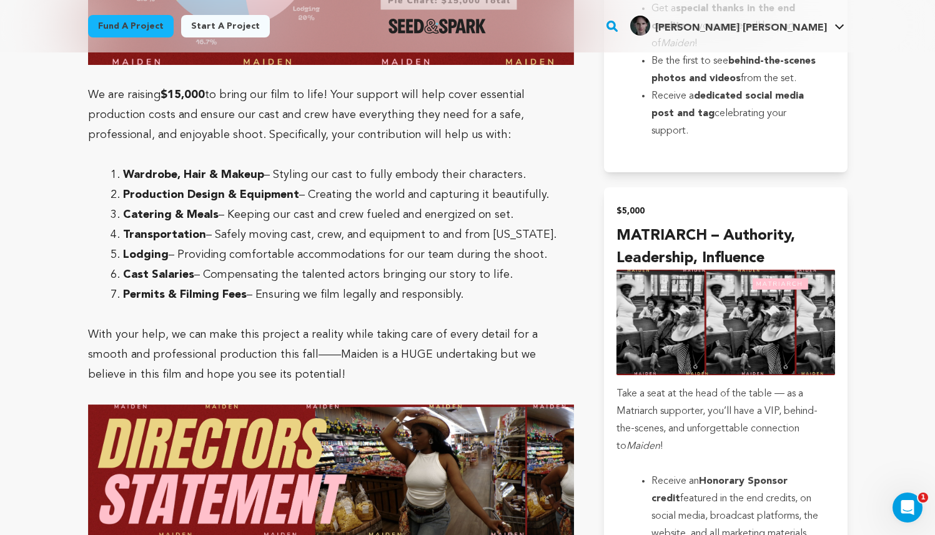
scroll to position [2893, 0]
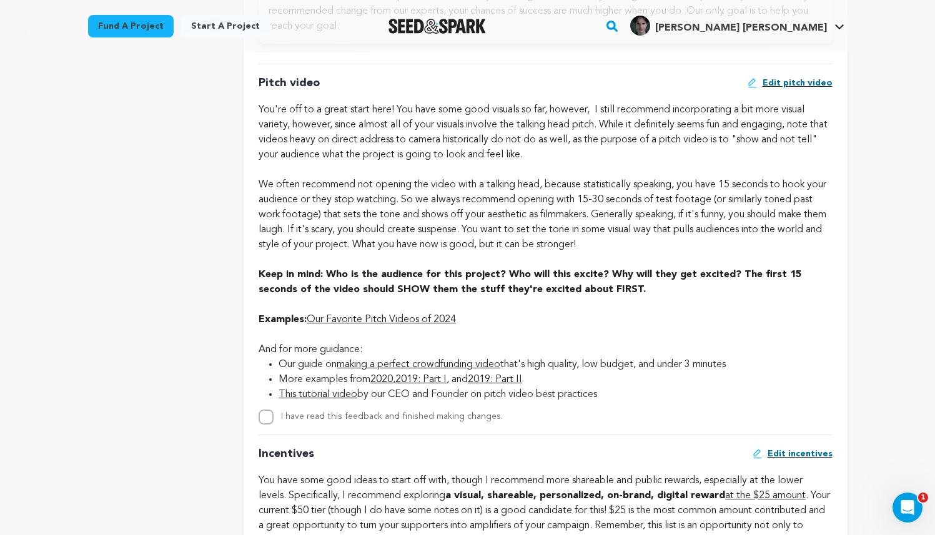
scroll to position [805, 0]
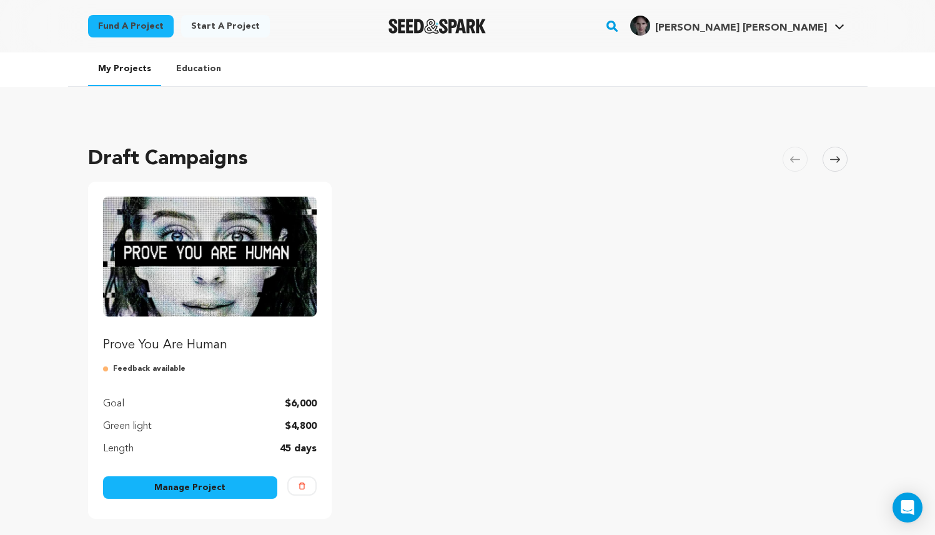
click at [220, 491] on link "Manage Project" at bounding box center [190, 488] width 175 height 22
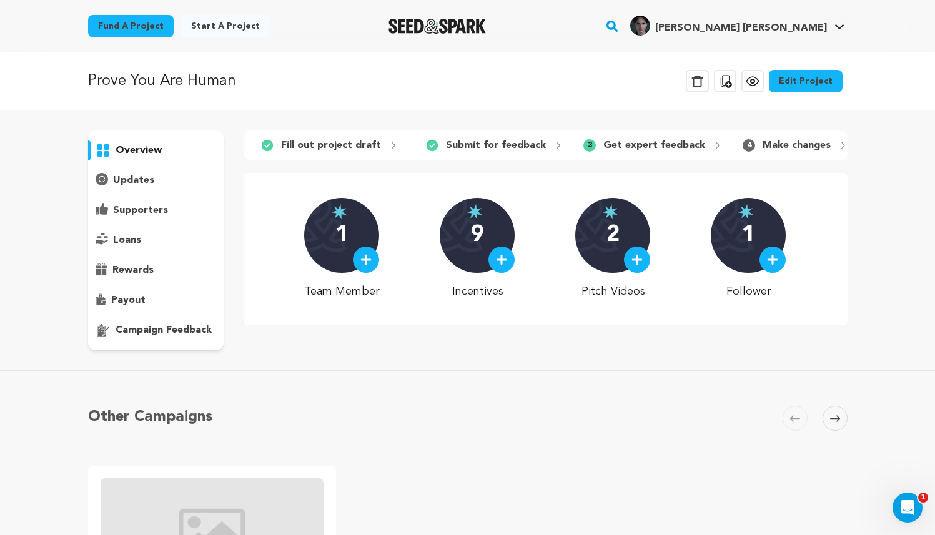
click at [827, 77] on link "Edit Project" at bounding box center [806, 81] width 74 height 22
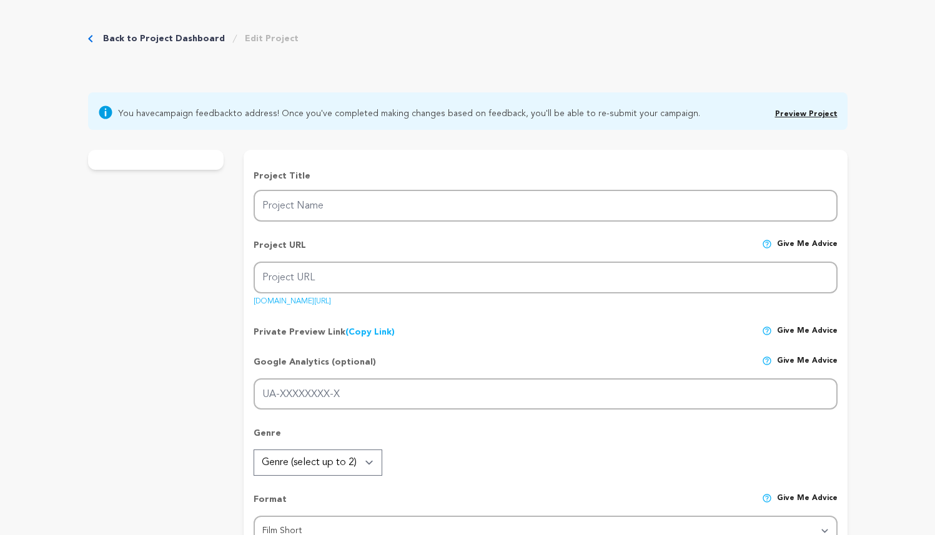
type input "Prove You Are Human"
type input "prove-you-are-human-1"
type input "A struggling [PERSON_NAME] discovers a glamorous influencer who looks just like…"
type textarea "As AI makes identity theft literal instead of just metaphorical, as deepfakes m…"
type textarea "It is our MFA Thesis film and we want to tell a gripping story about identity, …"
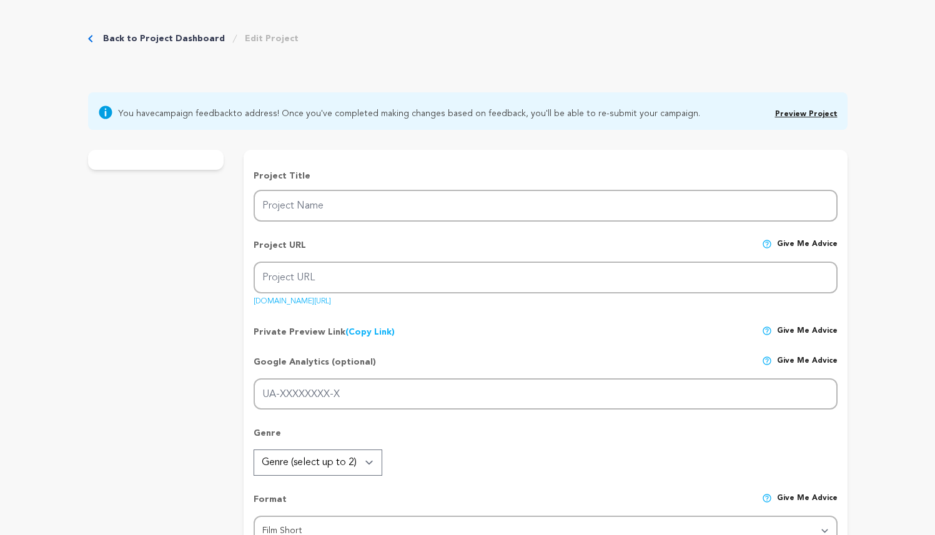
radio input "true"
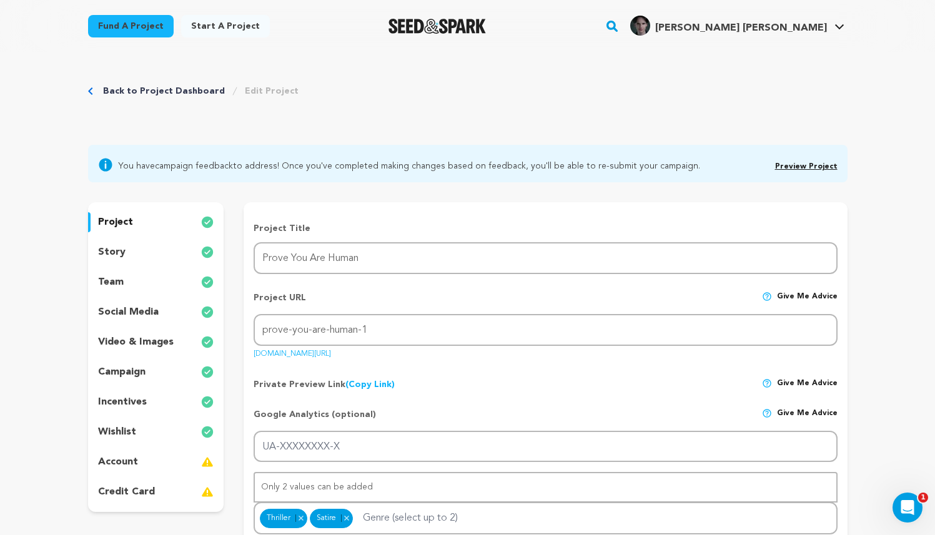
click at [139, 402] on p "incentives" at bounding box center [122, 402] width 49 height 15
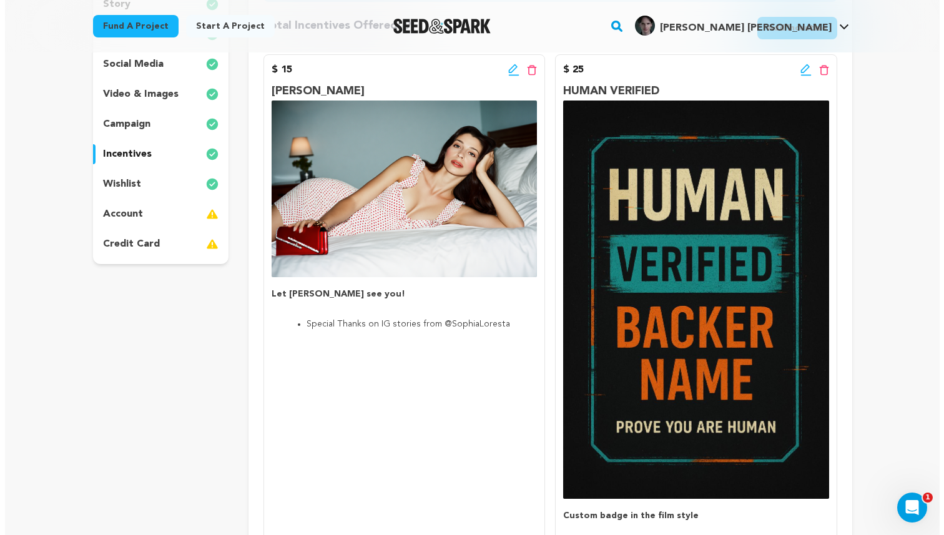
scroll to position [247, 0]
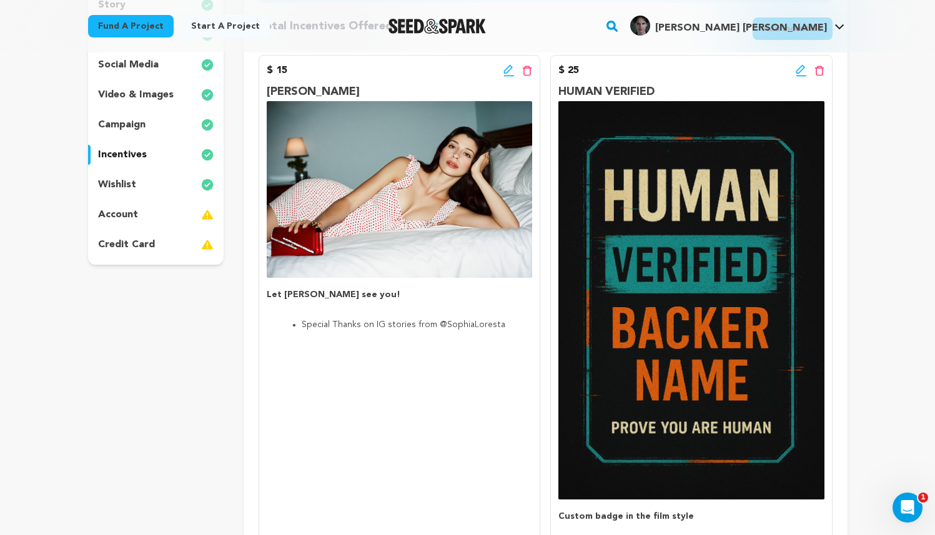
click at [799, 71] on icon at bounding box center [801, 70] width 11 height 12
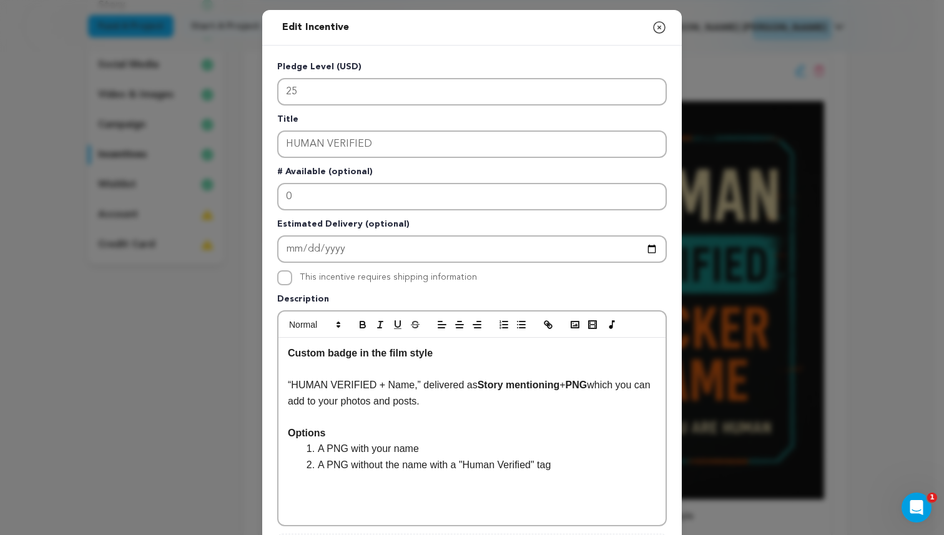
scroll to position [262, 0]
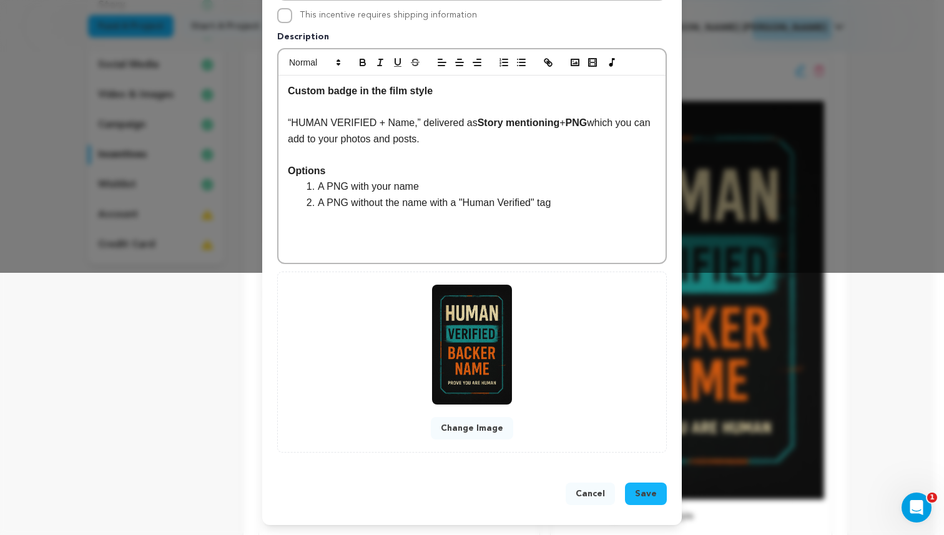
click at [472, 430] on button "Change Image" at bounding box center [472, 428] width 82 height 22
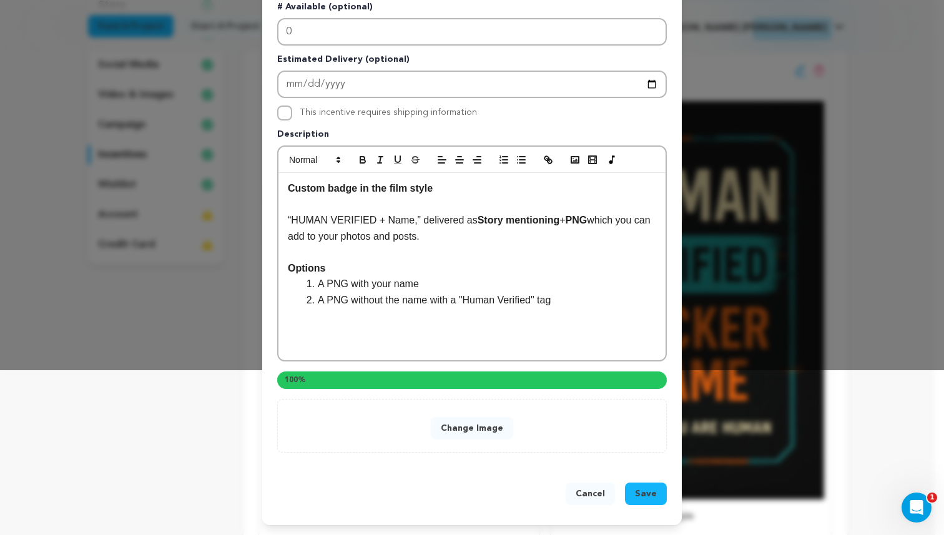
scroll to position [236, 0]
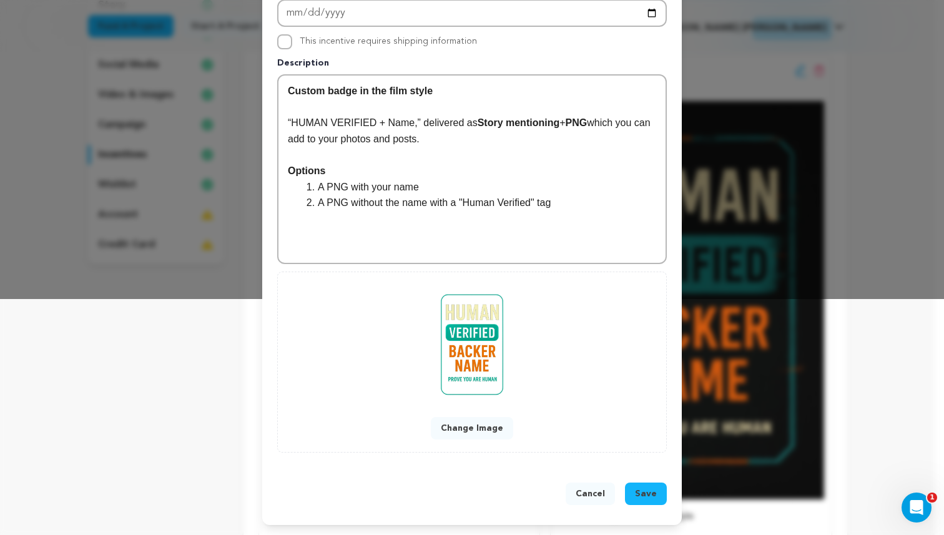
click at [642, 495] on span "Save" at bounding box center [646, 494] width 22 height 12
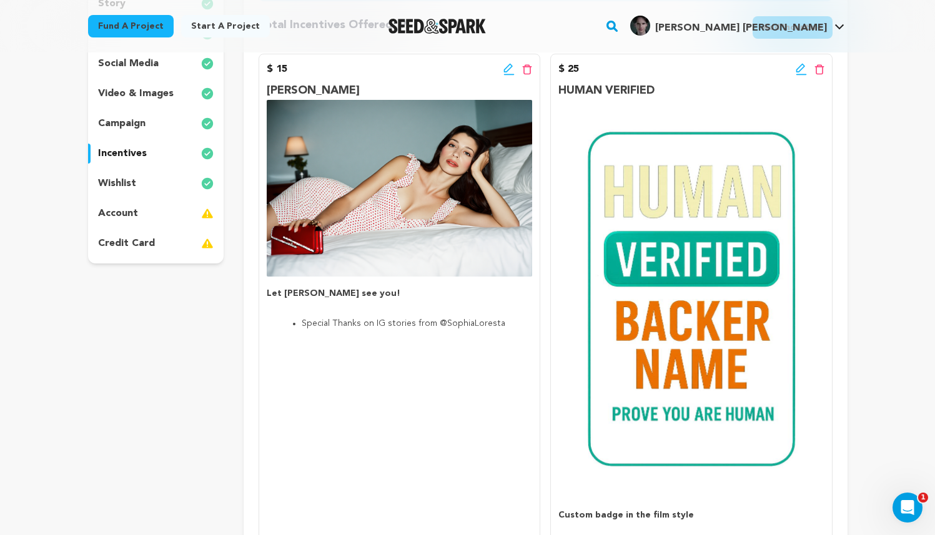
scroll to position [0, 0]
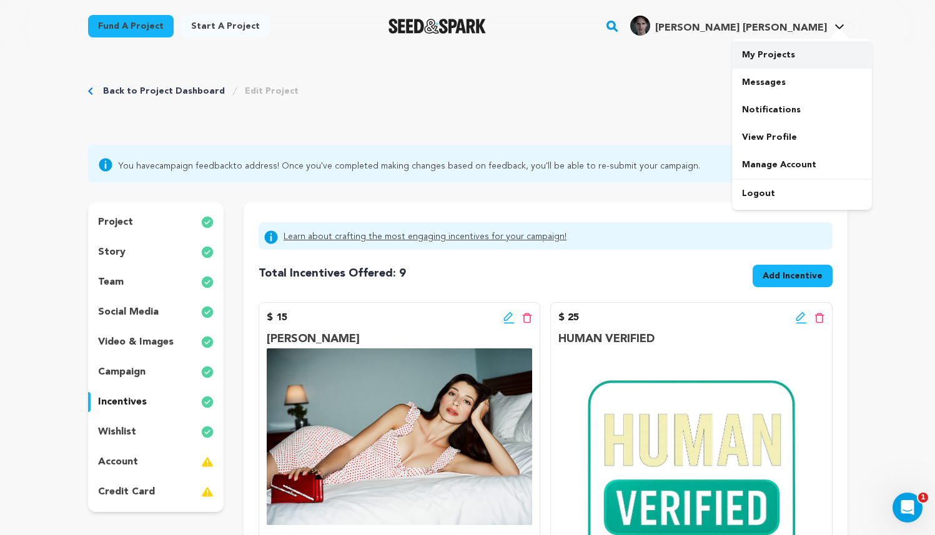
click at [800, 51] on link "My Projects" at bounding box center [802, 54] width 140 height 27
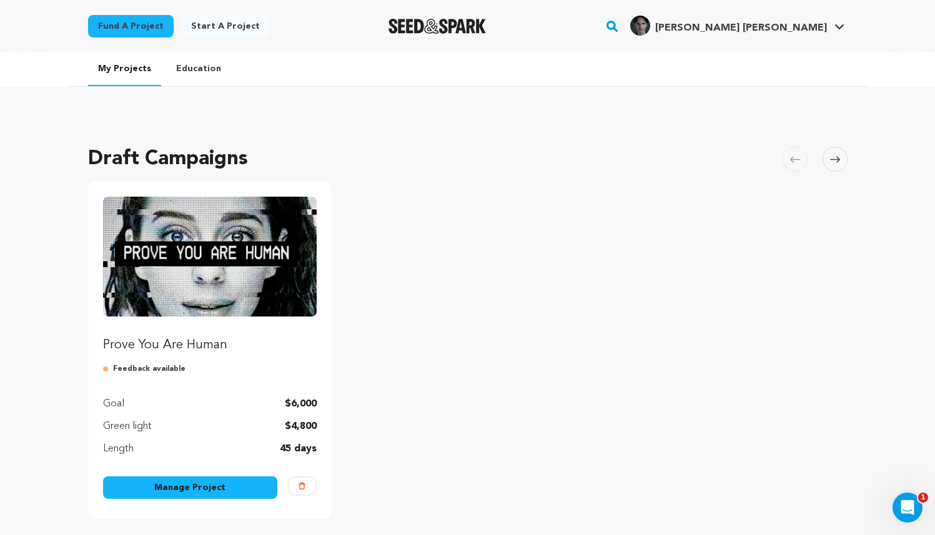
click at [259, 267] on img "Fund Prove You Are Human" at bounding box center [210, 257] width 214 height 120
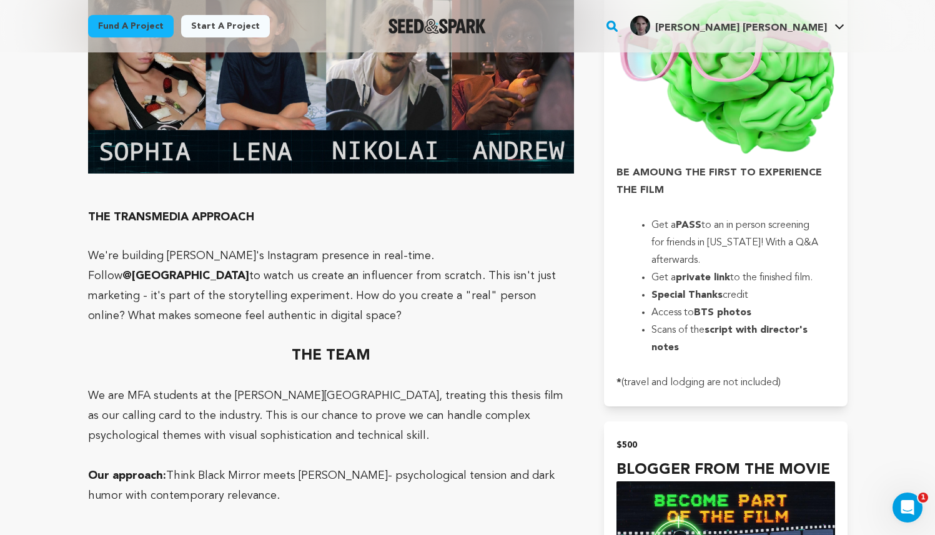
scroll to position [3451, 0]
